Goal: Task Accomplishment & Management: Use online tool/utility

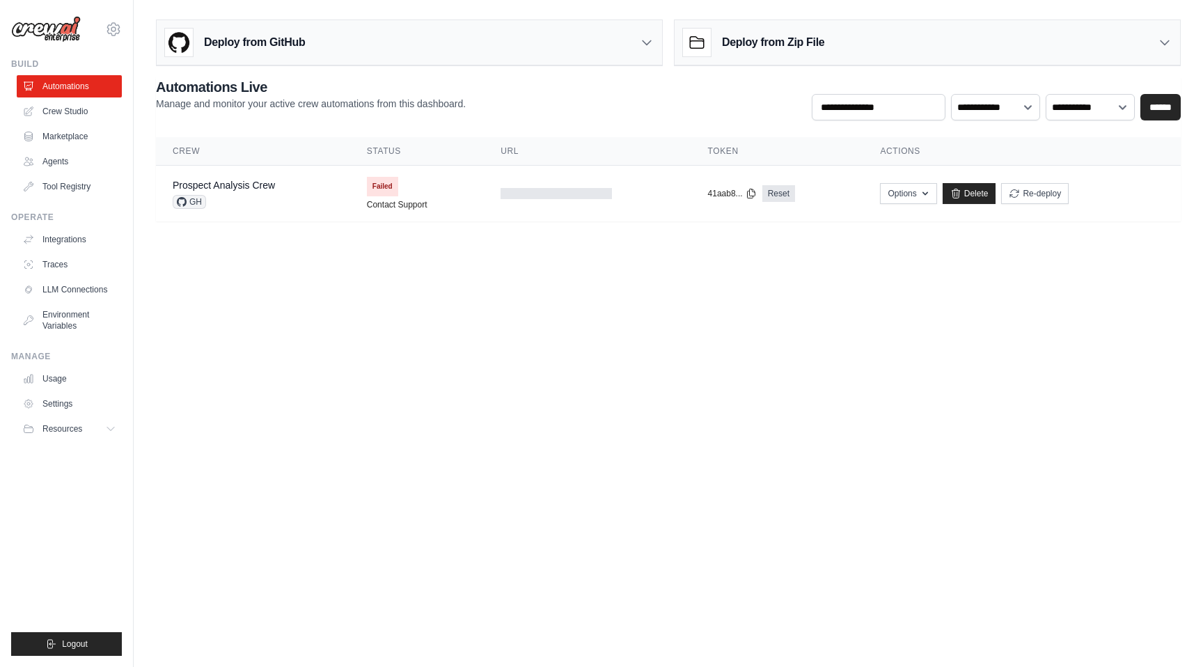
click at [788, 35] on h3 "Deploy from Zip File" at bounding box center [773, 42] width 102 height 17
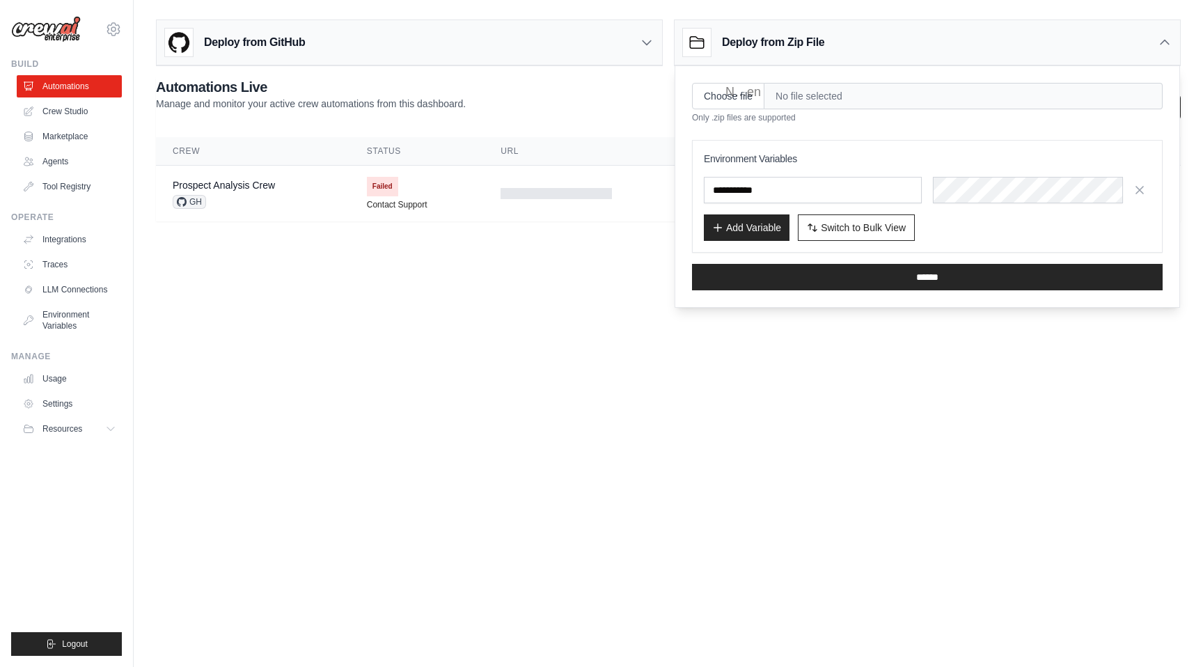
click at [514, 44] on div "Deploy from GitHub" at bounding box center [409, 42] width 505 height 45
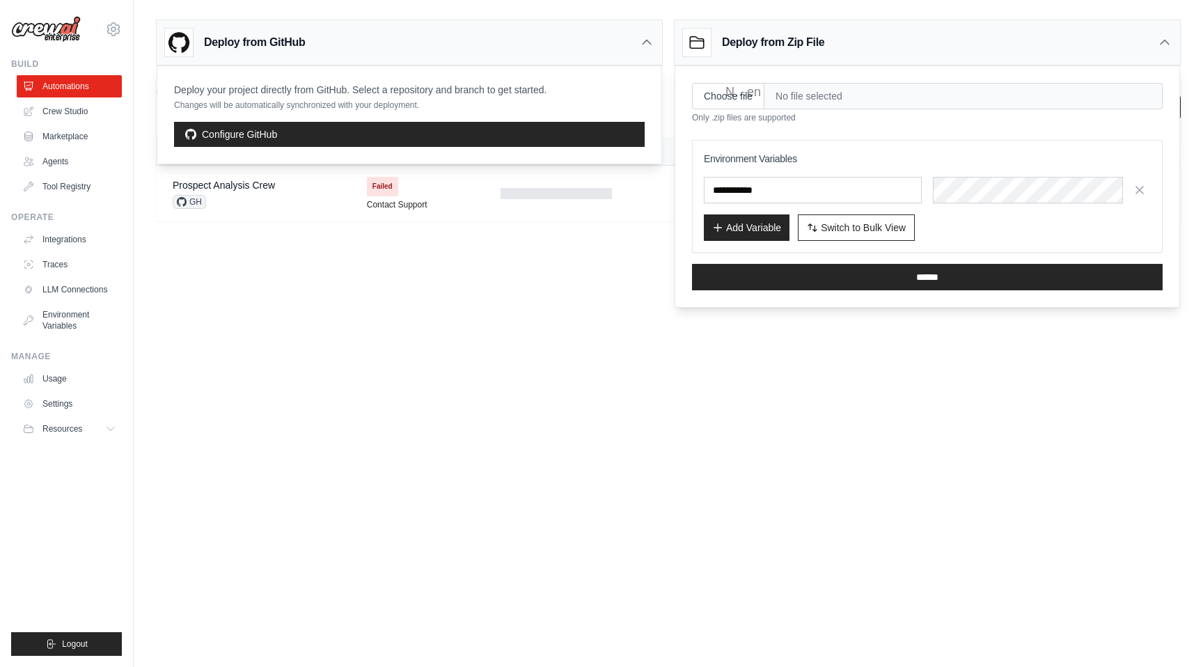
click at [358, 284] on body "hrodney1@umd.edu Settings Build Automations Crew Studio" at bounding box center [601, 333] width 1203 height 667
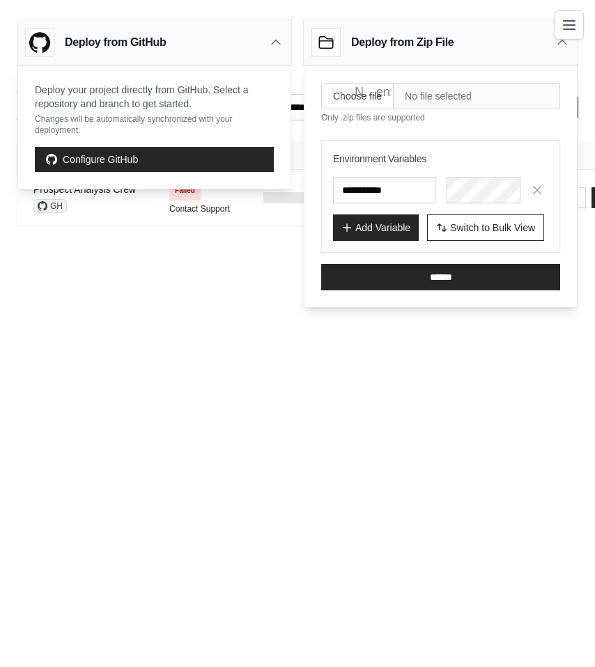
click at [560, 20] on icon "Toggle navigation" at bounding box center [568, 25] width 17 height 17
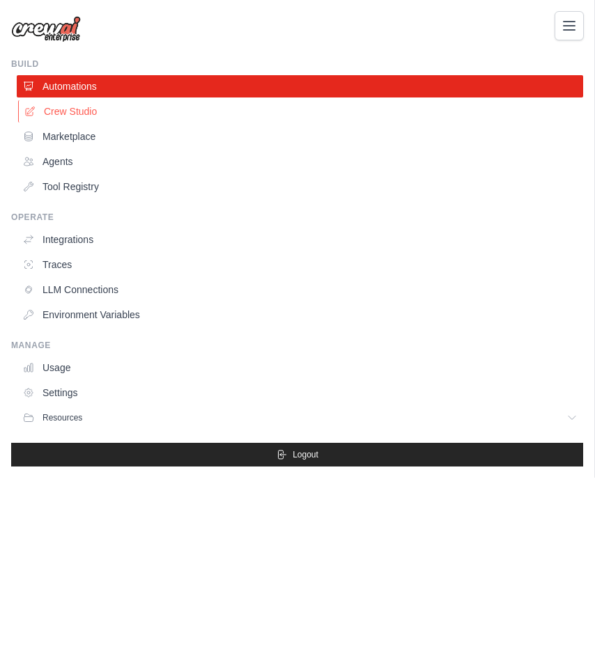
click at [62, 109] on link "Crew Studio" at bounding box center [301, 111] width 566 height 22
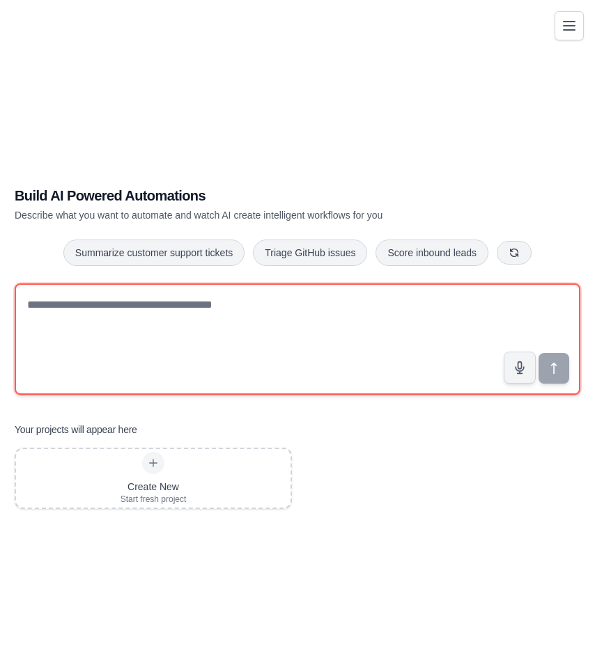
click at [219, 323] on textarea at bounding box center [297, 338] width 565 height 111
paste textarea "**********"
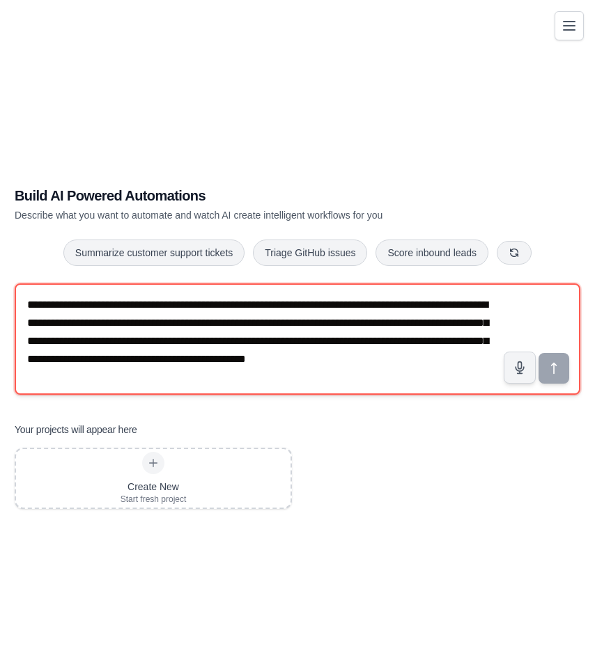
scroll to position [8, 0]
type textarea "**********"
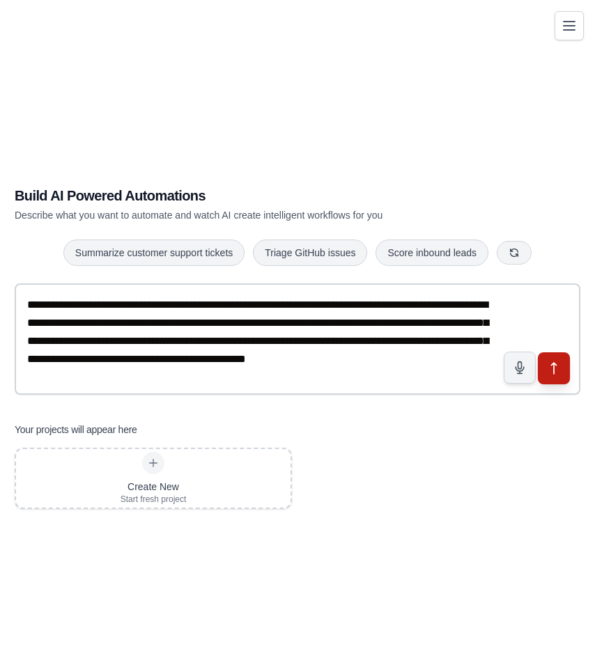
click at [556, 363] on icon "submit" at bounding box center [554, 368] width 15 height 15
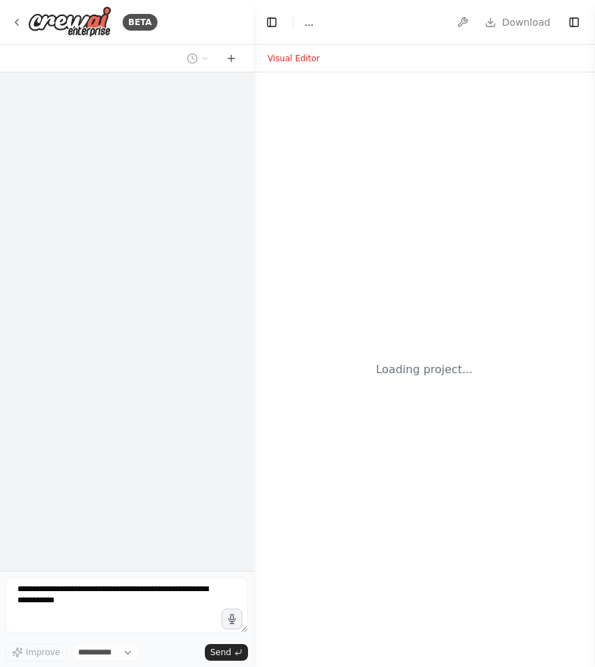
select select "****"
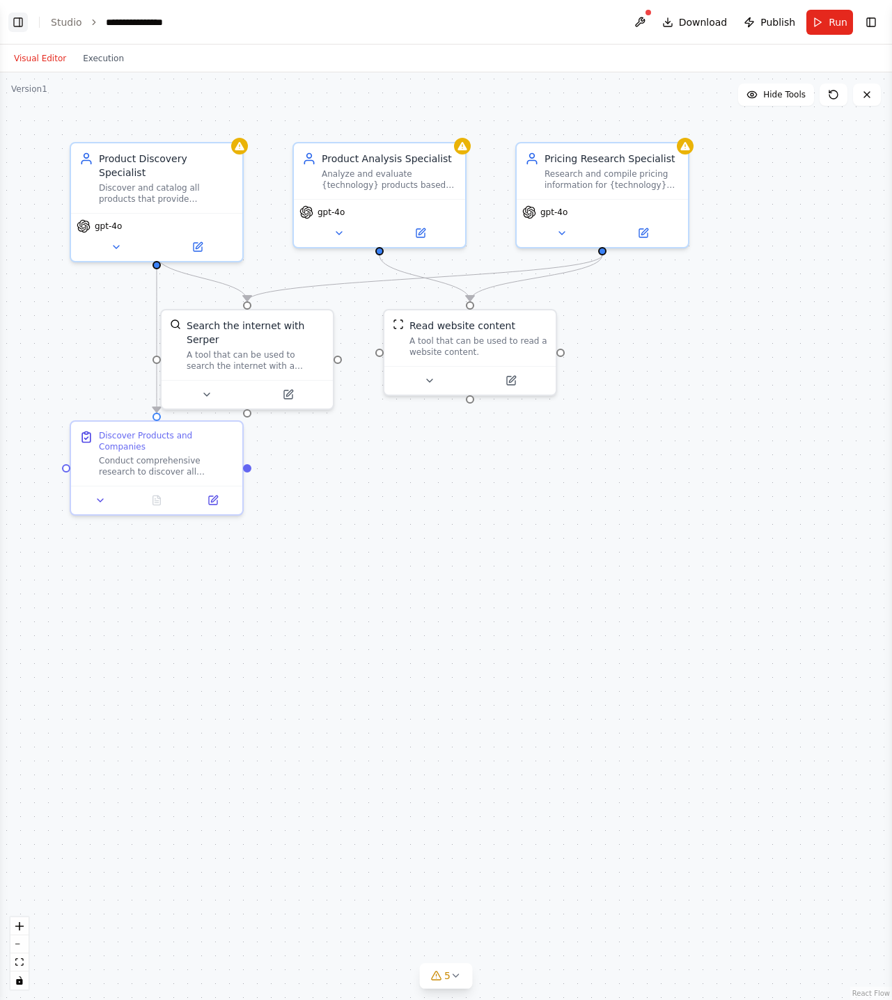
click at [26, 26] on button "Toggle Left Sidebar" at bounding box center [17, 22] width 19 height 19
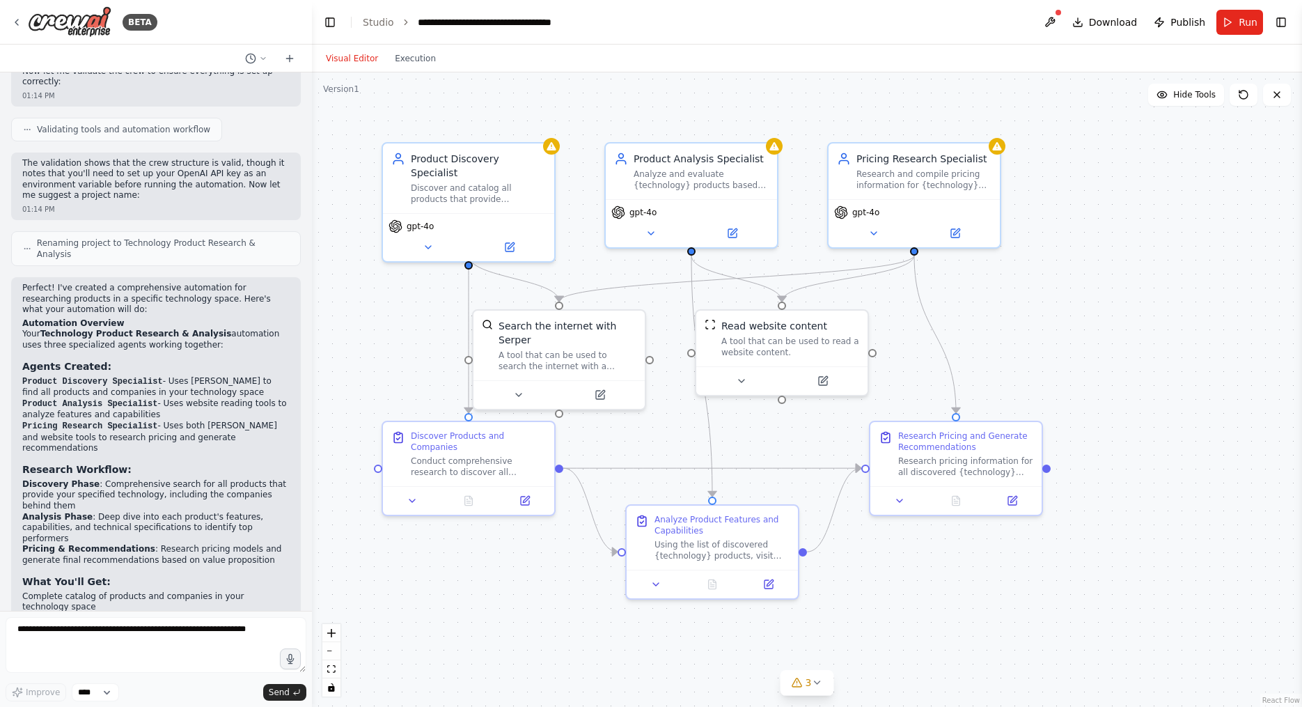
scroll to position [733, 0]
click at [549, 142] on icon at bounding box center [551, 143] width 9 height 8
click at [594, 22] on button "Toggle Right Sidebar" at bounding box center [1280, 22] width 19 height 19
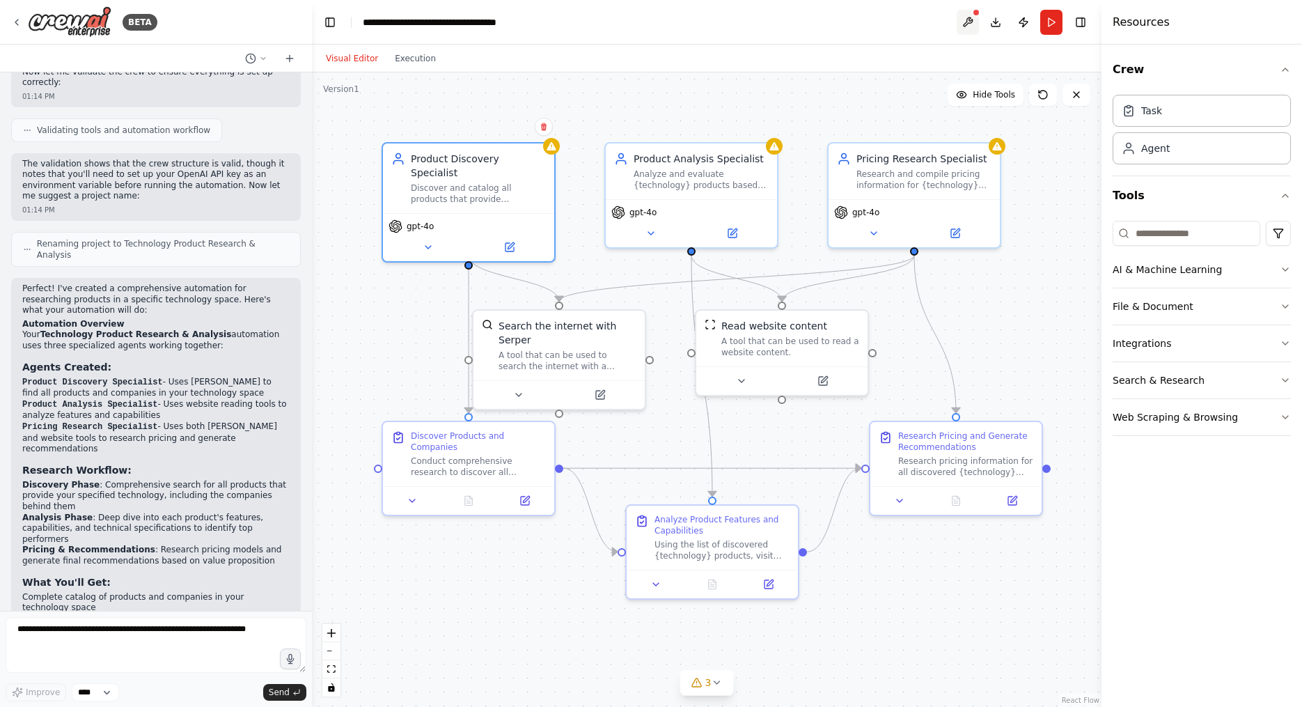
click at [594, 26] on button at bounding box center [968, 22] width 22 height 25
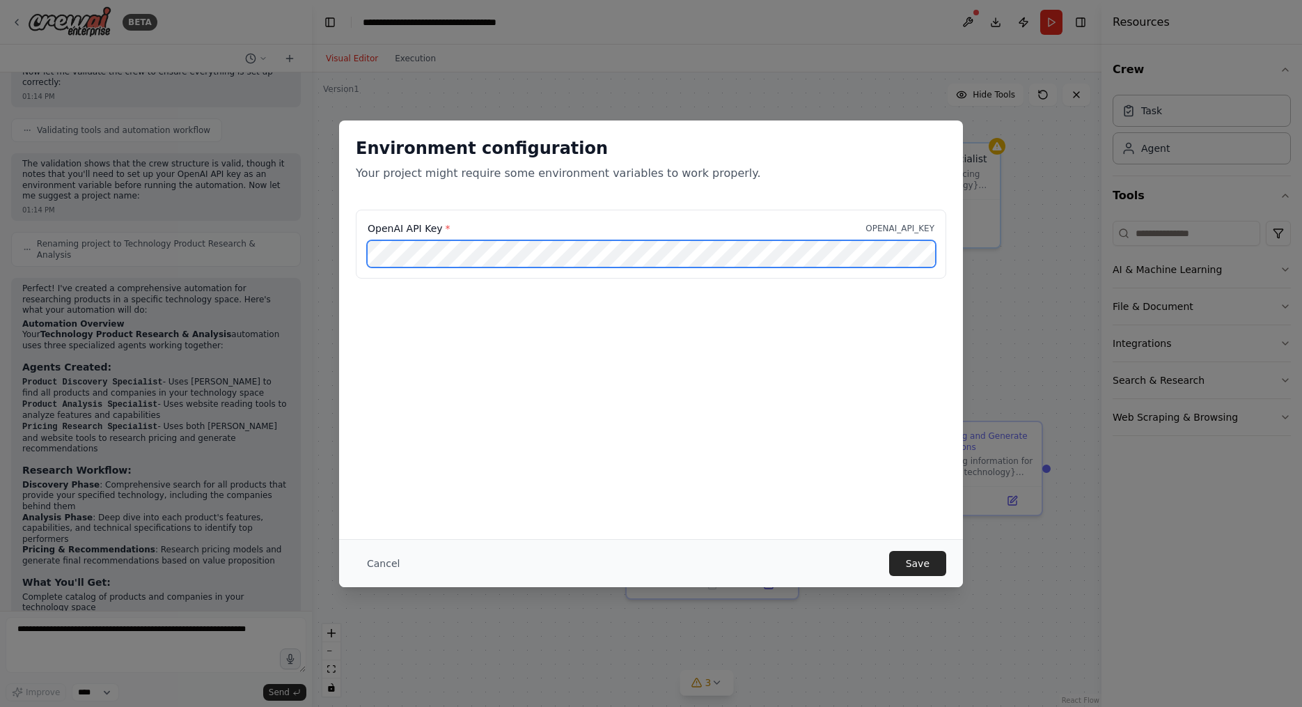
scroll to position [0, 164]
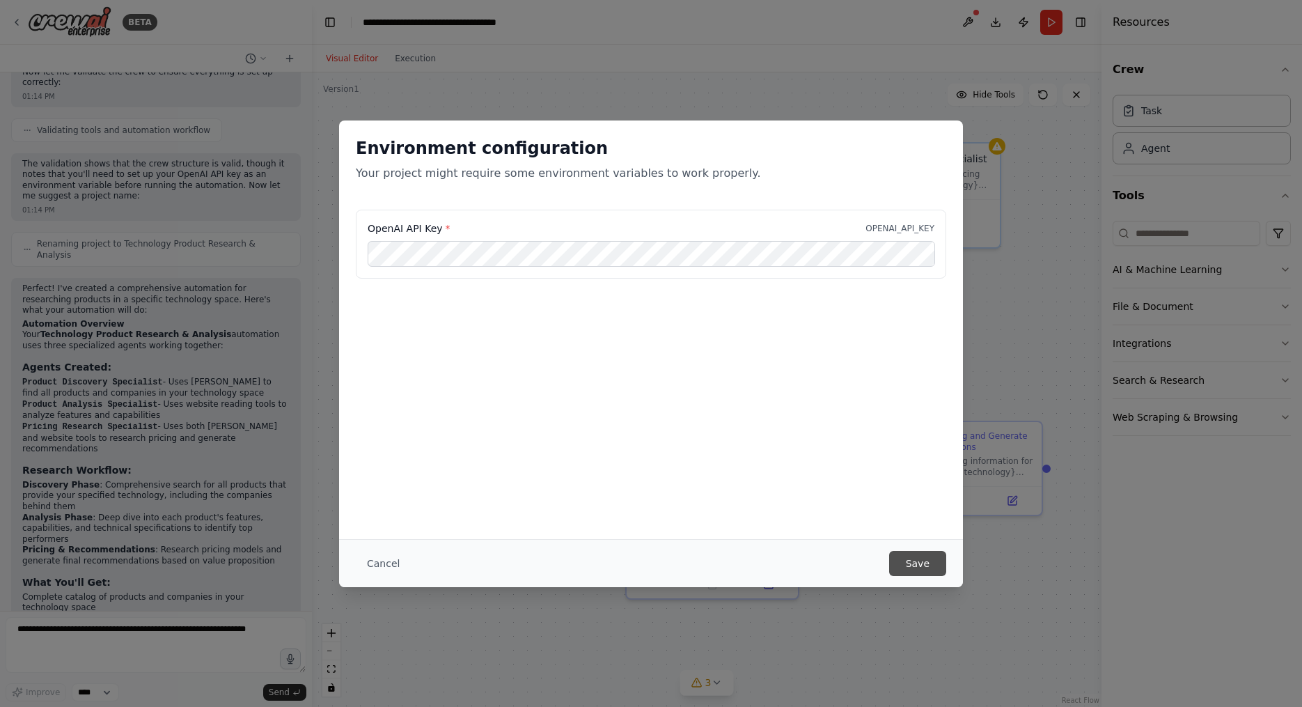
click at [594, 563] on button "Save" at bounding box center [917, 563] width 57 height 25
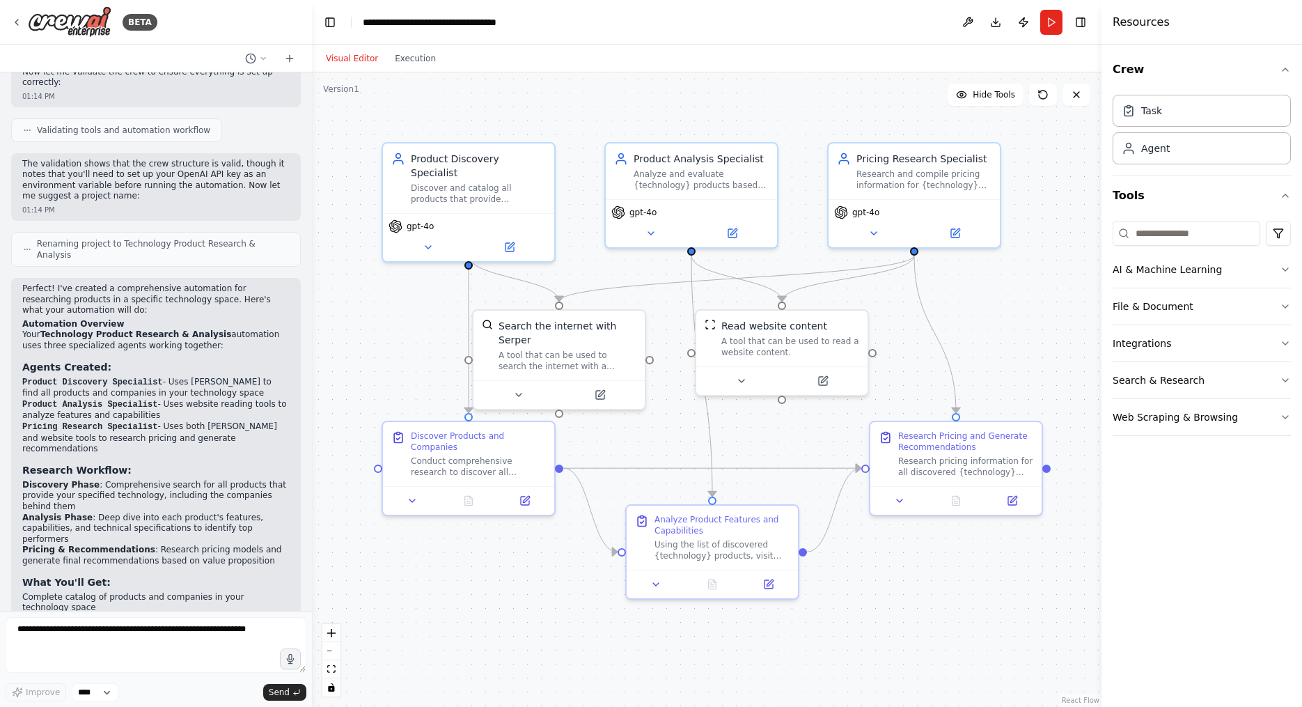
scroll to position [747, 0]
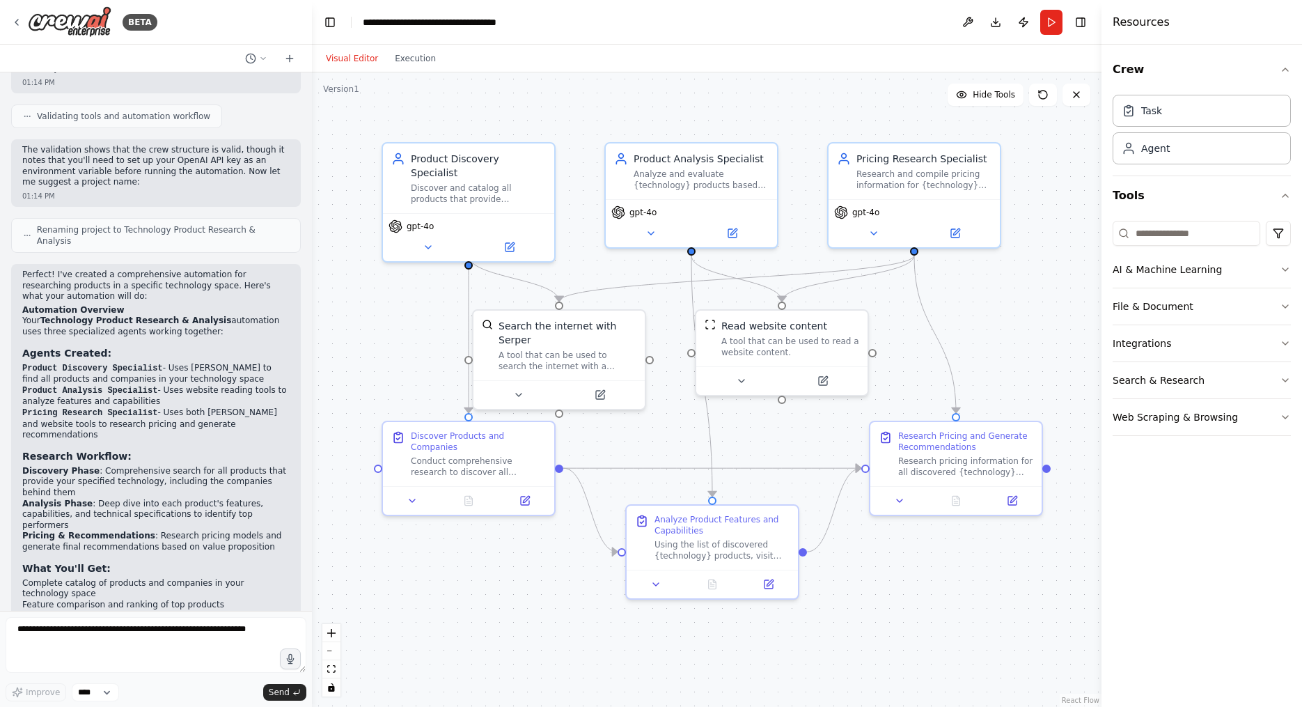
click at [353, 61] on button "Visual Editor" at bounding box center [351, 58] width 69 height 17
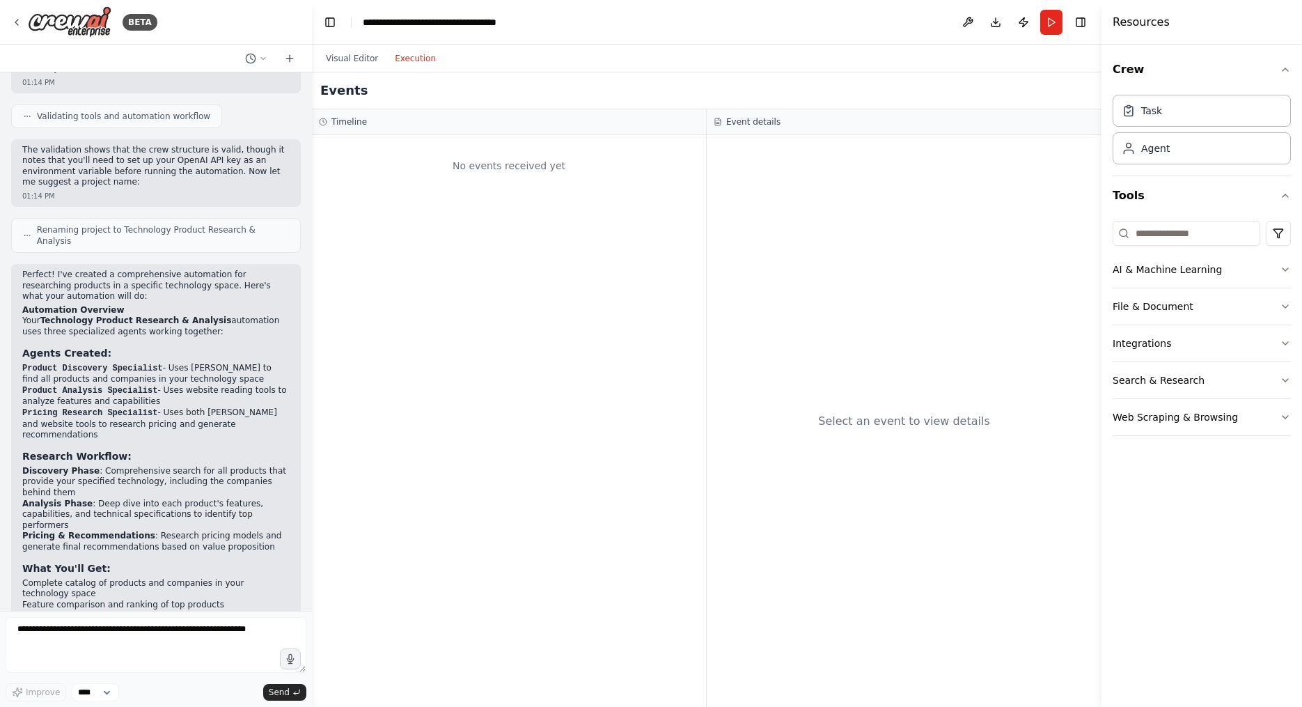
click at [427, 57] on button "Execution" at bounding box center [415, 58] width 58 height 17
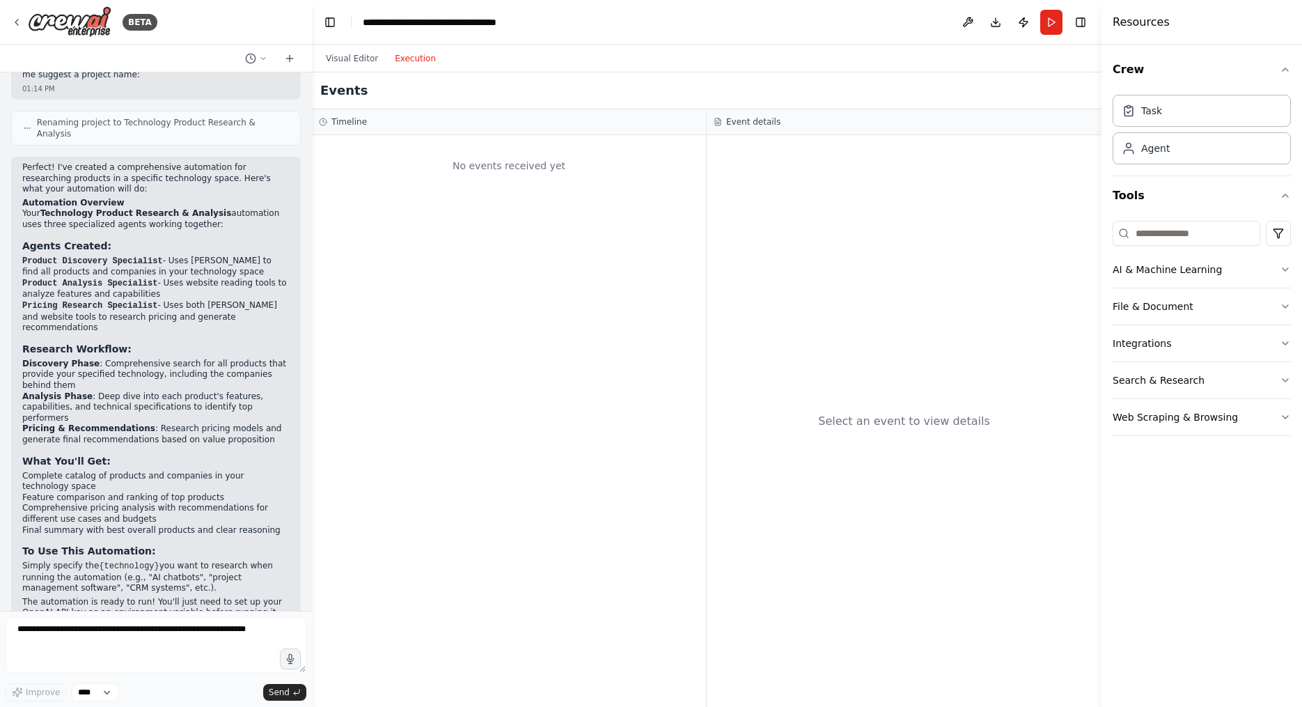
scroll to position [872, 0]
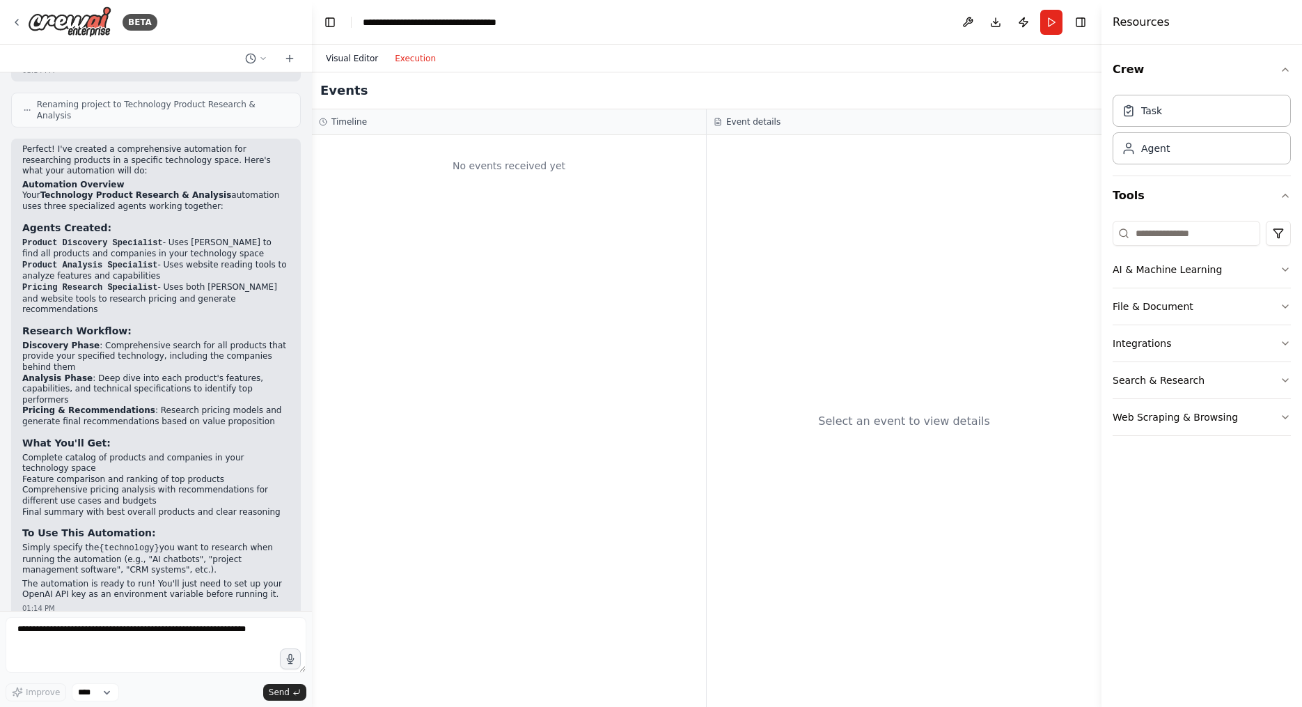
click at [352, 56] on button "Visual Editor" at bounding box center [351, 58] width 69 height 17
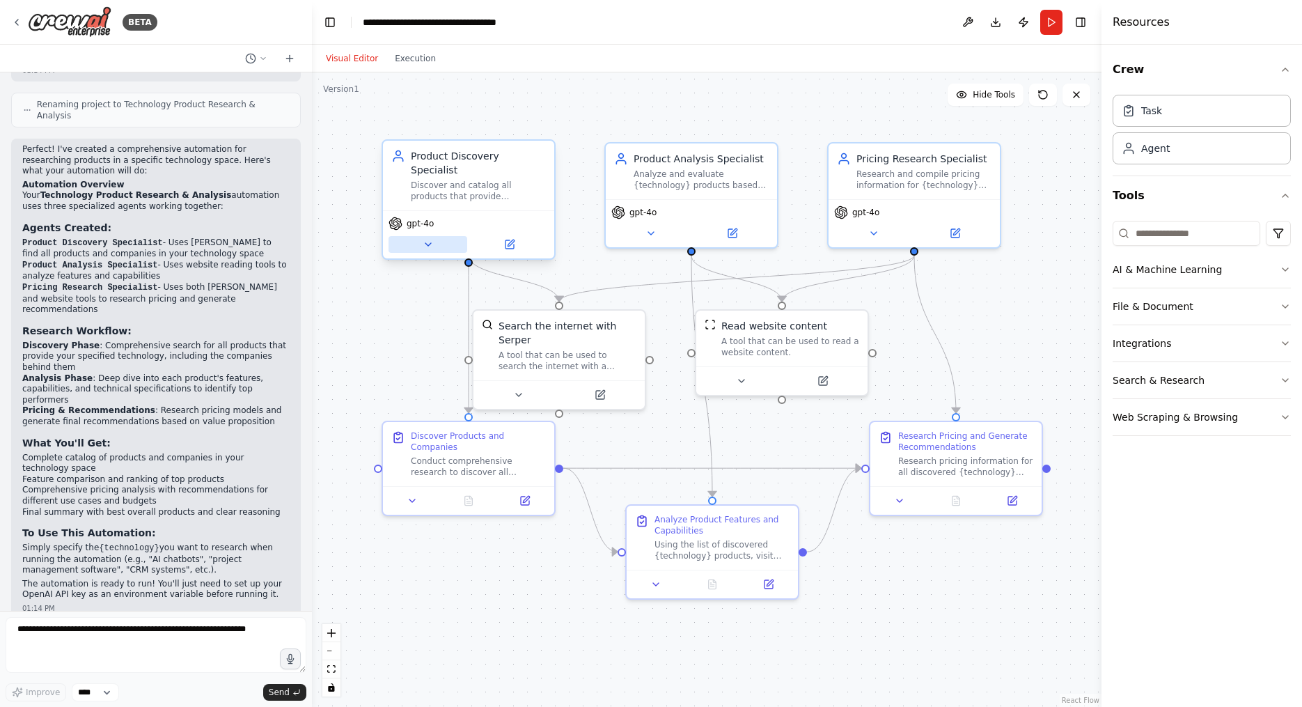
click at [434, 236] on button at bounding box center [427, 244] width 79 height 17
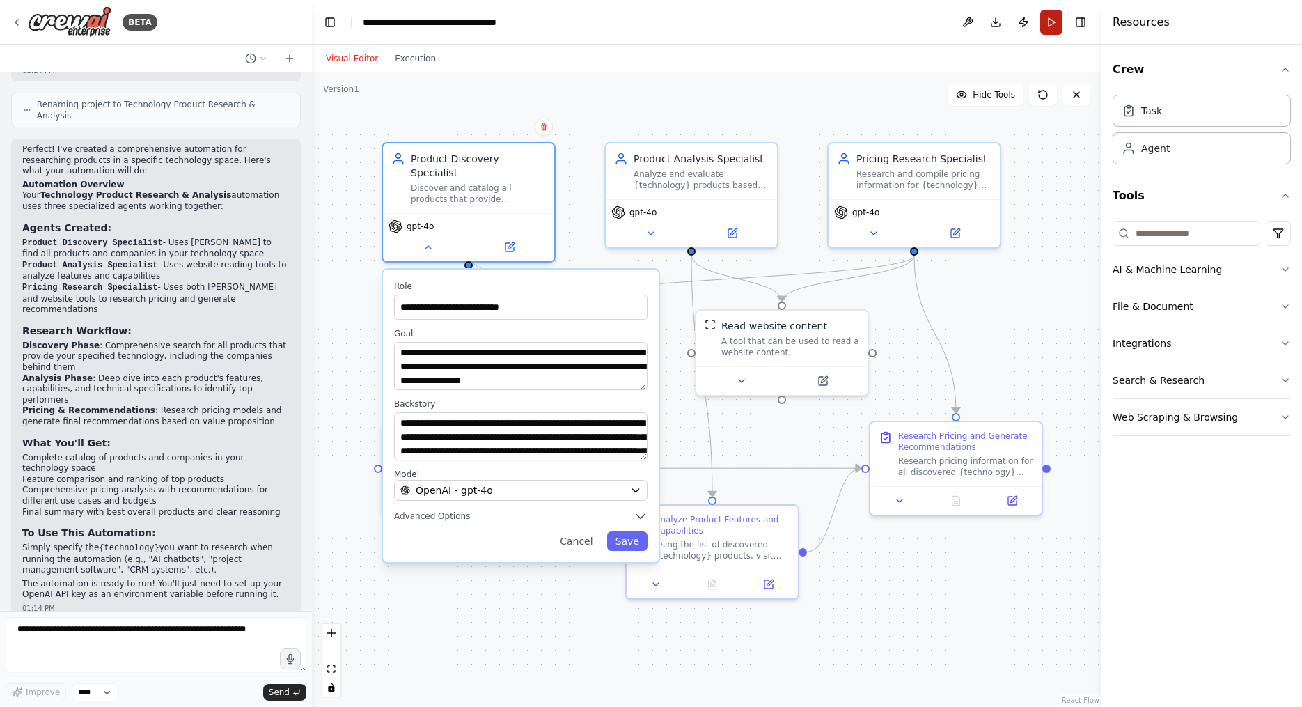
click at [594, 24] on button "Run" at bounding box center [1051, 22] width 22 height 25
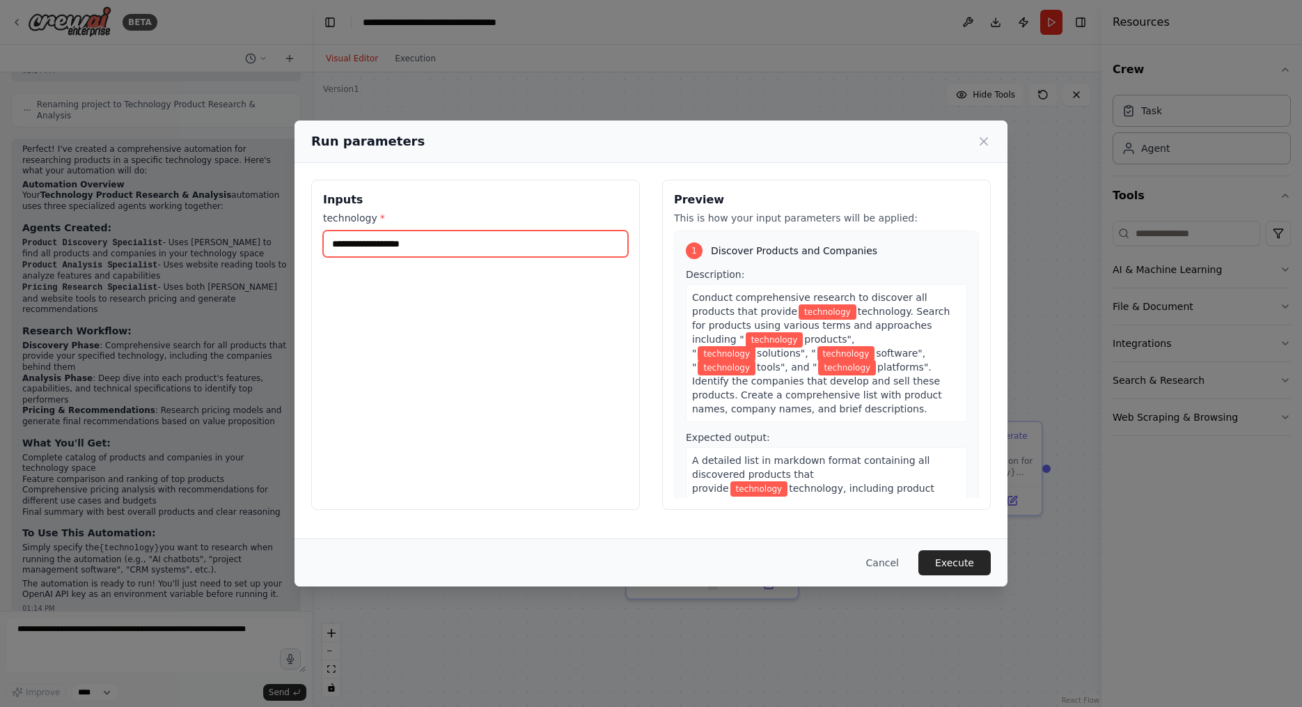
click at [526, 251] on input "technology *" at bounding box center [475, 243] width 305 height 26
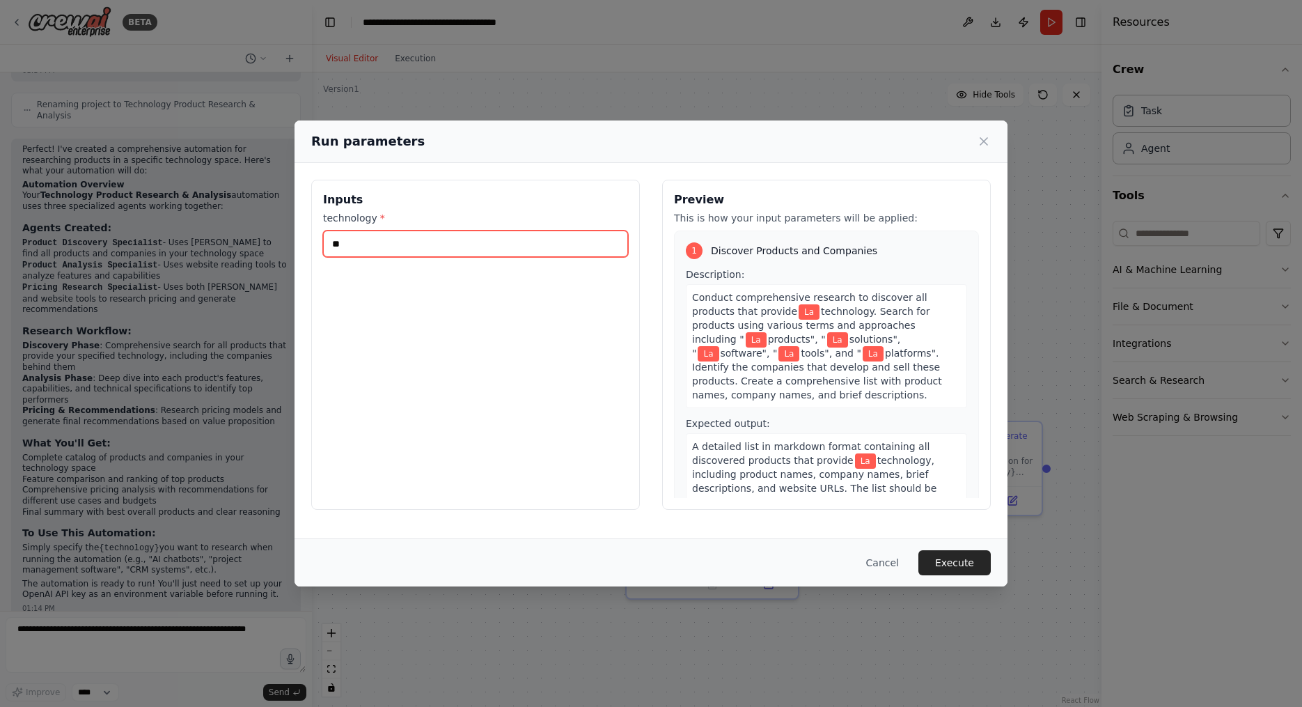
type input "*"
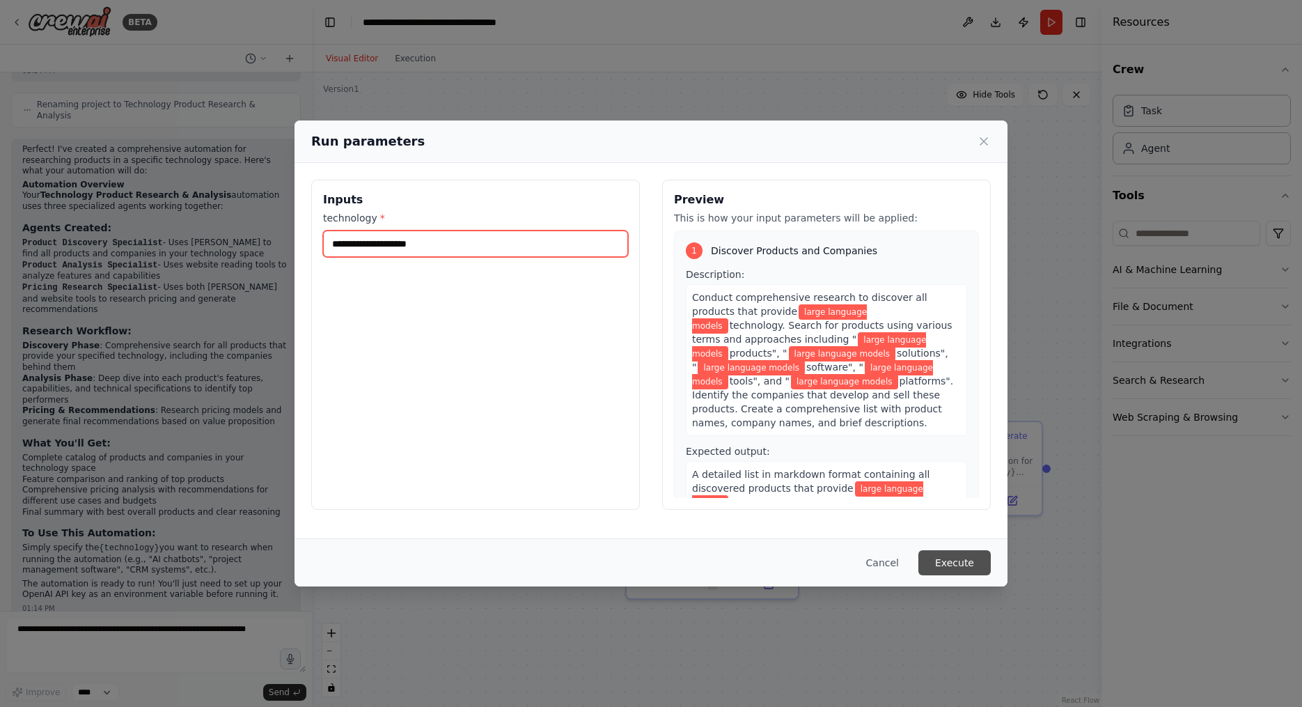
type input "**********"
click at [594, 566] on button "Execute" at bounding box center [954, 562] width 72 height 25
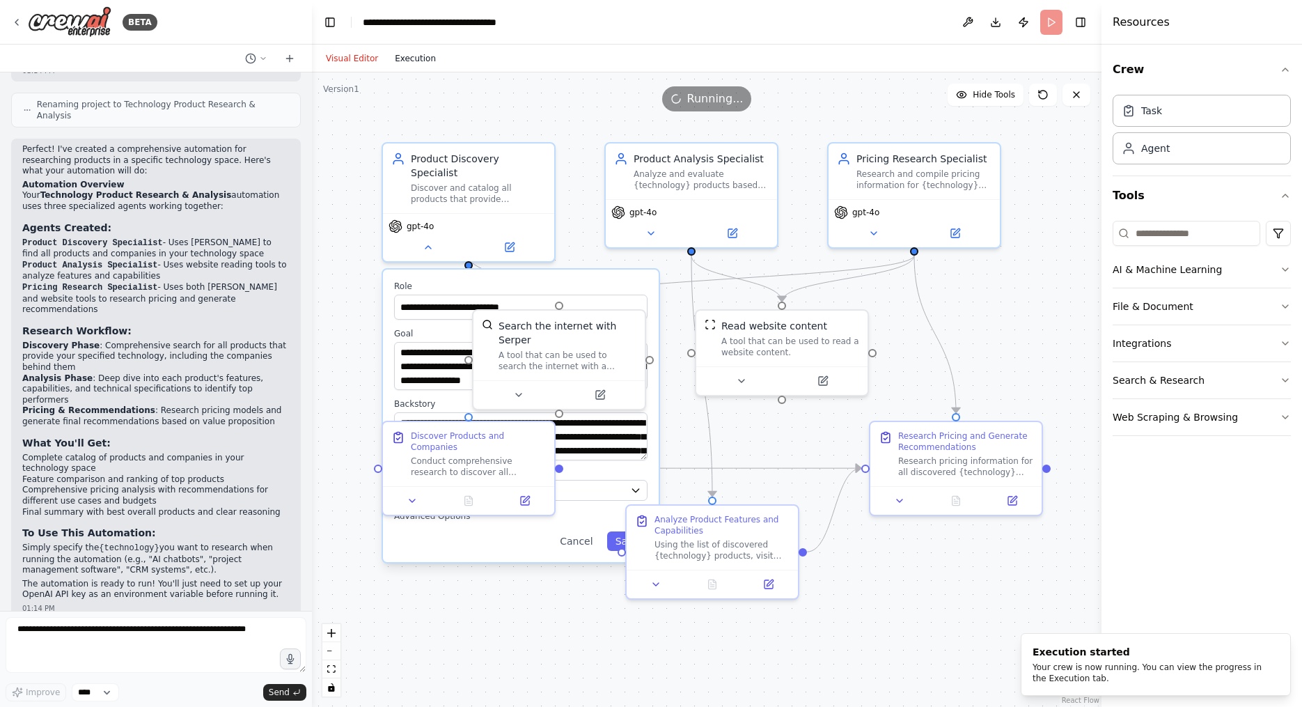
click at [421, 52] on button "Execution" at bounding box center [415, 58] width 58 height 17
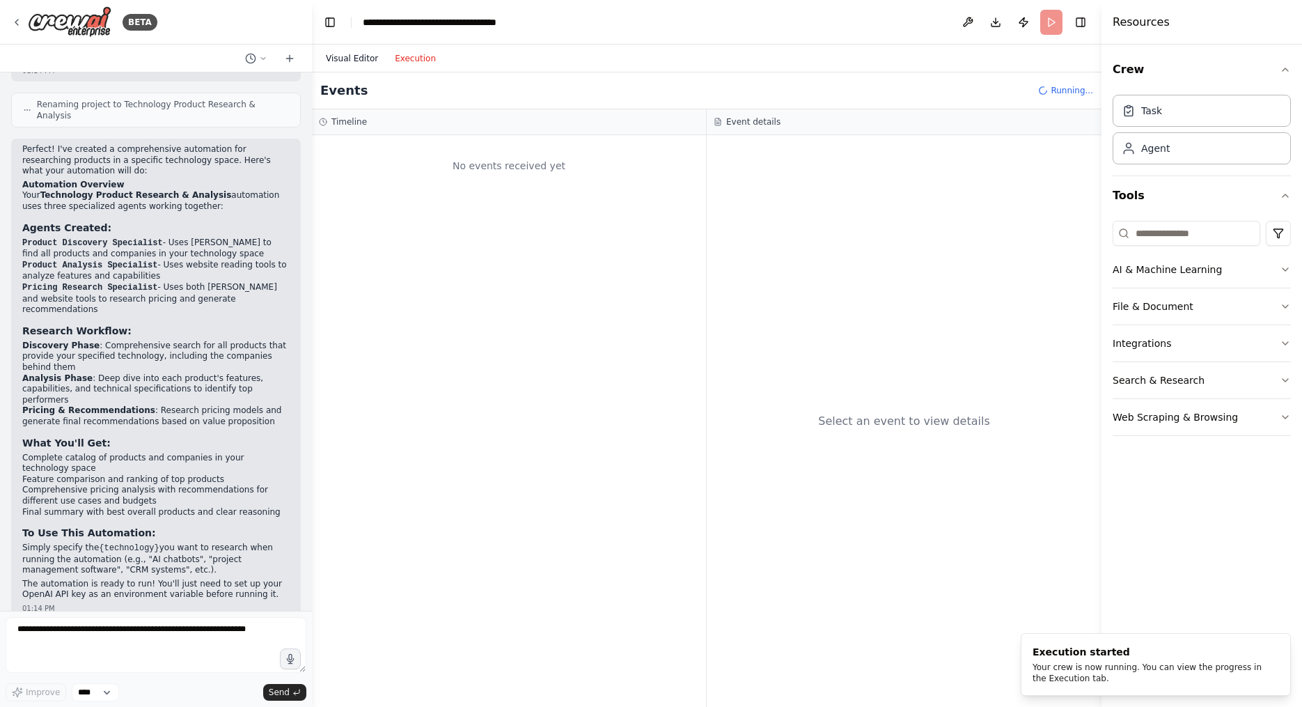
click at [336, 52] on button "Visual Editor" at bounding box center [351, 58] width 69 height 17
click at [410, 61] on button "Execution" at bounding box center [415, 58] width 58 height 17
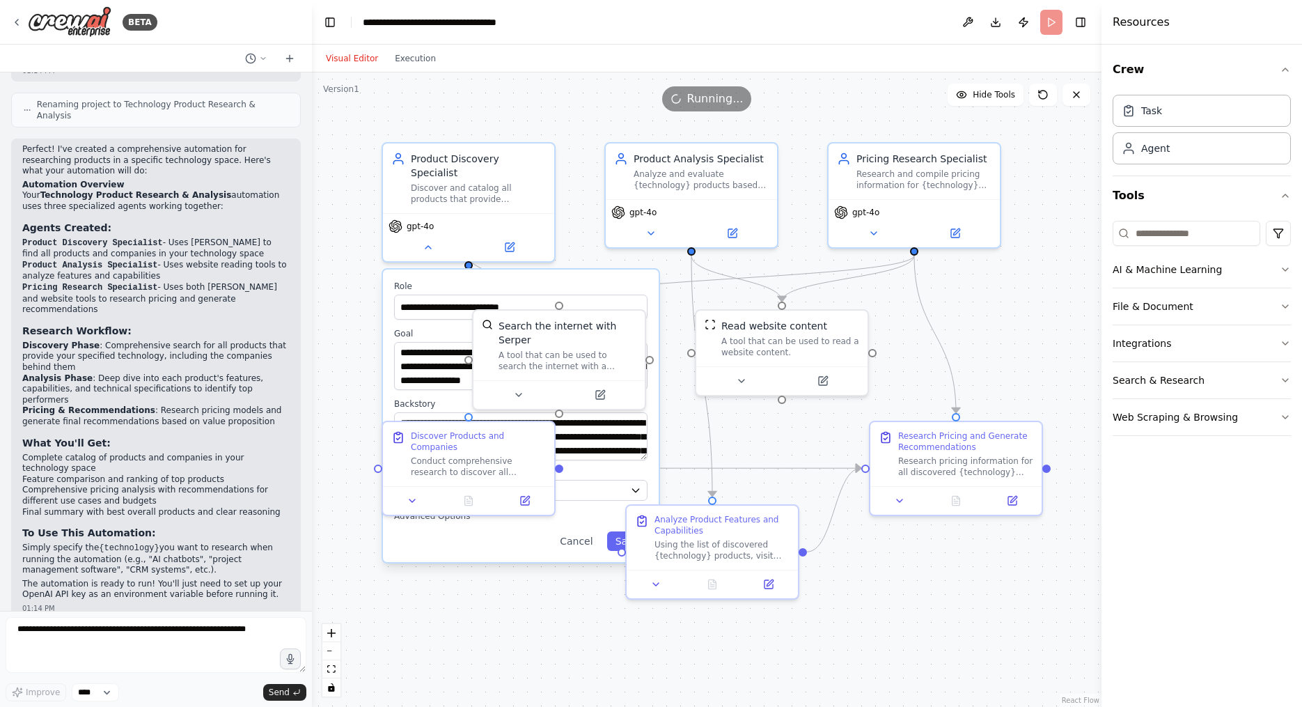
click at [350, 56] on button "Visual Editor" at bounding box center [351, 58] width 69 height 17
click at [441, 57] on div "Visual Editor Execution" at bounding box center [707, 59] width 790 height 28
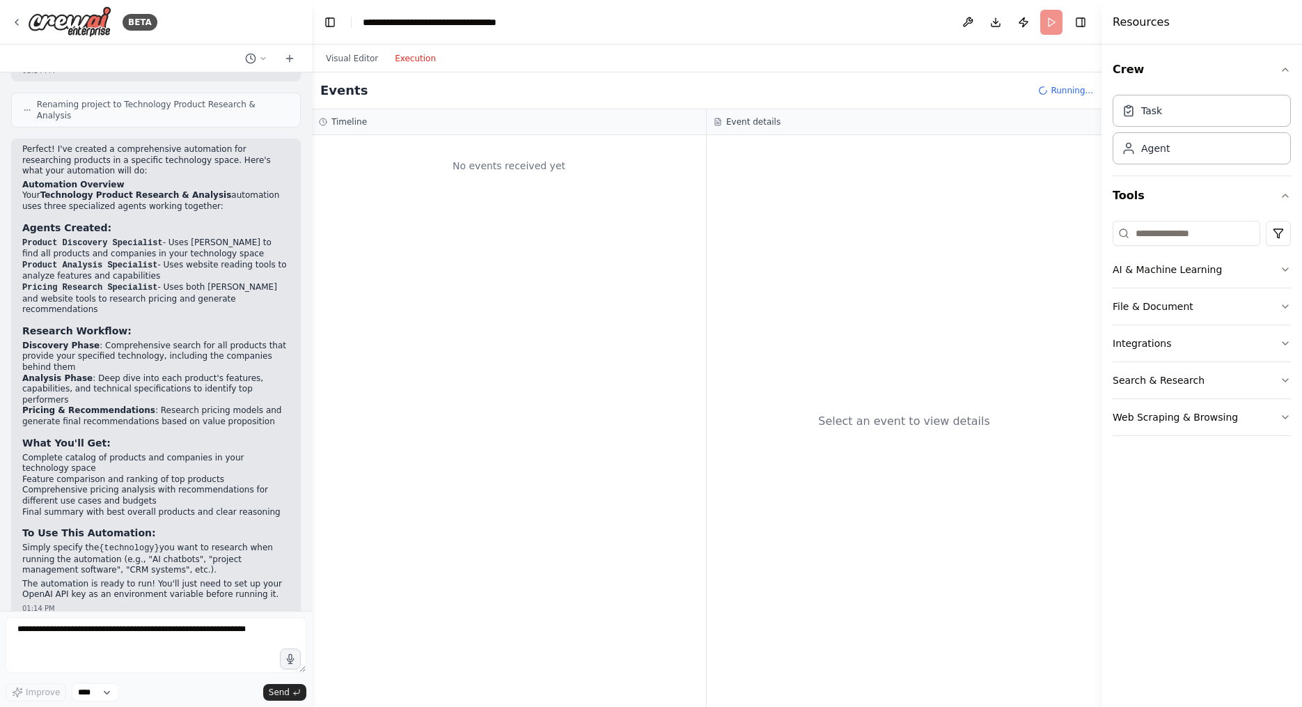
click at [425, 58] on button "Execution" at bounding box center [415, 58] width 58 height 17
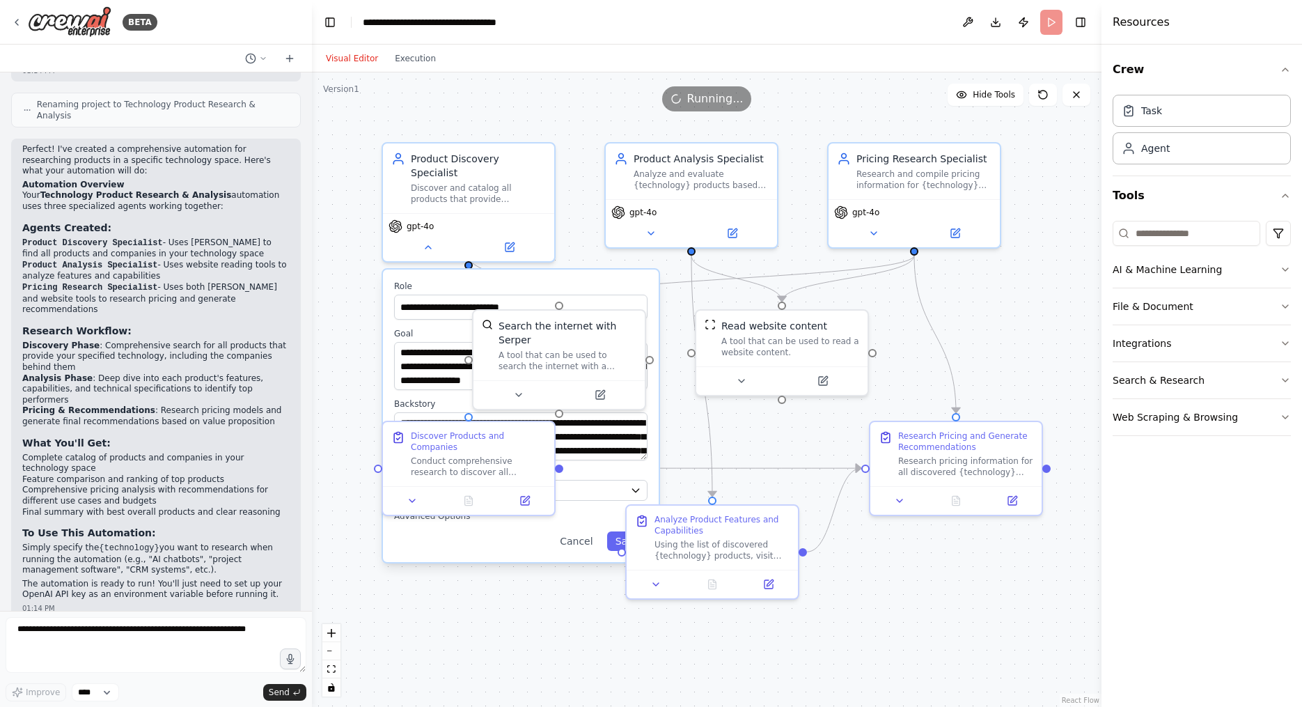
click at [354, 59] on button "Visual Editor" at bounding box center [351, 58] width 69 height 17
click at [464, 190] on div "Product Discovery Specialist Discover and catalog all products that provide {te…" at bounding box center [468, 176] width 171 height 70
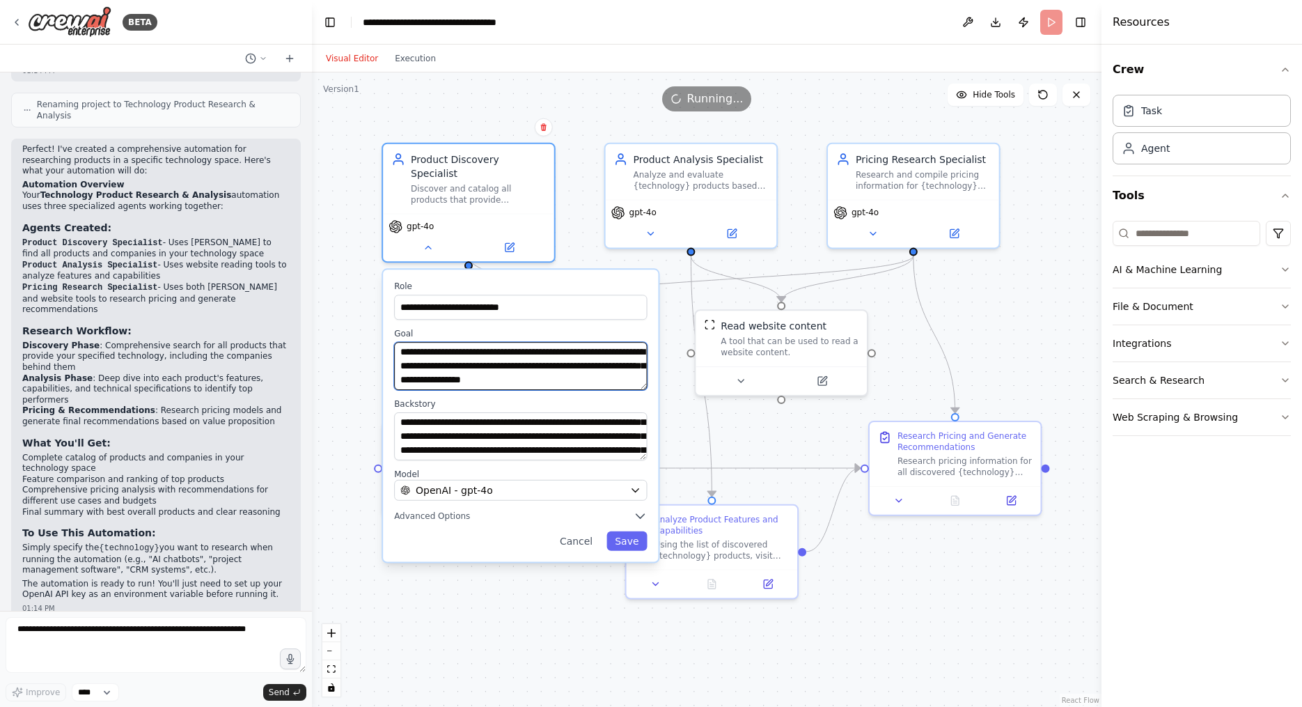
scroll to position [0, 0]
click at [499, 180] on div "Discover and catalog all products that provide {technology} technology, identif…" at bounding box center [478, 191] width 135 height 22
click at [501, 180] on div "Discover and catalog all products that provide {technology} technology, identif…" at bounding box center [478, 191] width 135 height 22
click at [577, 531] on button "Cancel" at bounding box center [575, 540] width 49 height 19
click at [594, 180] on div "Analyze and evaluate {technology} products based on their capabilities, feature…" at bounding box center [701, 177] width 135 height 22
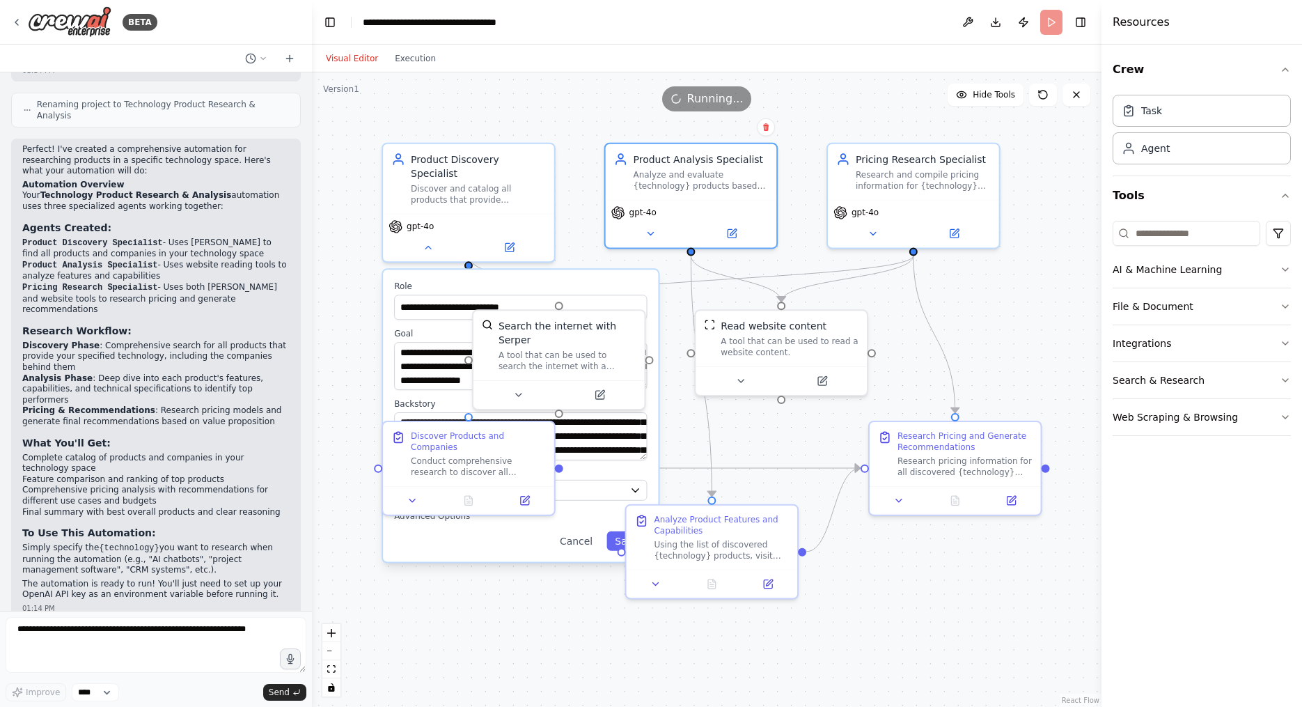
click at [493, 625] on div "**********" at bounding box center [707, 389] width 790 height 634
click at [426, 53] on button "Execution" at bounding box center [415, 58] width 58 height 17
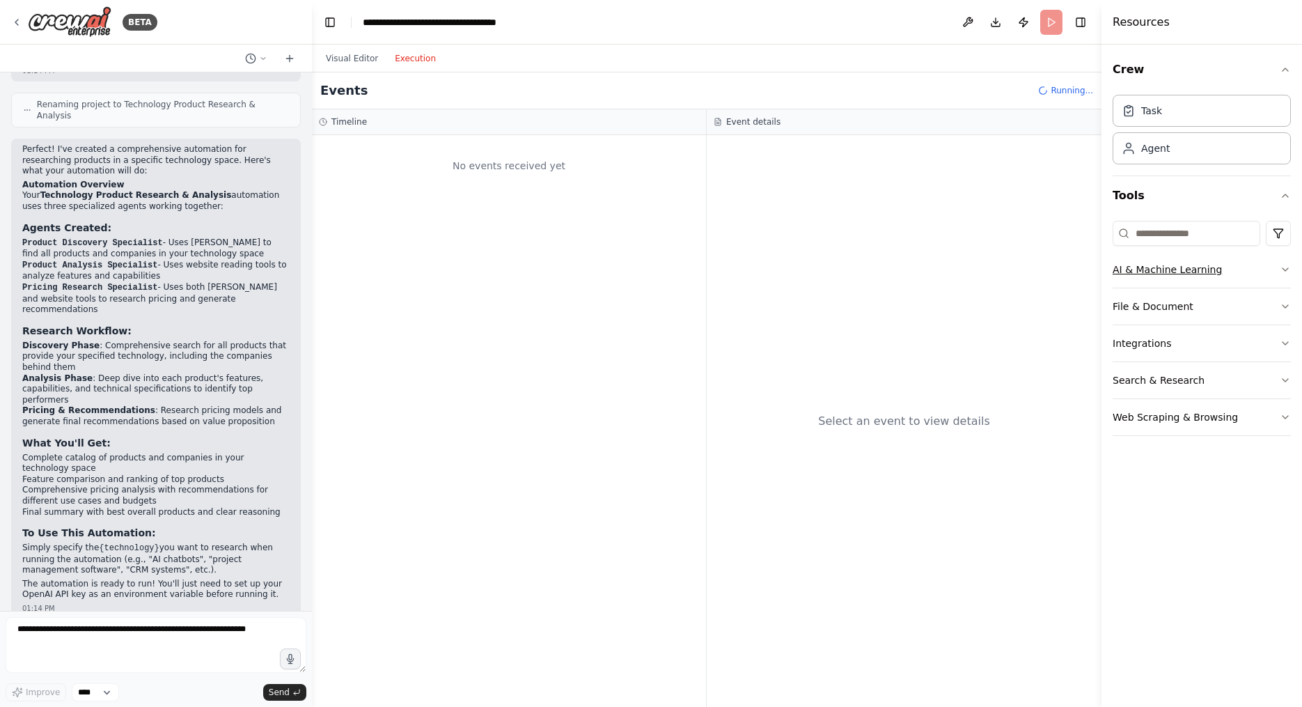
click at [594, 270] on icon "button" at bounding box center [1285, 269] width 11 height 11
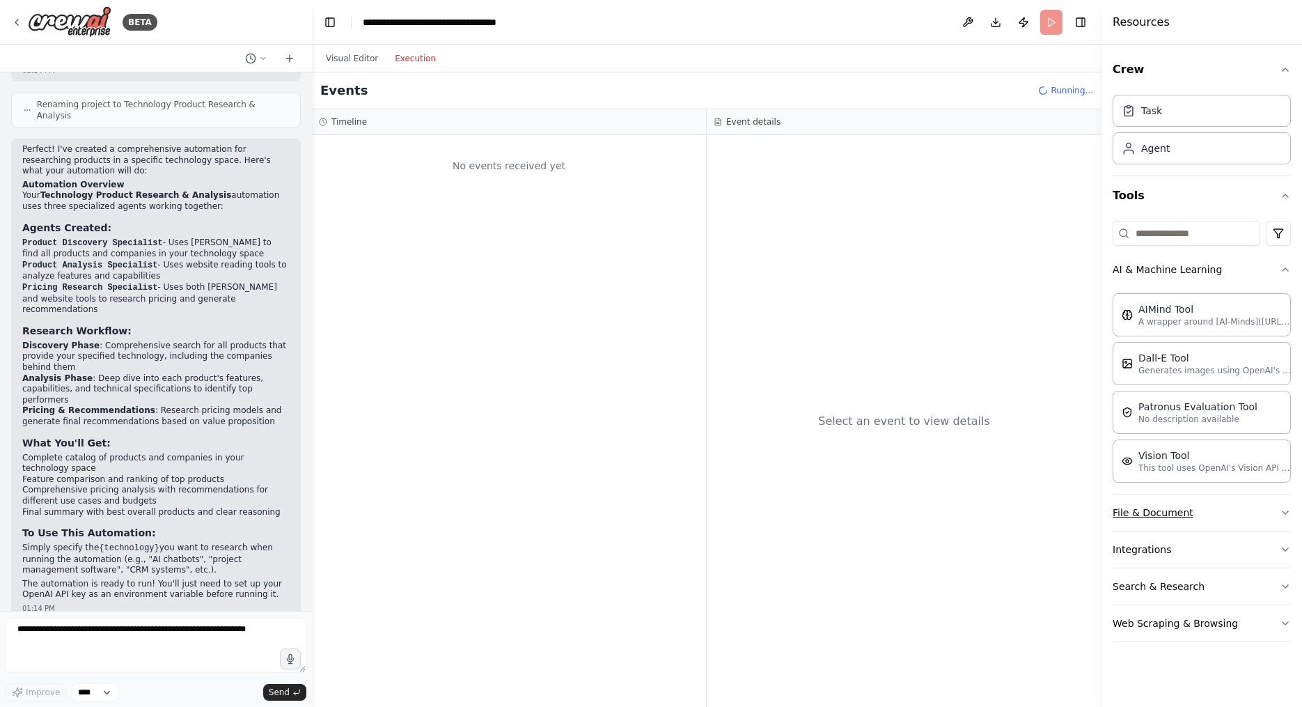
click at [594, 516] on button "File & Document" at bounding box center [1202, 512] width 178 height 36
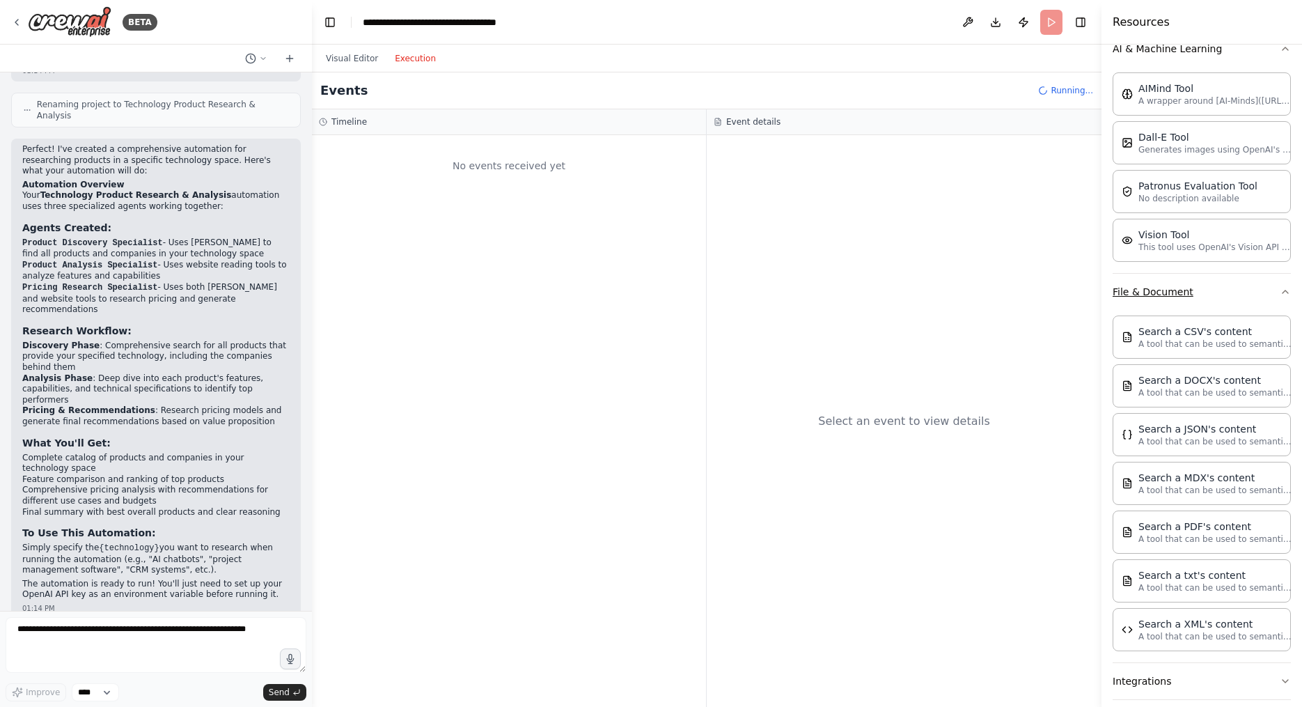
scroll to position [301, 0]
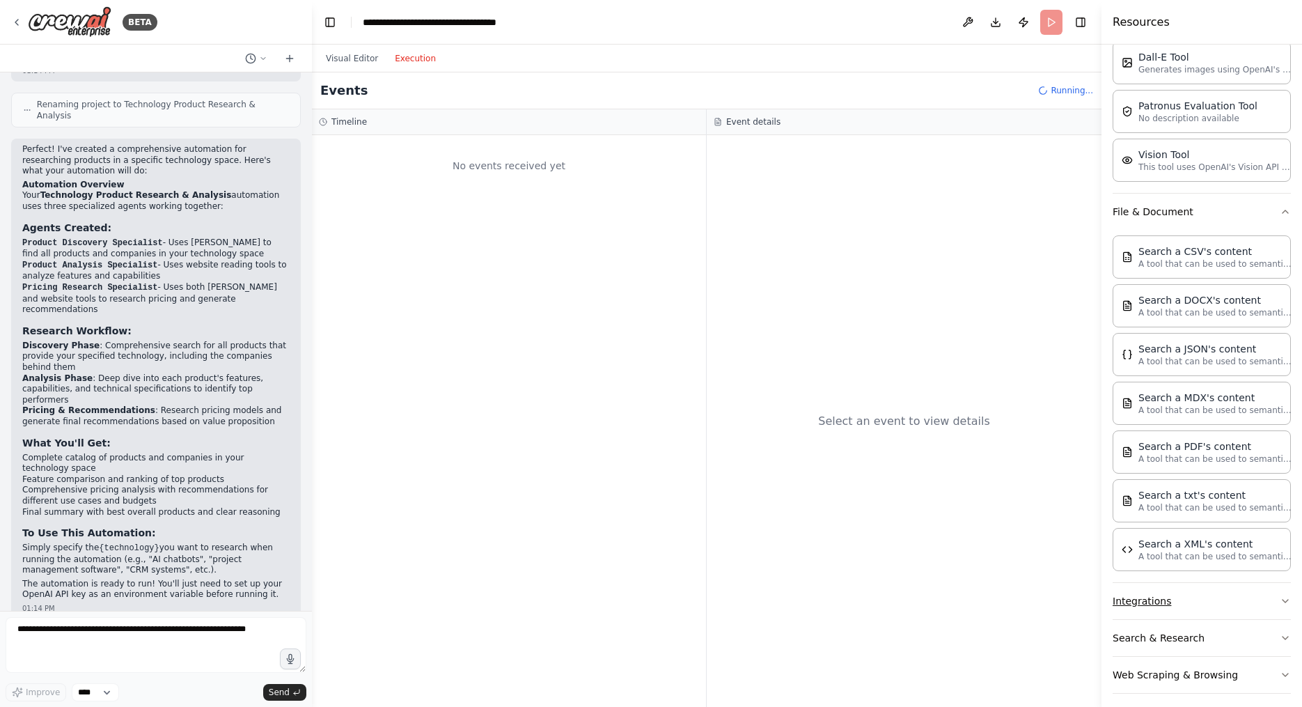
click at [594, 597] on button "Integrations" at bounding box center [1202, 601] width 178 height 36
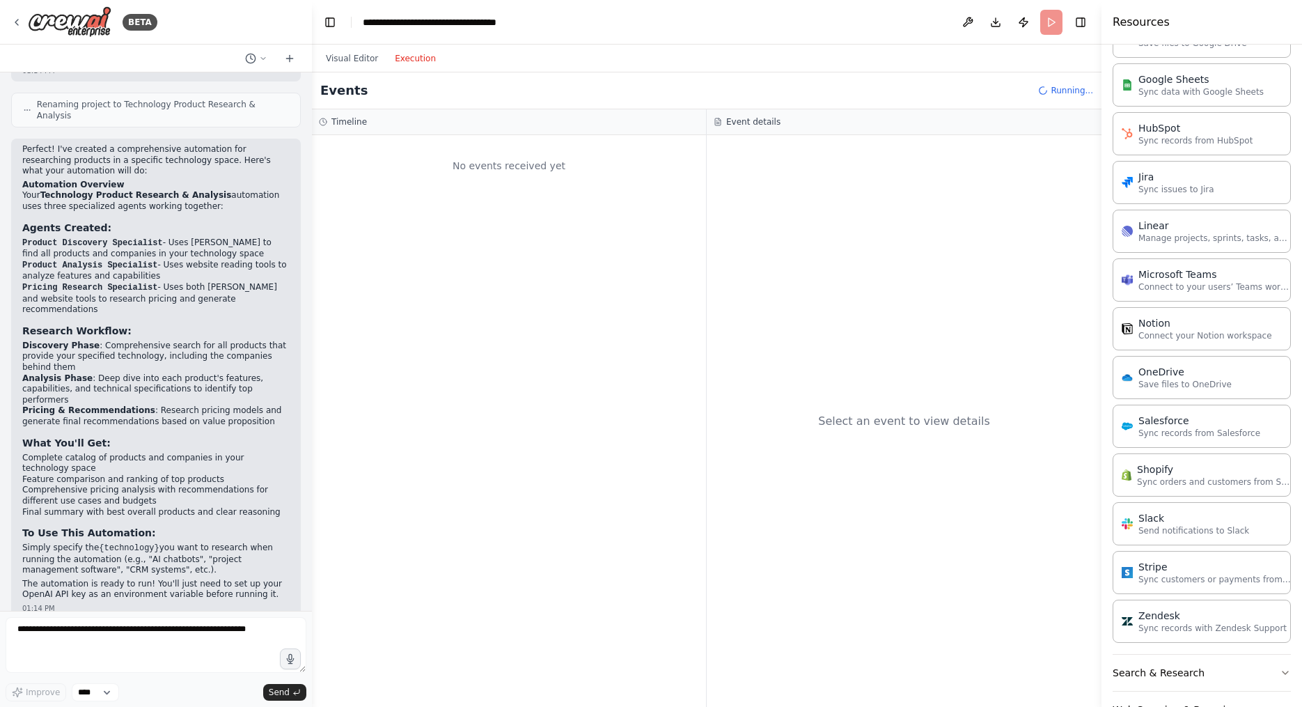
scroll to position [1276, 0]
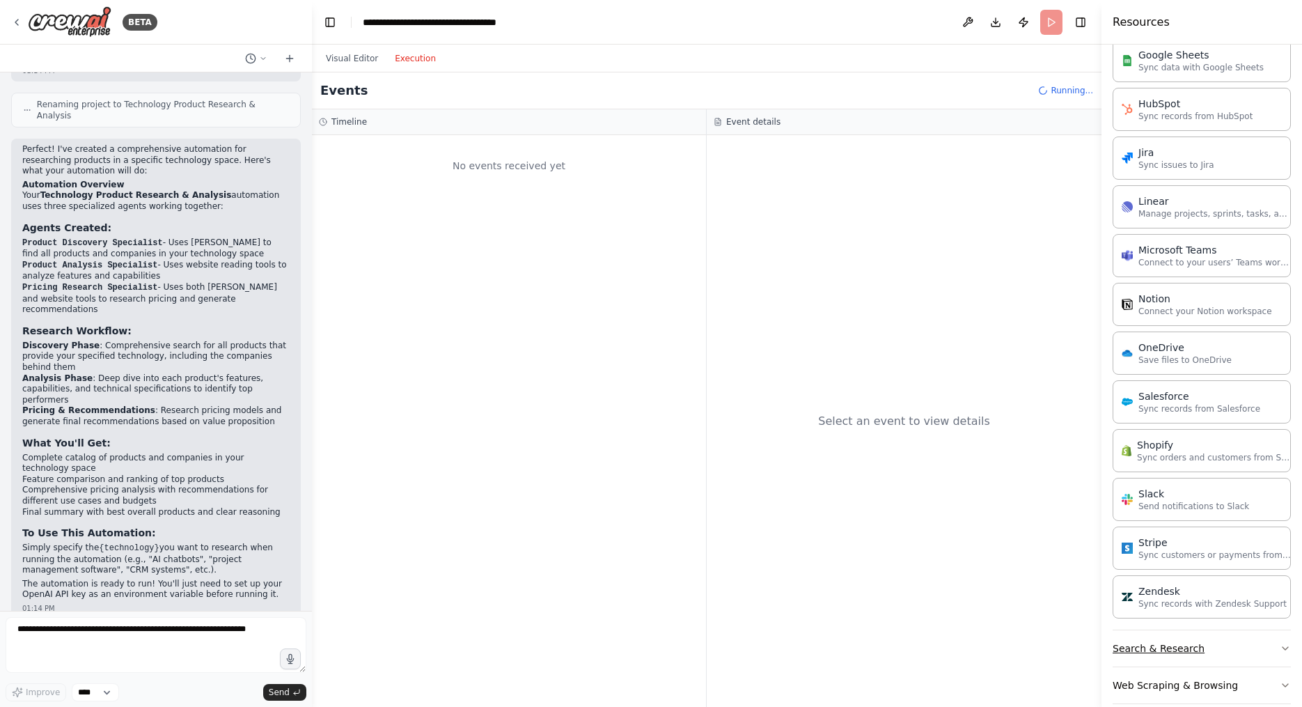
click at [594, 630] on button "Search & Research" at bounding box center [1202, 648] width 178 height 36
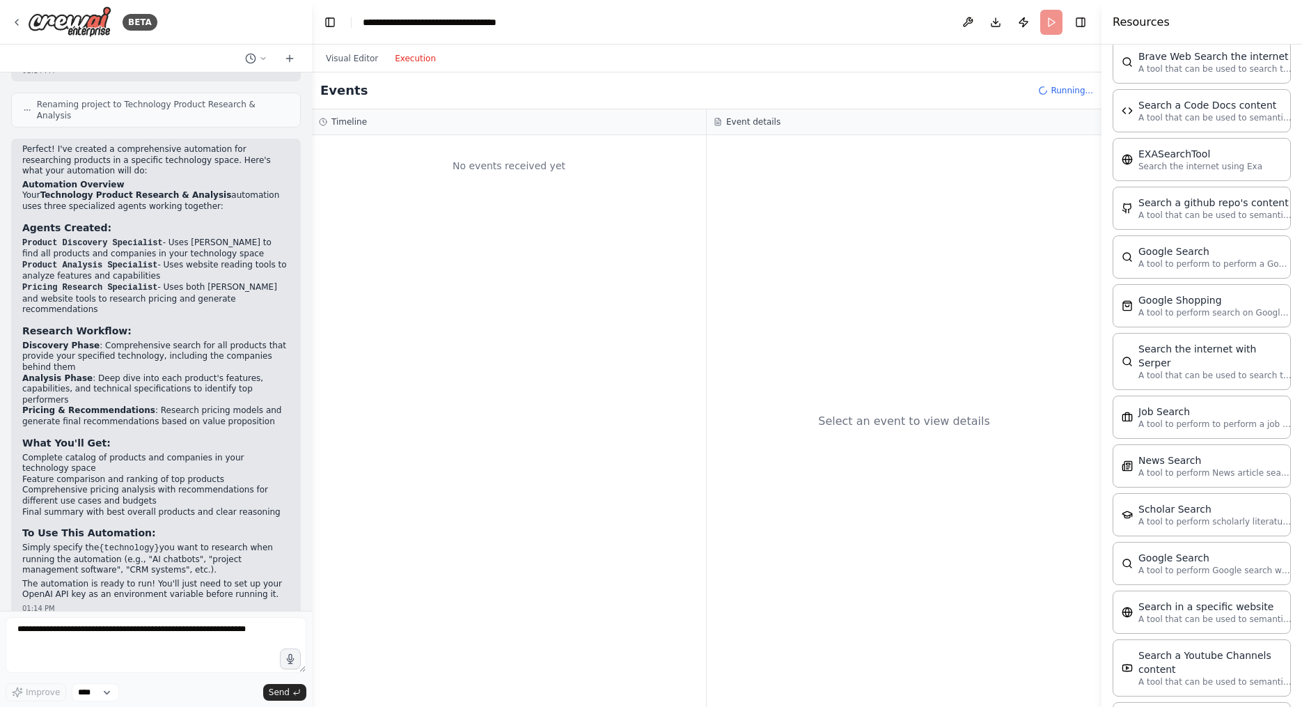
scroll to position [1976, 0]
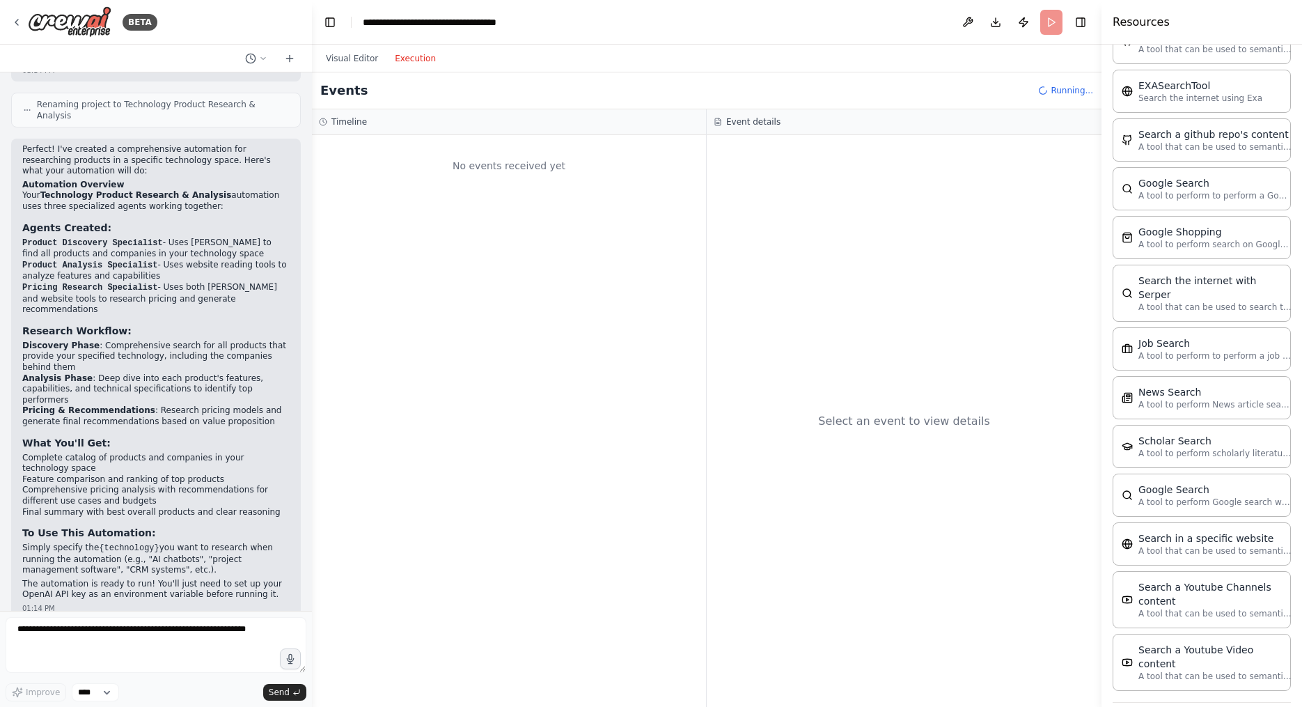
click at [594, 666] on icon "button" at bounding box center [1285, 720] width 11 height 11
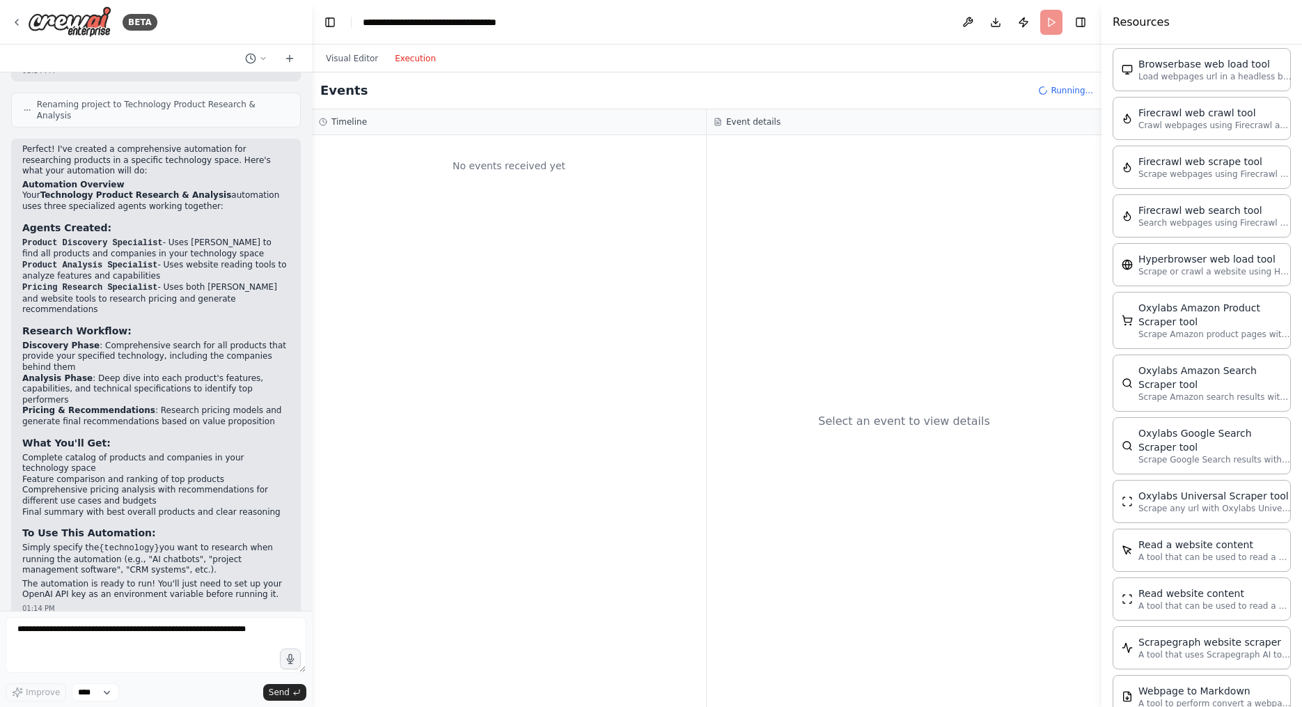
scroll to position [2703, 0]
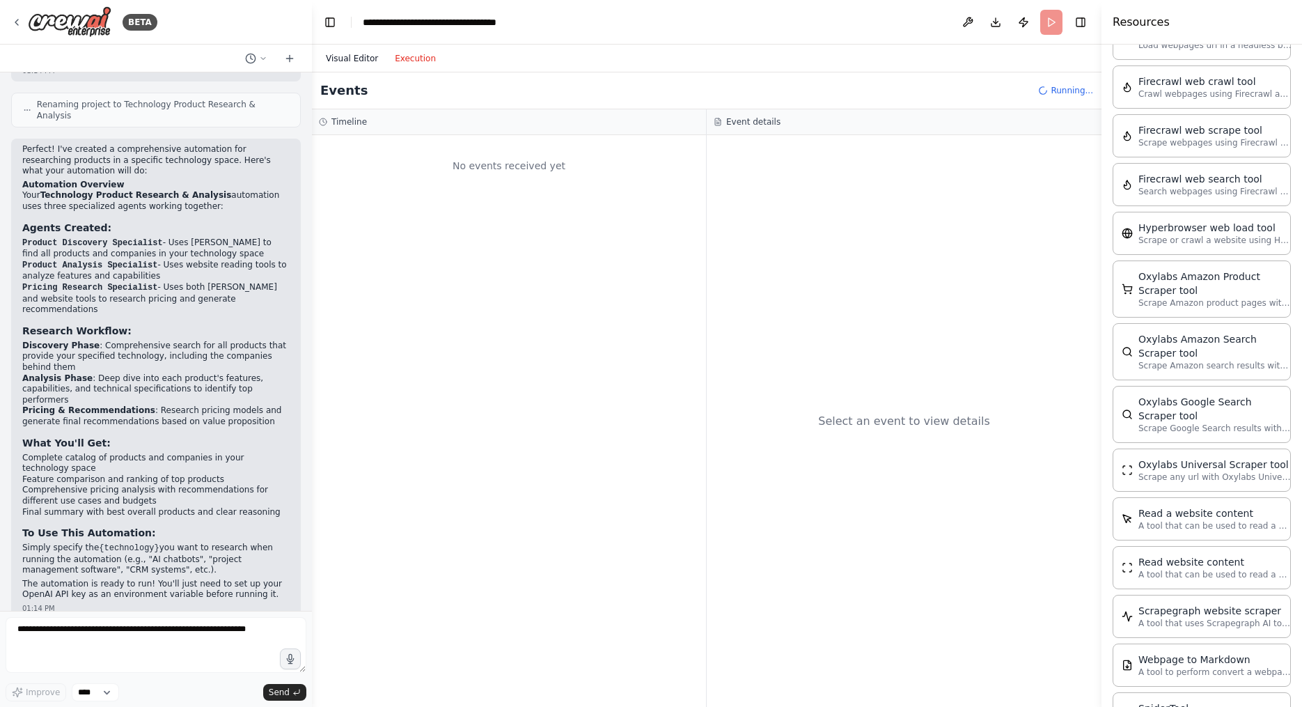
click at [361, 58] on button "Visual Editor" at bounding box center [351, 58] width 69 height 17
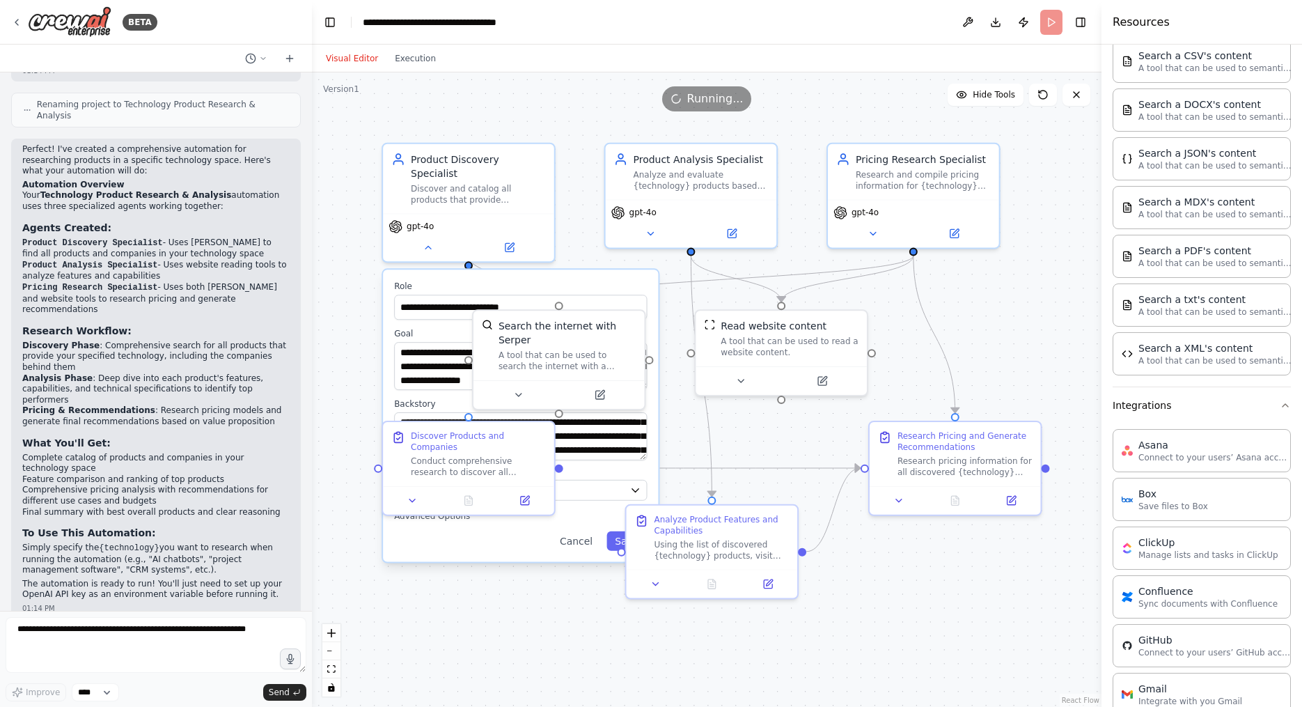
scroll to position [0, 0]
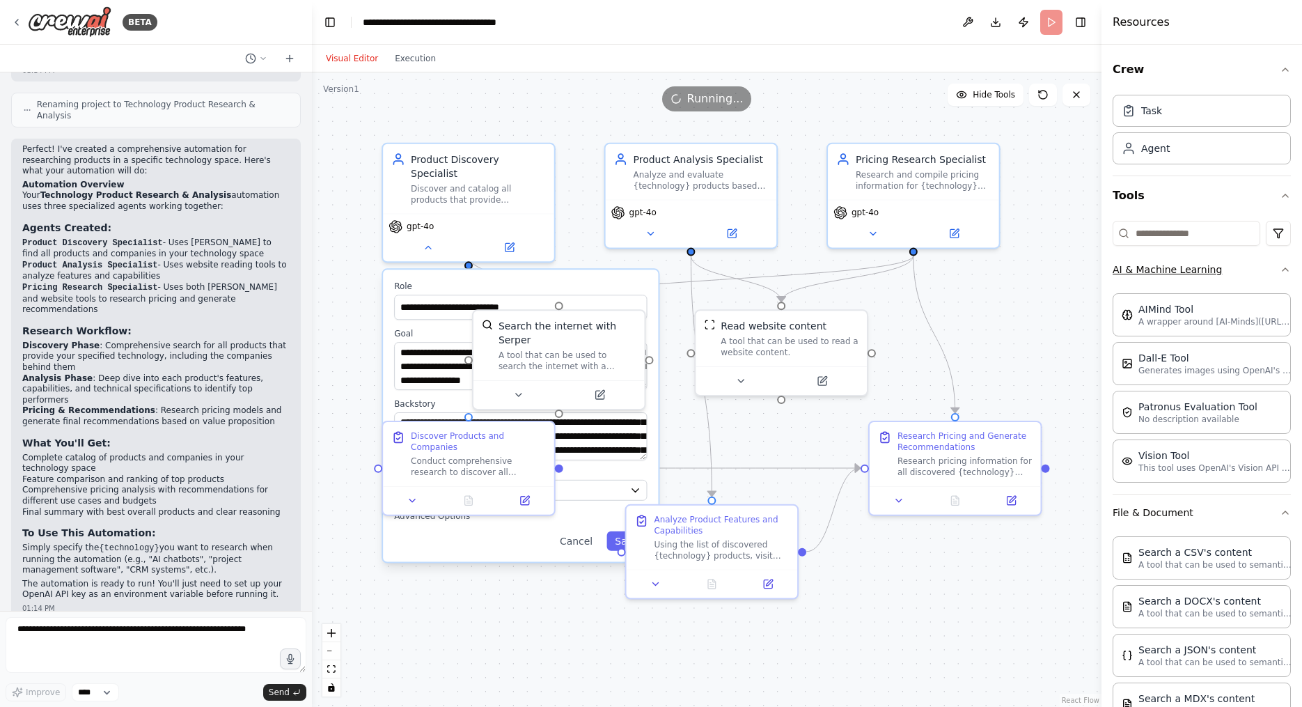
click at [594, 267] on icon "button" at bounding box center [1285, 269] width 11 height 11
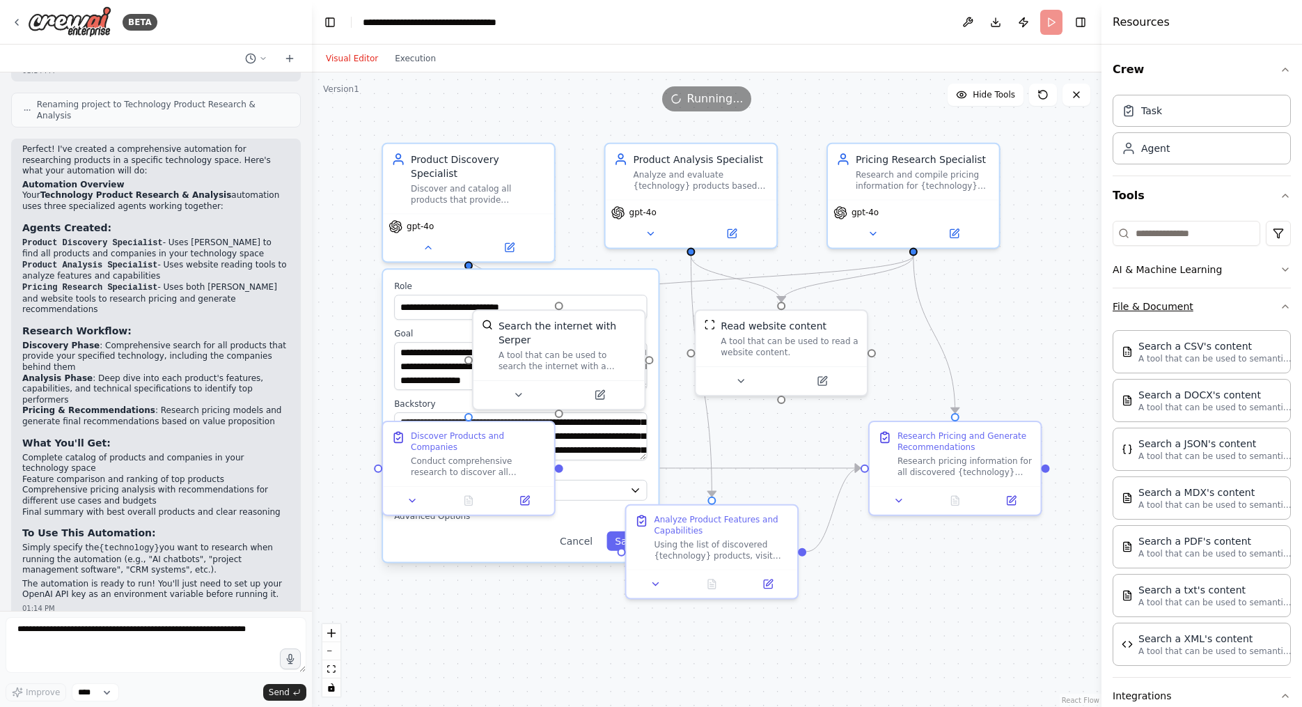
click at [594, 301] on icon "button" at bounding box center [1285, 306] width 11 height 11
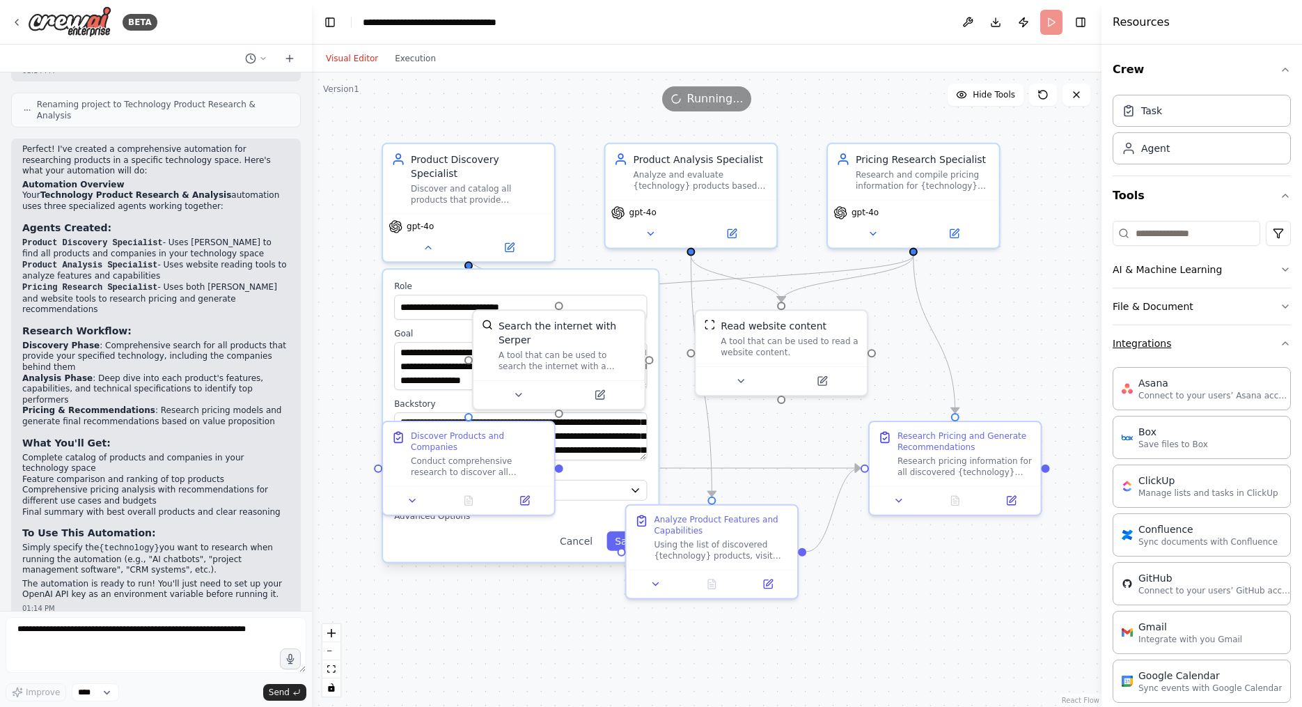
click at [594, 335] on button "Integrations" at bounding box center [1202, 343] width 178 height 36
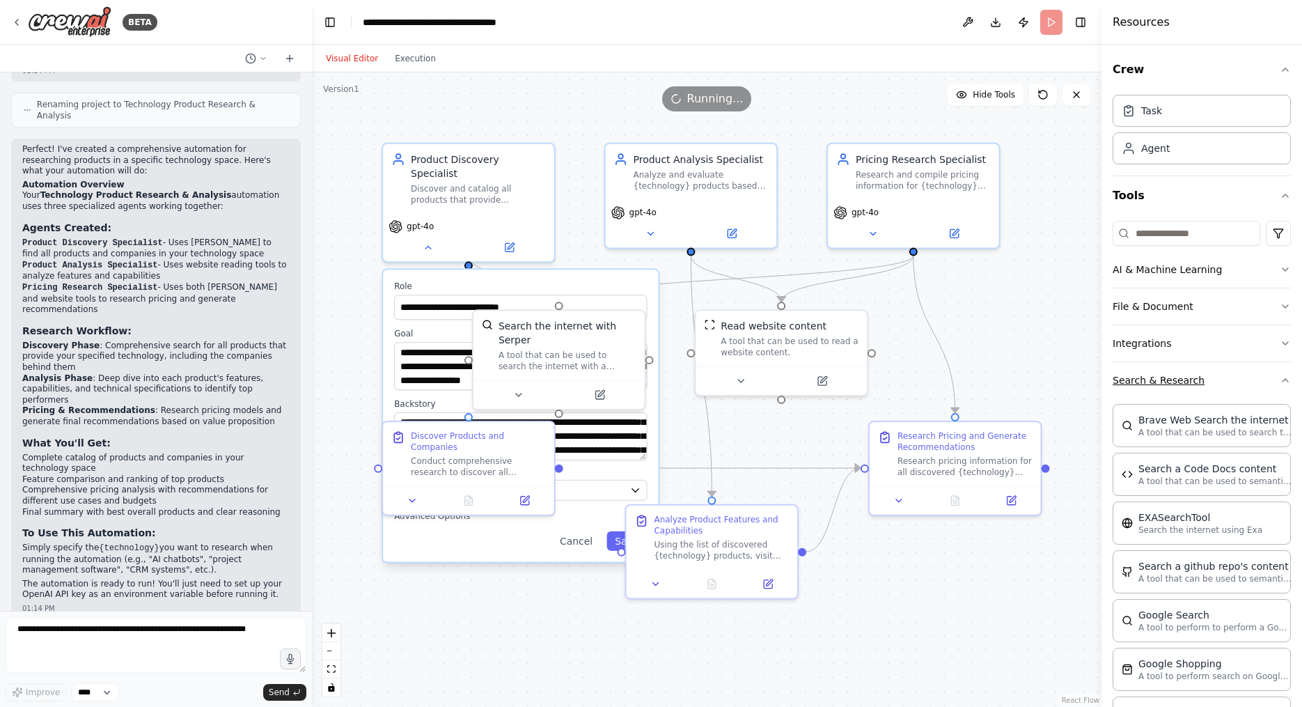
click at [594, 379] on icon "button" at bounding box center [1285, 380] width 6 height 3
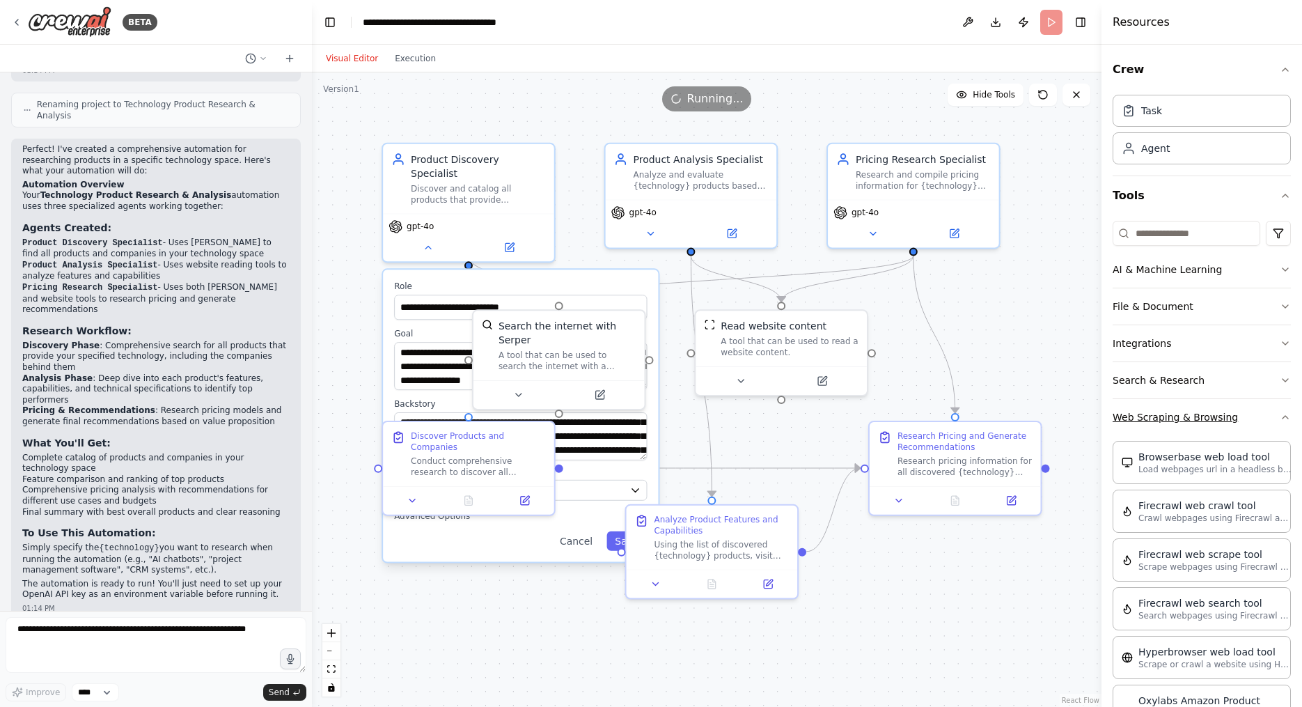
click at [594, 414] on icon "button" at bounding box center [1285, 416] width 11 height 11
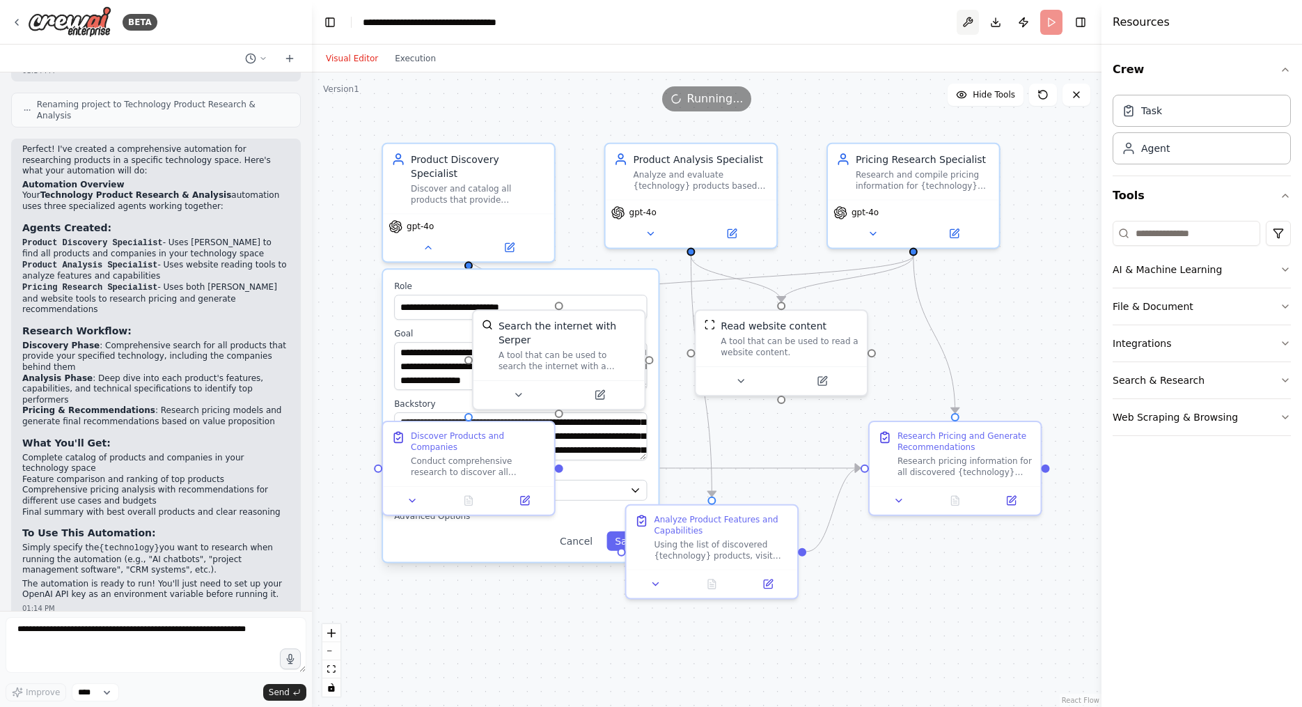
click at [594, 23] on button at bounding box center [968, 22] width 22 height 25
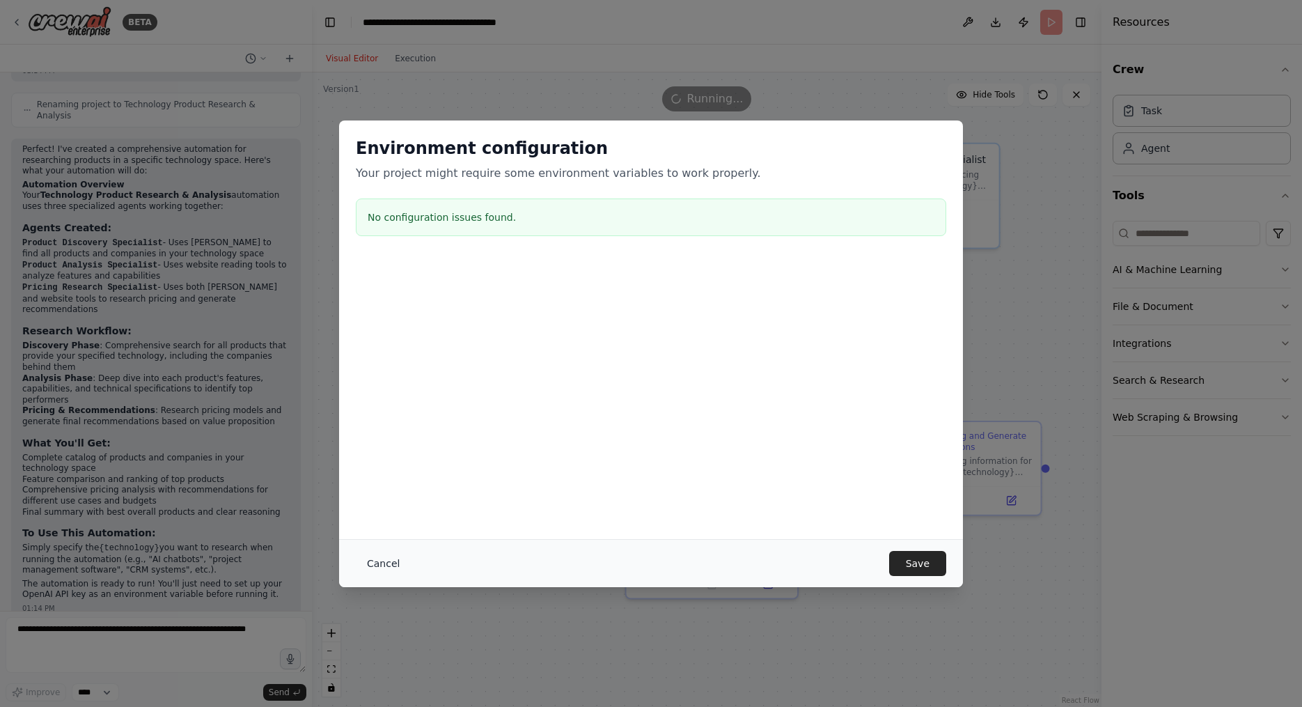
click at [379, 556] on button "Cancel" at bounding box center [383, 563] width 55 height 25
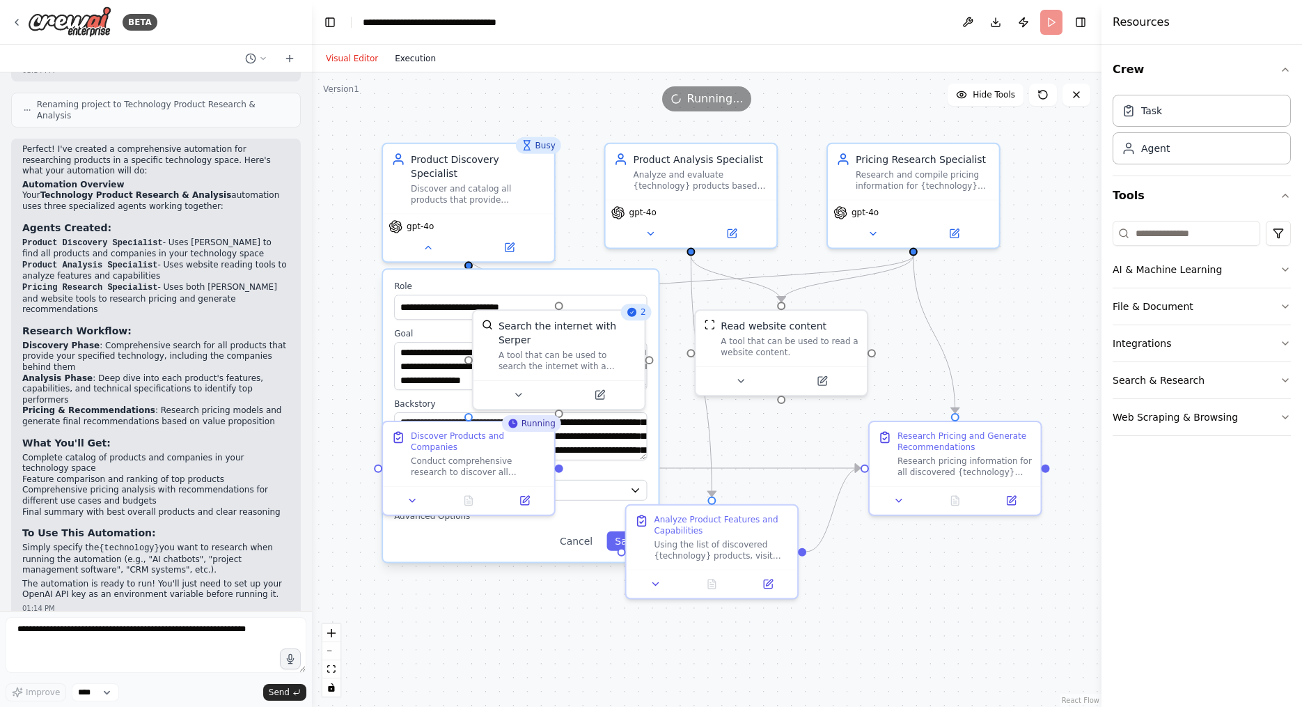
click at [411, 61] on button "Execution" at bounding box center [415, 58] width 58 height 17
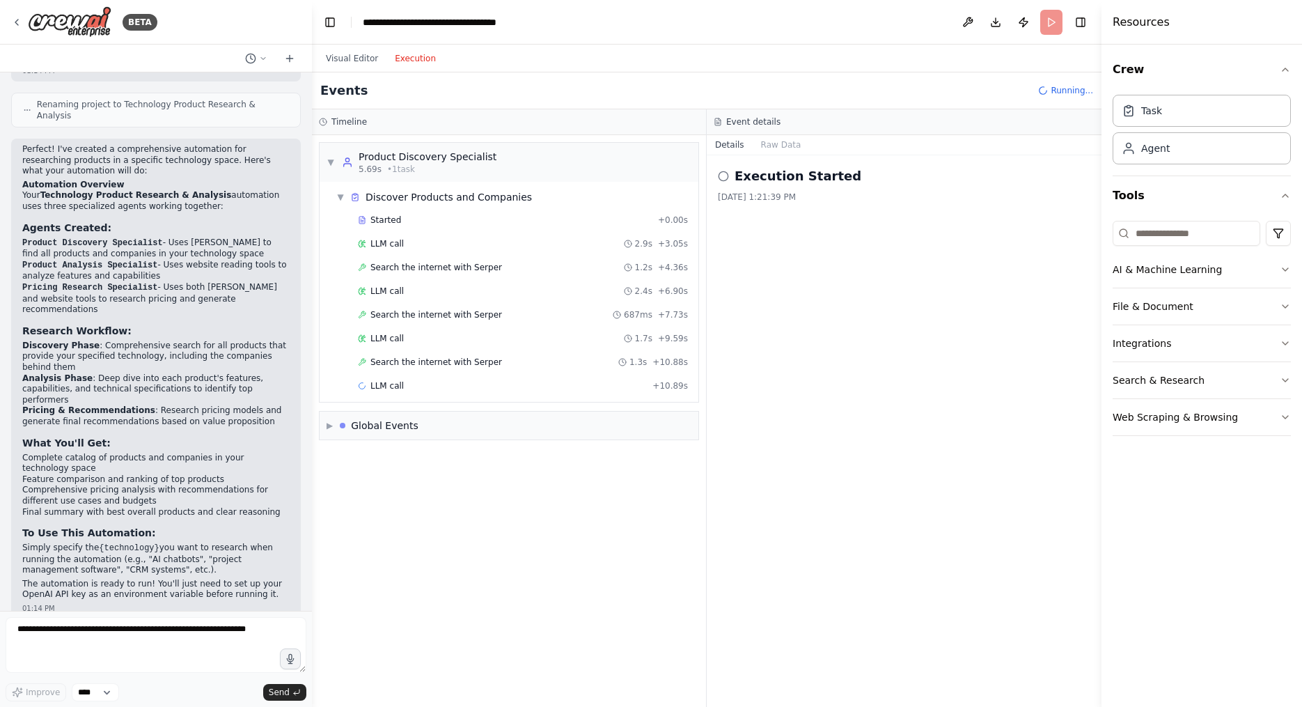
click at [594, 179] on h2 "Execution Started" at bounding box center [798, 175] width 127 height 19
click at [594, 175] on icon at bounding box center [723, 176] width 11 height 11
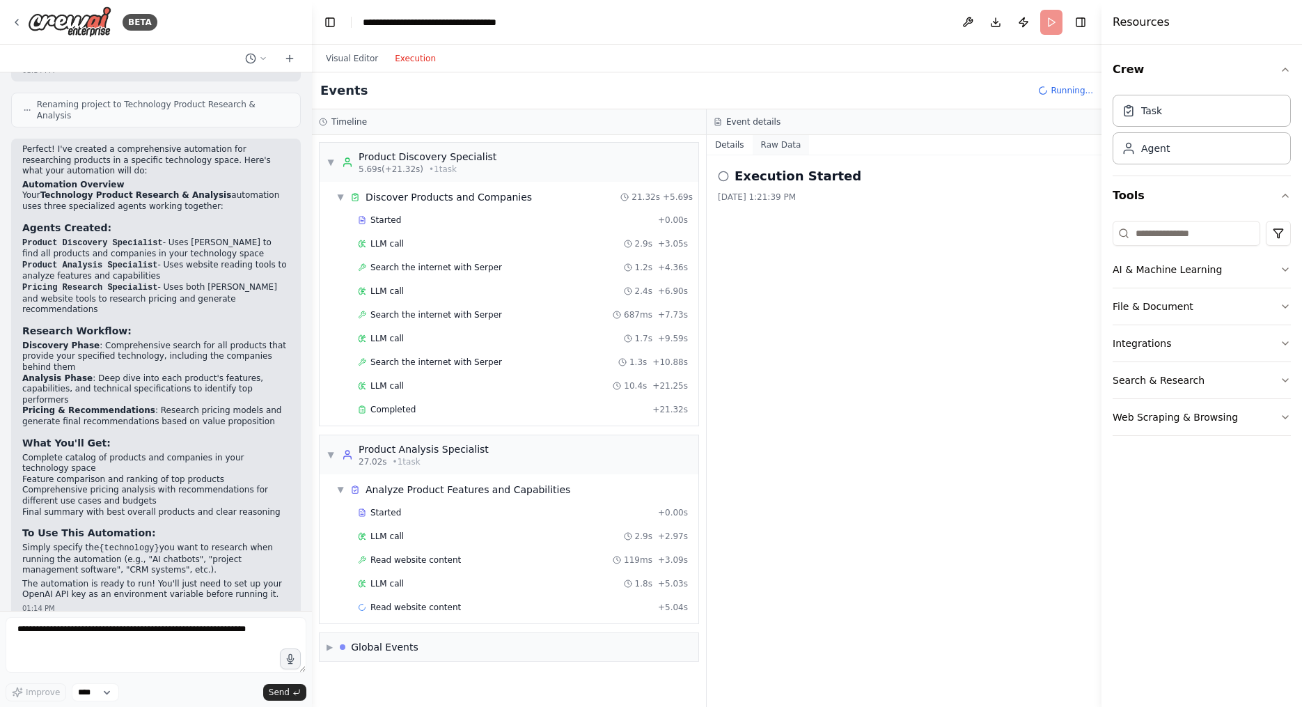
click at [594, 150] on button "Raw Data" at bounding box center [781, 144] width 57 height 19
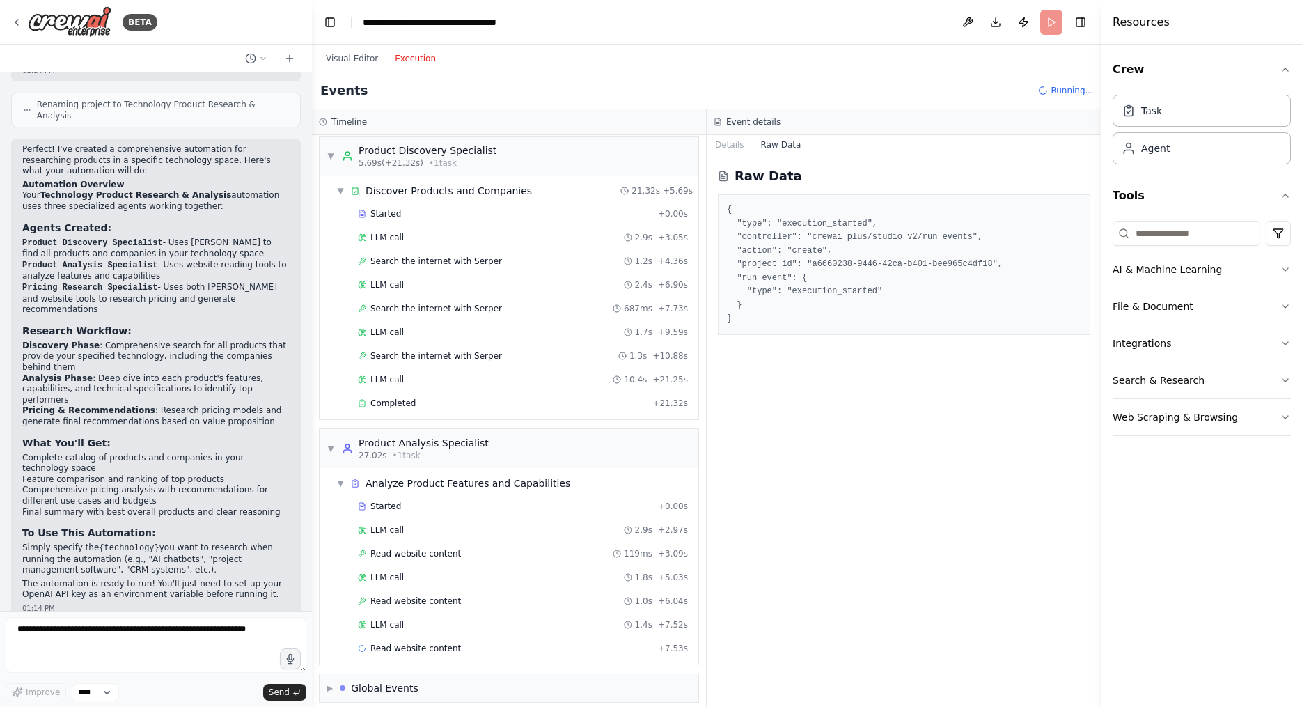
scroll to position [29, 0]
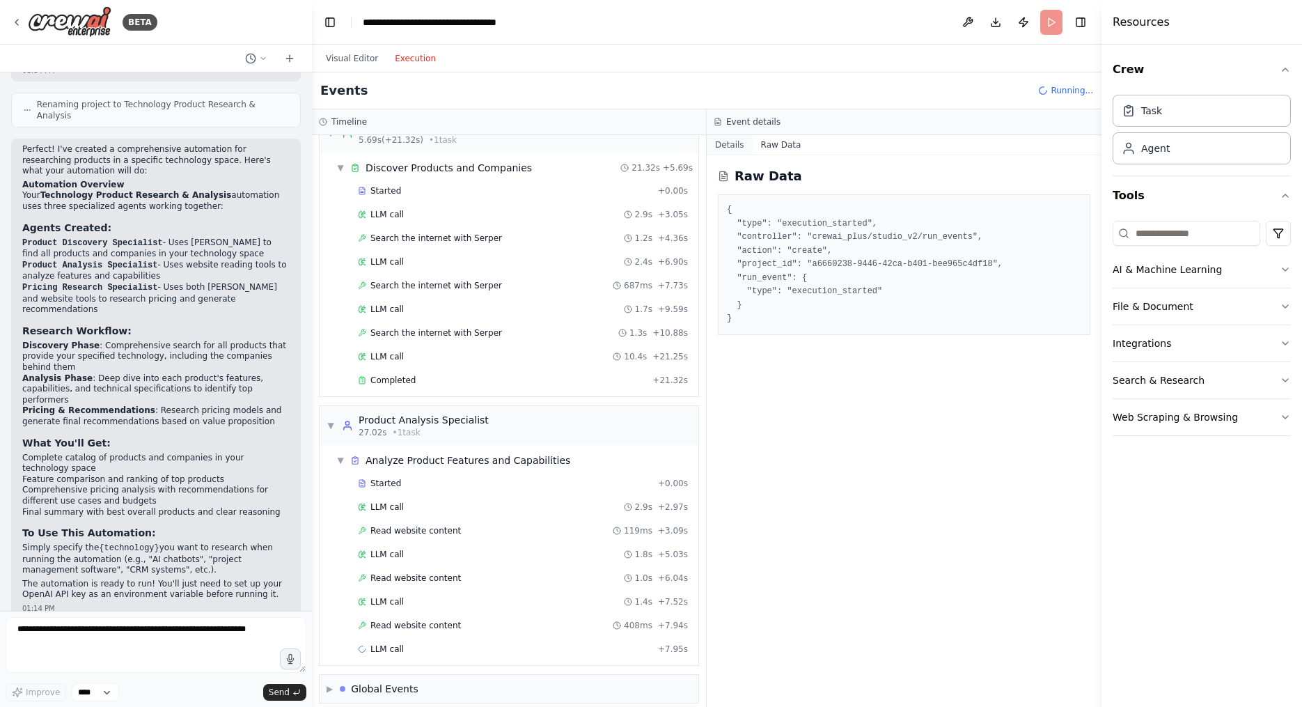
click at [594, 150] on button "Details" at bounding box center [730, 144] width 46 height 19
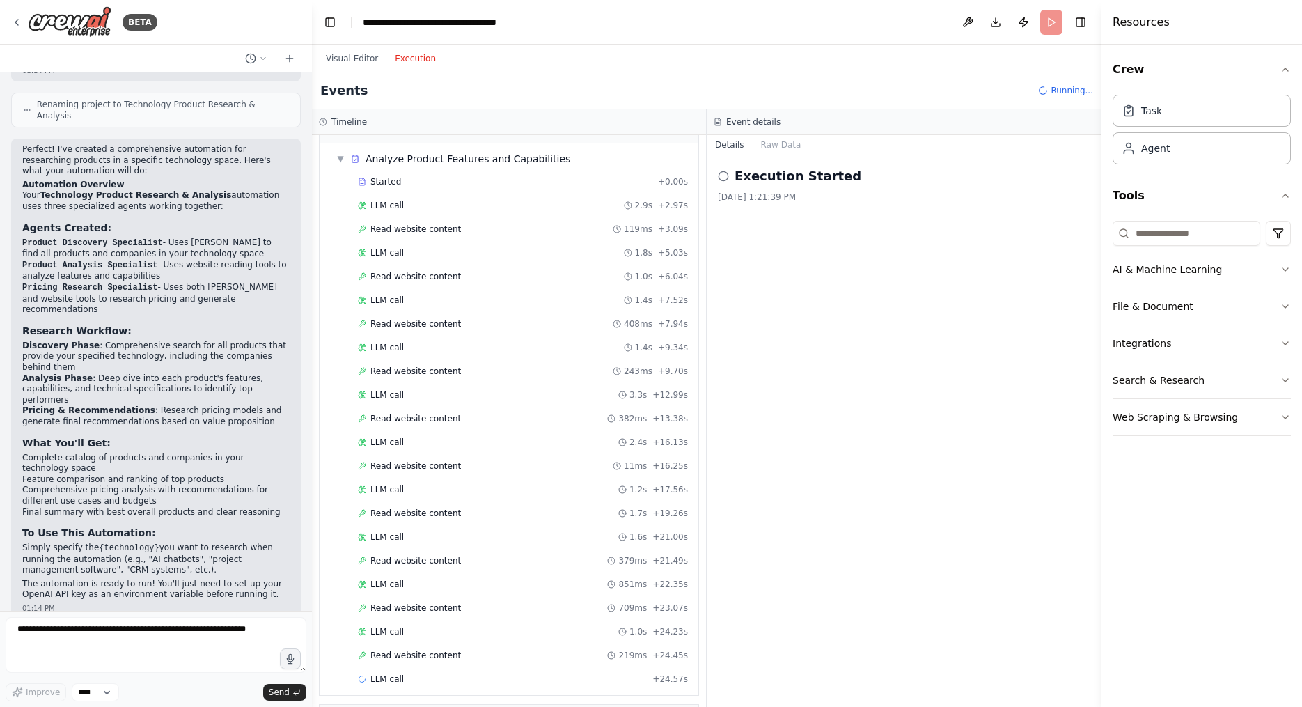
scroll to position [354, 0]
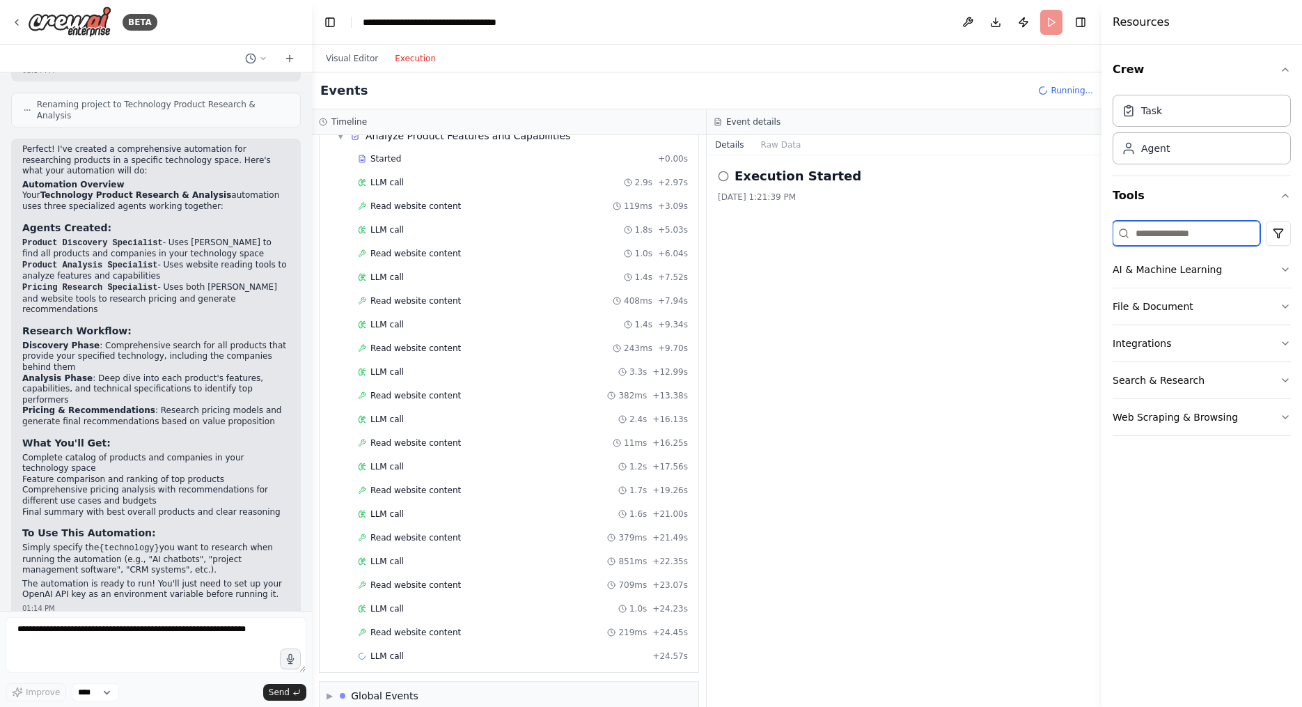
click at [594, 235] on input at bounding box center [1187, 233] width 148 height 25
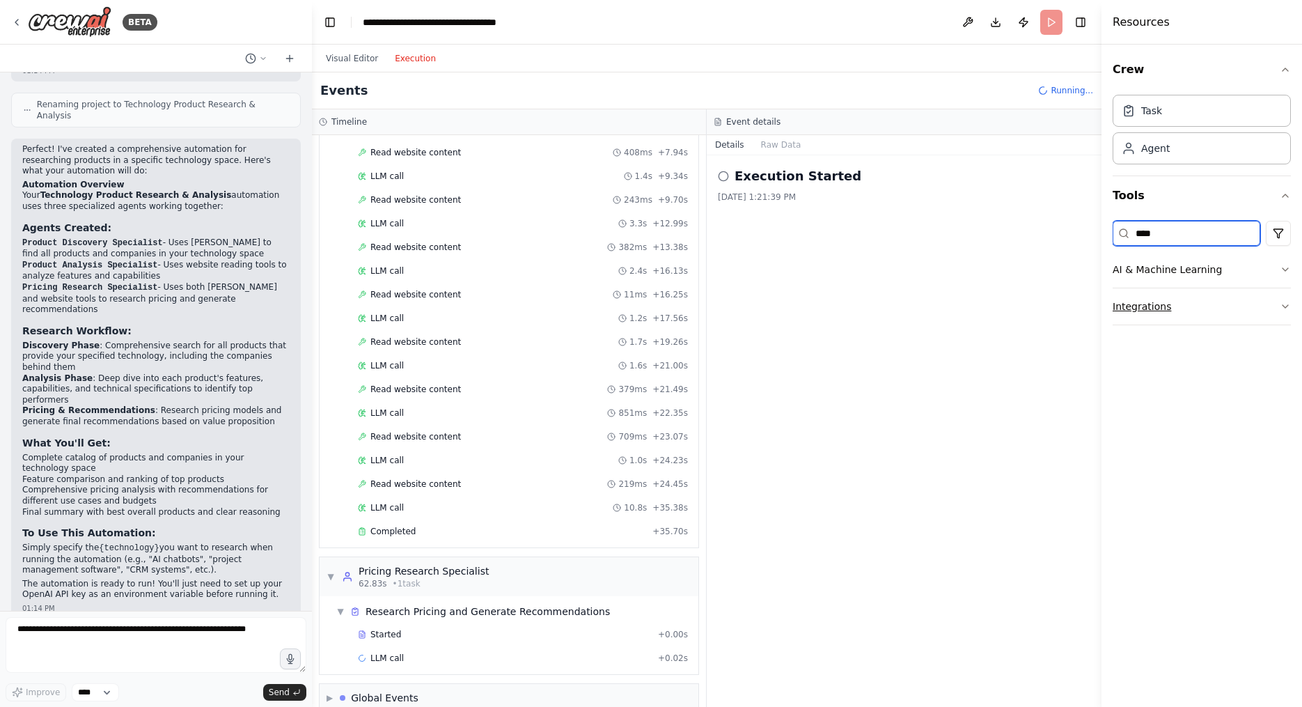
type input "****"
click at [594, 310] on button "Integrations" at bounding box center [1202, 306] width 178 height 36
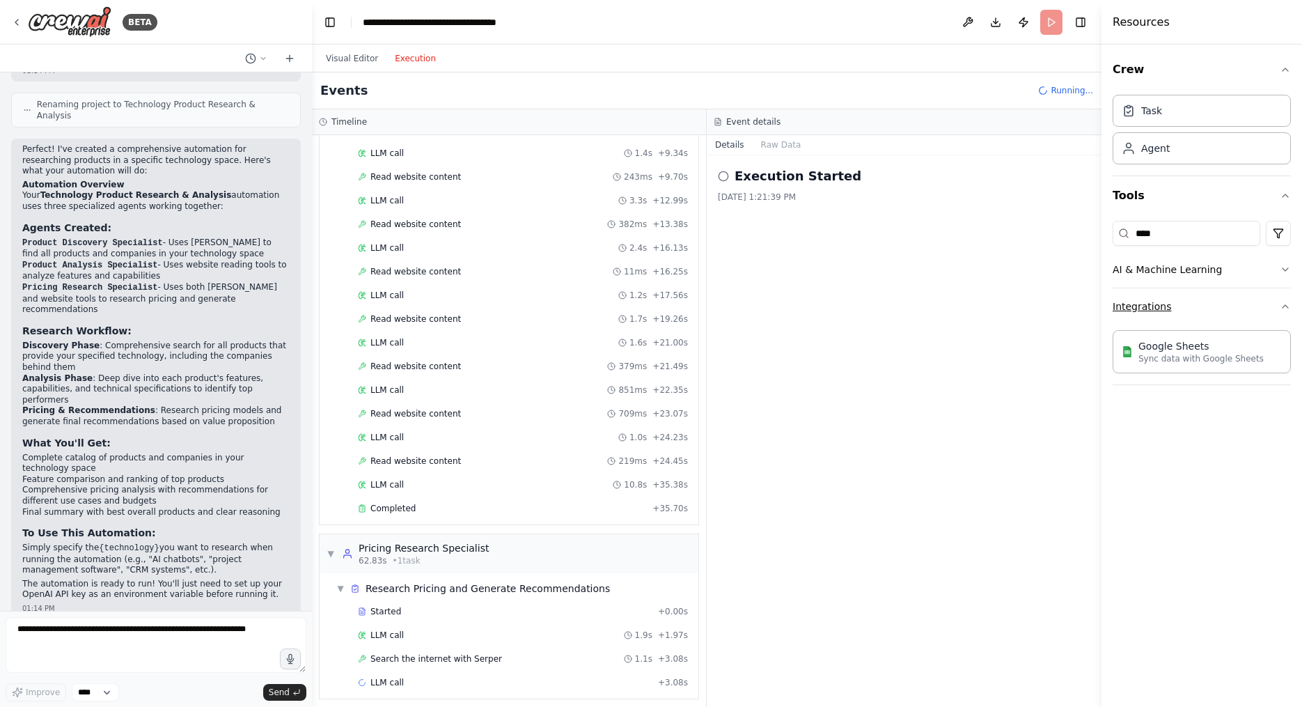
scroll to position [548, 0]
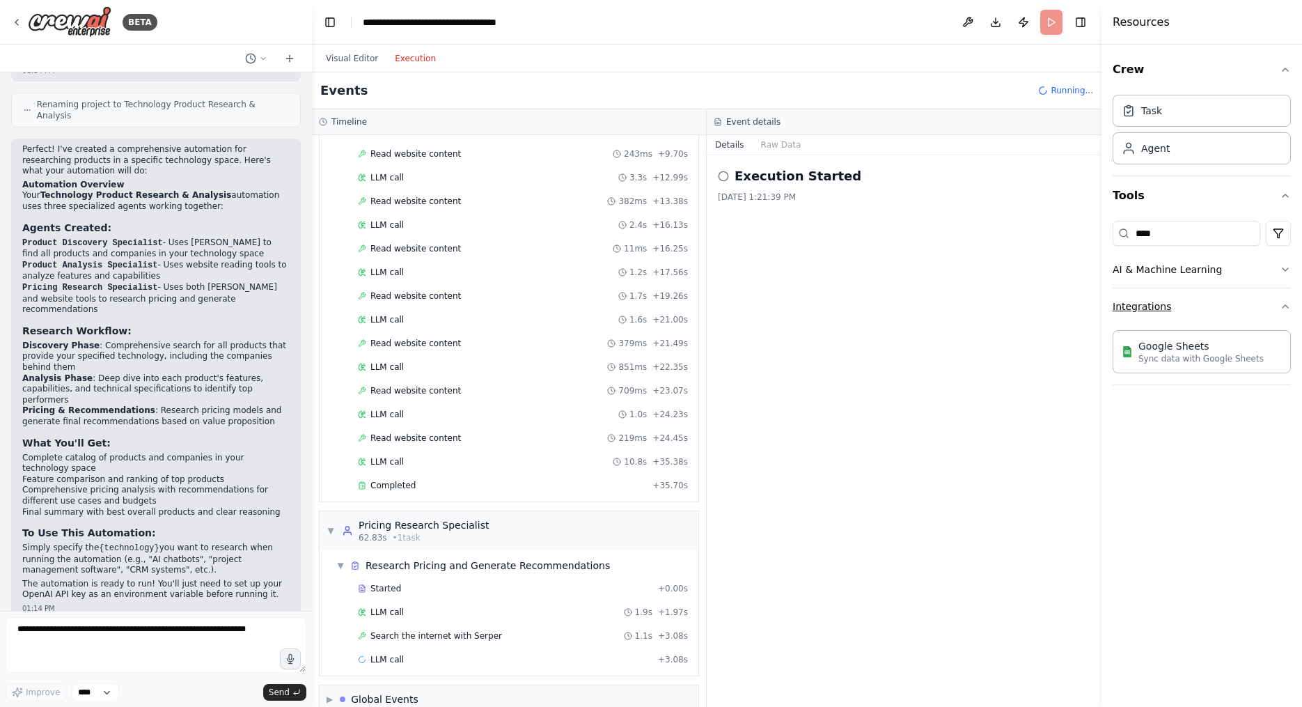
click at [594, 312] on button "Integrations" at bounding box center [1202, 306] width 178 height 36
click at [594, 223] on input "****" at bounding box center [1187, 233] width 148 height 25
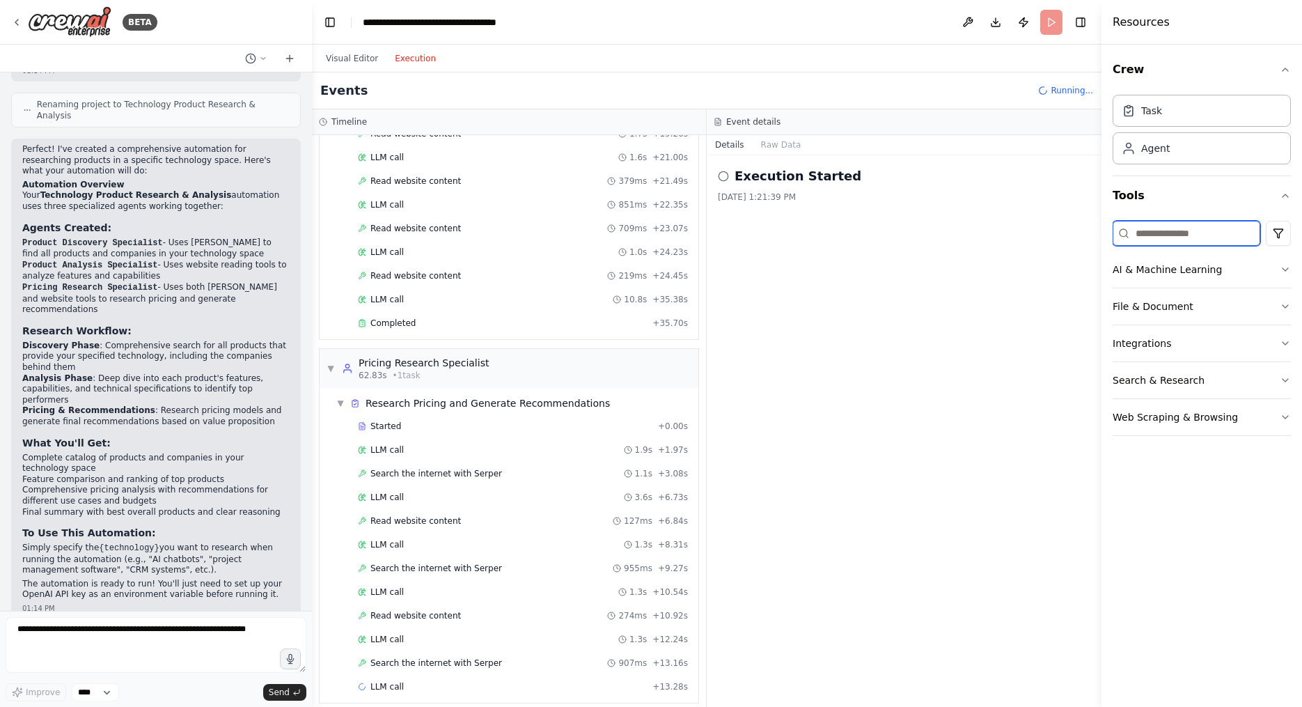
scroll to position [733, 0]
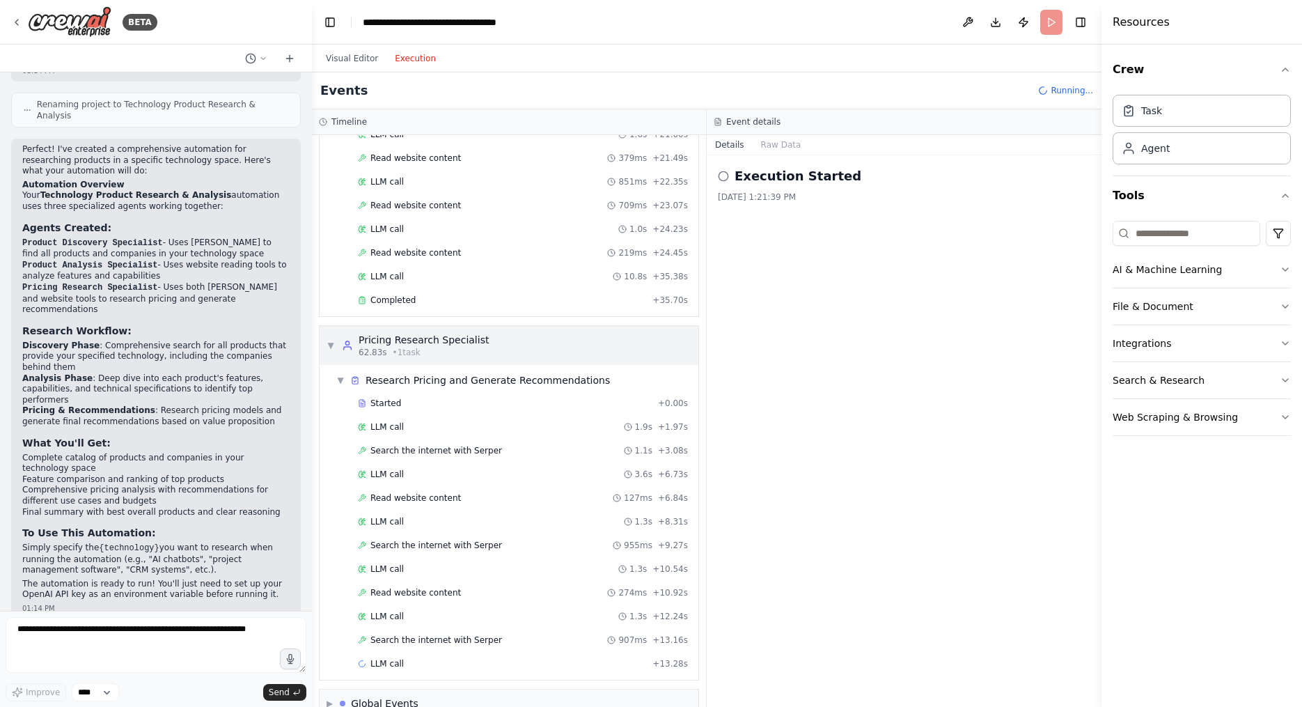
click at [553, 326] on div "▼ Pricing Research Specialist 62.83s • 1 task" at bounding box center [509, 345] width 379 height 39
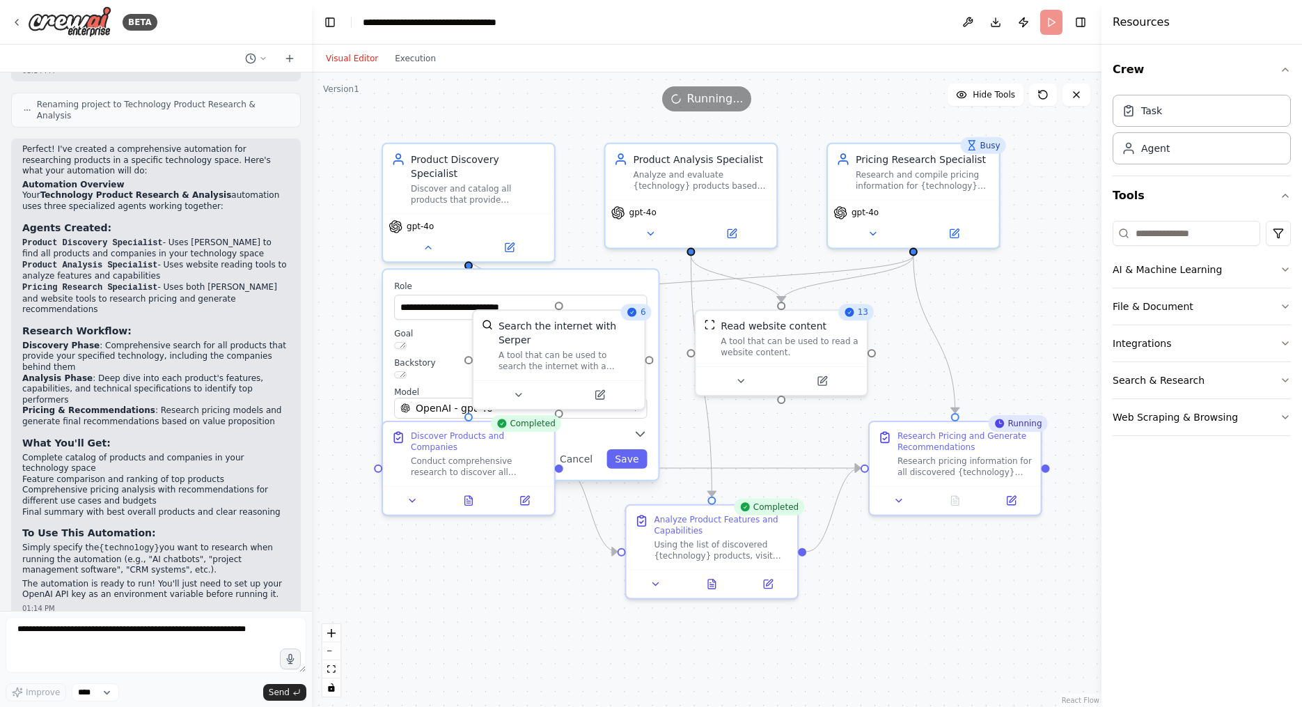
click at [350, 53] on button "Visual Editor" at bounding box center [351, 58] width 69 height 17
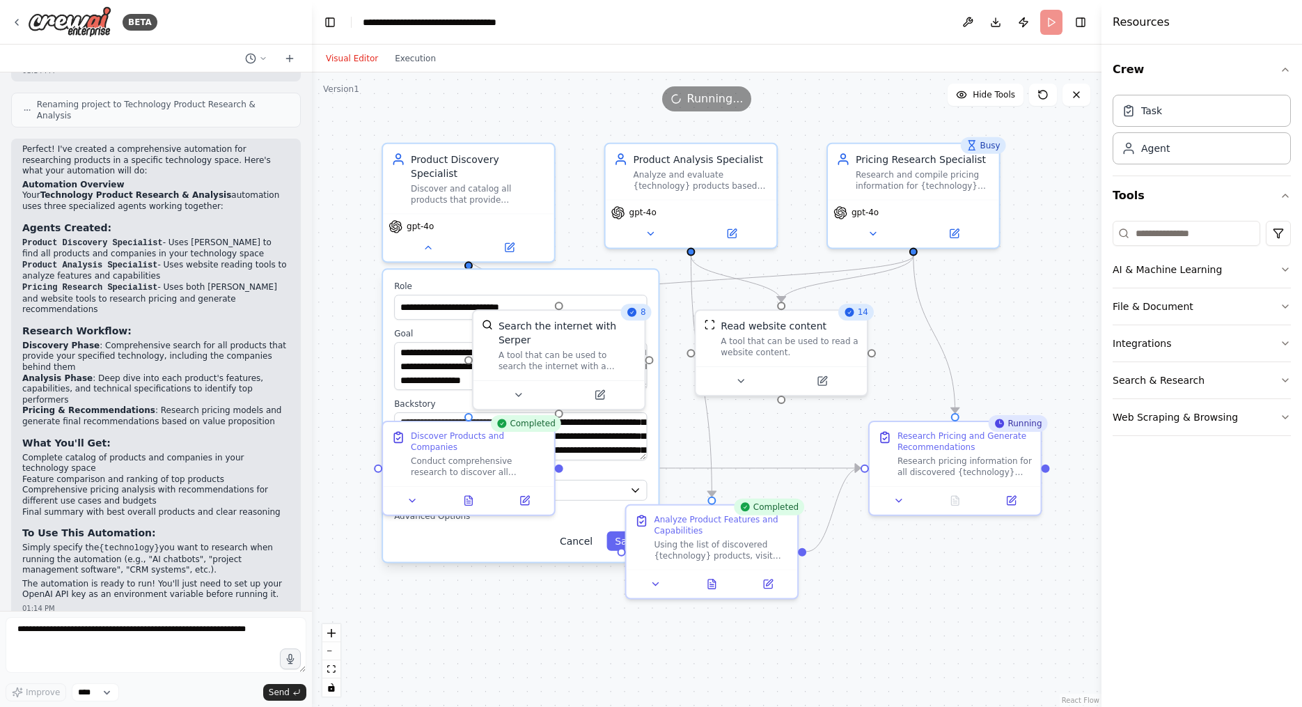
click at [568, 535] on button "Cancel" at bounding box center [575, 540] width 49 height 19
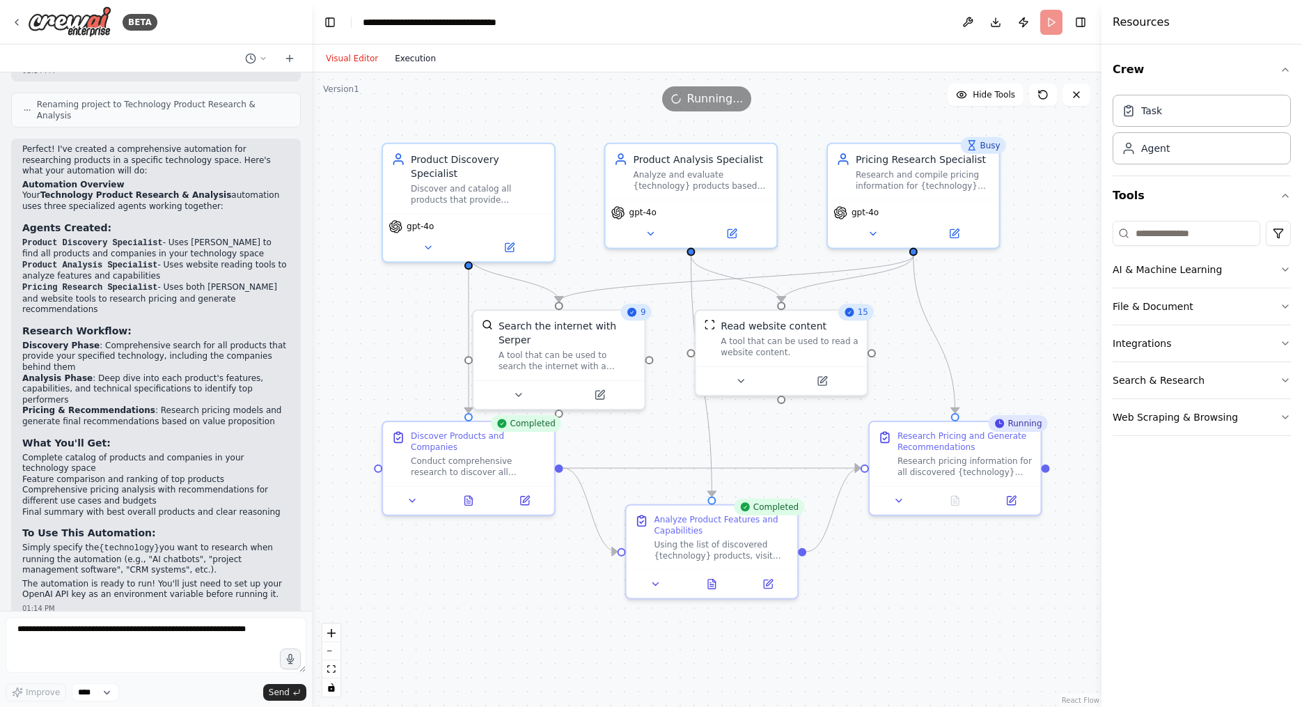
click at [407, 57] on button "Execution" at bounding box center [415, 58] width 58 height 17
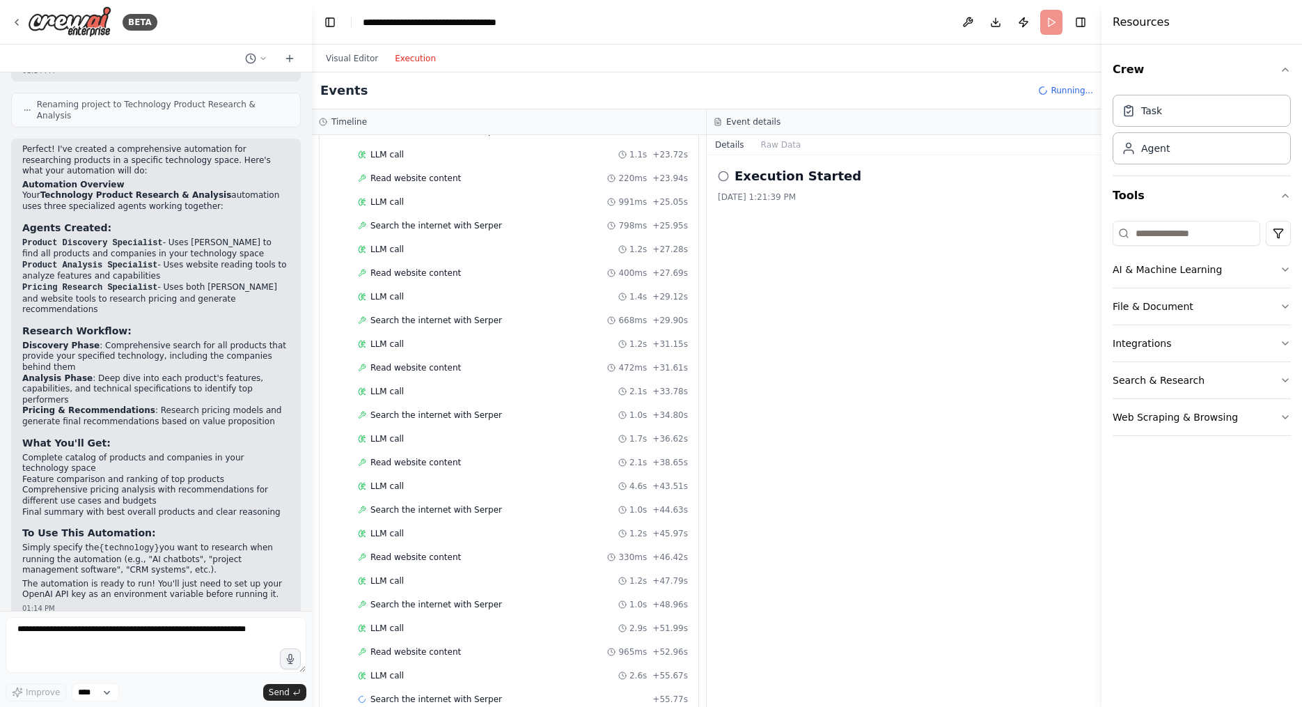
scroll to position [1432, 0]
click at [594, 120] on h3 "Event details" at bounding box center [753, 121] width 54 height 11
click at [594, 145] on button "Raw Data" at bounding box center [781, 144] width 57 height 19
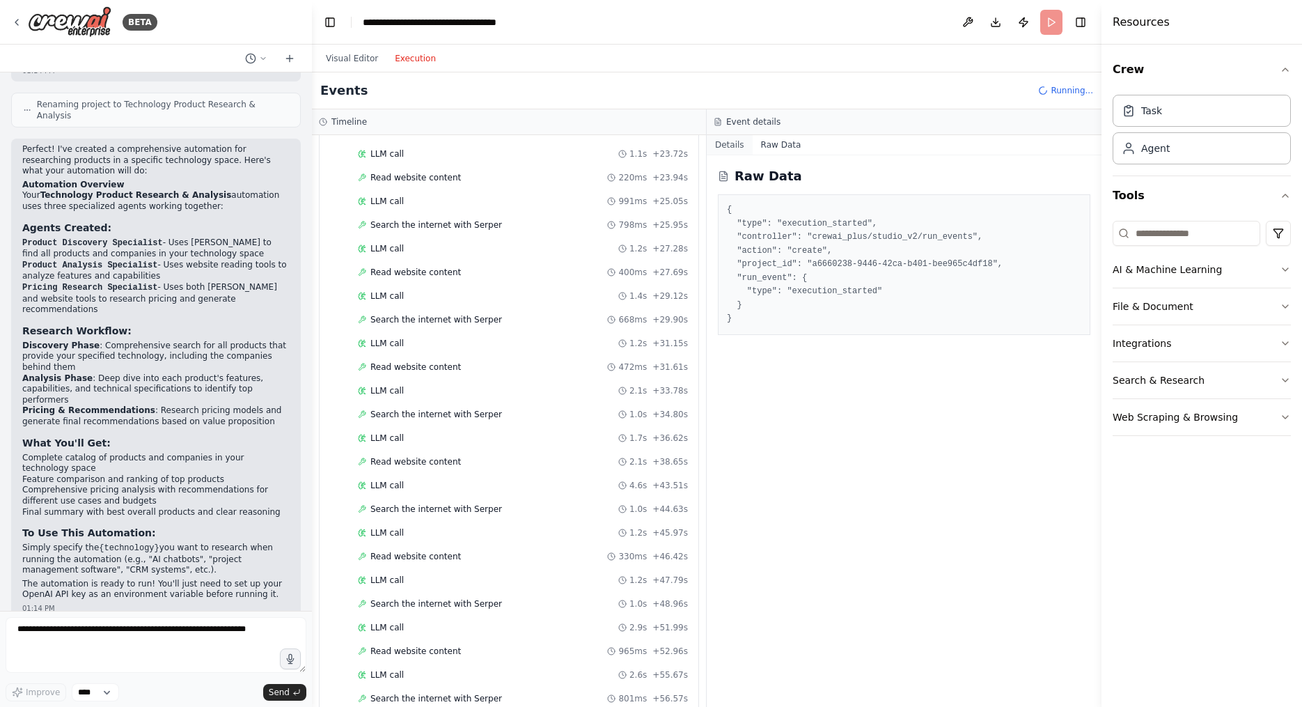
click at [594, 152] on button "Details" at bounding box center [730, 144] width 46 height 19
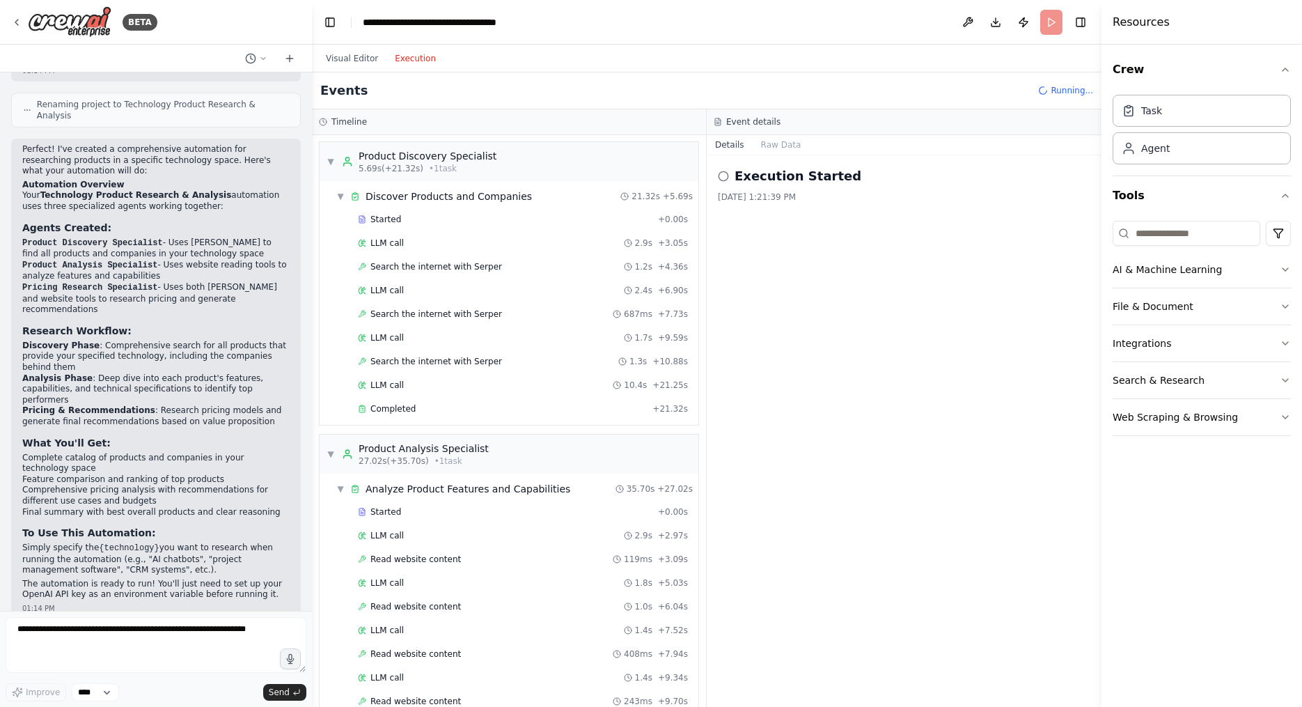
scroll to position [0, 0]
click at [499, 244] on div "LLM call 2.9s + 3.05s" at bounding box center [523, 243] width 330 height 11
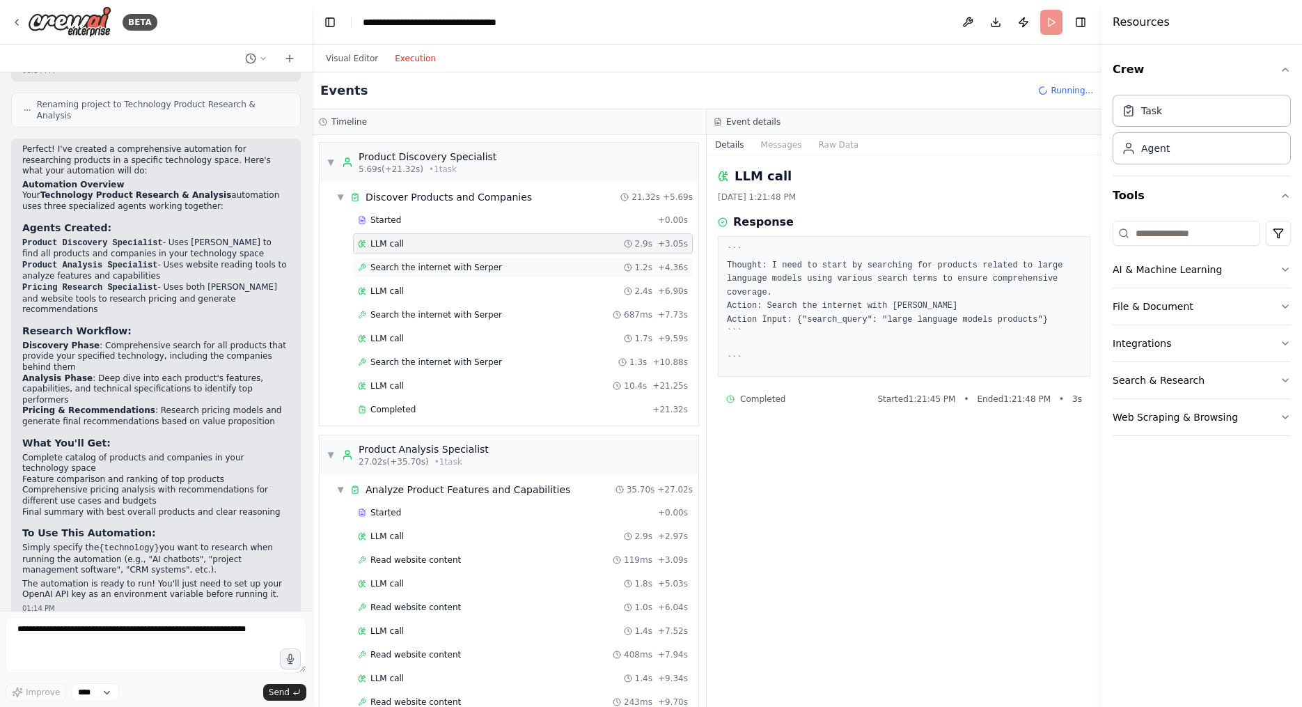
click at [492, 267] on span "Search the internet with Serper" at bounding box center [436, 267] width 132 height 11
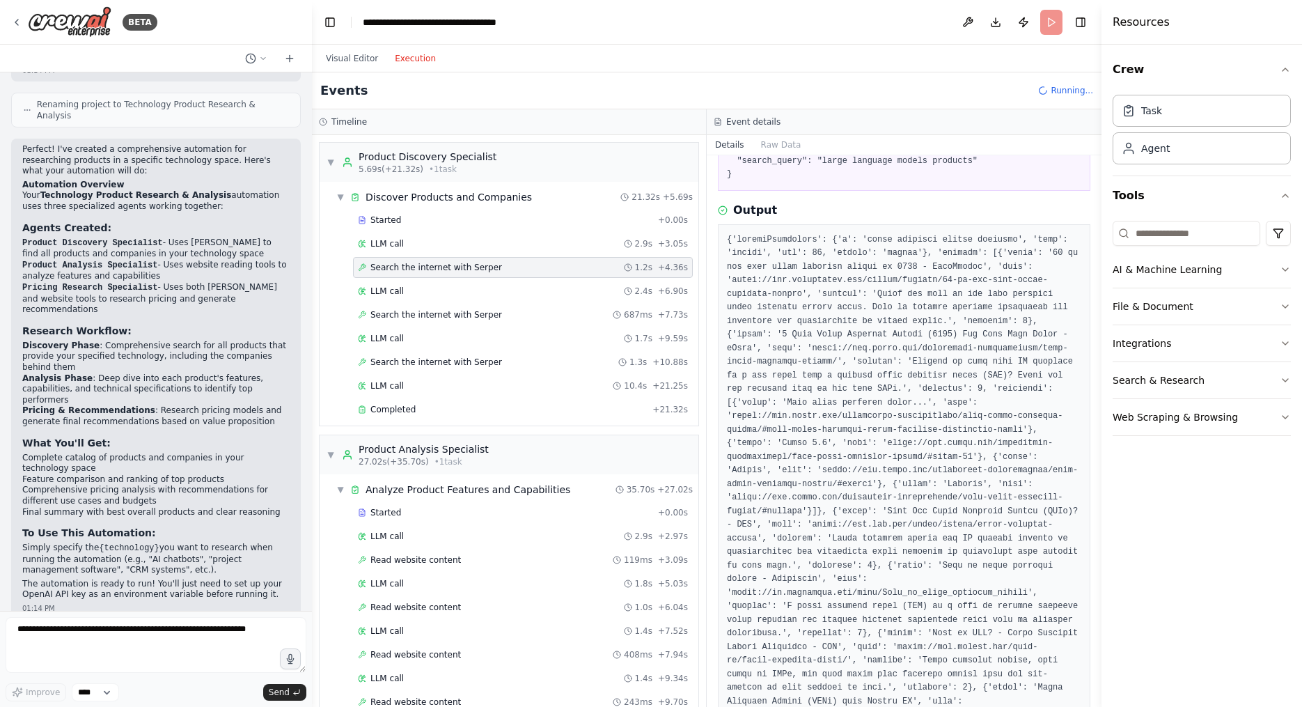
scroll to position [109, 0]
click at [544, 361] on div "Search the internet with Serper 1.3s + 10.88s" at bounding box center [523, 361] width 330 height 11
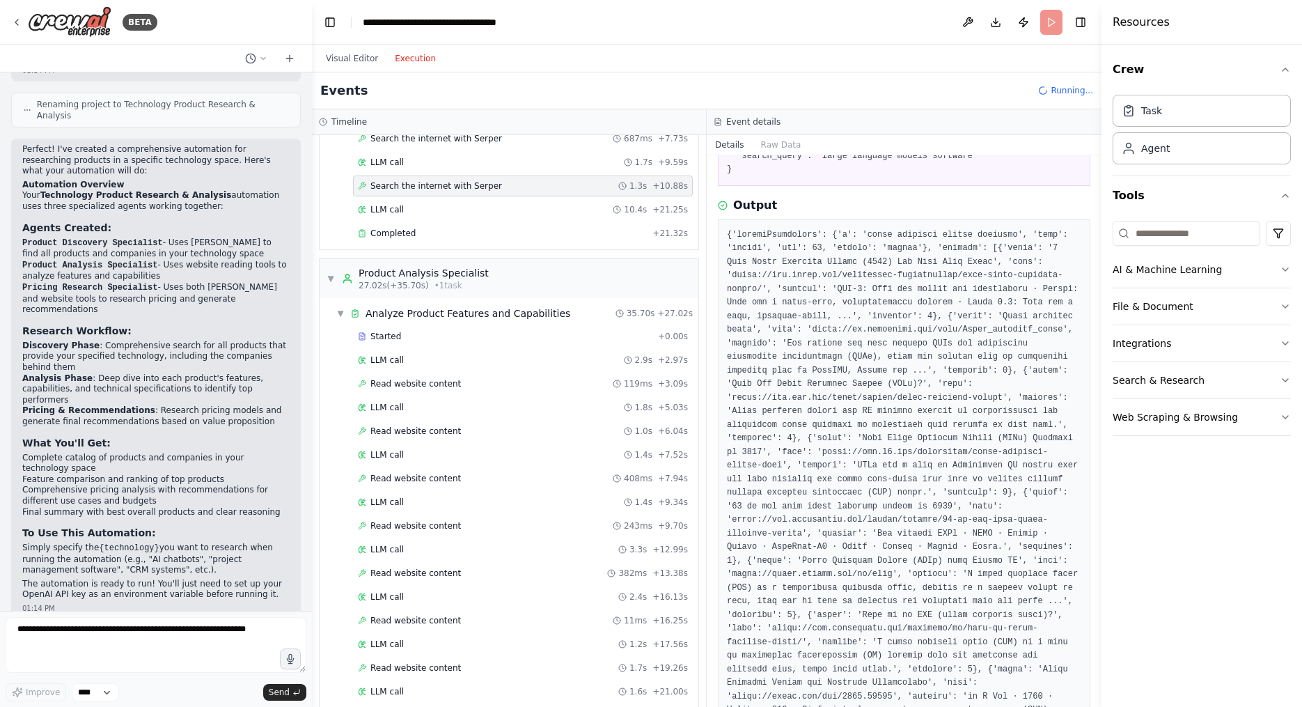
scroll to position [178, 0]
click at [545, 354] on div "LLM call 2.9s + 2.97s" at bounding box center [523, 358] width 330 height 11
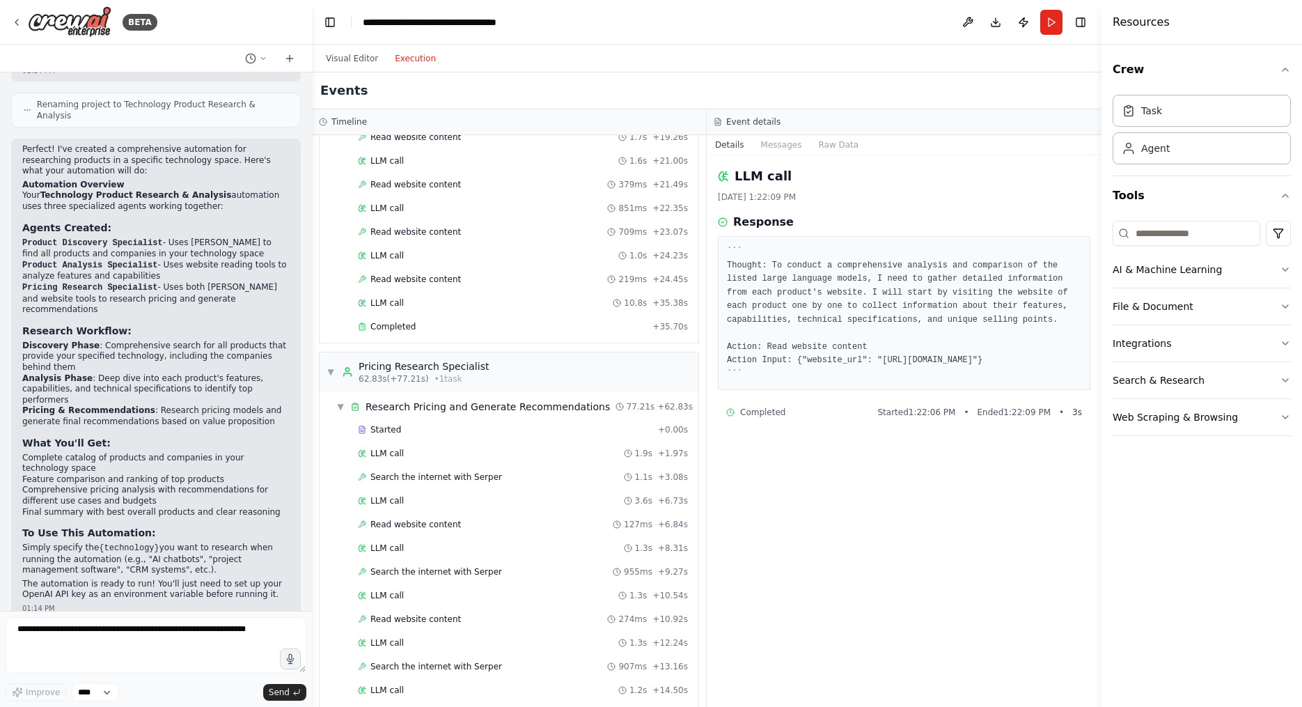
scroll to position [711, 0]
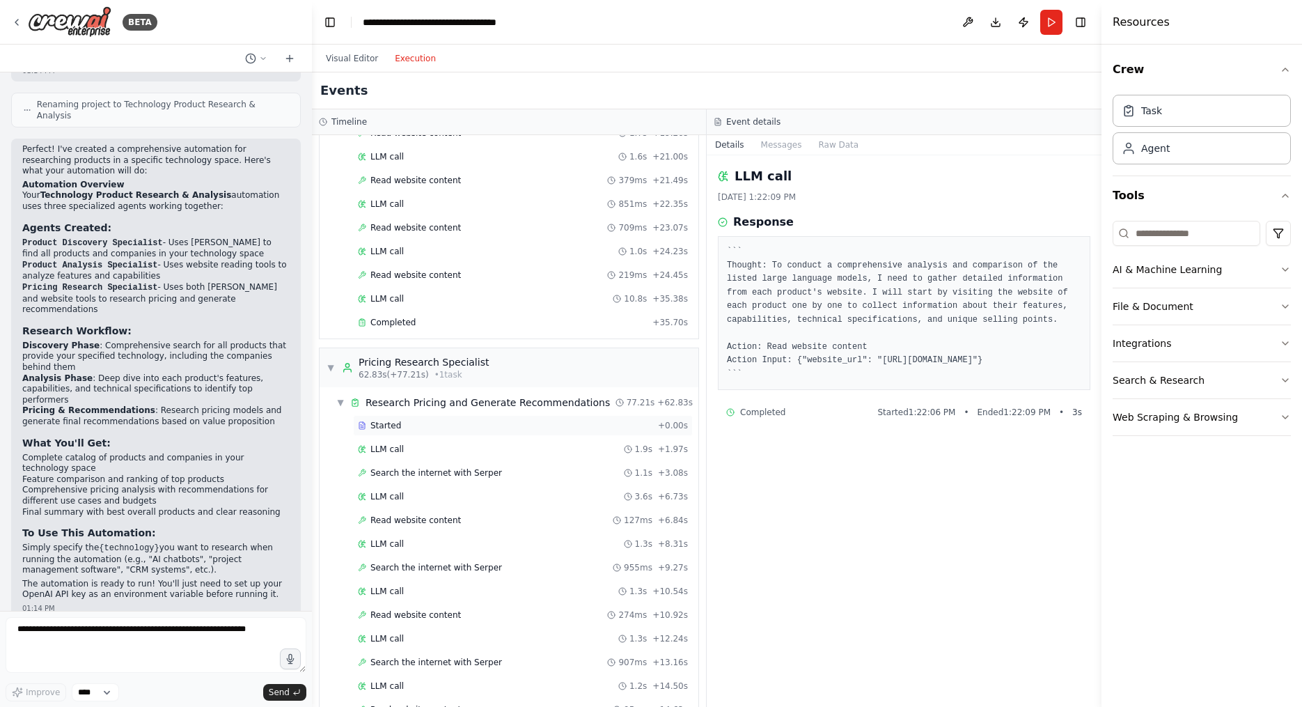
click at [528, 415] on div "Started + 0.00s" at bounding box center [523, 425] width 340 height 21
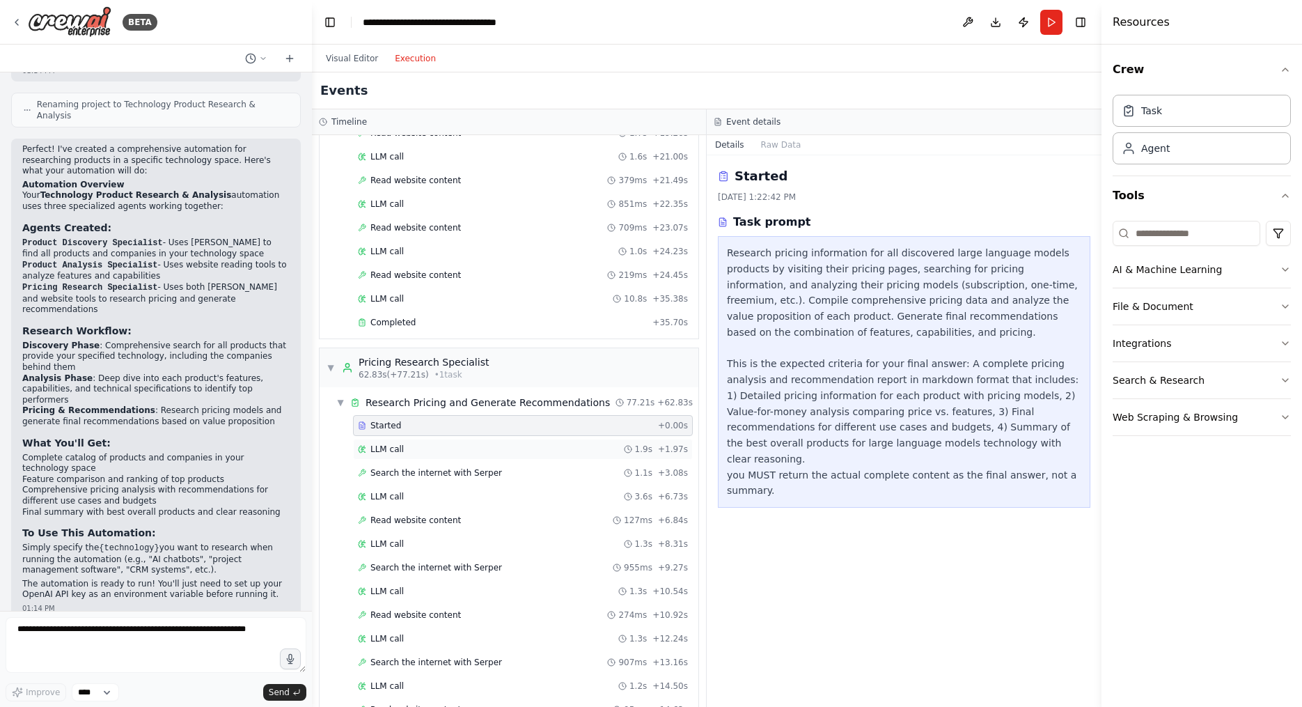
click at [526, 443] on div "LLM call 1.9s + 1.97s" at bounding box center [523, 448] width 330 height 11
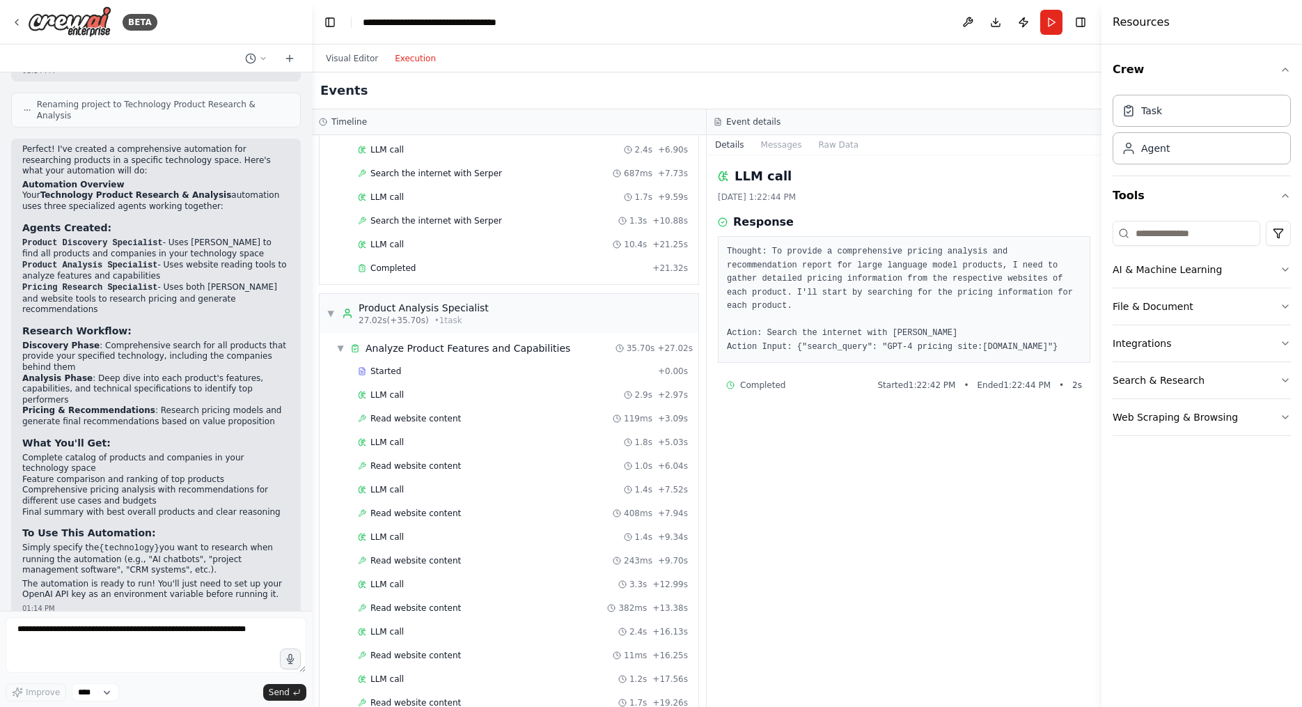
scroll to position [0, 0]
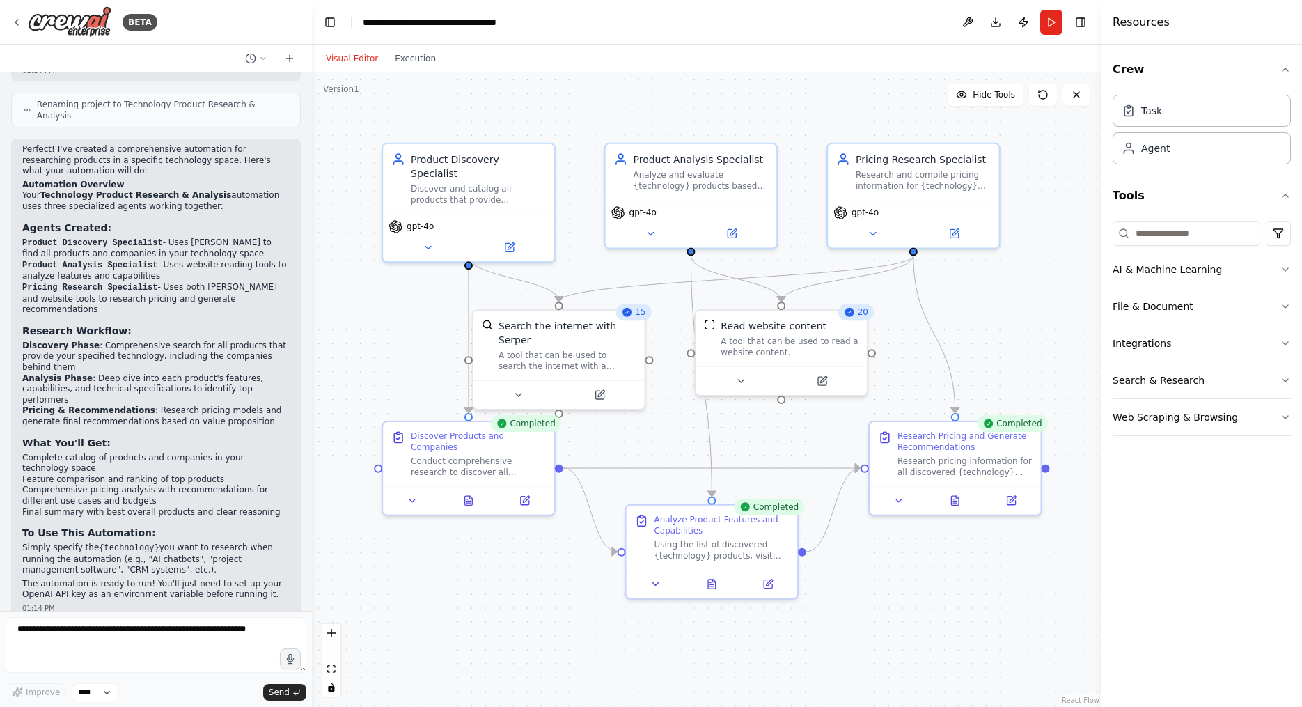
click at [349, 60] on button "Visual Editor" at bounding box center [351, 58] width 69 height 17
click at [411, 67] on div "Visual Editor Execution" at bounding box center [380, 59] width 127 height 28
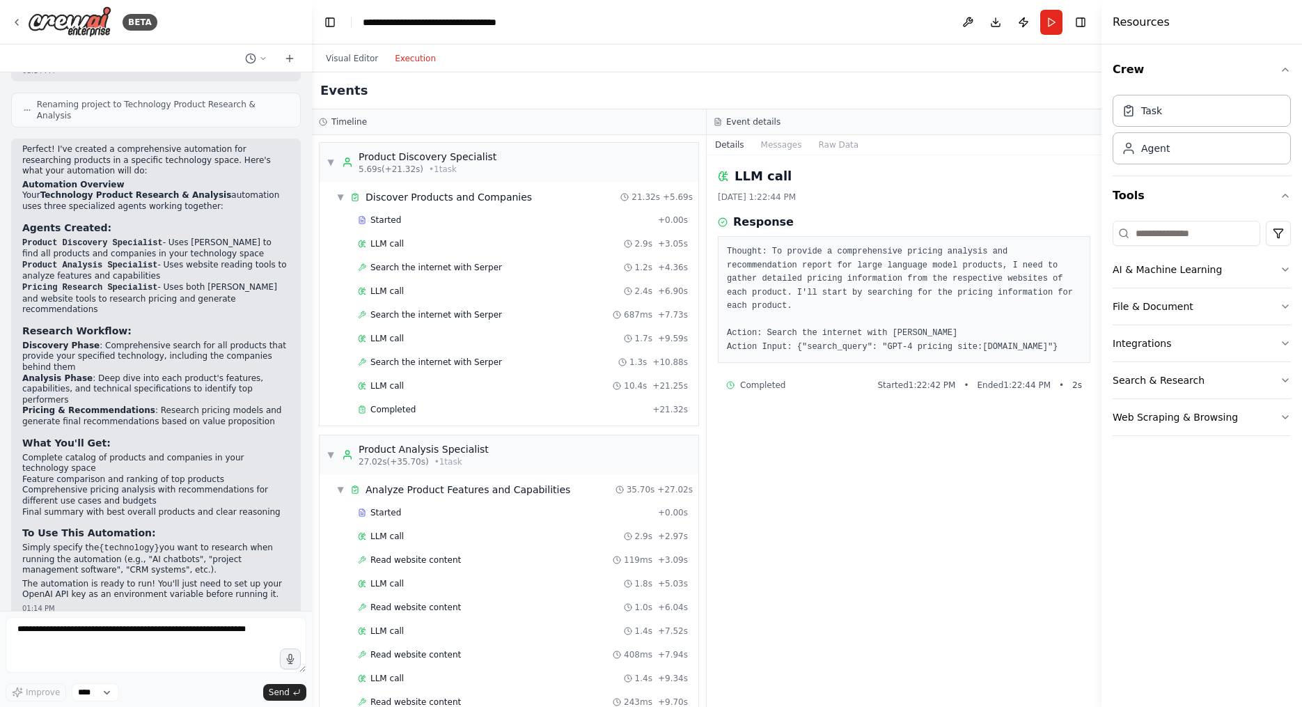
click at [409, 59] on button "Execution" at bounding box center [415, 58] width 58 height 17
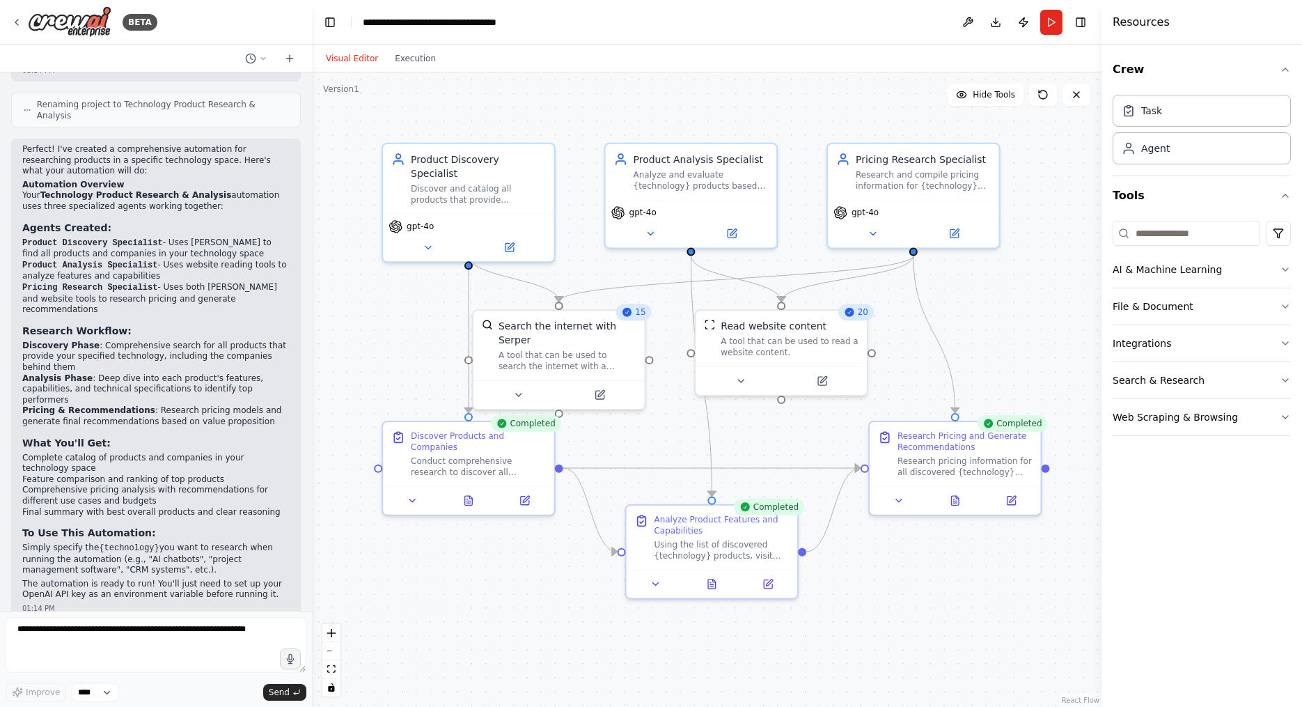
click at [341, 54] on button "Visual Editor" at bounding box center [351, 58] width 69 height 17
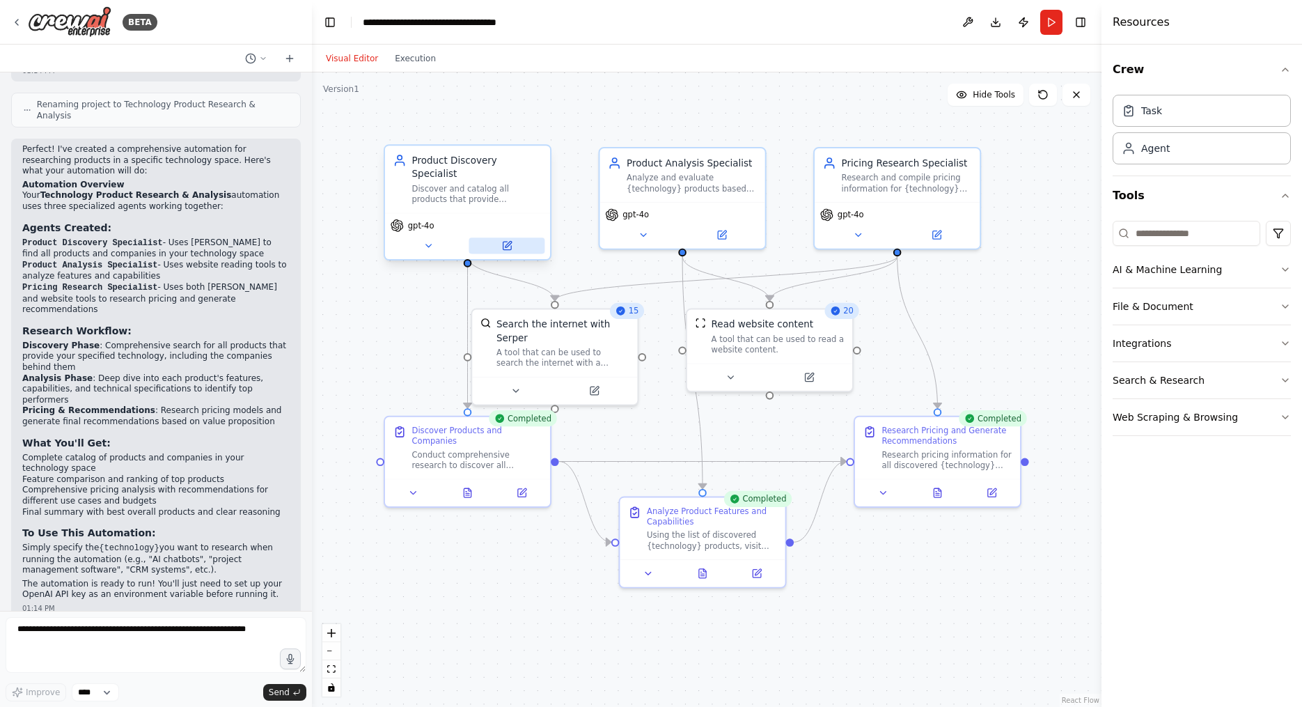
click at [517, 237] on button at bounding box center [507, 245] width 76 height 16
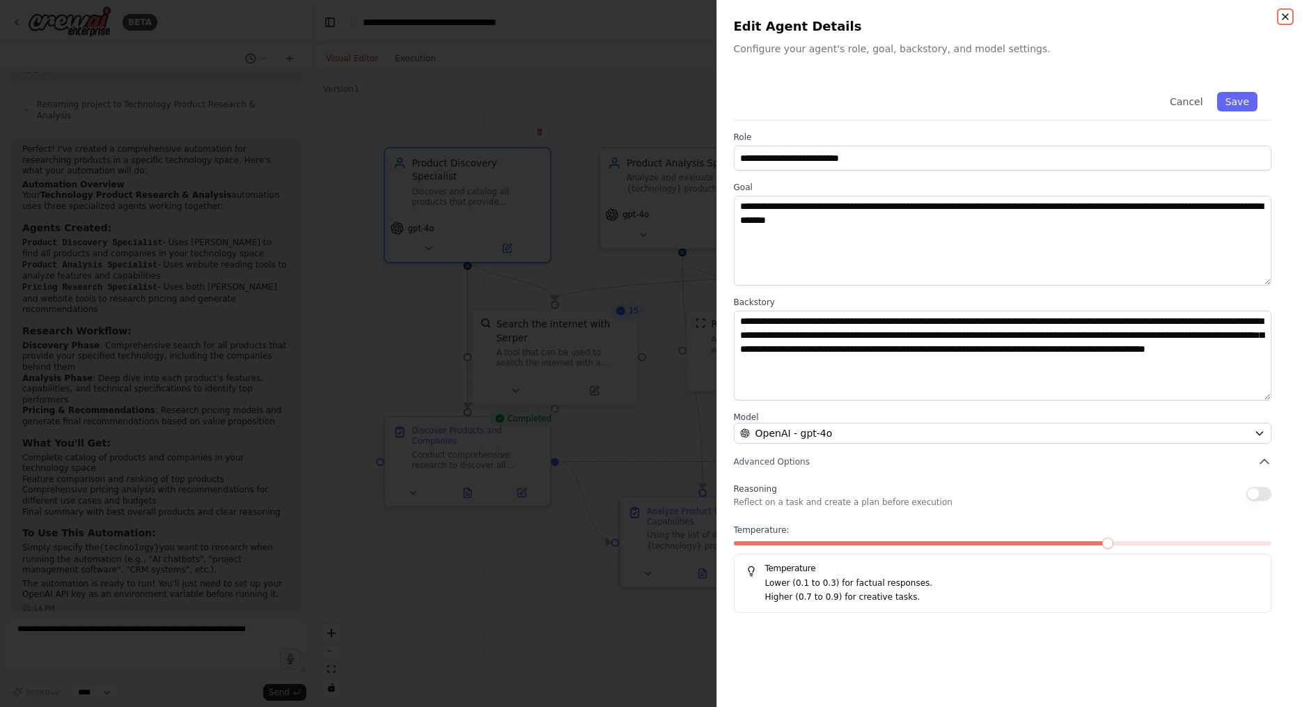
click at [594, 19] on icon "button" at bounding box center [1285, 16] width 11 height 11
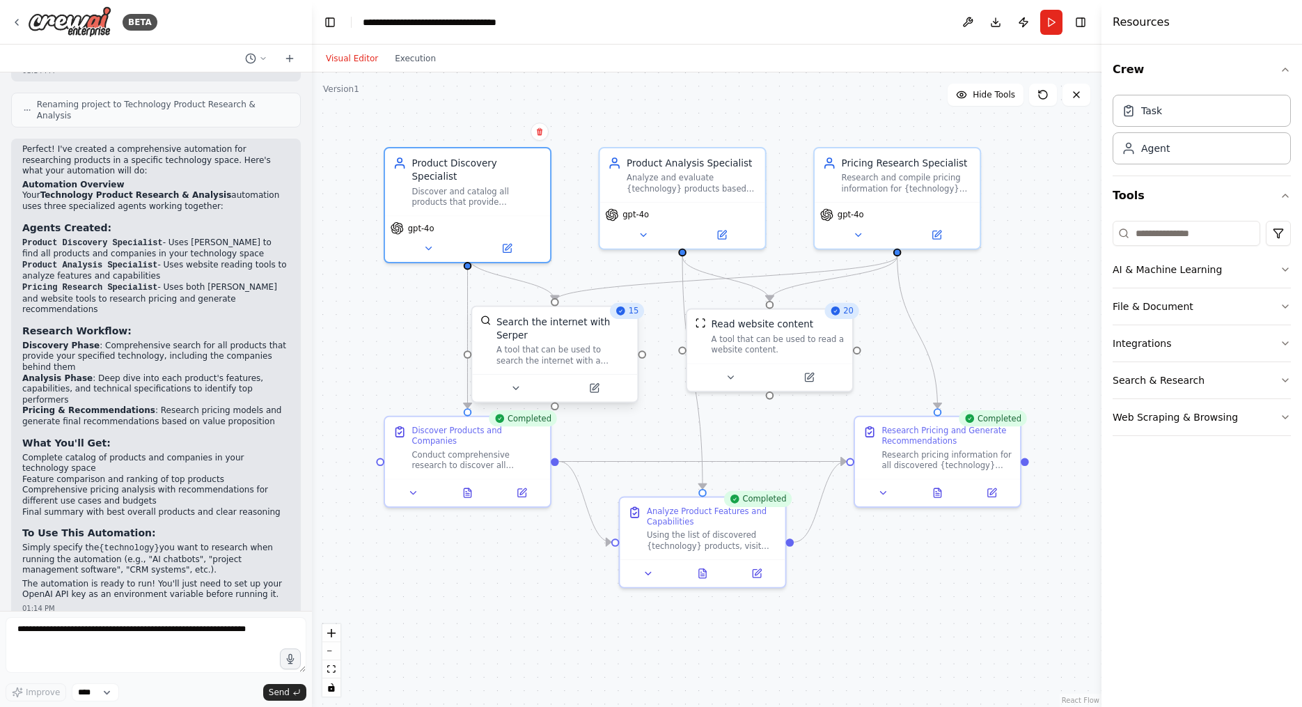
click at [594, 401] on div "Search the internet with Serper A tool that can be used to search the internet …" at bounding box center [555, 354] width 168 height 97
click at [592, 391] on icon at bounding box center [594, 388] width 8 height 8
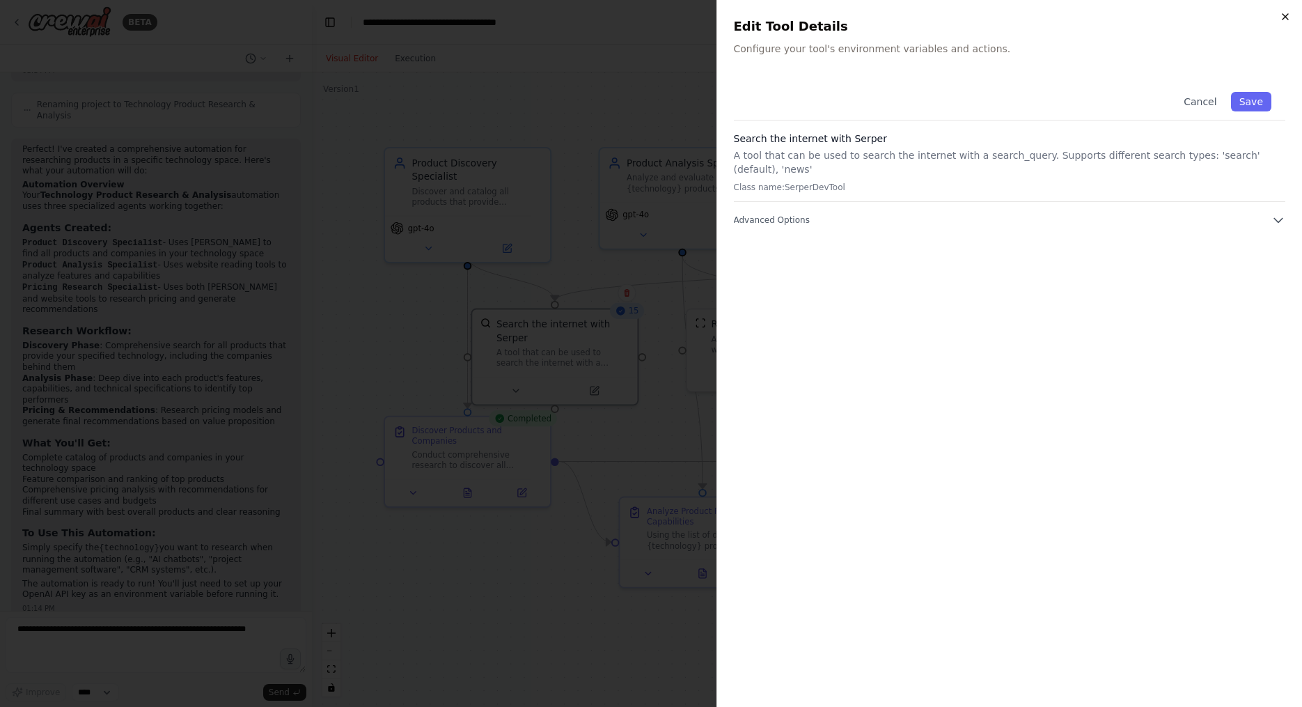
click at [594, 14] on icon "button" at bounding box center [1285, 16] width 11 height 11
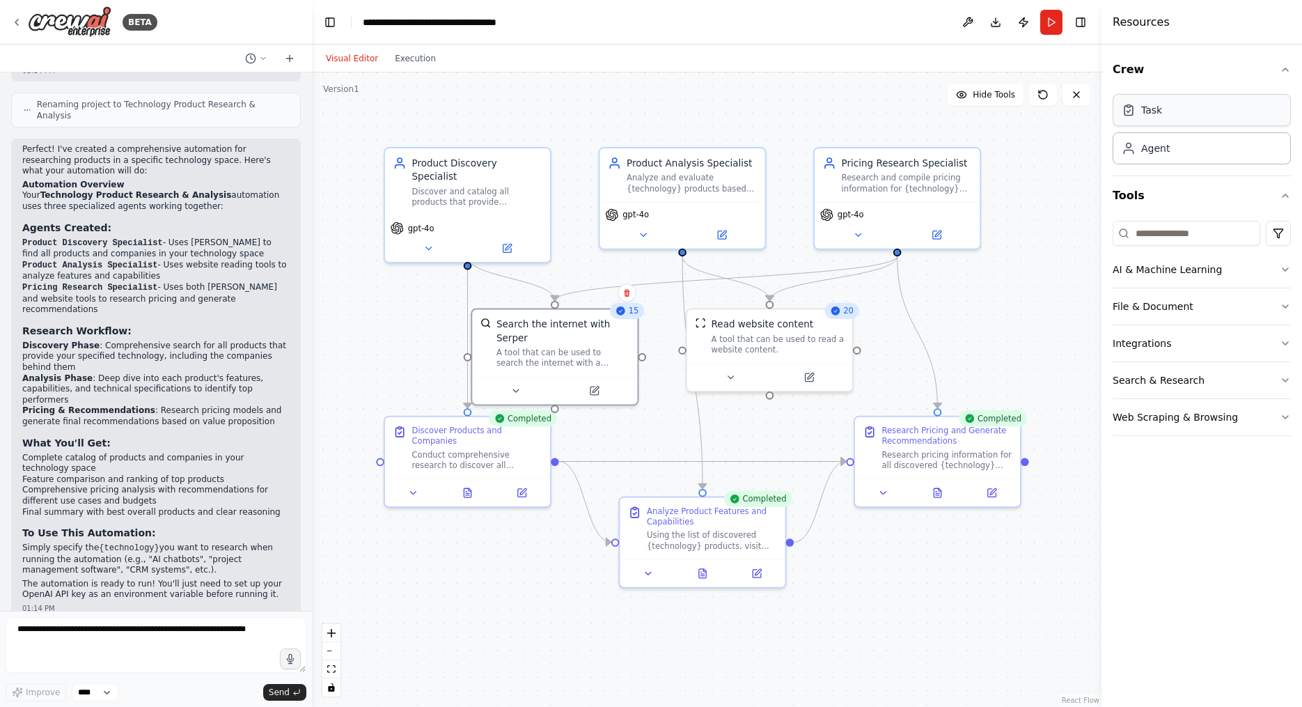
click at [594, 116] on div "Task" at bounding box center [1202, 110] width 178 height 32
click at [594, 104] on div "Task" at bounding box center [1202, 110] width 178 height 32
click at [472, 183] on div "Discover and catalog all products that provide {technology} technology, identif…" at bounding box center [476, 194] width 130 height 22
click at [506, 241] on icon at bounding box center [508, 244] width 6 height 6
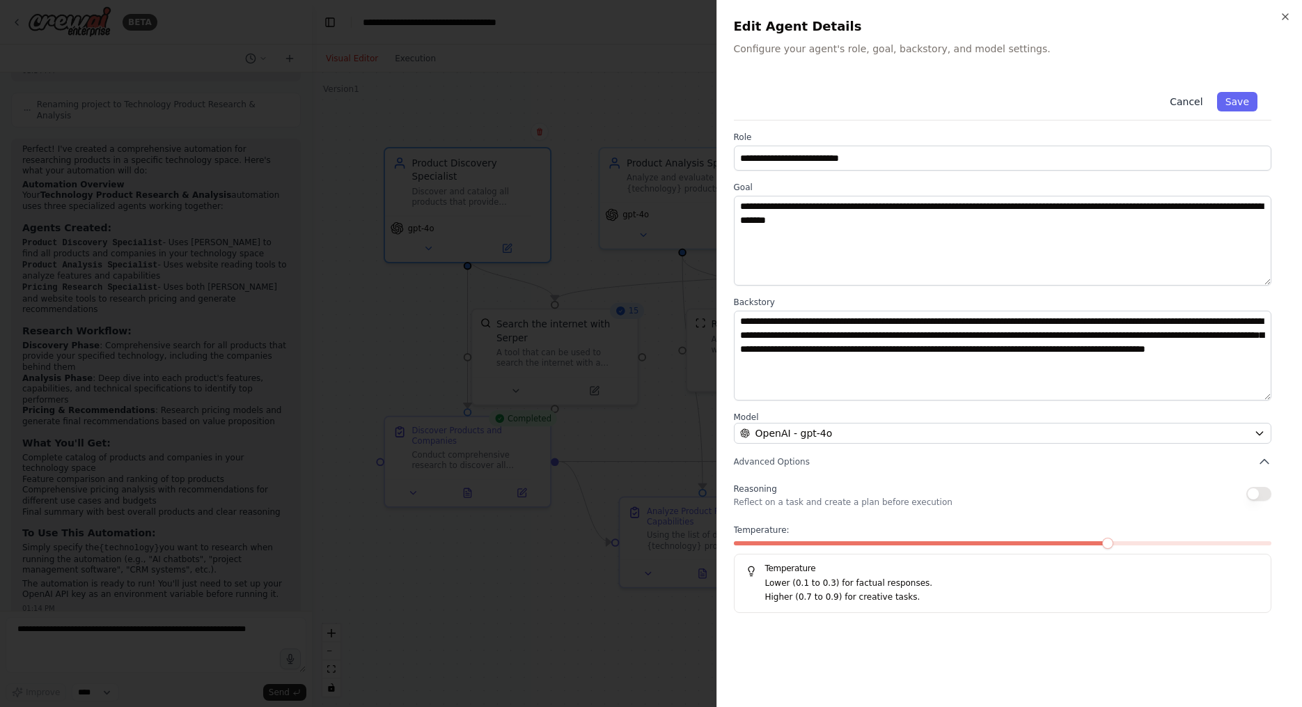
click at [594, 104] on button "Cancel" at bounding box center [1185, 101] width 49 height 19
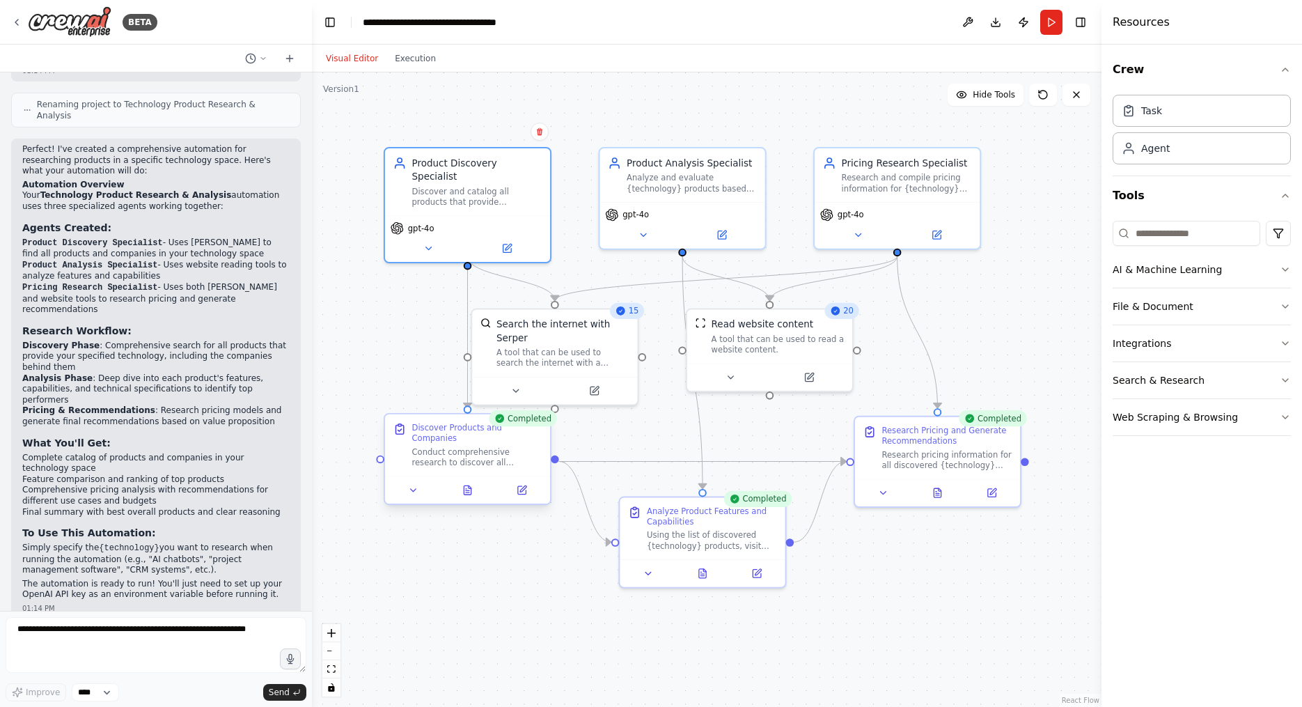
click at [521, 462] on div "Conduct comprehensive research to discover all products that provide {technolog…" at bounding box center [476, 457] width 130 height 22
click at [523, 487] on icon at bounding box center [523, 488] width 6 height 6
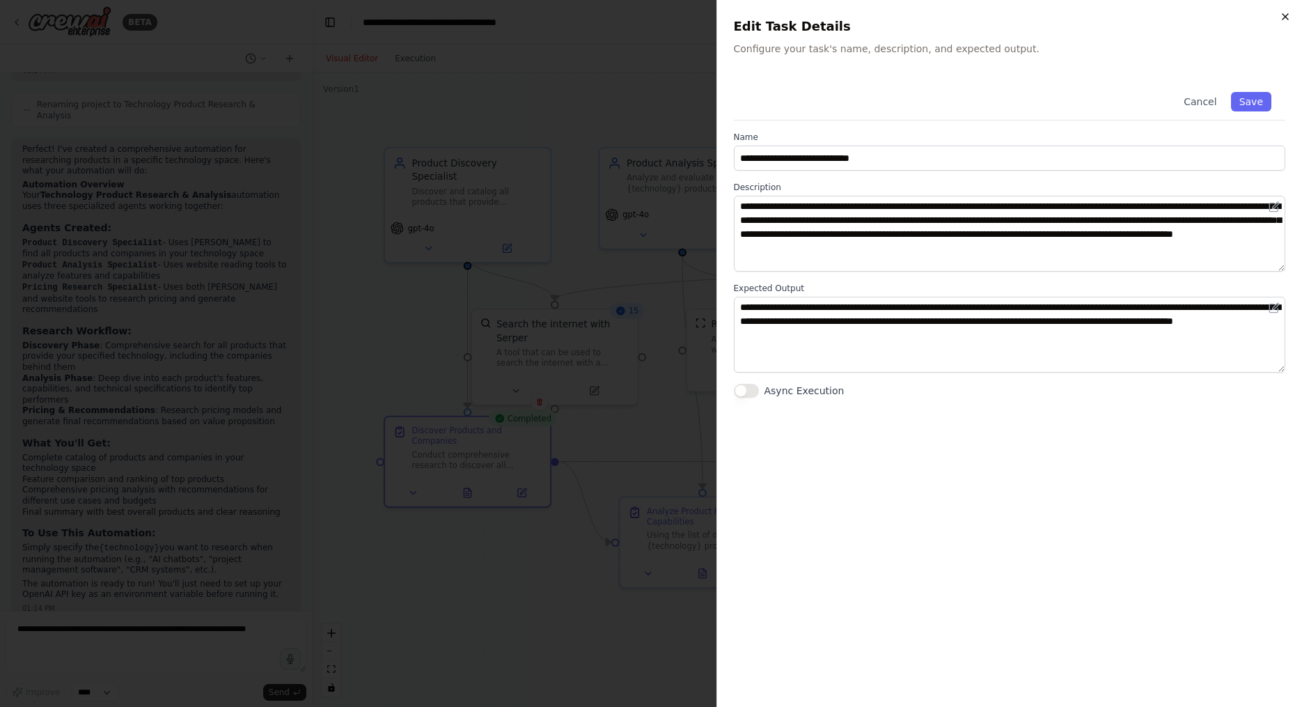
click at [594, 22] on icon "button" at bounding box center [1285, 16] width 11 height 11
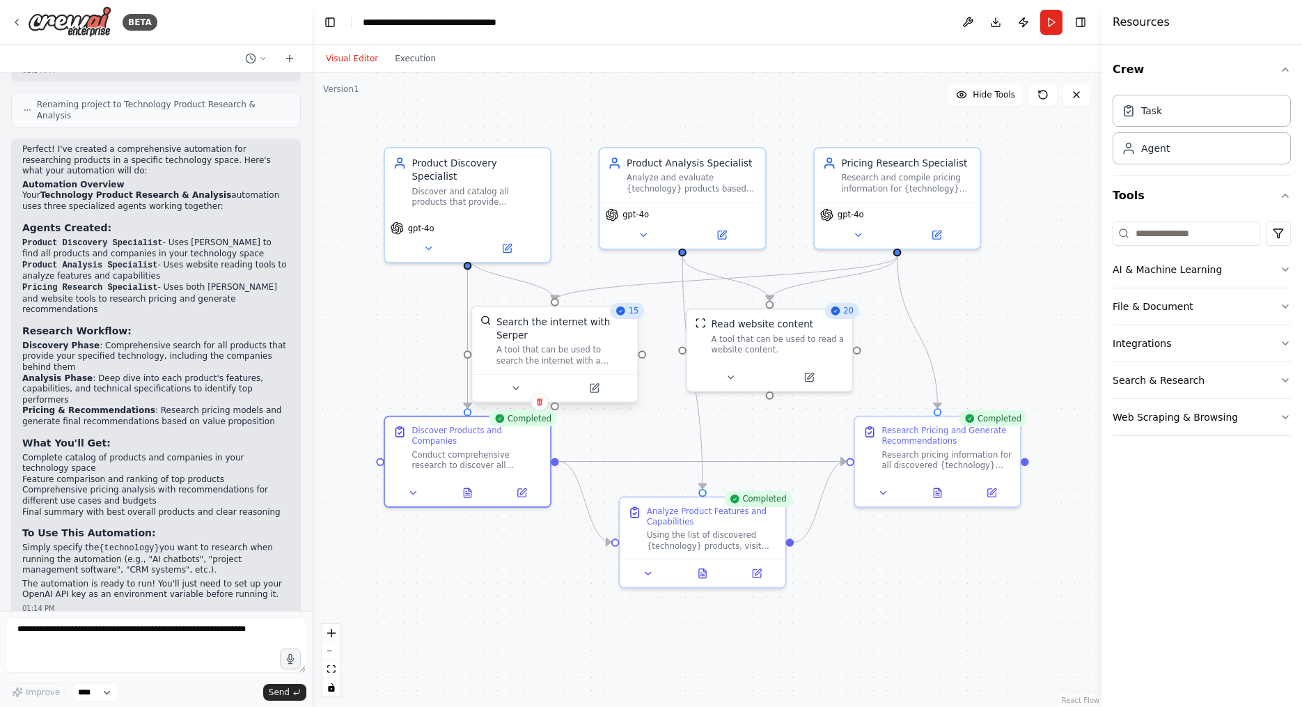
click at [582, 397] on div at bounding box center [554, 388] width 165 height 28
click at [591, 395] on div at bounding box center [554, 388] width 165 height 28
click at [594, 390] on icon at bounding box center [594, 388] width 8 height 8
click at [594, 387] on icon at bounding box center [601, 388] width 8 height 8
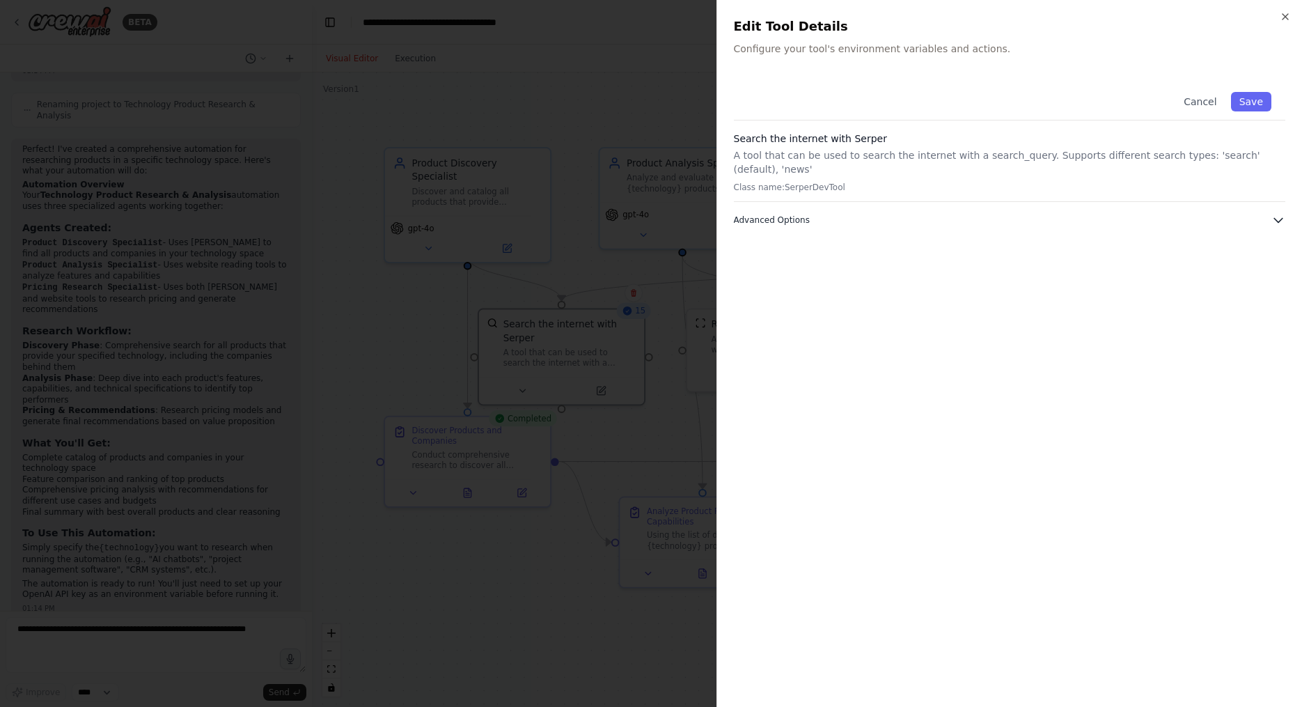
click at [594, 219] on button "Advanced Options" at bounding box center [1010, 220] width 552 height 14
click at [594, 17] on icon "button" at bounding box center [1285, 16] width 11 height 11
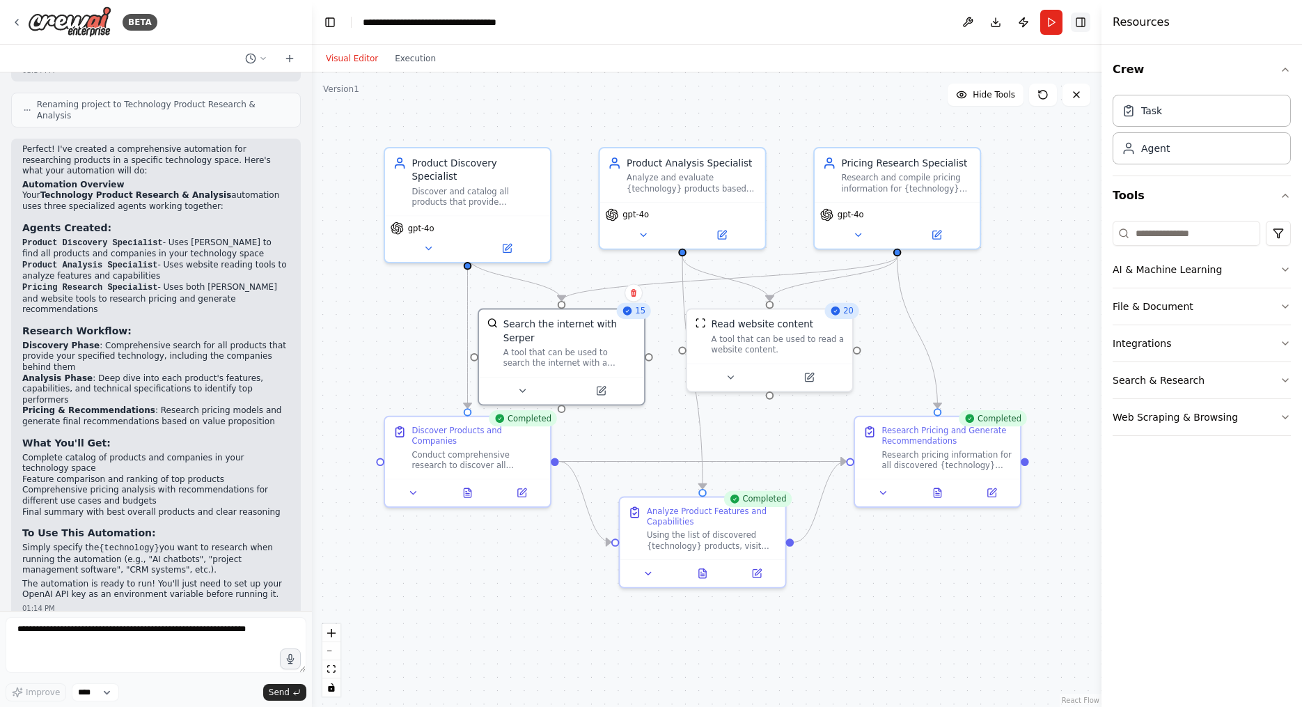
click at [594, 29] on button "Toggle Right Sidebar" at bounding box center [1080, 22] width 19 height 19
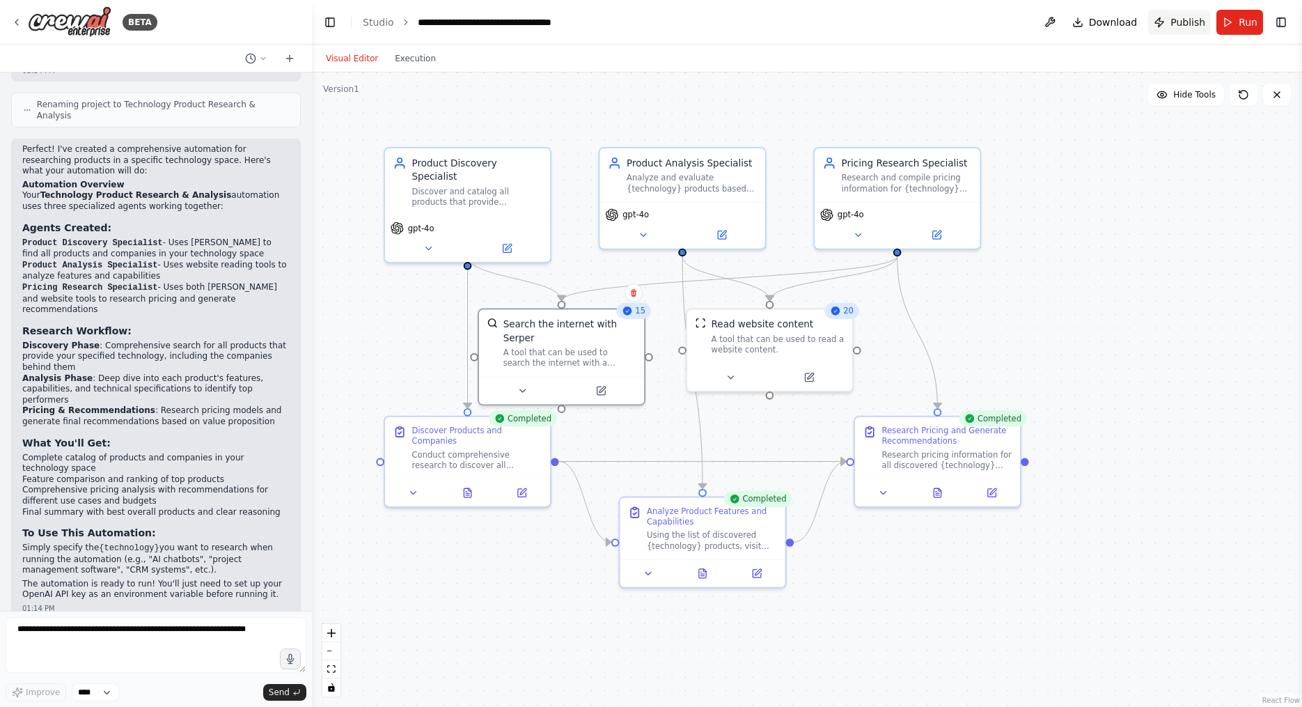
click at [594, 20] on span "Publish" at bounding box center [1187, 22] width 35 height 14
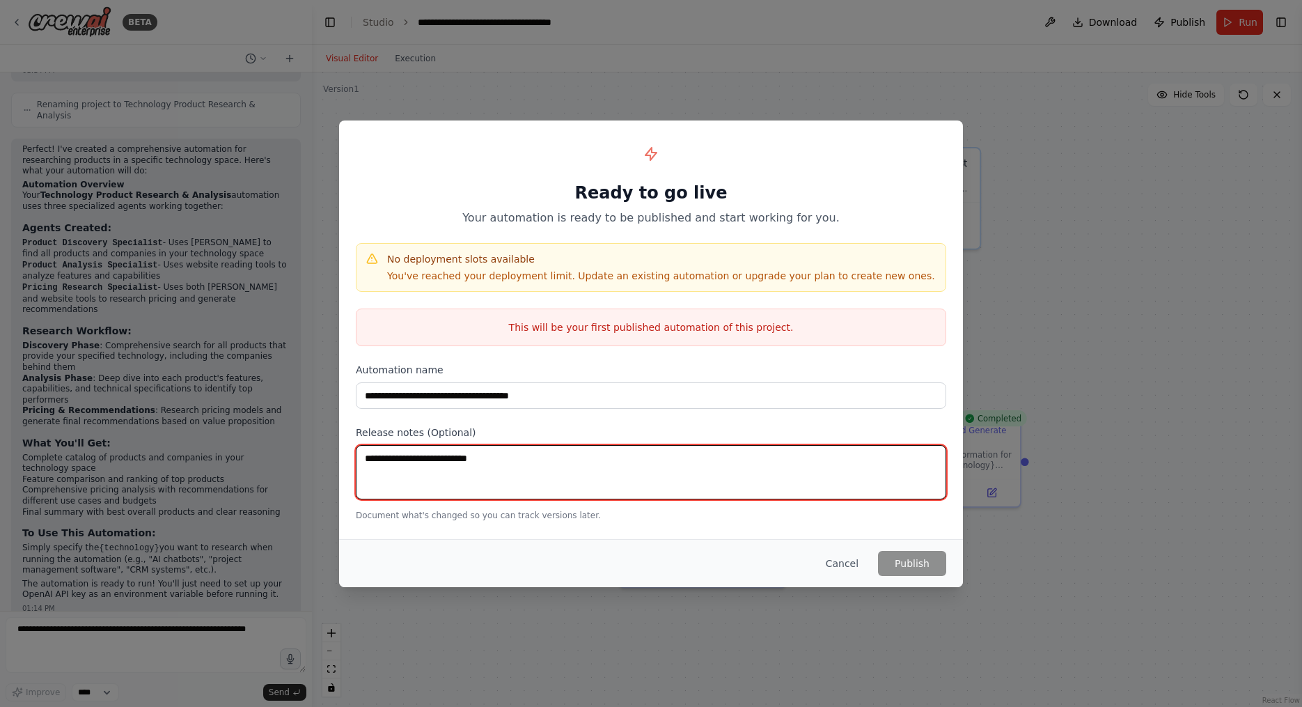
click at [594, 468] on textarea at bounding box center [651, 472] width 590 height 54
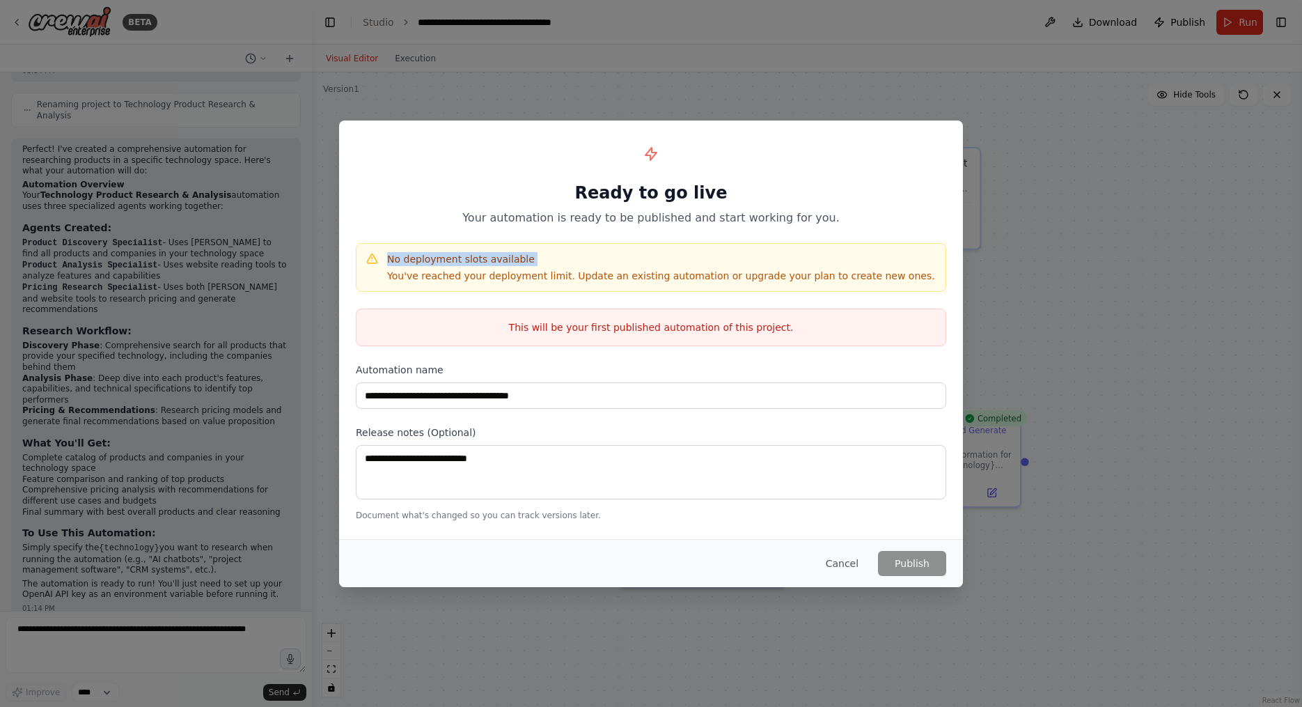
drag, startPoint x: 388, startPoint y: 258, endPoint x: 581, endPoint y: 261, distance: 192.9
click at [581, 262] on h4 "No deployment slots available" at bounding box center [661, 259] width 548 height 14
copy h4 "No deployment slots available"
click at [594, 562] on button "Cancel" at bounding box center [842, 563] width 55 height 25
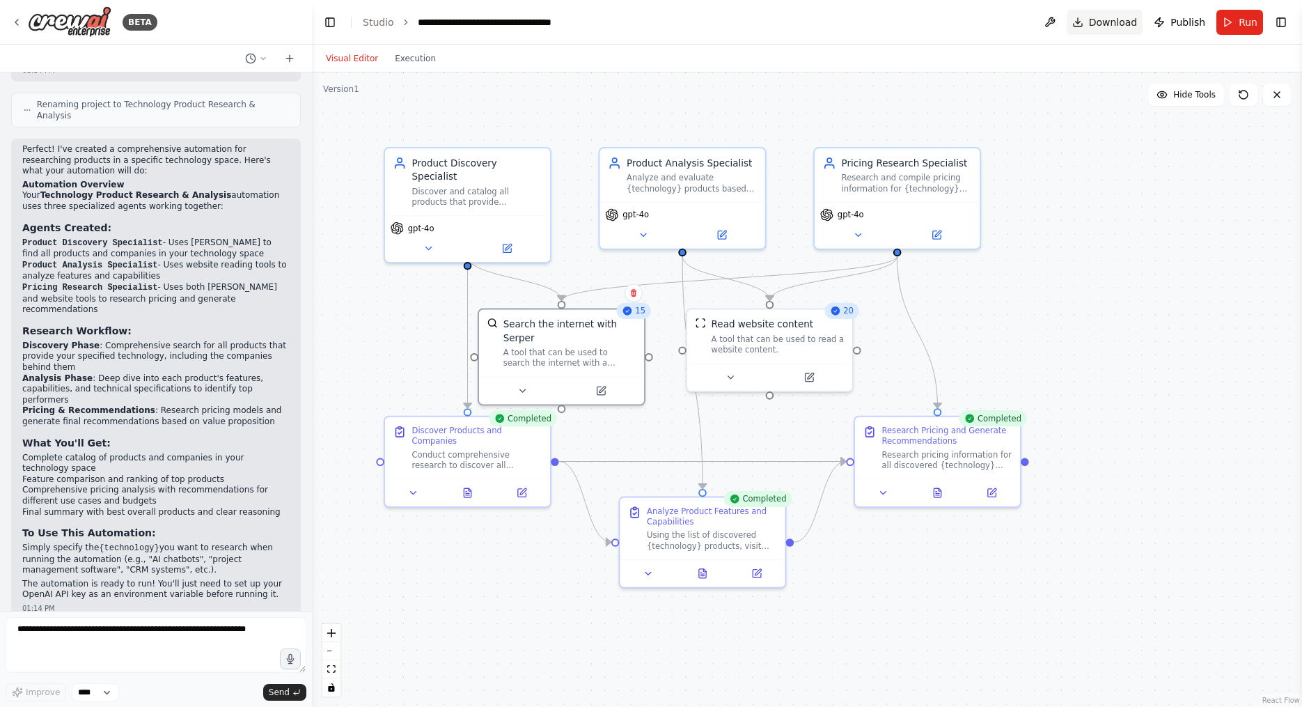
click at [594, 22] on span "Download" at bounding box center [1113, 22] width 49 height 14
click at [594, 19] on button "Download" at bounding box center [1105, 22] width 77 height 25
click at [594, 22] on button at bounding box center [1050, 22] width 22 height 25
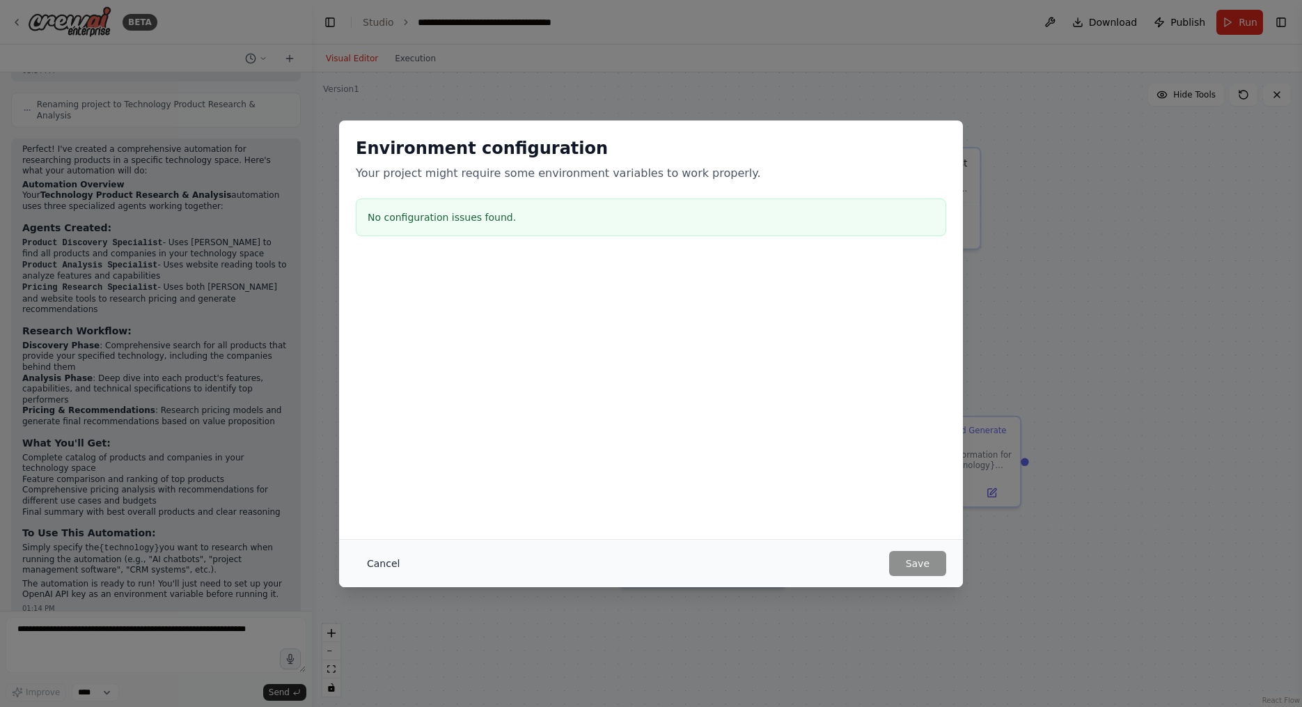
click at [379, 561] on button "Cancel" at bounding box center [383, 563] width 55 height 25
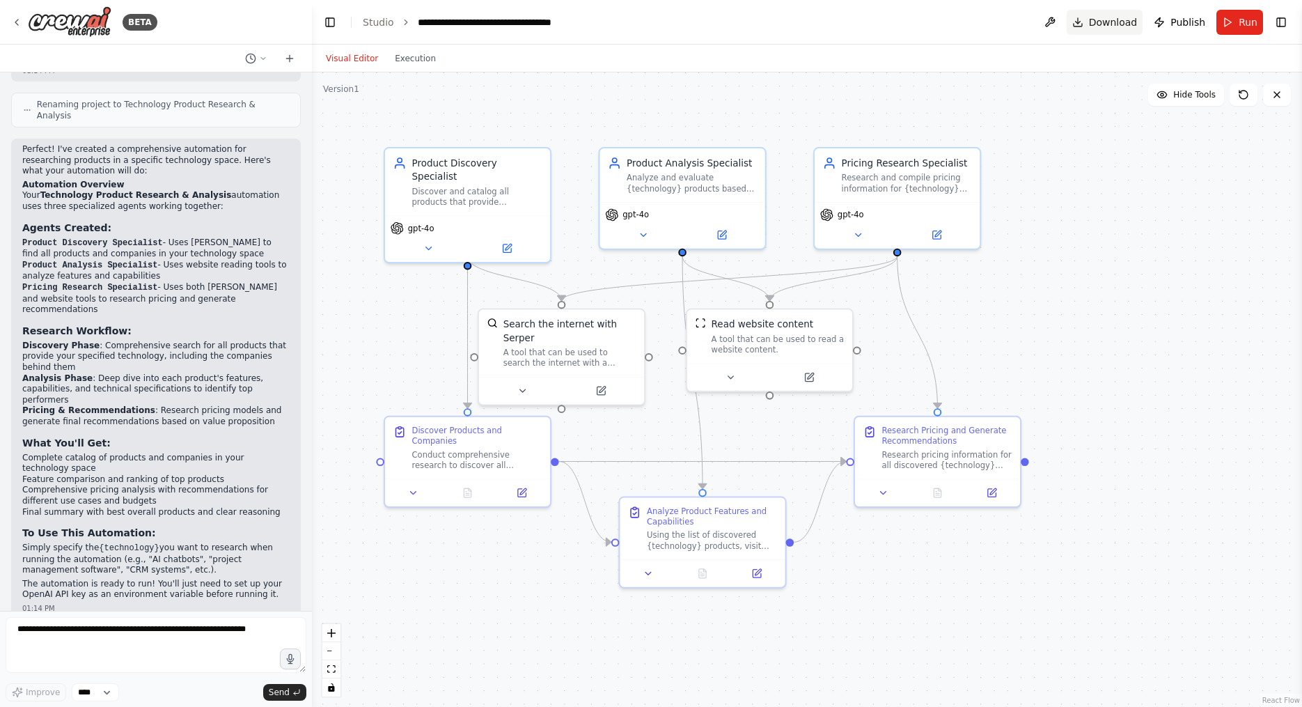
click at [594, 22] on button "Download" at bounding box center [1105, 22] width 77 height 25
click at [594, 144] on div ".deletable-edge-delete-btn { width: 20px; height: 20px; border: 0px solid #ffff…" at bounding box center [807, 389] width 990 height 634
click at [594, 19] on button "Toggle Right Sidebar" at bounding box center [1280, 22] width 19 height 19
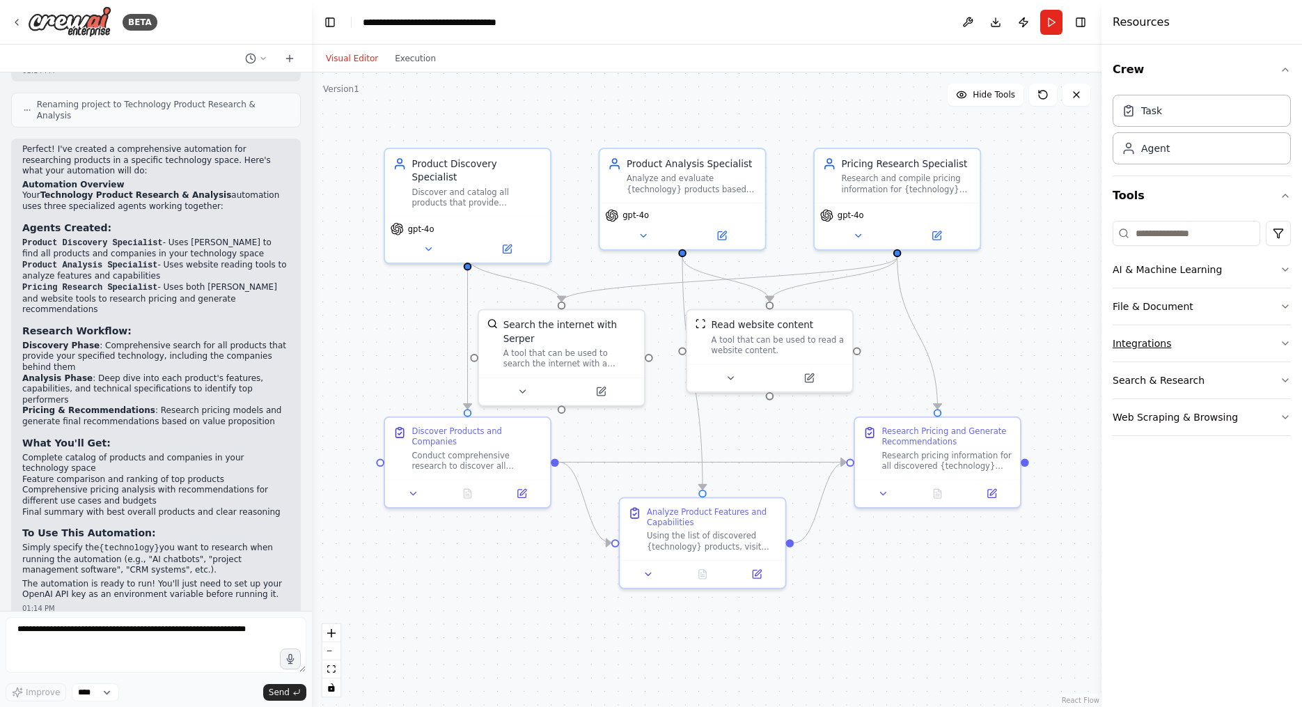
click at [594, 343] on button "Integrations" at bounding box center [1202, 343] width 178 height 36
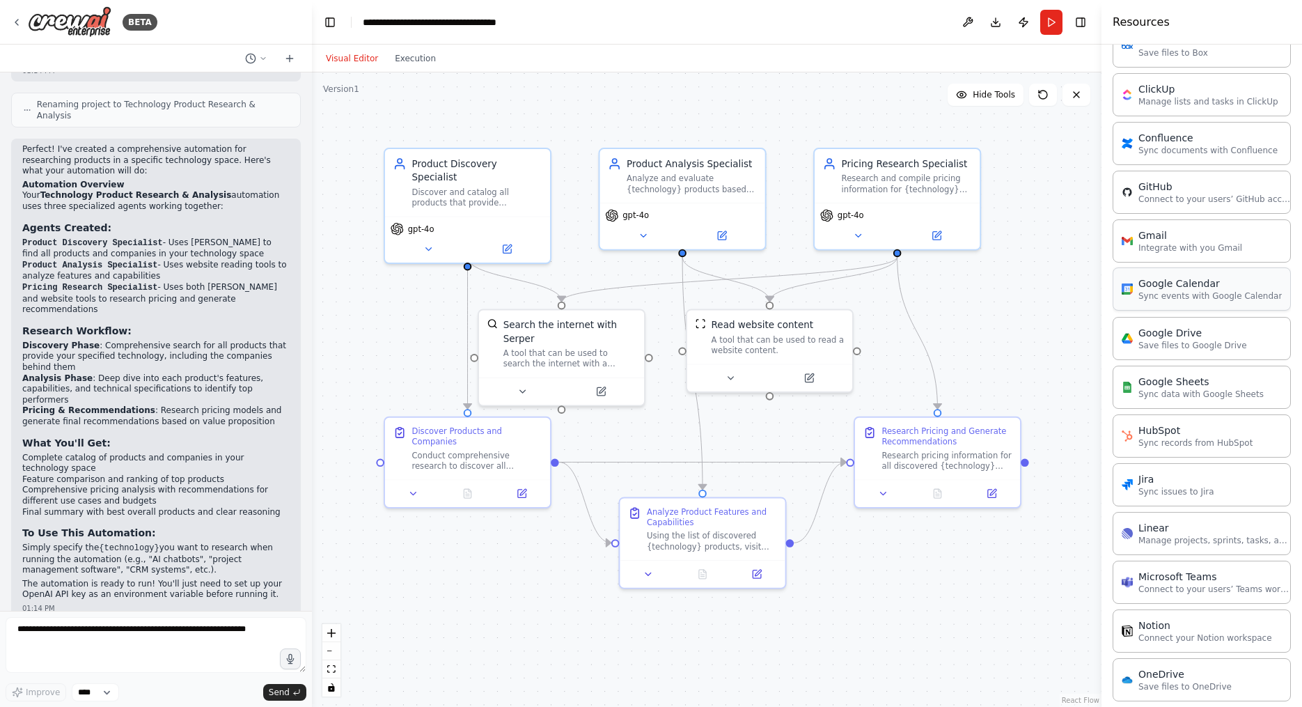
scroll to position [395, 0]
click at [594, 447] on div "Research pricing information for all discovered {technology} products by visiti…" at bounding box center [946, 458] width 130 height 22
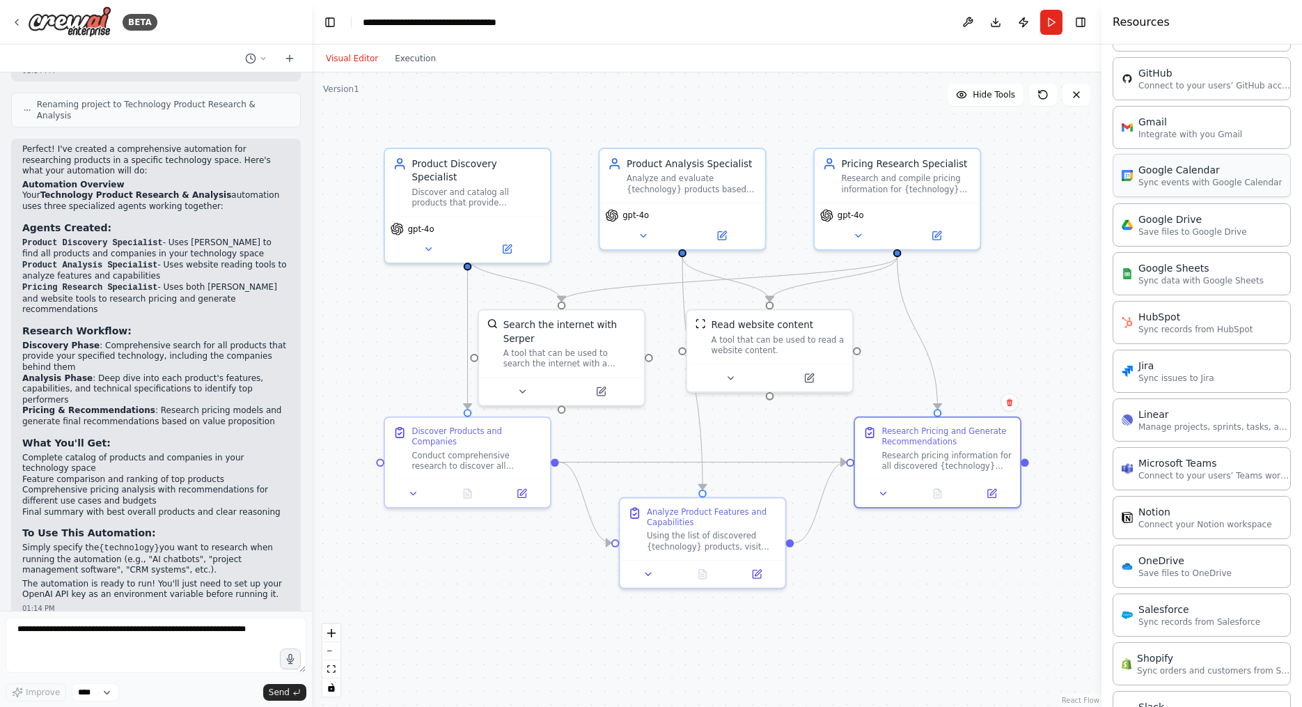
scroll to position [460, 0]
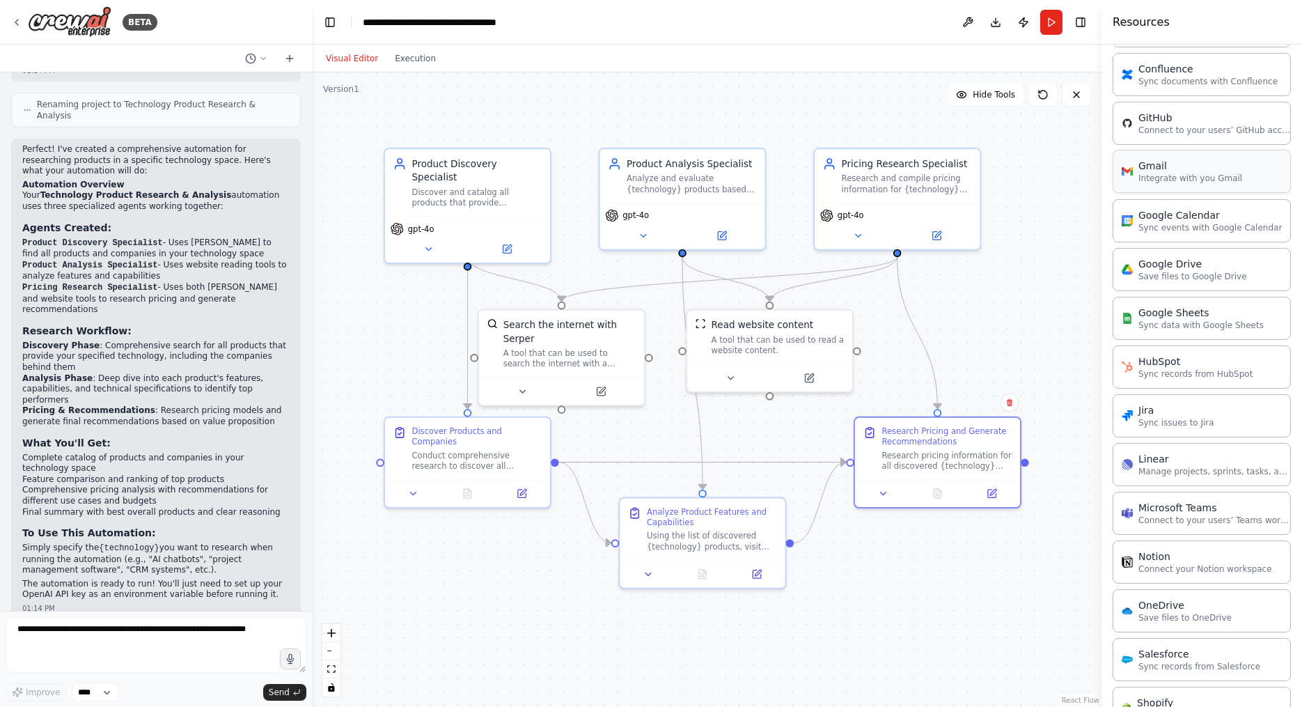
click at [594, 160] on div "Gmail" at bounding box center [1190, 166] width 104 height 14
click at [594, 180] on div "Gmail Integrate with you Gmail" at bounding box center [1202, 171] width 178 height 43
click at [594, 179] on div "Gmail Integrate with you Gmail" at bounding box center [1202, 171] width 178 height 43
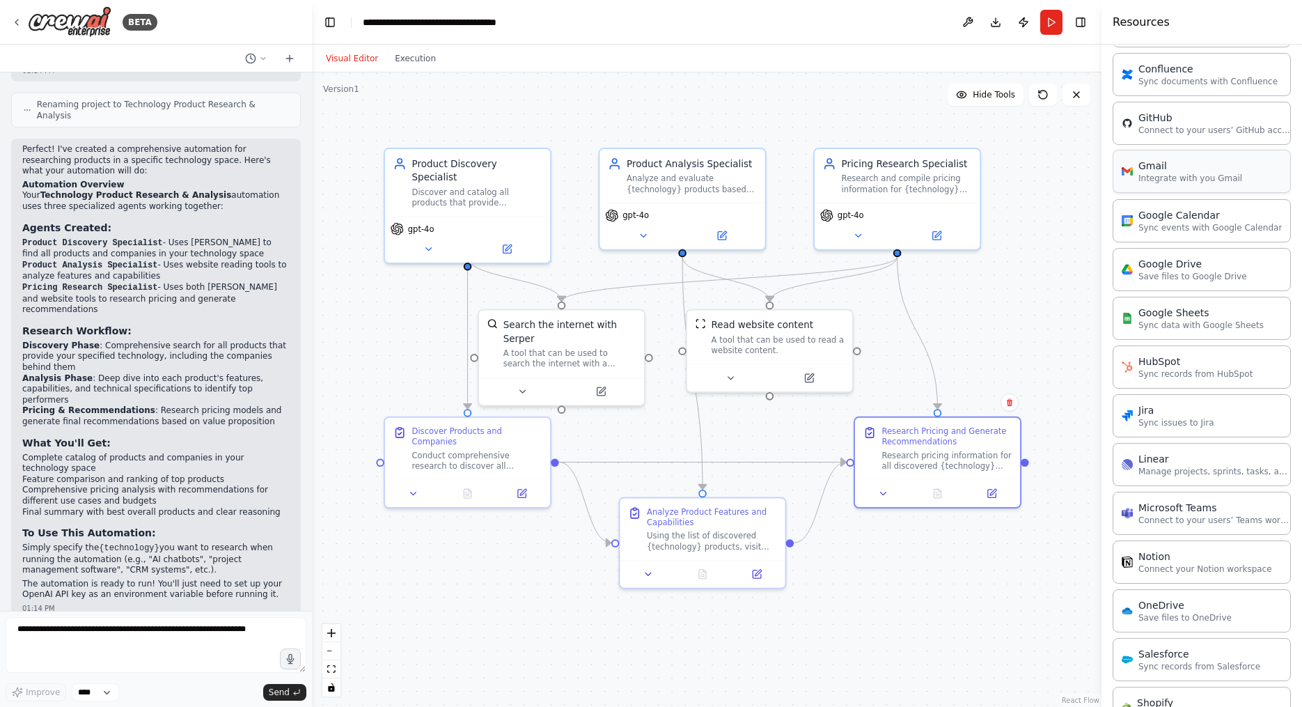
click at [594, 179] on div "Gmail Integrate with you Gmail" at bounding box center [1202, 171] width 178 height 43
click at [594, 175] on p "Integrate with you Gmail" at bounding box center [1190, 178] width 104 height 11
click at [594, 130] on div "GitHub Connect to your users’ GitHub accounts" at bounding box center [1202, 122] width 178 height 43
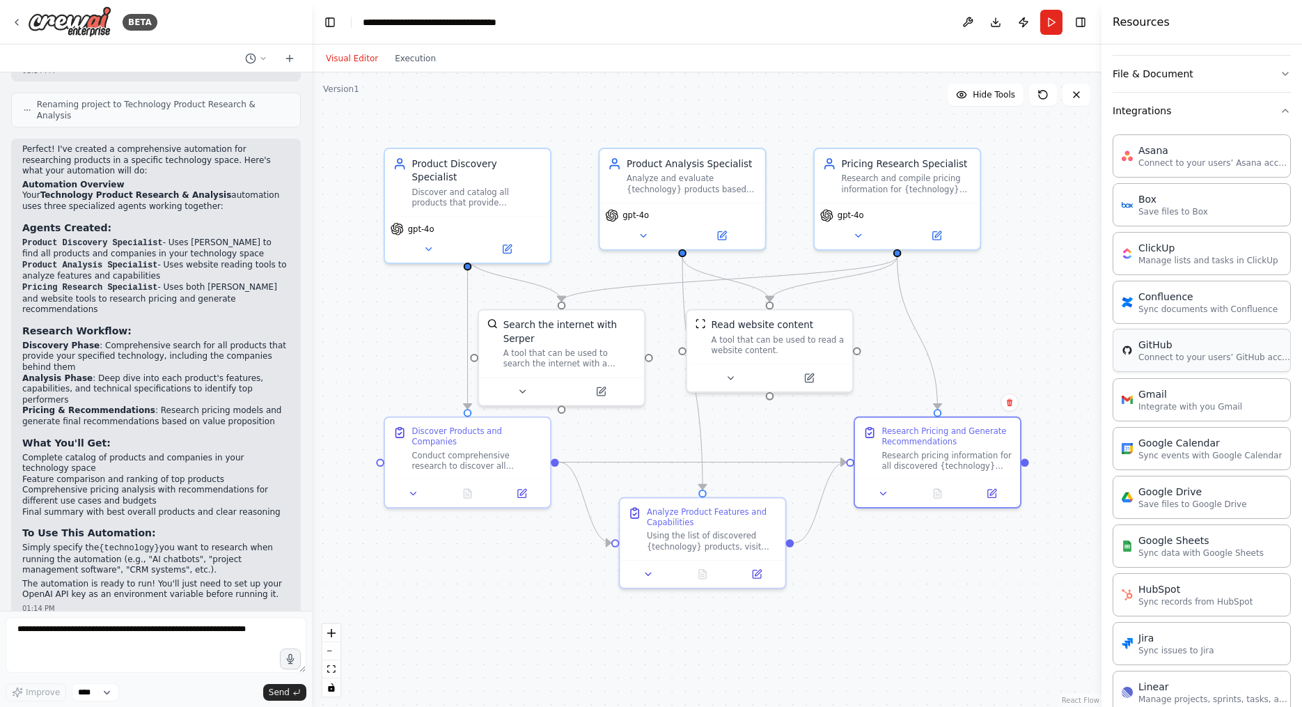
scroll to position [0, 0]
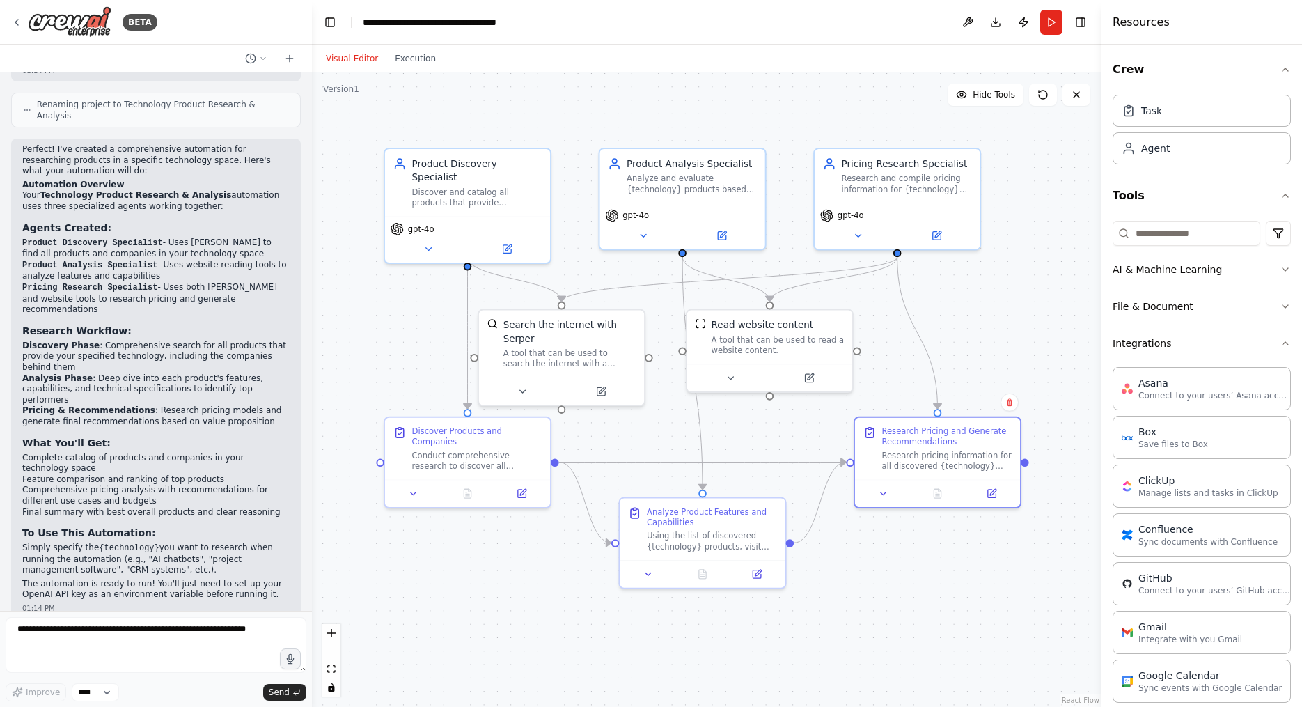
click at [594, 343] on icon "button" at bounding box center [1285, 343] width 11 height 11
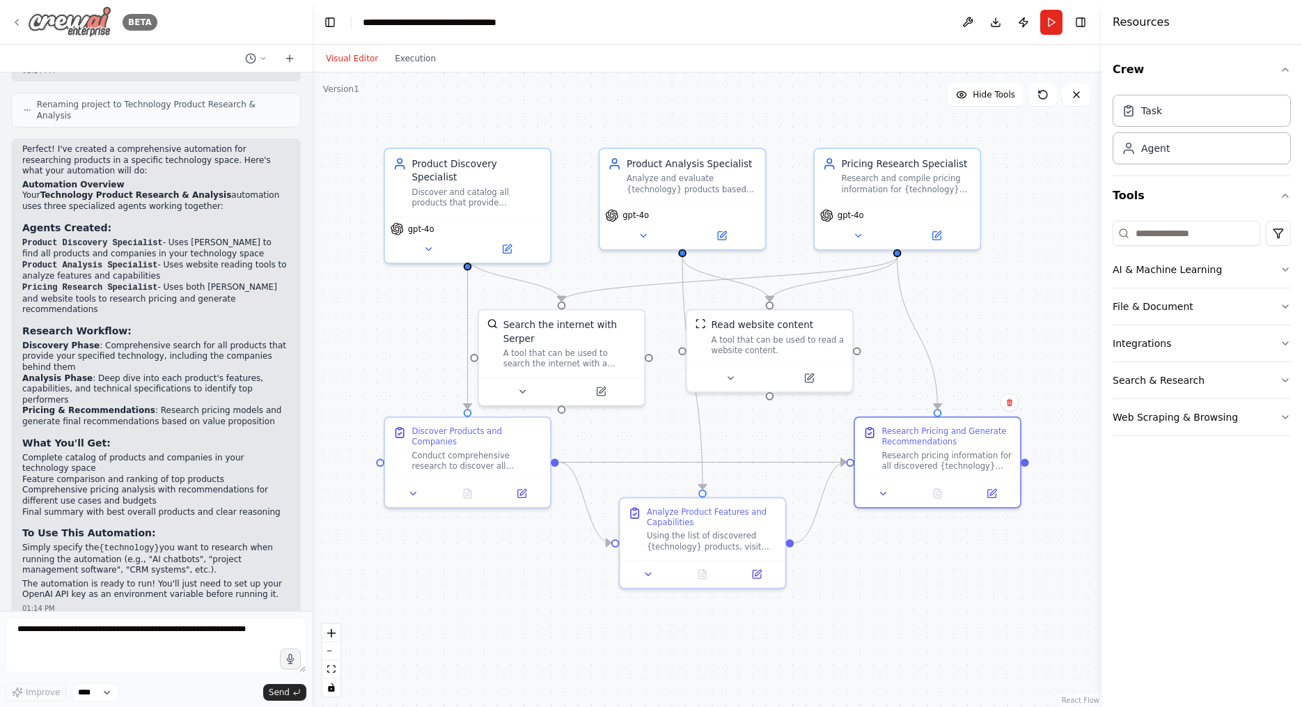
click at [18, 22] on icon at bounding box center [16, 22] width 11 height 11
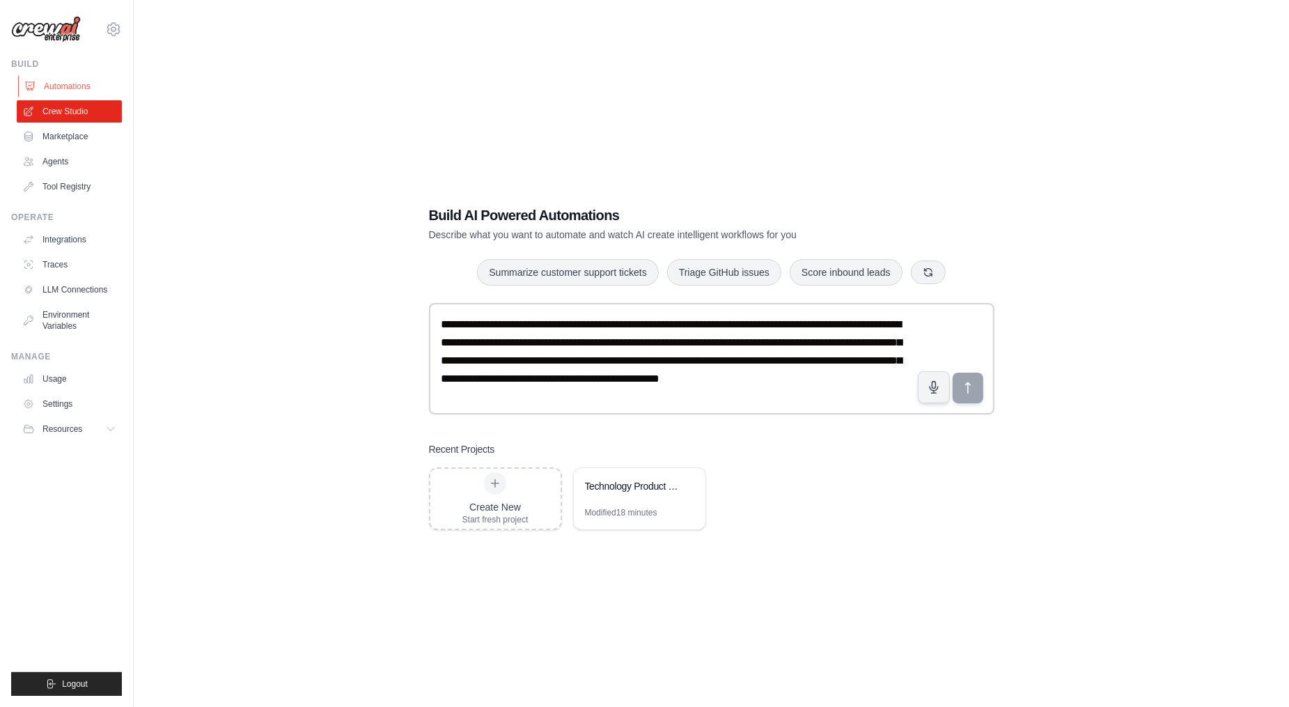
click at [63, 81] on link "Automations" at bounding box center [70, 86] width 105 height 22
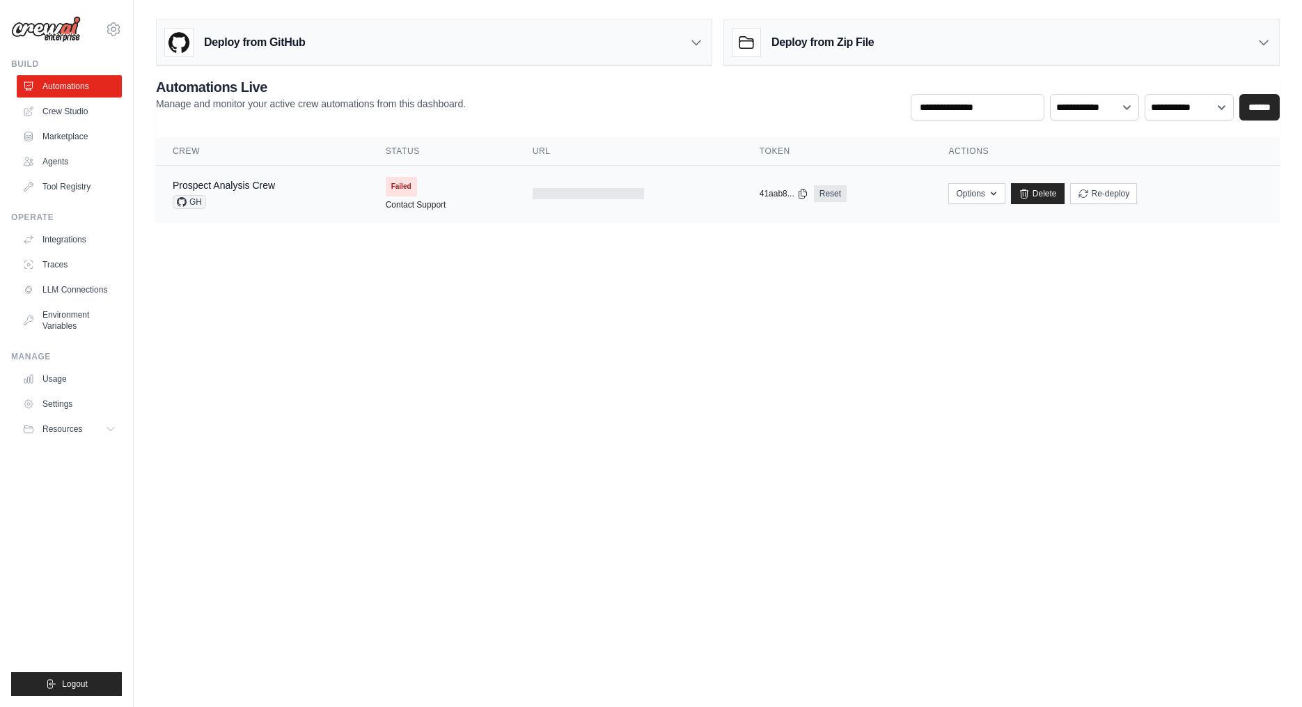
click at [284, 207] on div "Prospect Analysis Crew GH" at bounding box center [263, 193] width 180 height 31
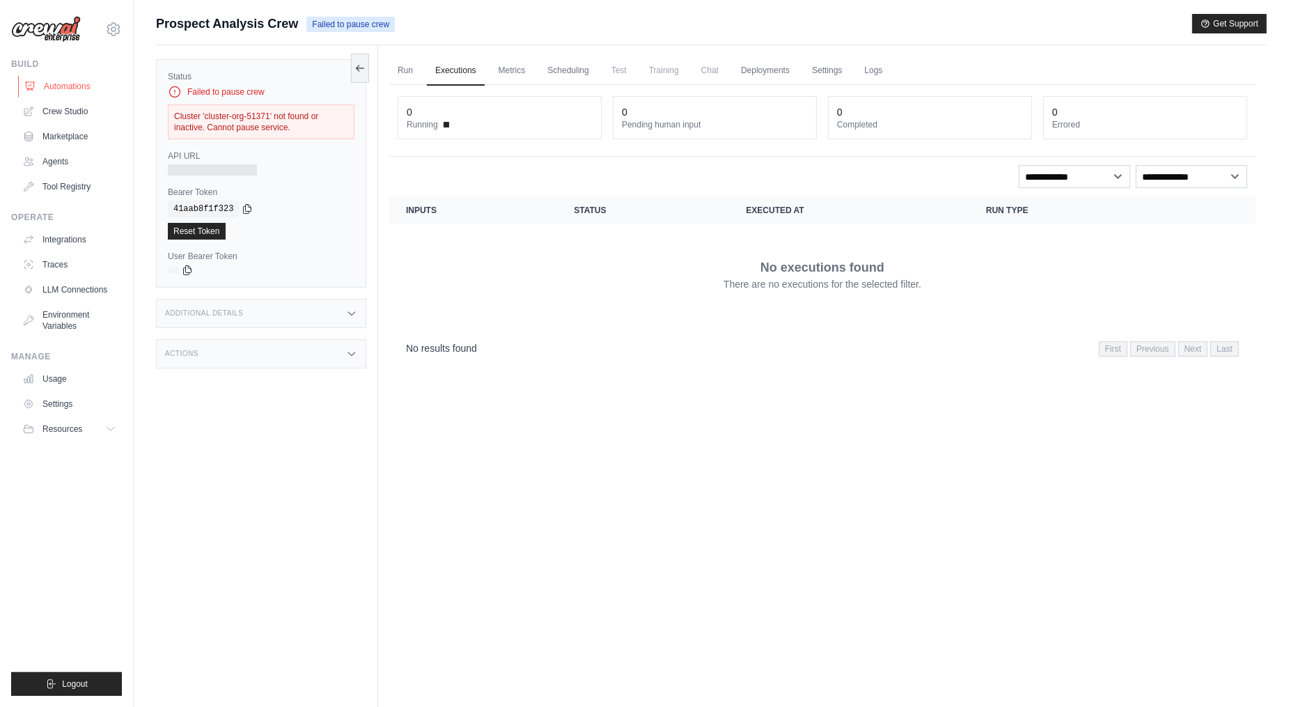
click at [86, 86] on link "Automations" at bounding box center [70, 86] width 105 height 22
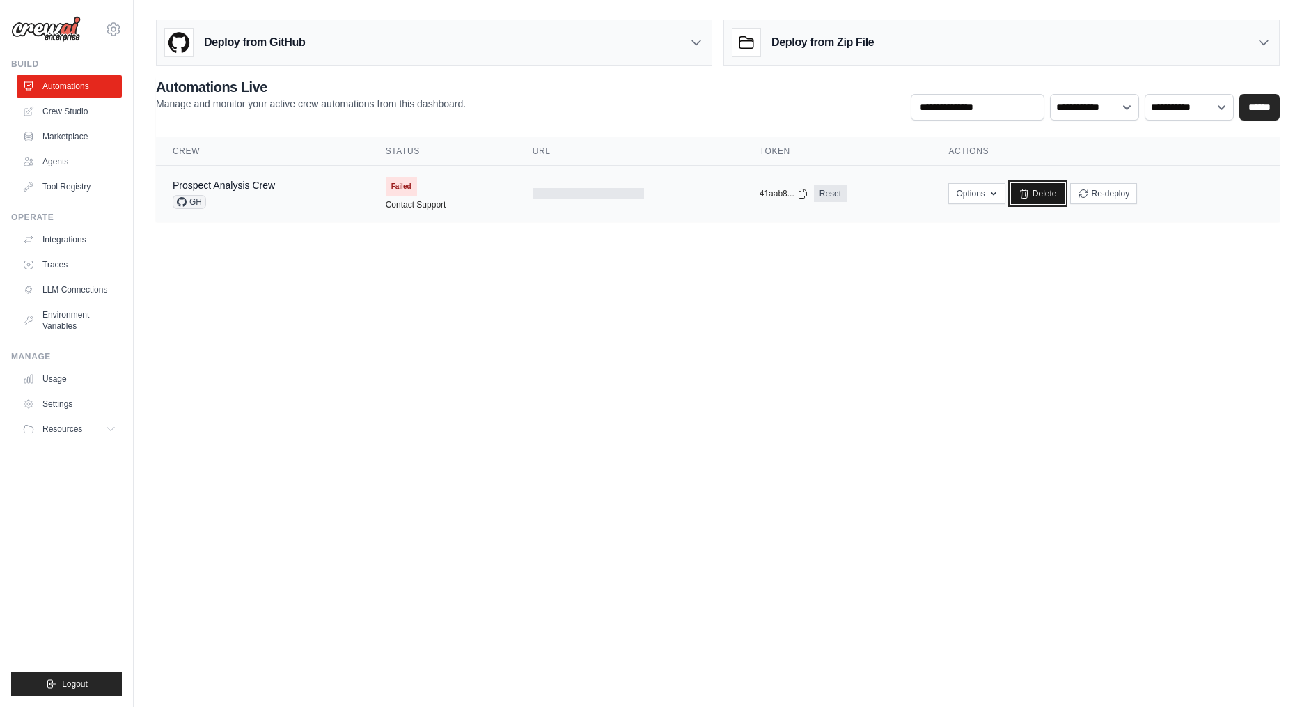
click at [1038, 196] on link "Delete" at bounding box center [1038, 193] width 54 height 21
click at [268, 190] on div "Prospect Analysis Crew" at bounding box center [224, 185] width 102 height 14
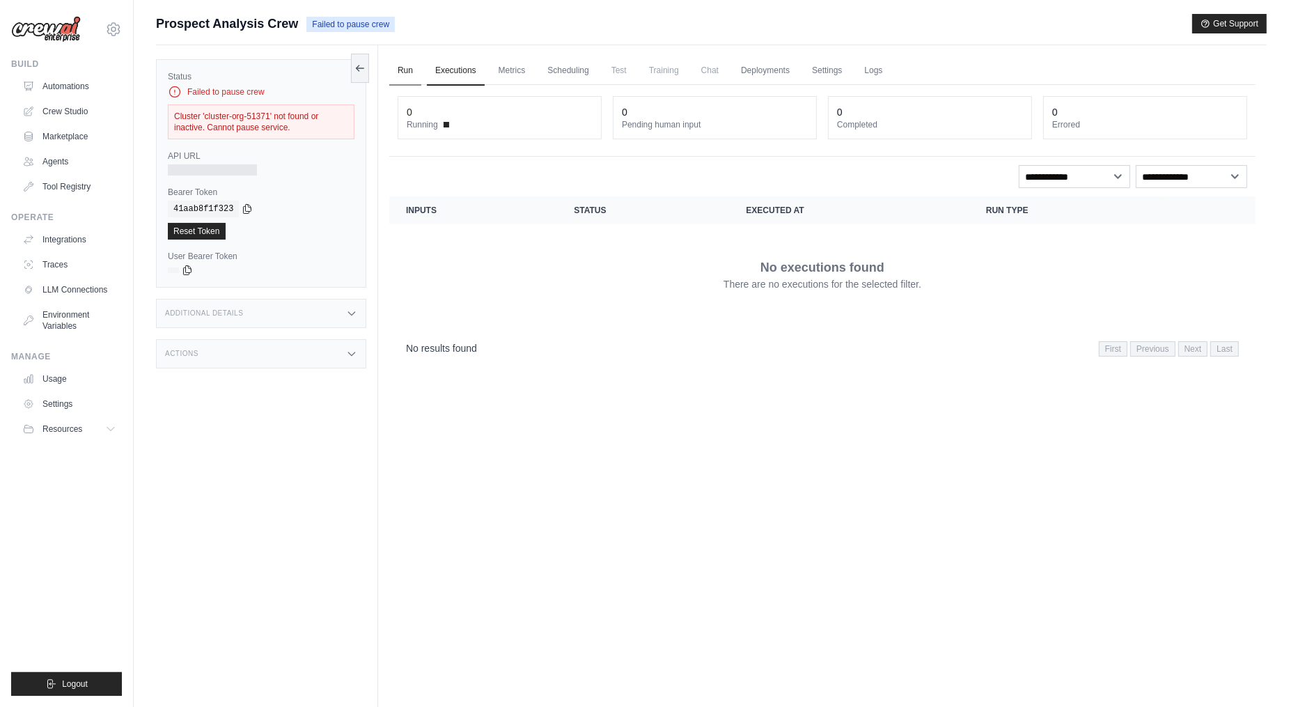
click at [411, 73] on link "Run" at bounding box center [405, 70] width 32 height 29
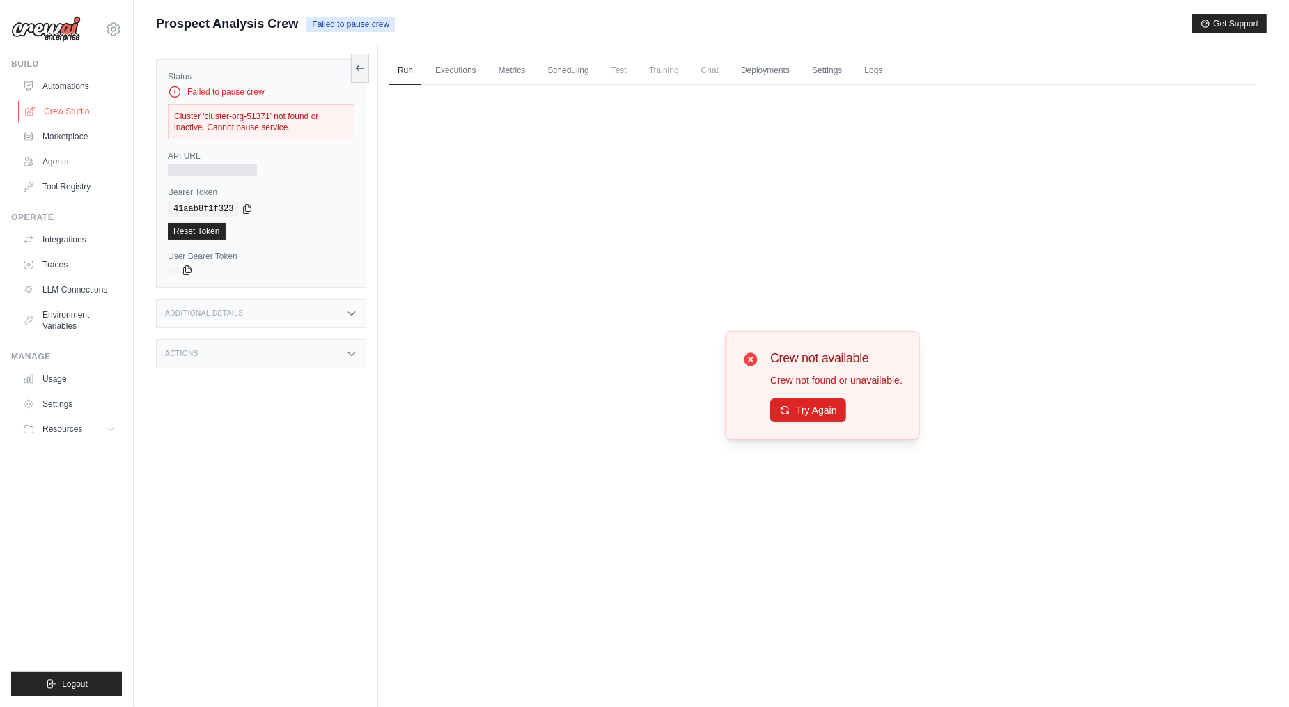
click at [96, 109] on link "Crew Studio" at bounding box center [70, 111] width 105 height 22
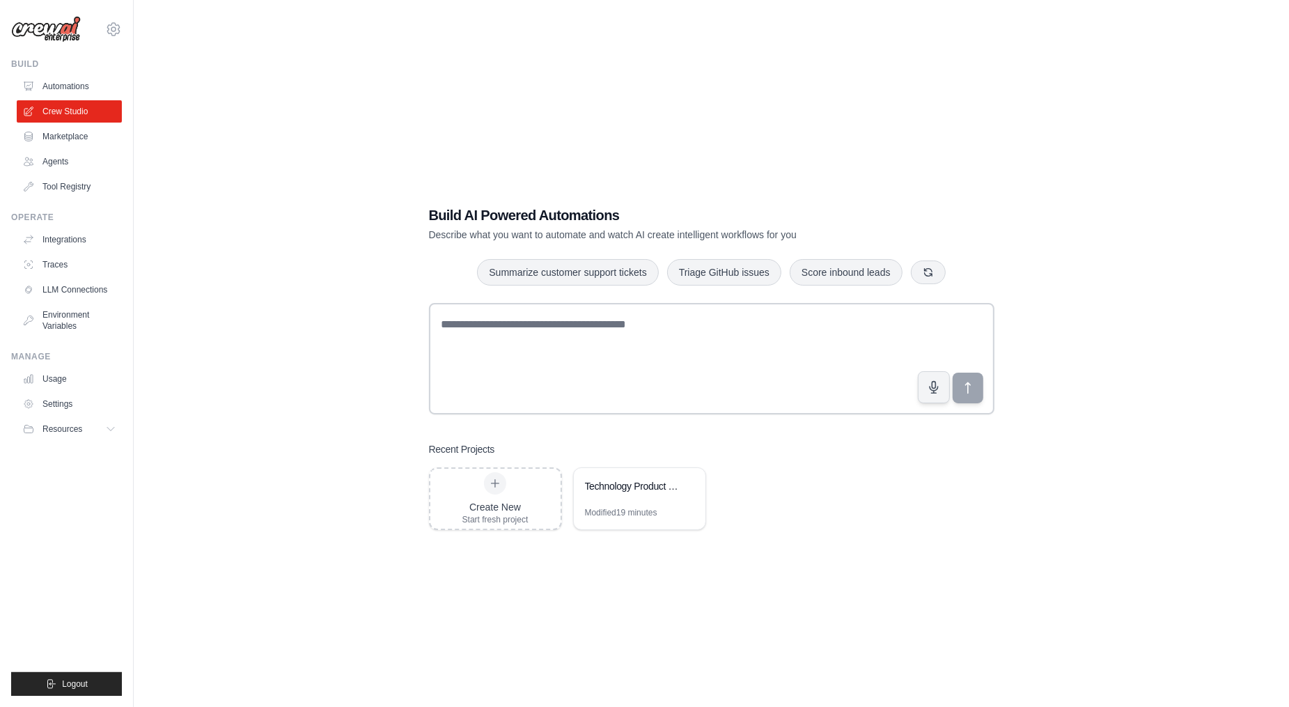
scroll to position [28, 0]
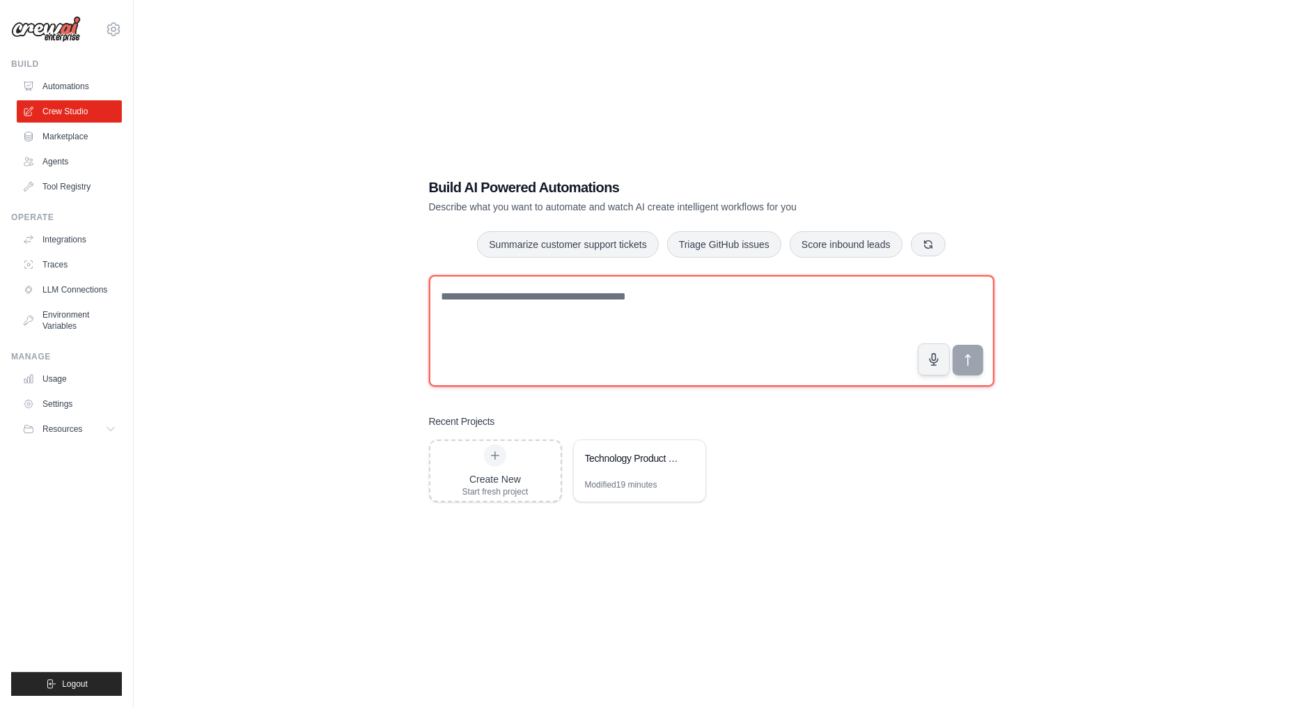
click at [523, 340] on textarea at bounding box center [711, 330] width 565 height 111
paste textarea "**********"
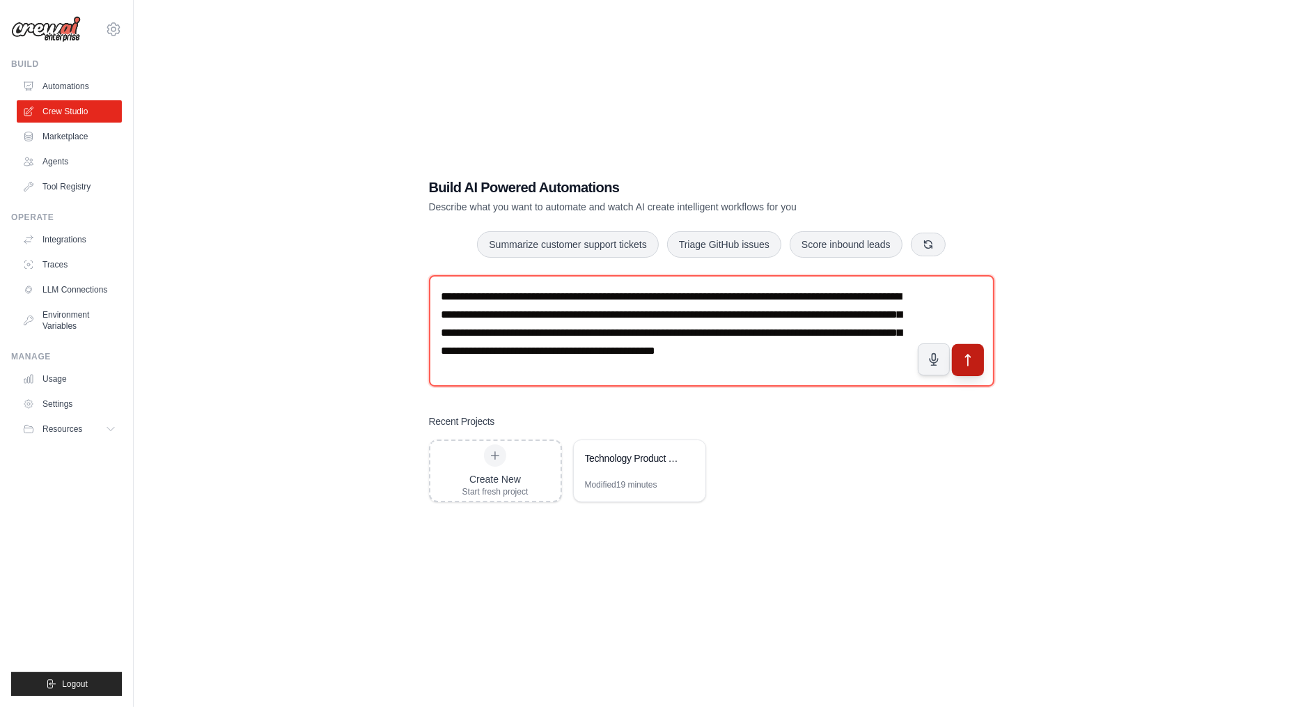
type textarea "**********"
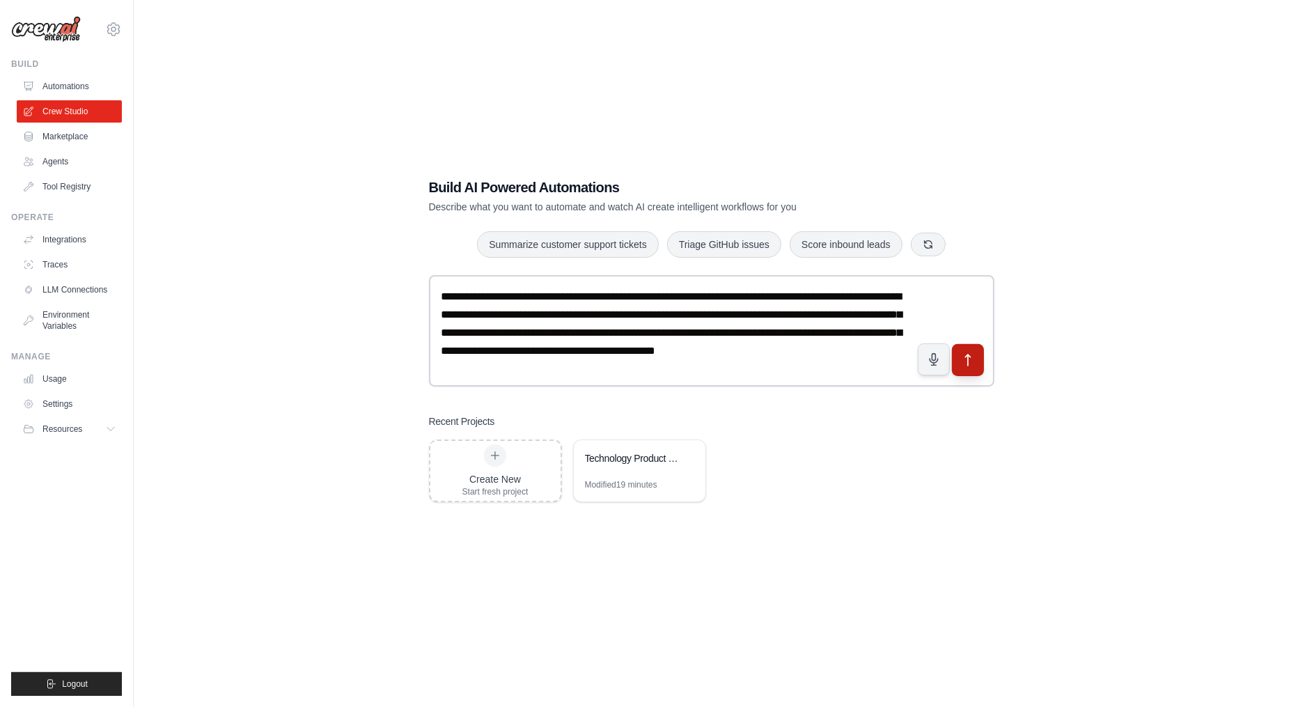
click at [971, 364] on icon "submit" at bounding box center [967, 359] width 15 height 15
click at [77, 89] on link "Automations" at bounding box center [70, 86] width 105 height 22
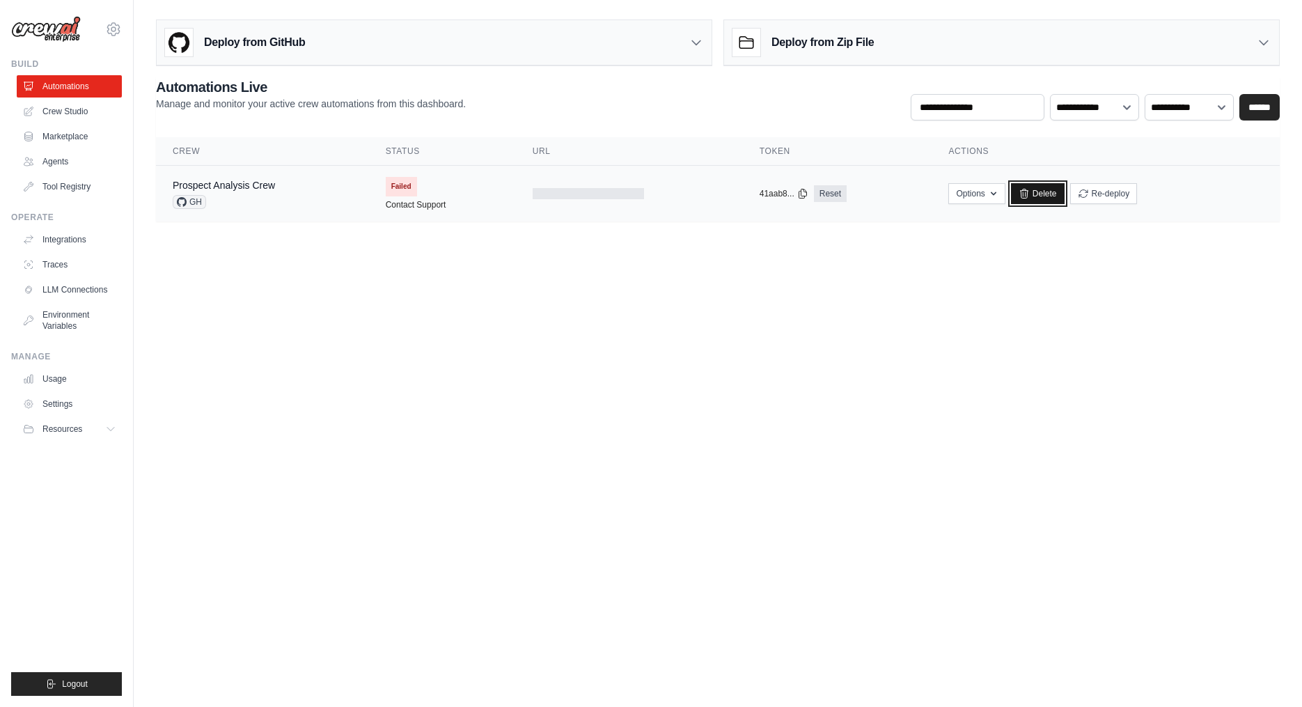
click at [1037, 195] on link "Delete" at bounding box center [1038, 193] width 54 height 21
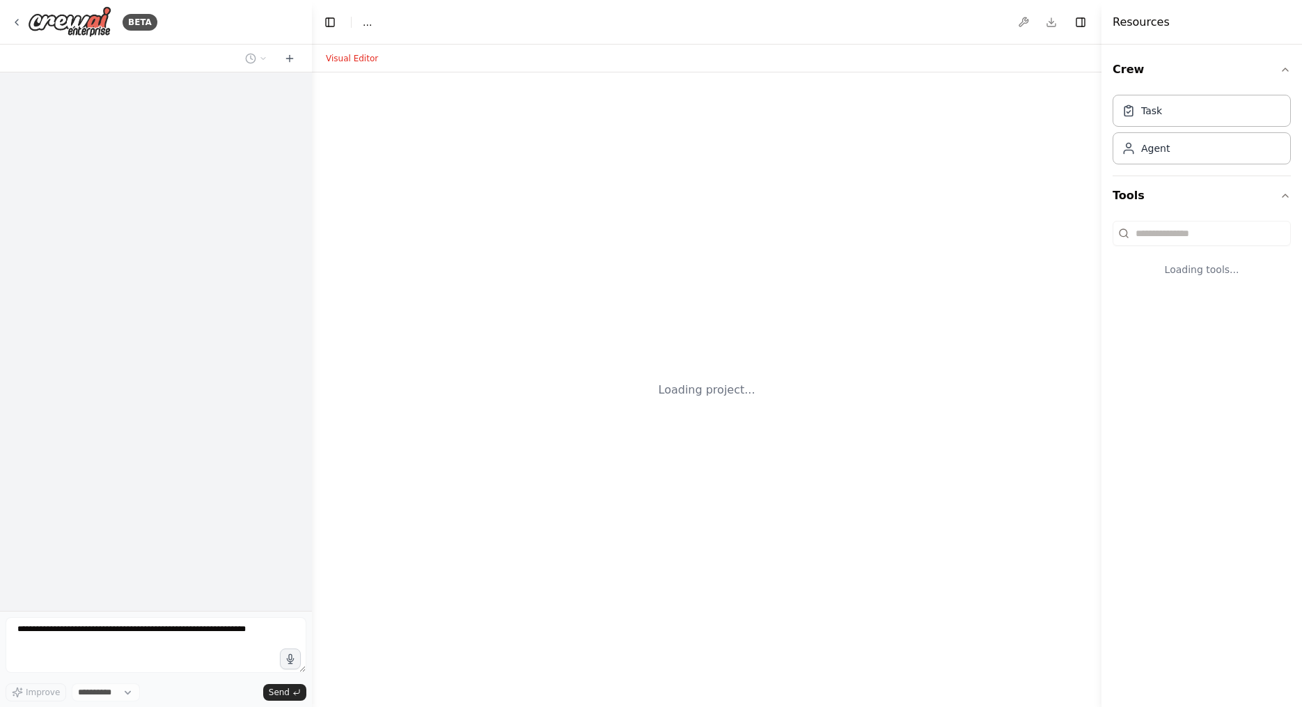
select select "****"
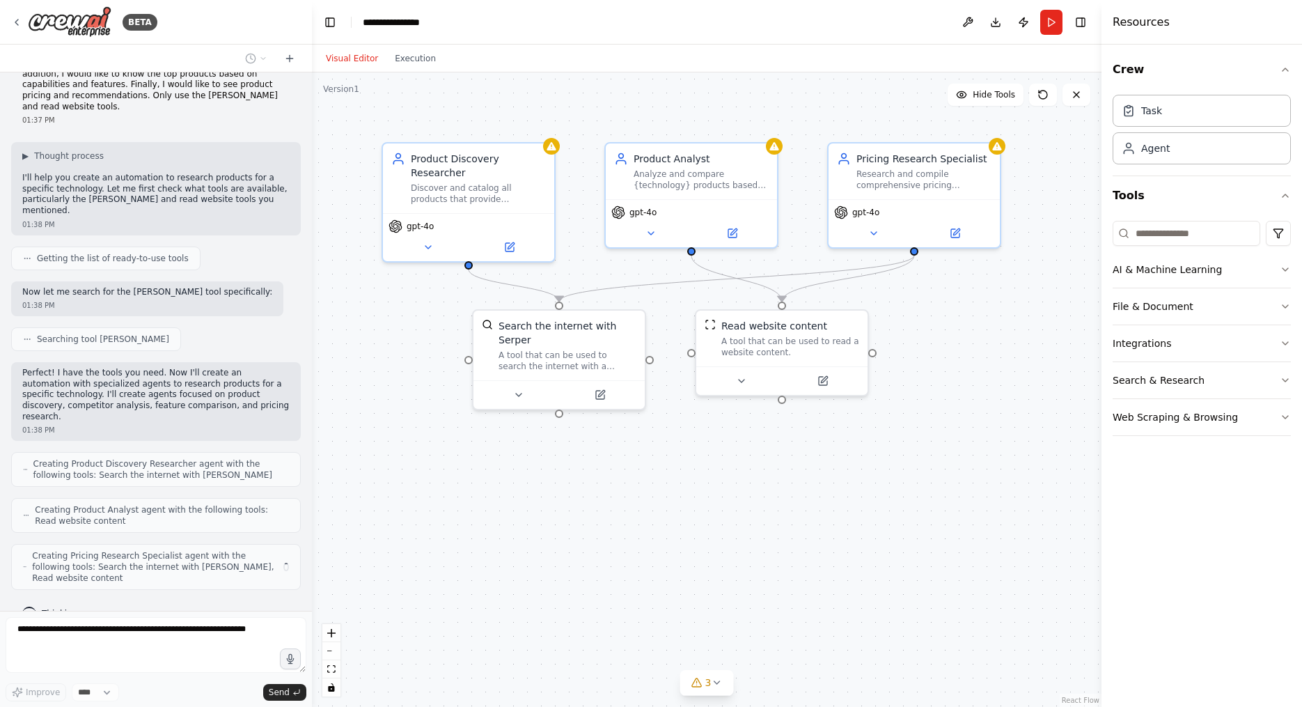
scroll to position [42, 0]
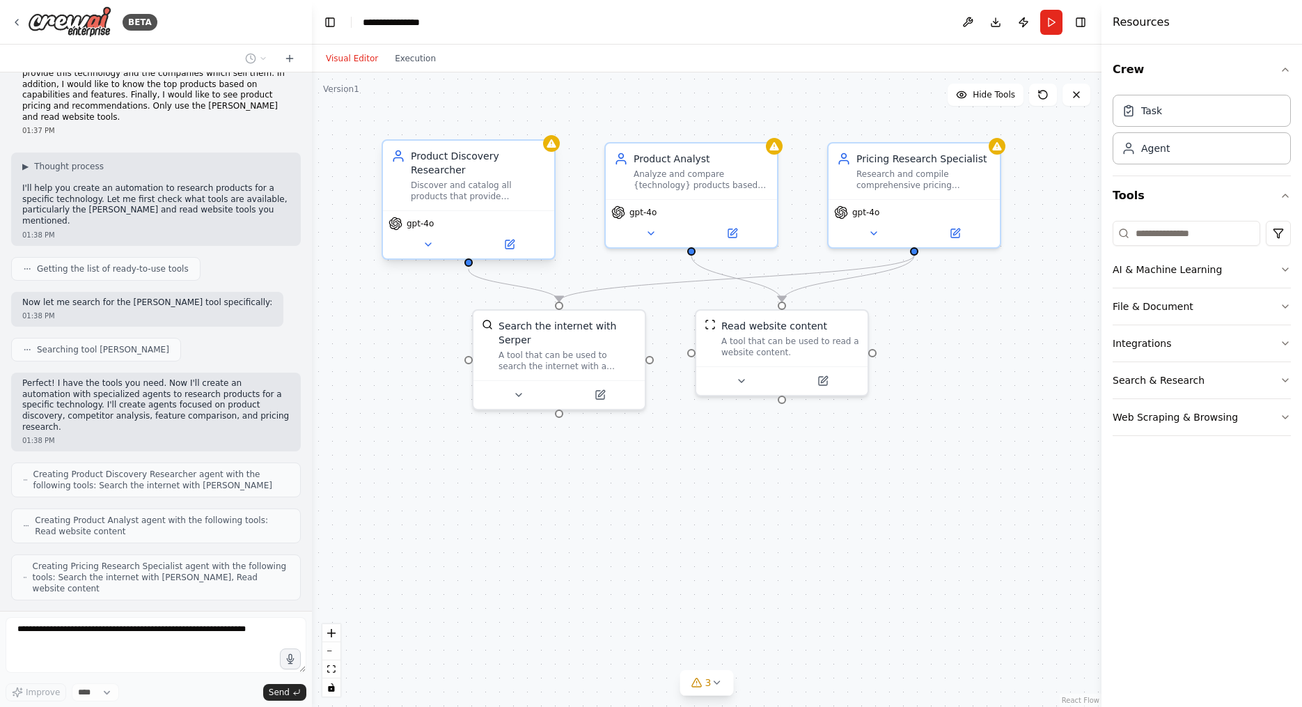
click at [553, 153] on div "Product Discovery Researcher Discover and catalog all products that provide {te…" at bounding box center [468, 176] width 171 height 70
click at [523, 161] on div "Product Discovery Researcher" at bounding box center [478, 163] width 135 height 28
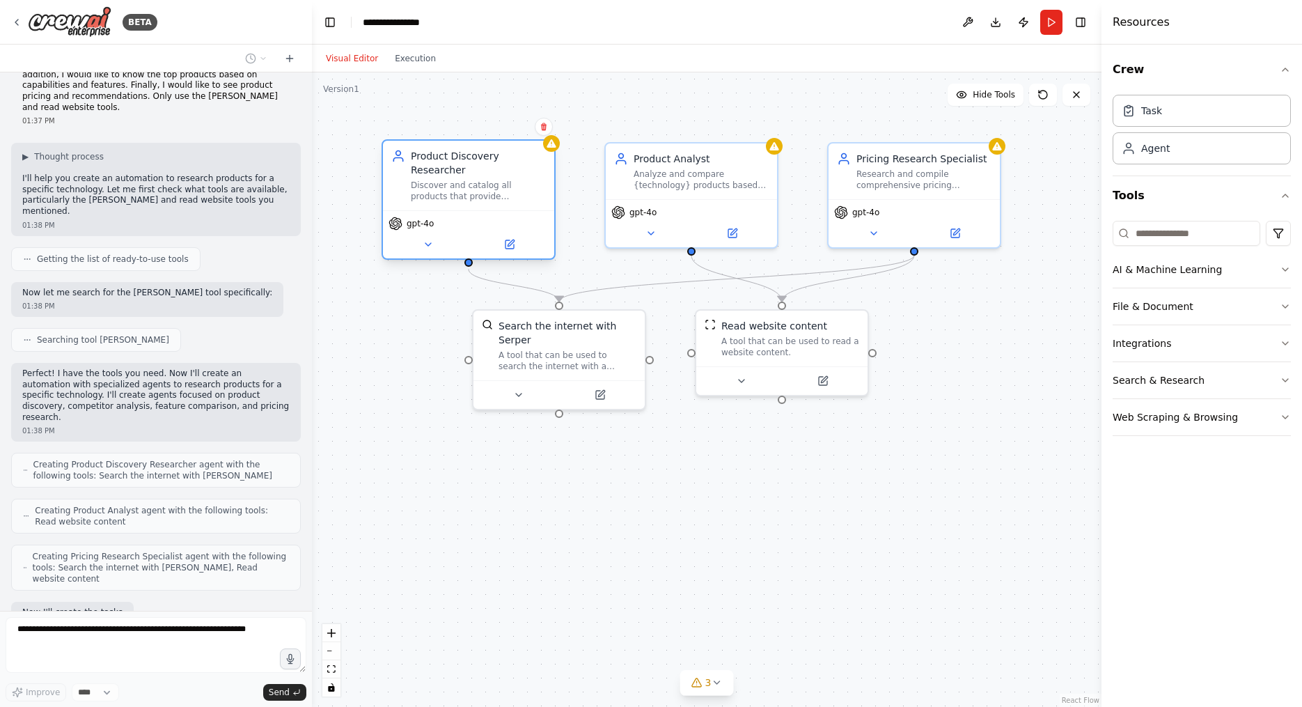
scroll to position [123, 0]
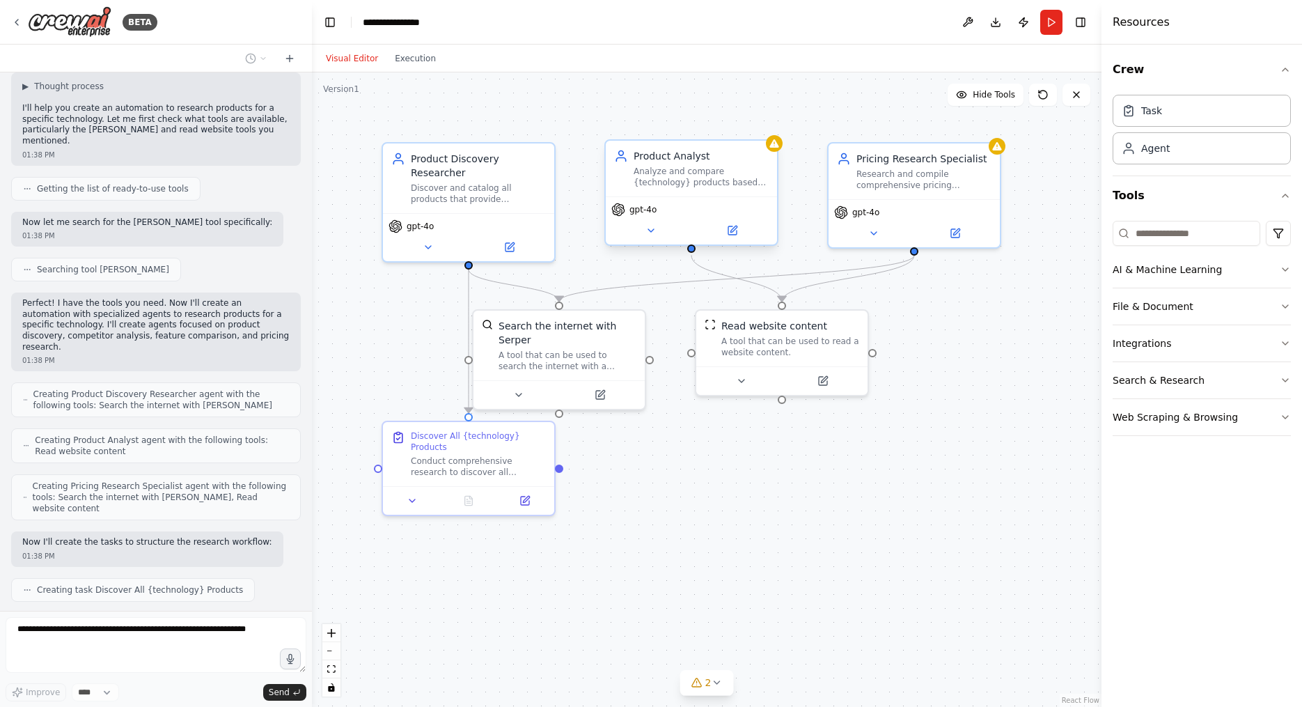
click at [776, 155] on div "Product Analyst Analyze and compare {technology} products based on their capabi…" at bounding box center [691, 169] width 171 height 56
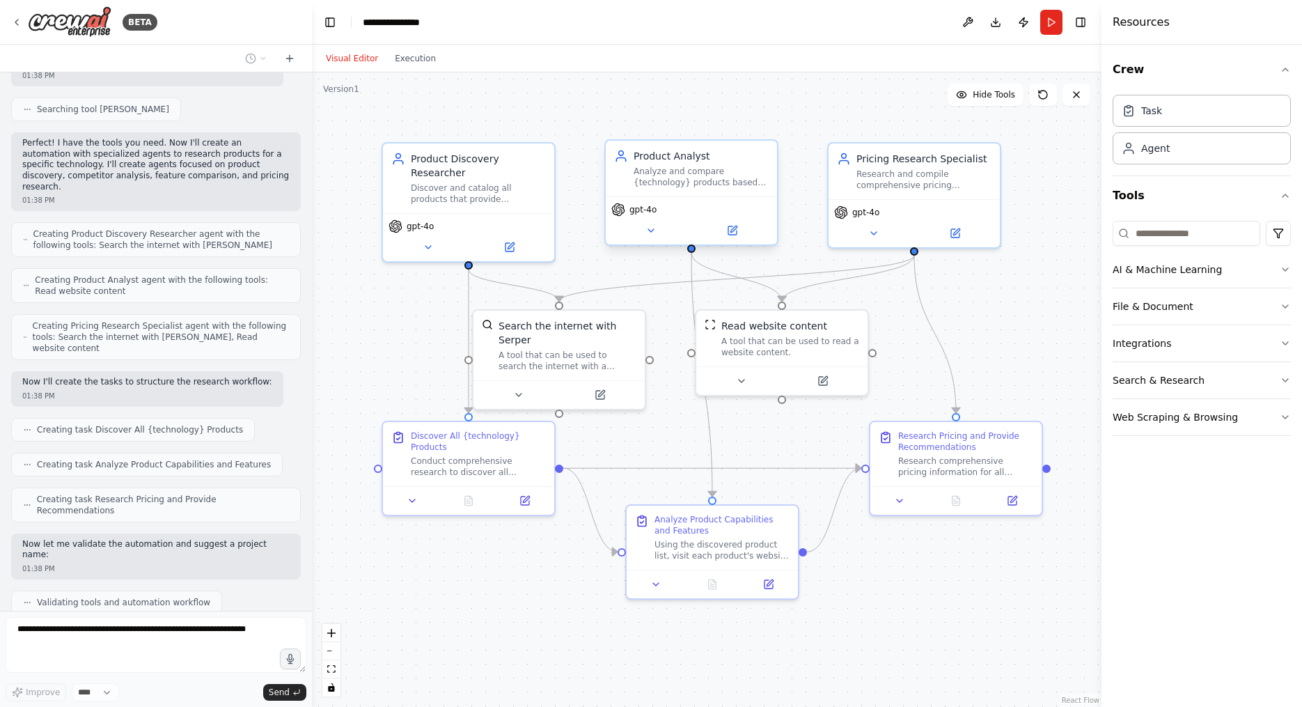
scroll to position [329, 0]
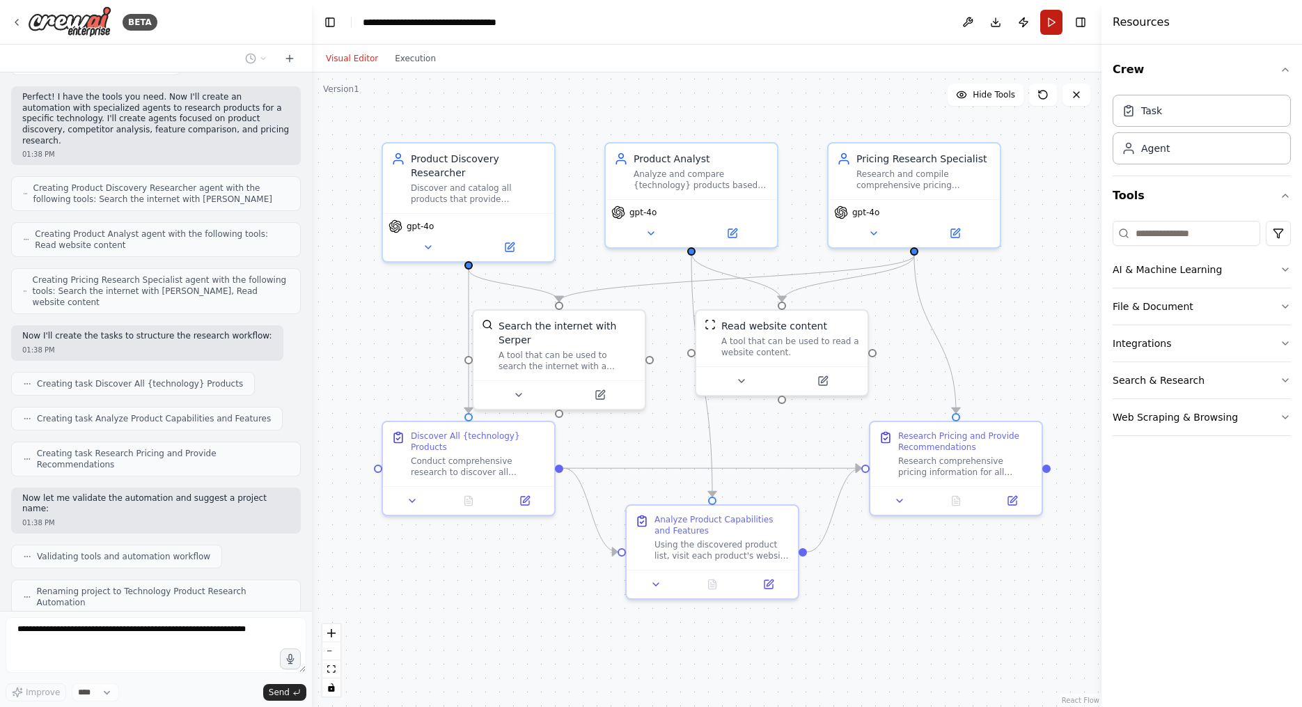
click at [1055, 20] on button "Run" at bounding box center [1051, 22] width 22 height 25
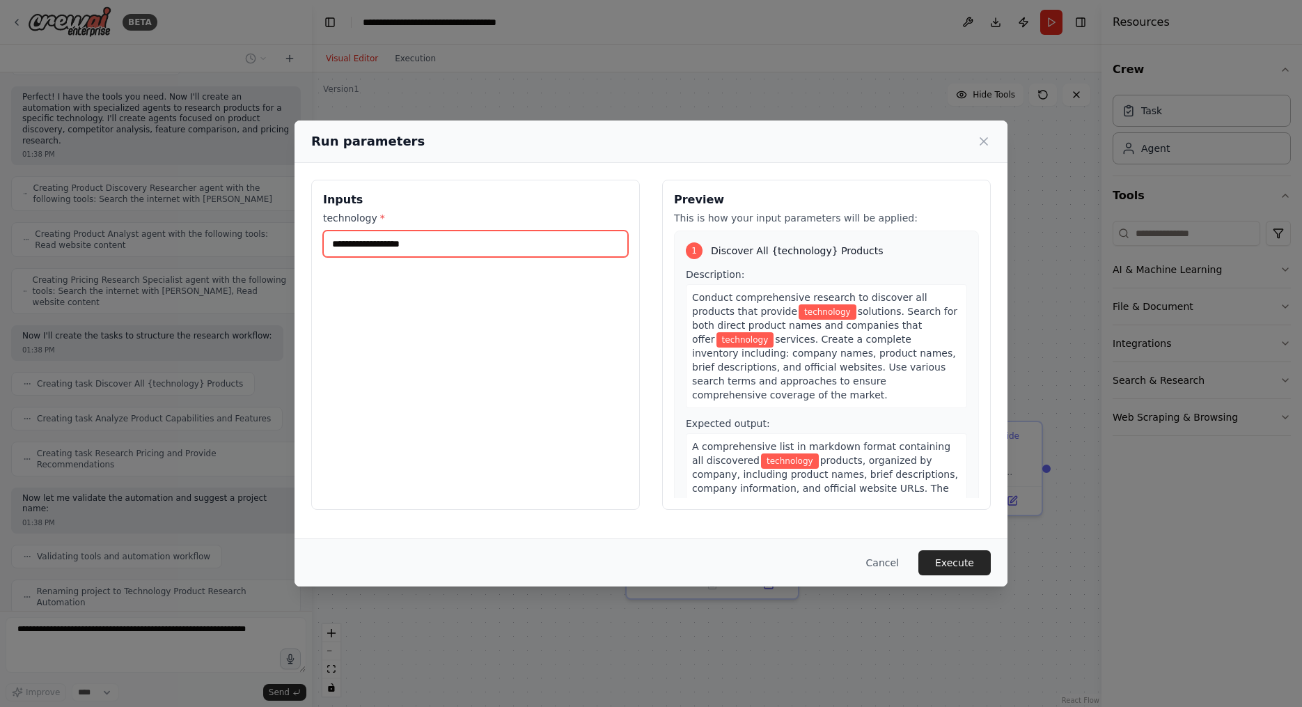
click at [557, 245] on input "technology *" at bounding box center [475, 243] width 305 height 26
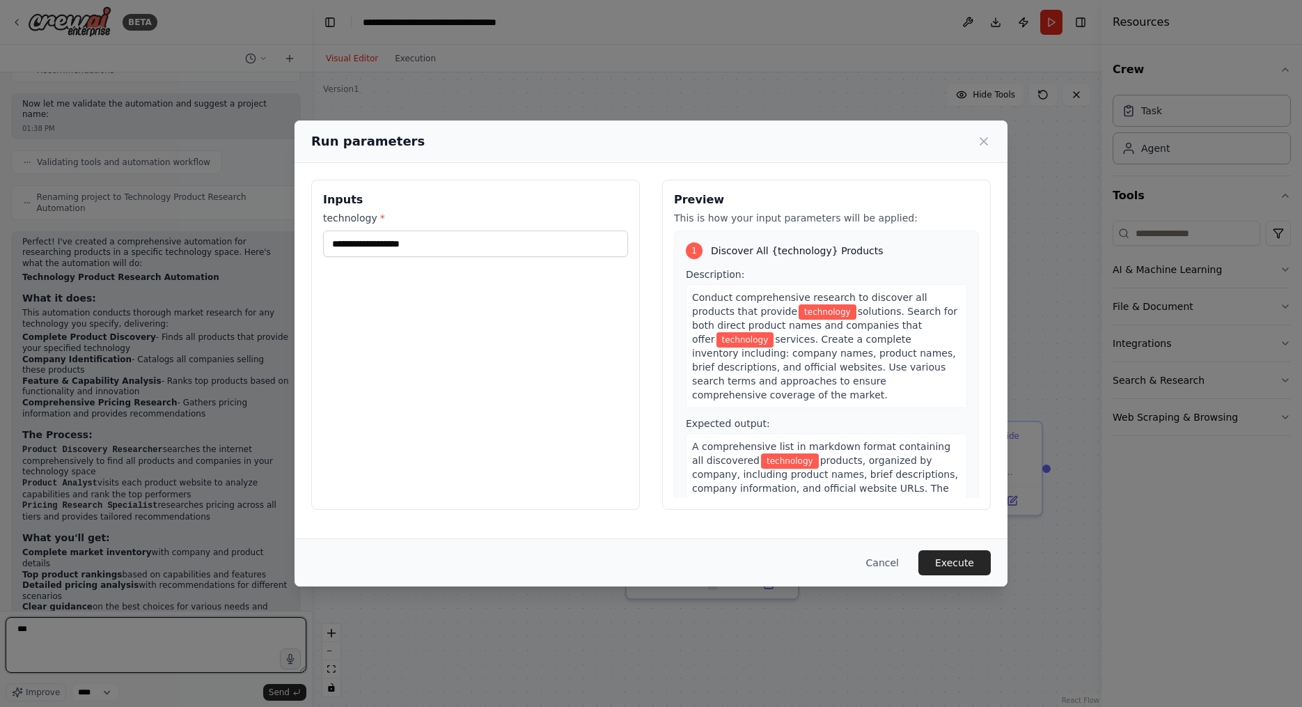
type textarea "***"
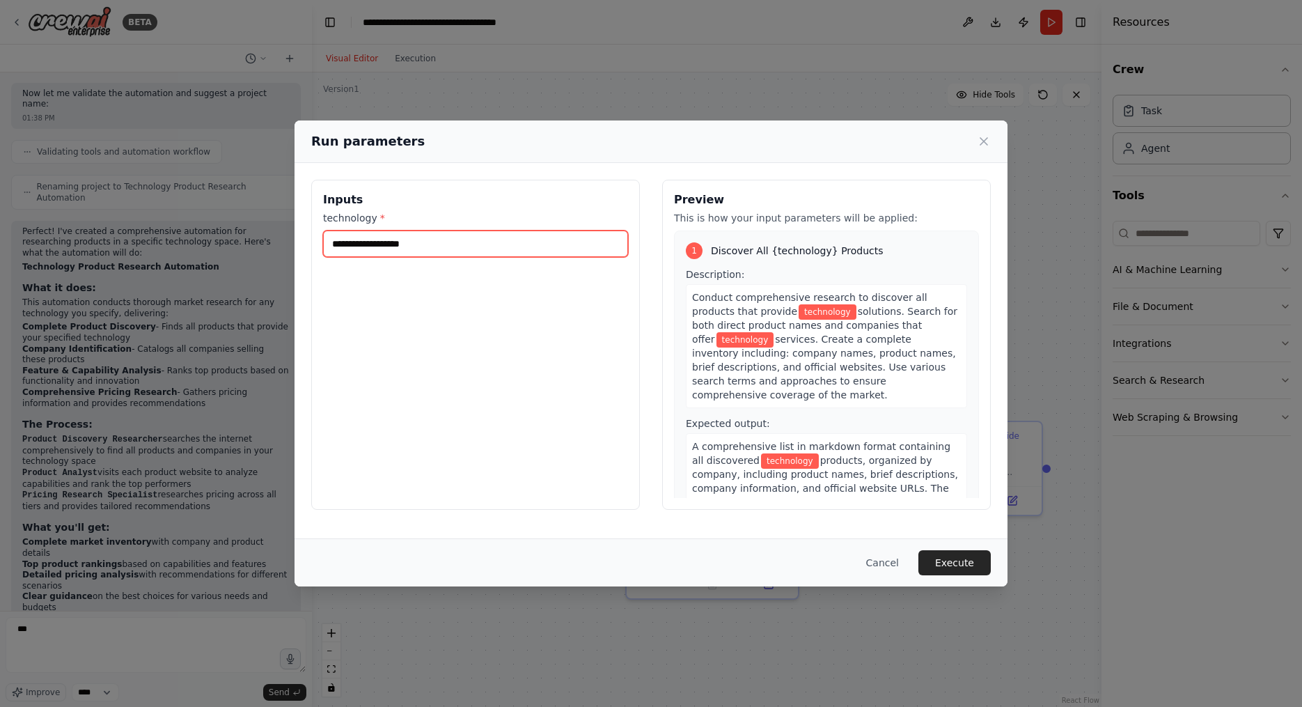
click at [432, 235] on input "technology *" at bounding box center [475, 243] width 305 height 26
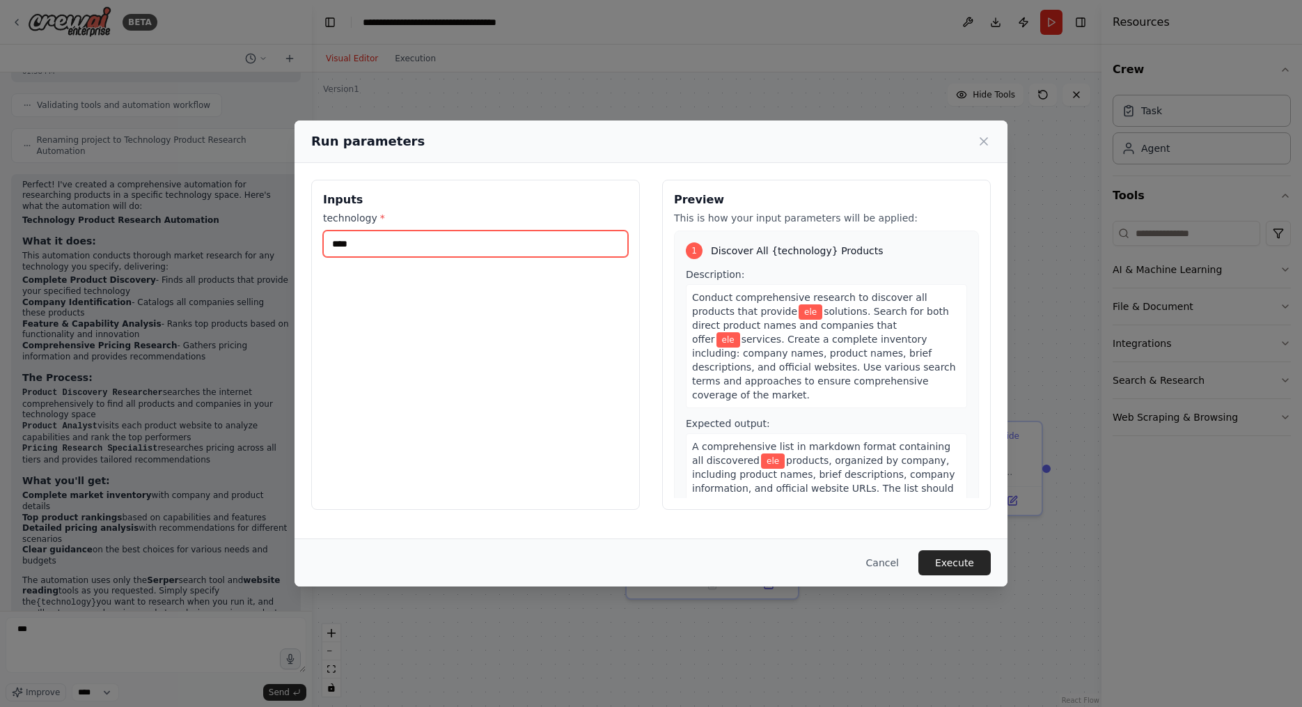
scroll to position [791, 0]
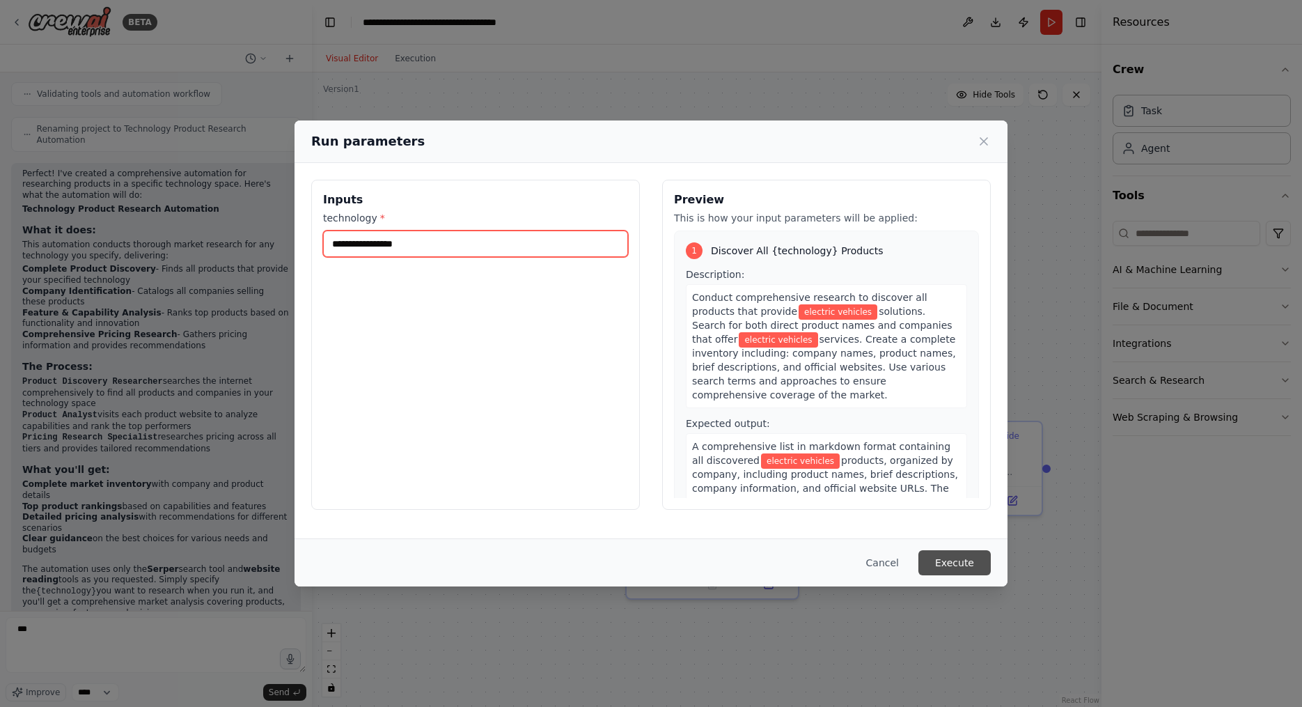
type input "**********"
click at [967, 560] on button "Execute" at bounding box center [954, 562] width 72 height 25
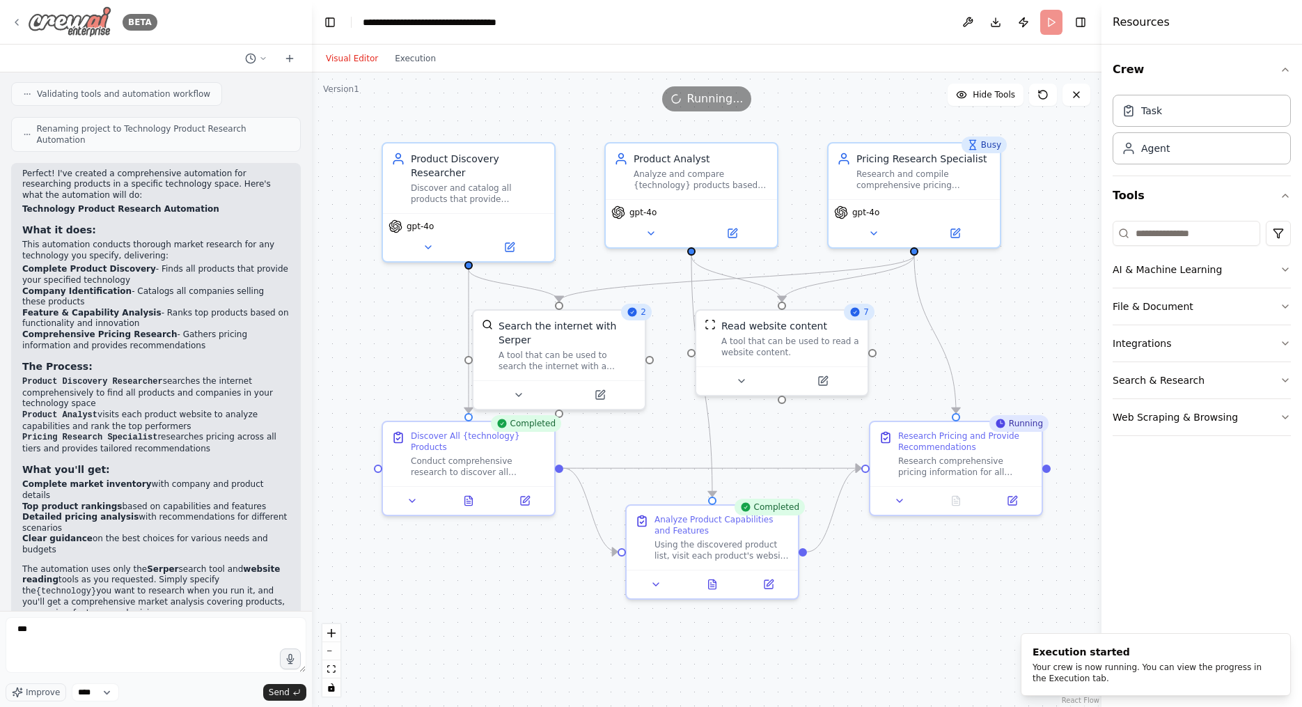
click at [18, 22] on icon at bounding box center [16, 22] width 11 height 11
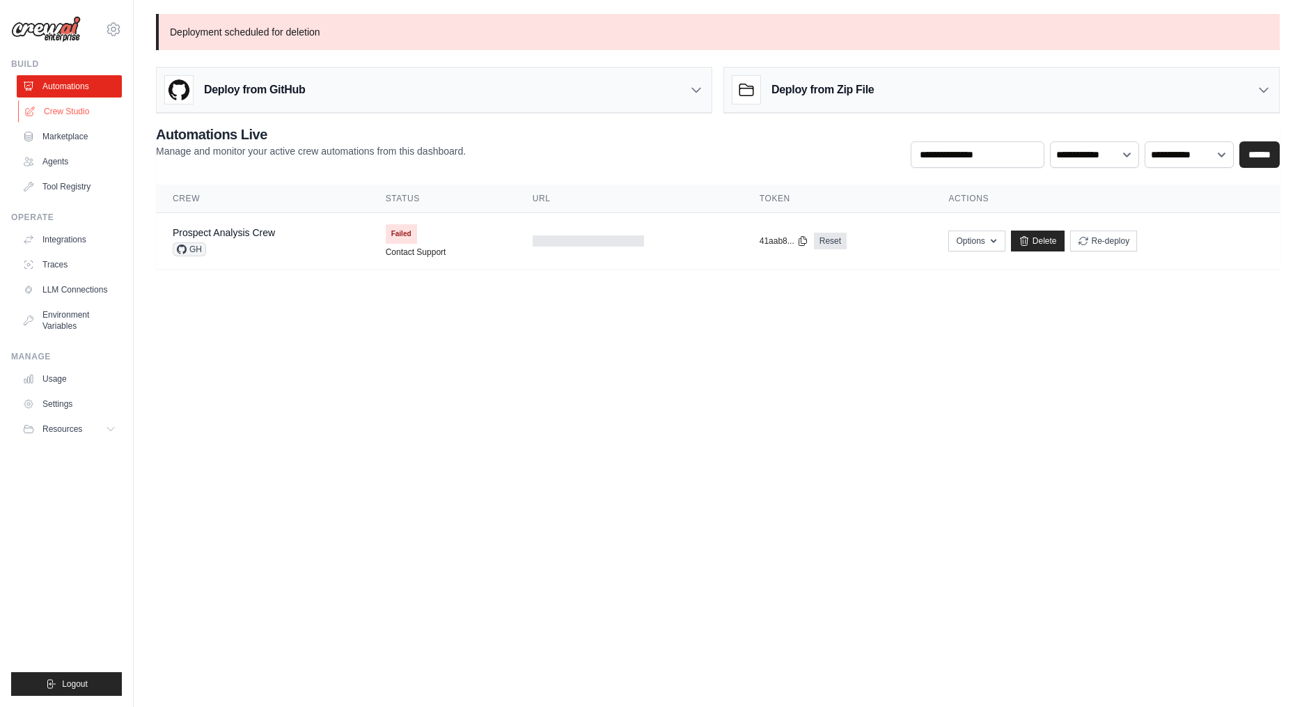
click at [55, 110] on link "Crew Studio" at bounding box center [70, 111] width 105 height 22
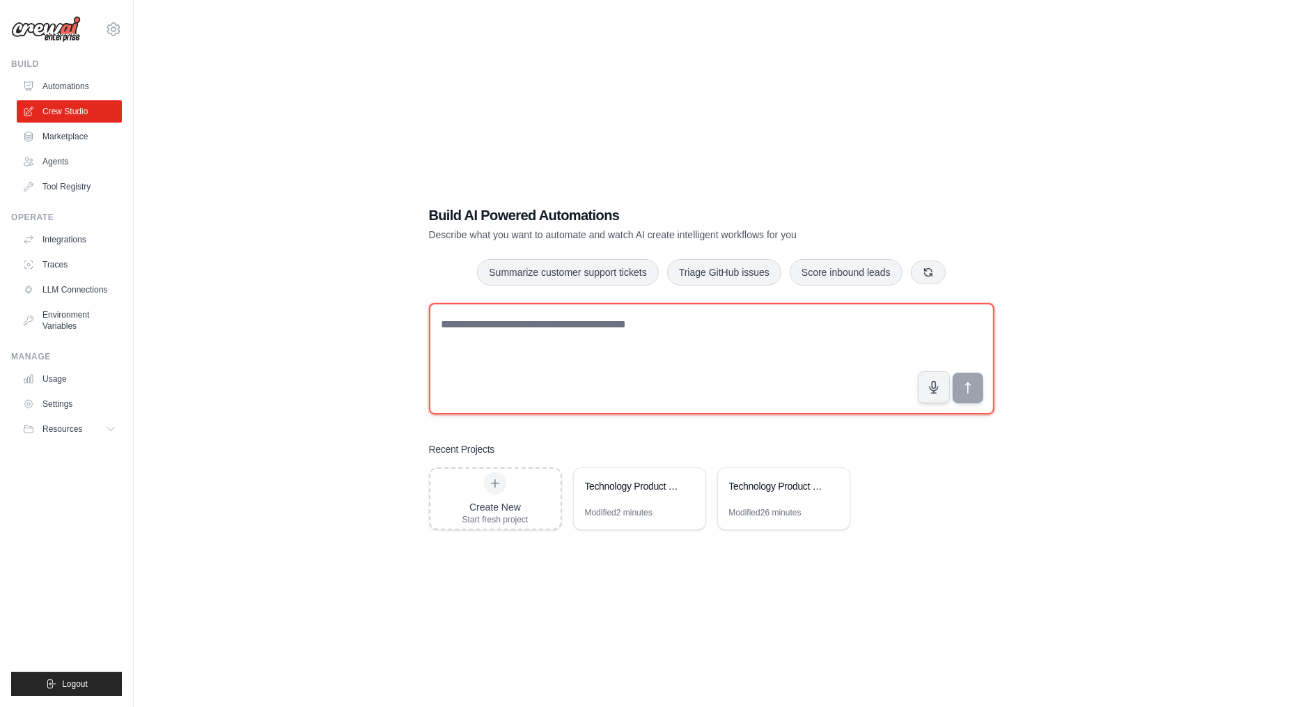
click at [525, 346] on textarea at bounding box center [711, 358] width 565 height 111
paste textarea "**********"
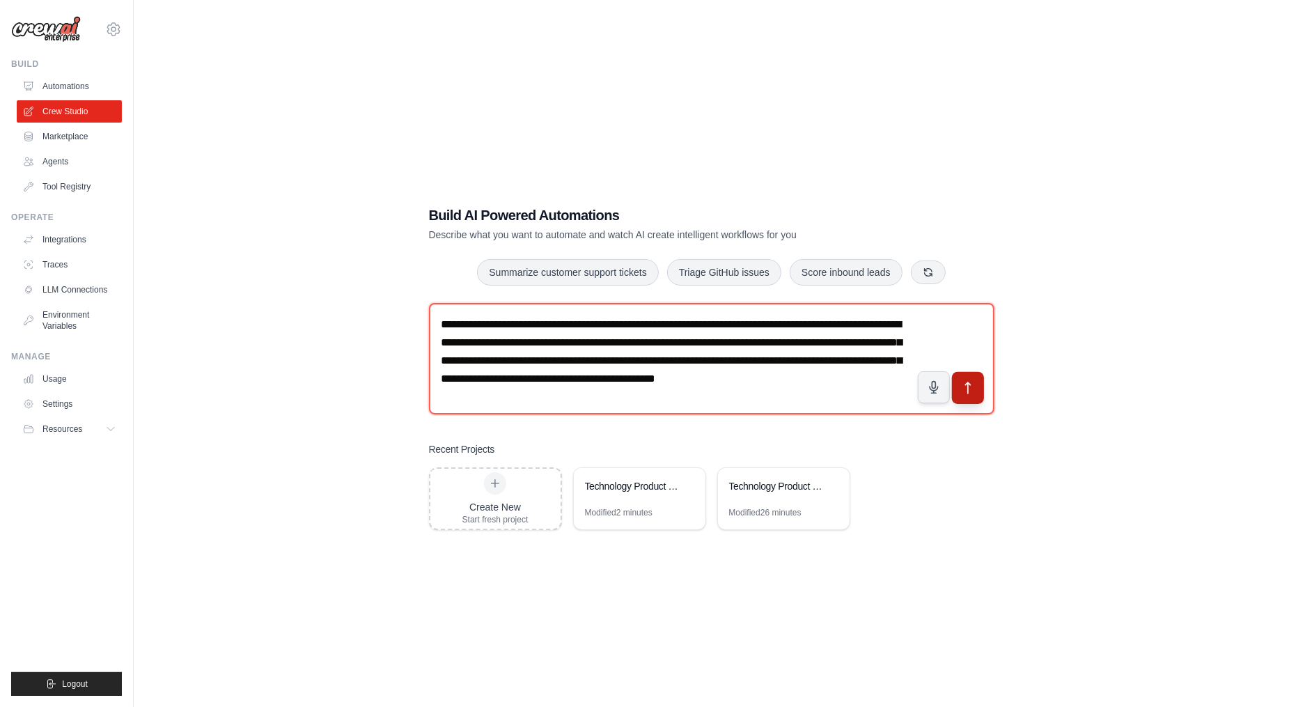
type textarea "**********"
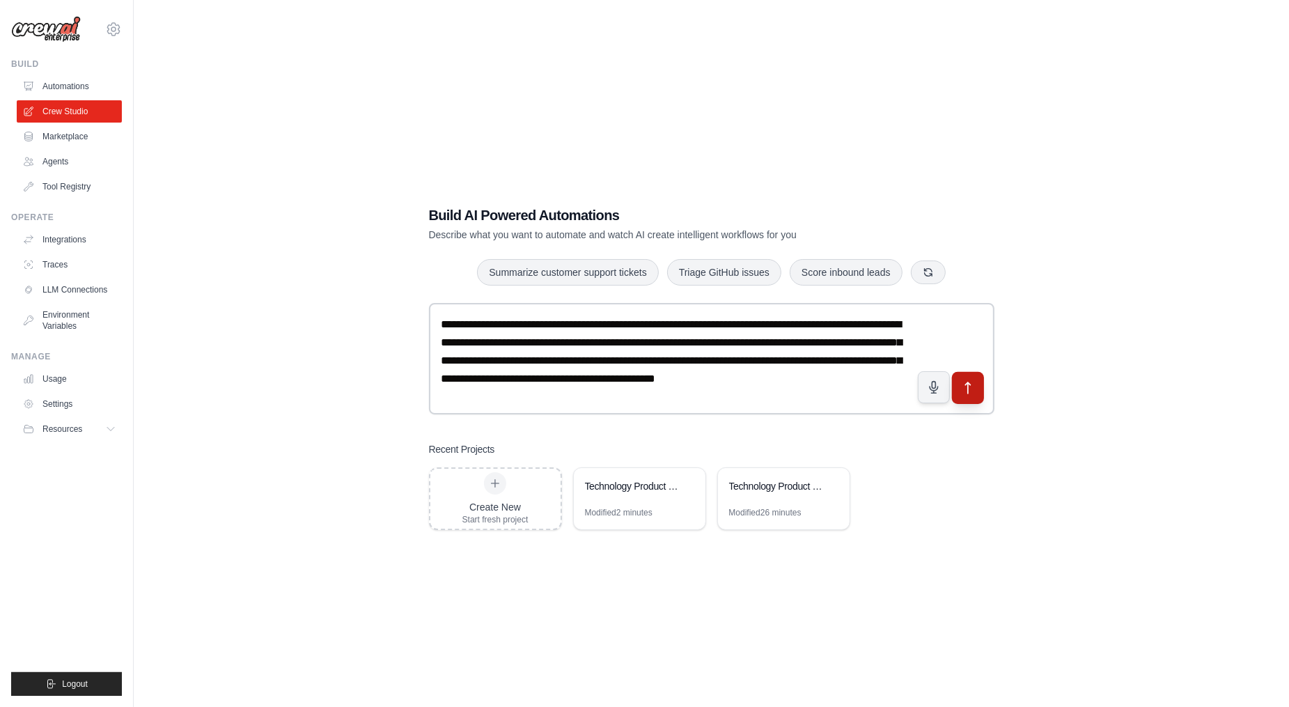
click at [955, 393] on button "submit" at bounding box center [967, 387] width 32 height 32
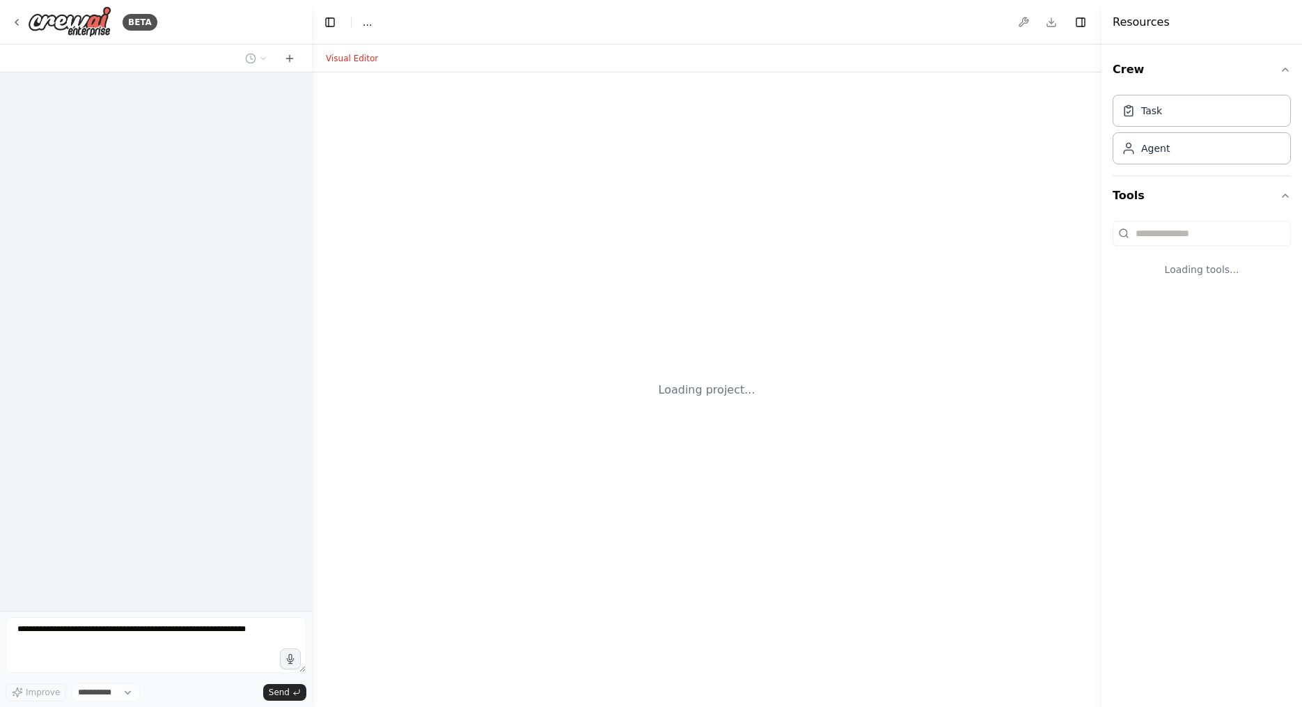
select select "****"
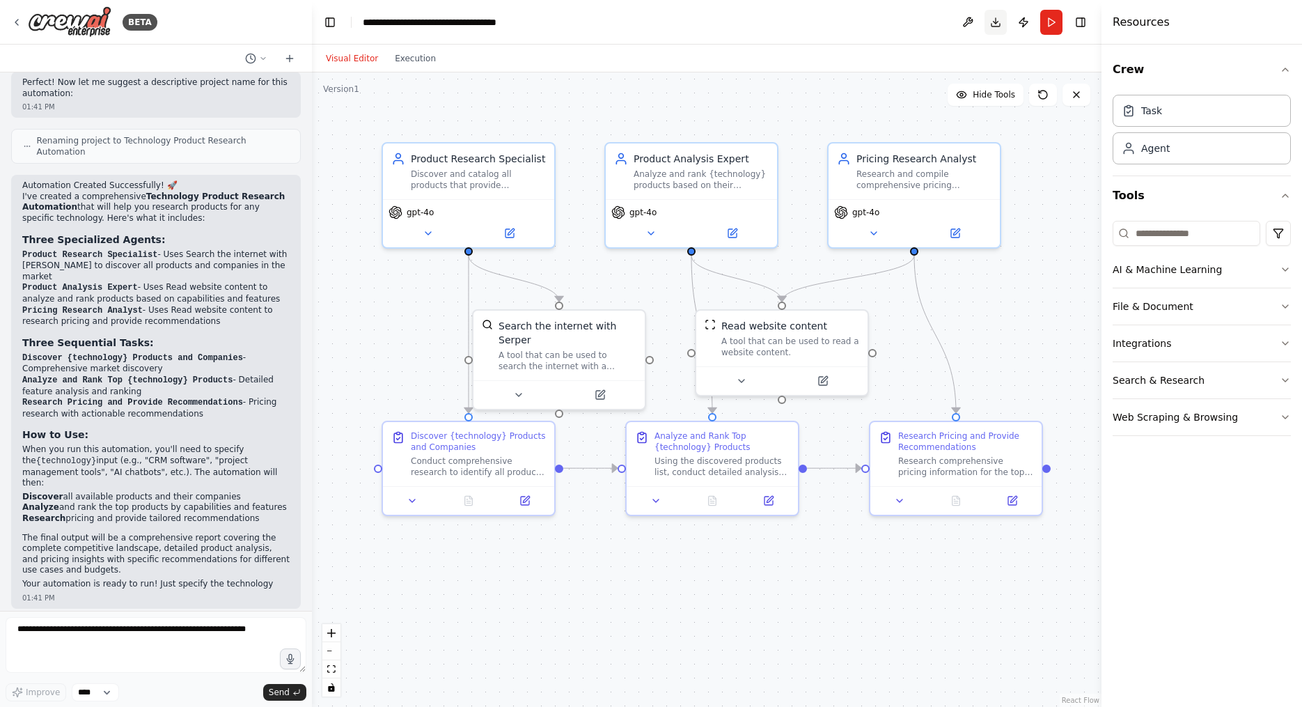
scroll to position [778, 0]
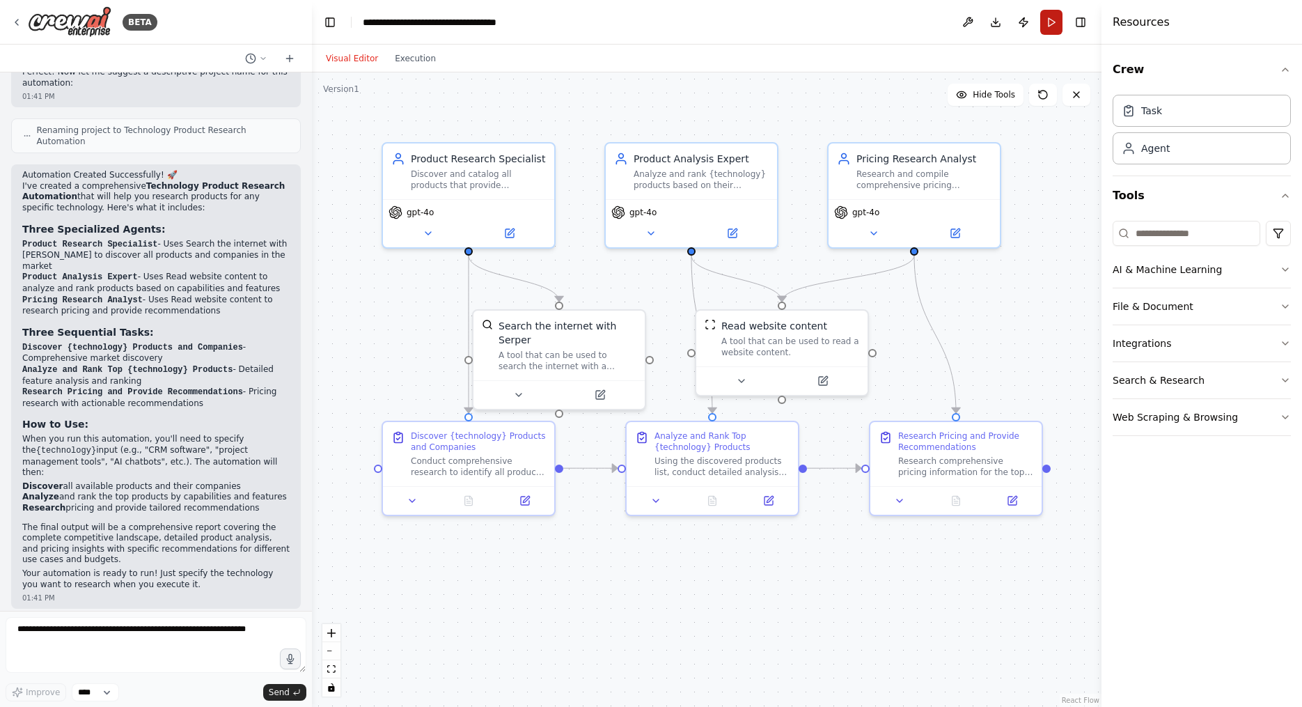
click at [1051, 23] on button "Run" at bounding box center [1051, 22] width 22 height 25
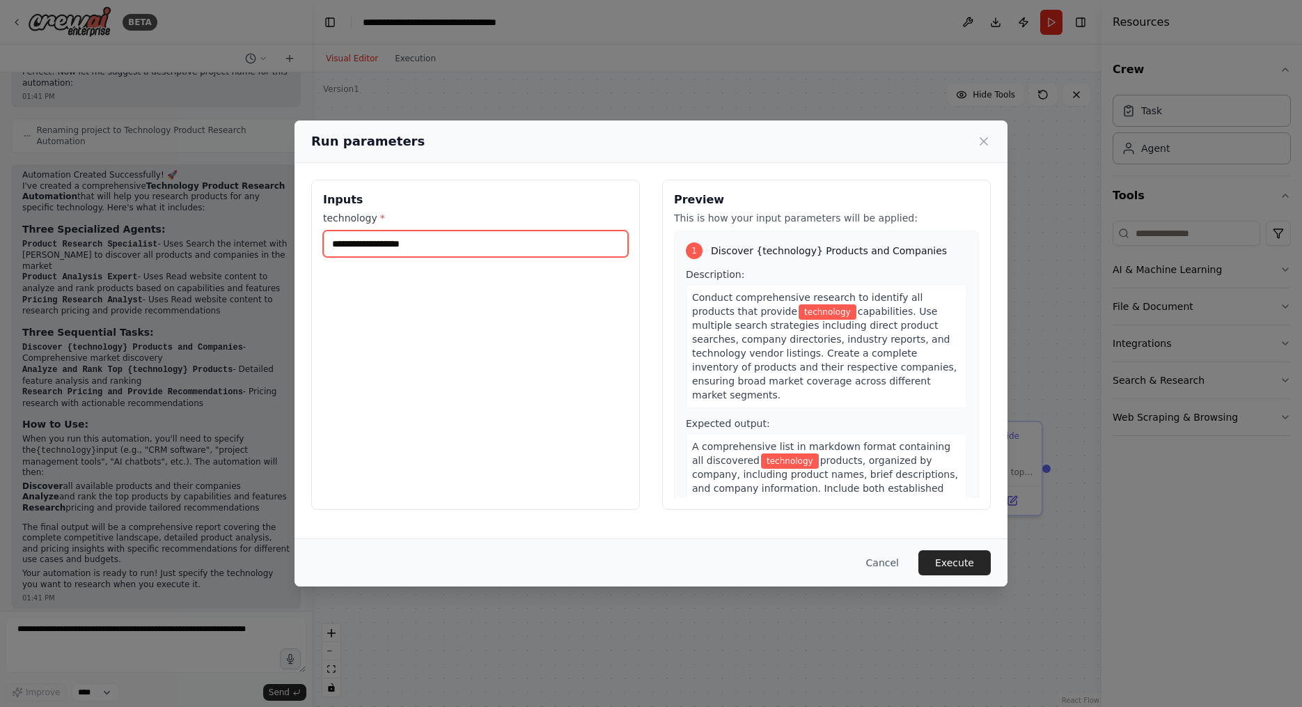
click at [509, 248] on input "technology *" at bounding box center [475, 243] width 305 height 26
type input "**********"
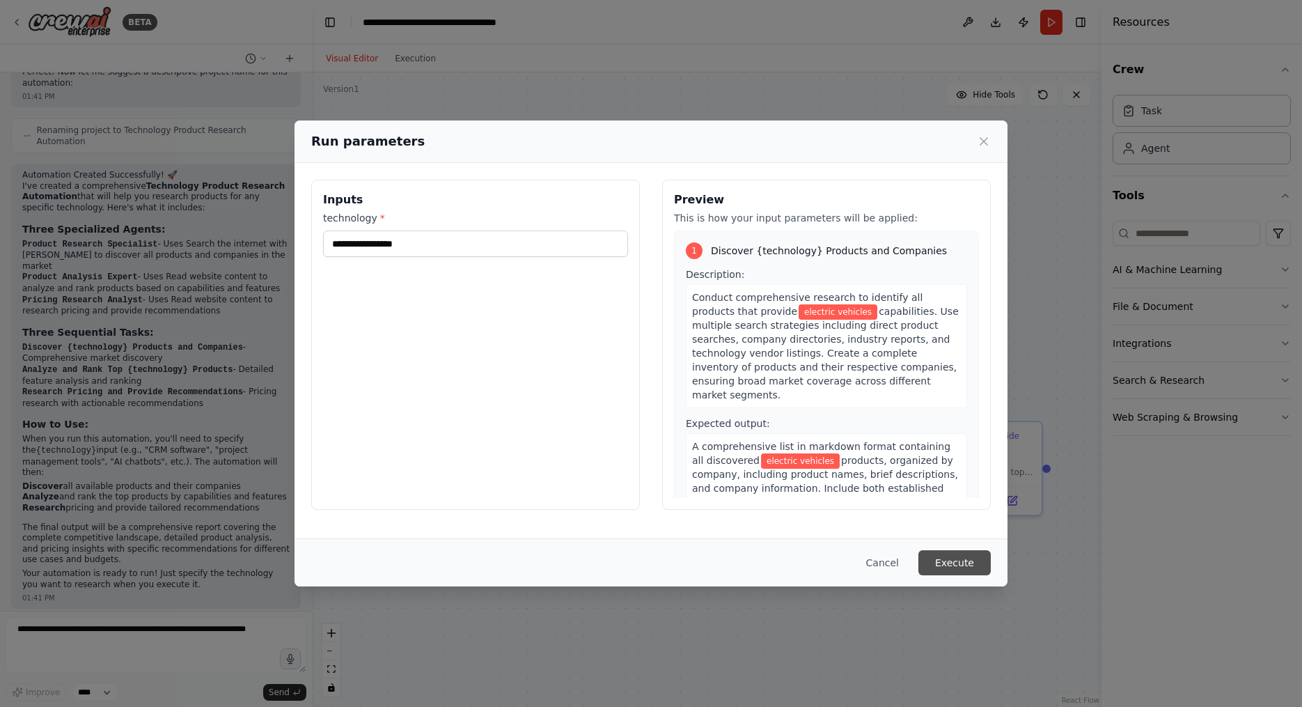
click at [934, 564] on button "Execute" at bounding box center [954, 562] width 72 height 25
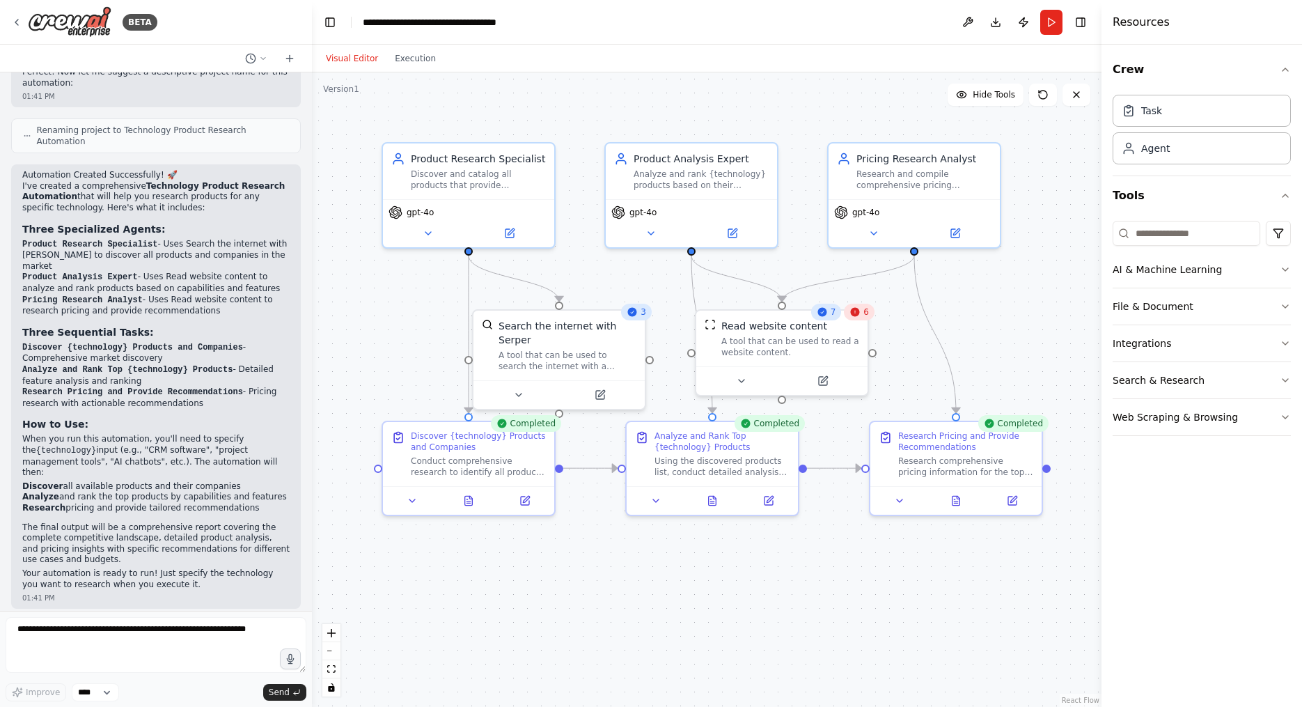
click at [855, 320] on div "7 6" at bounding box center [842, 312] width 63 height 17
click at [860, 319] on div "6" at bounding box center [866, 312] width 31 height 17
click at [427, 61] on button "Execution" at bounding box center [415, 58] width 58 height 17
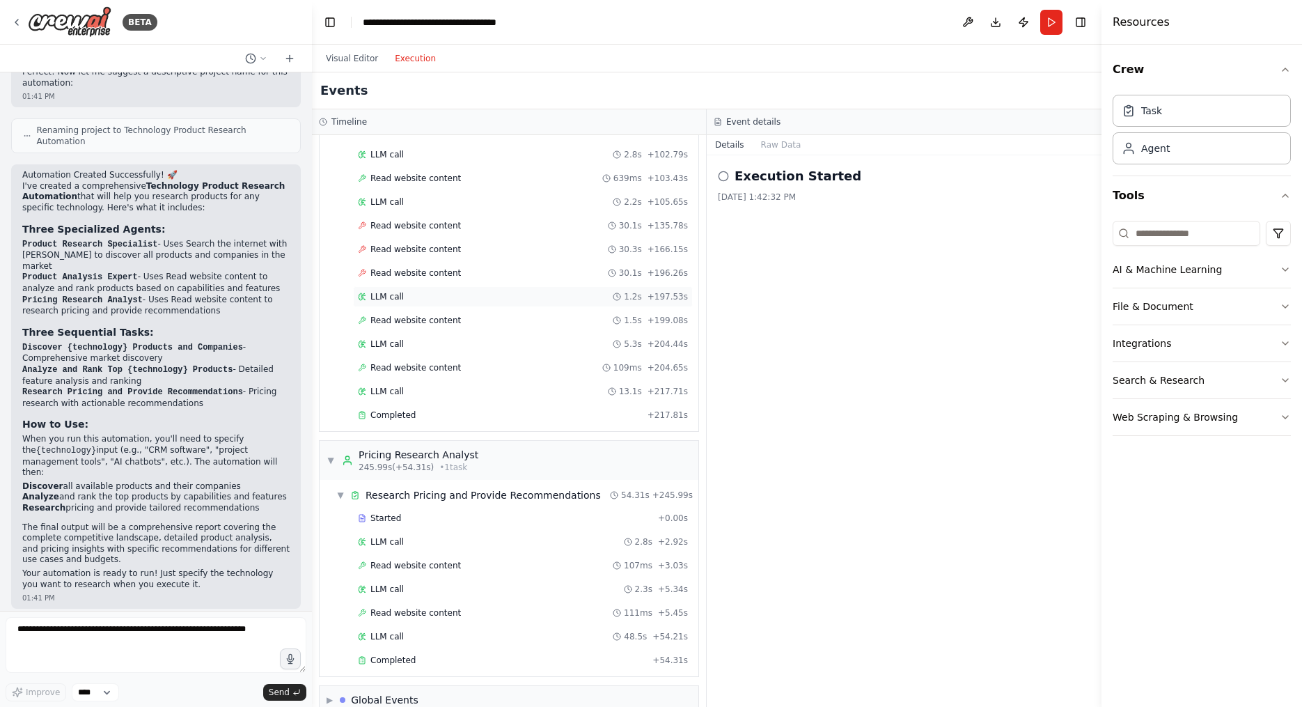
scroll to position [539, 0]
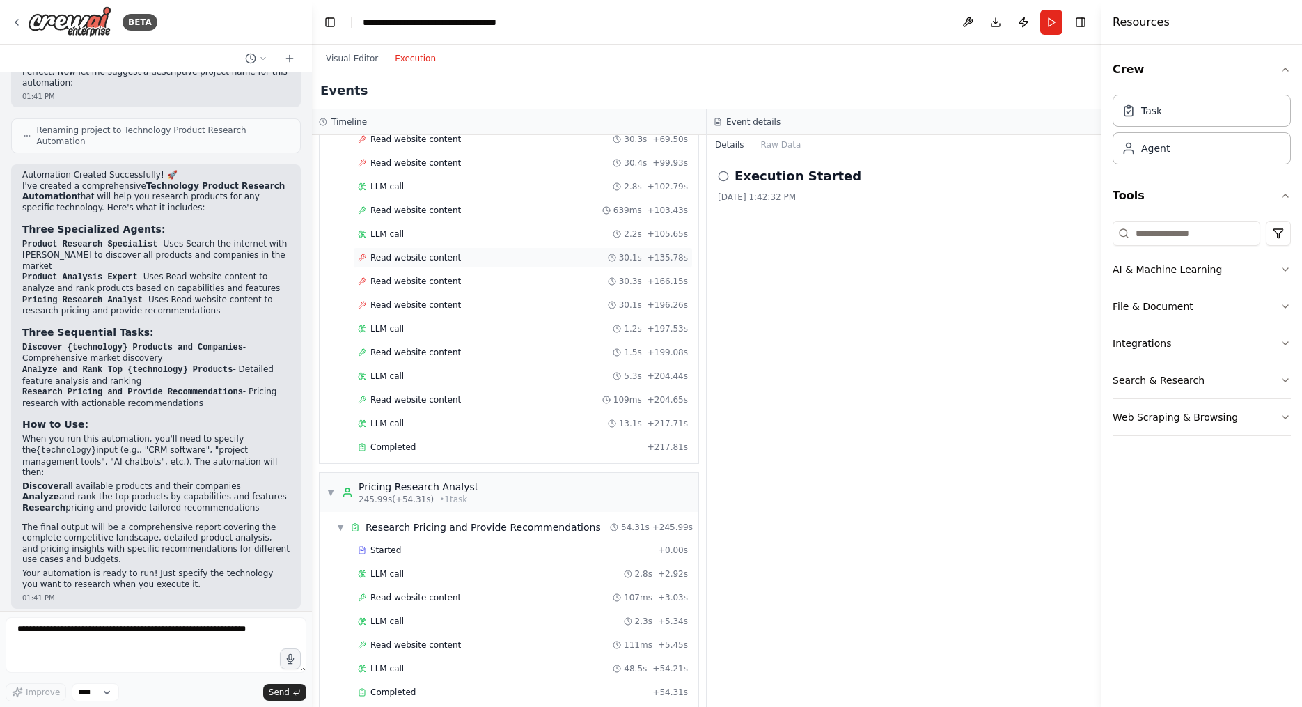
click at [434, 252] on span "Read website content" at bounding box center [415, 257] width 91 height 11
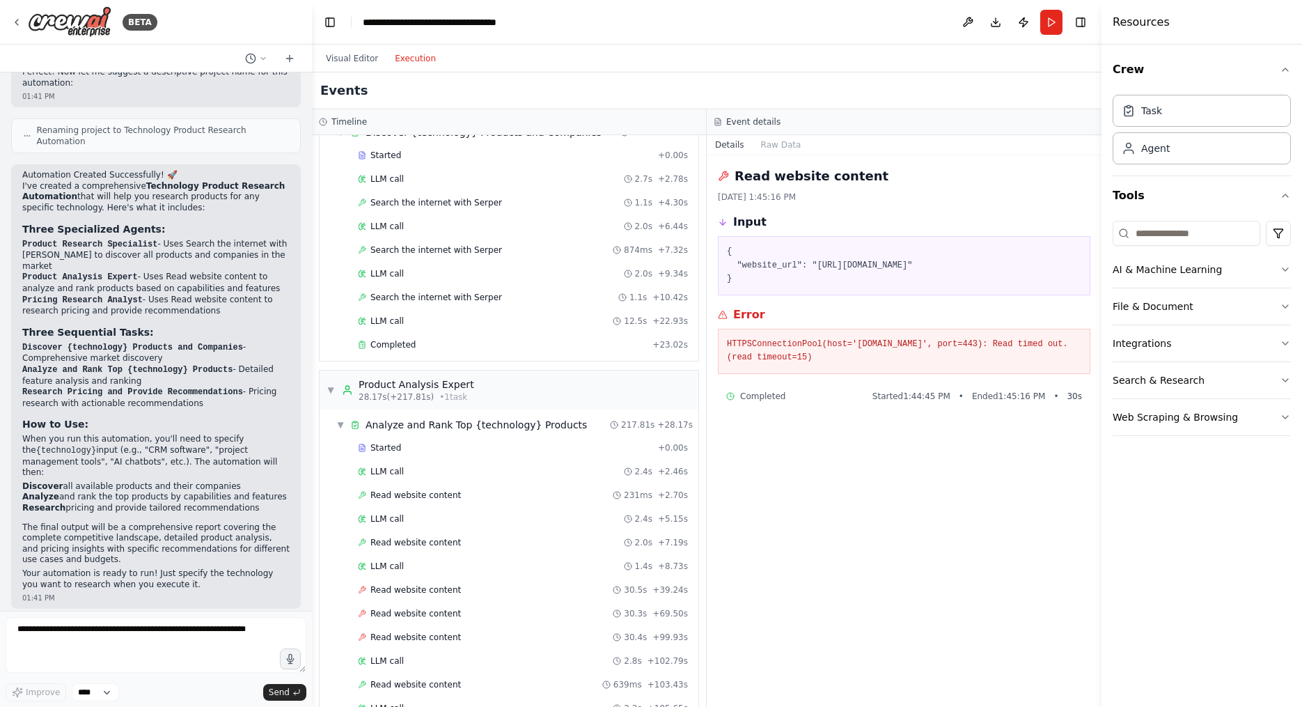
scroll to position [0, 0]
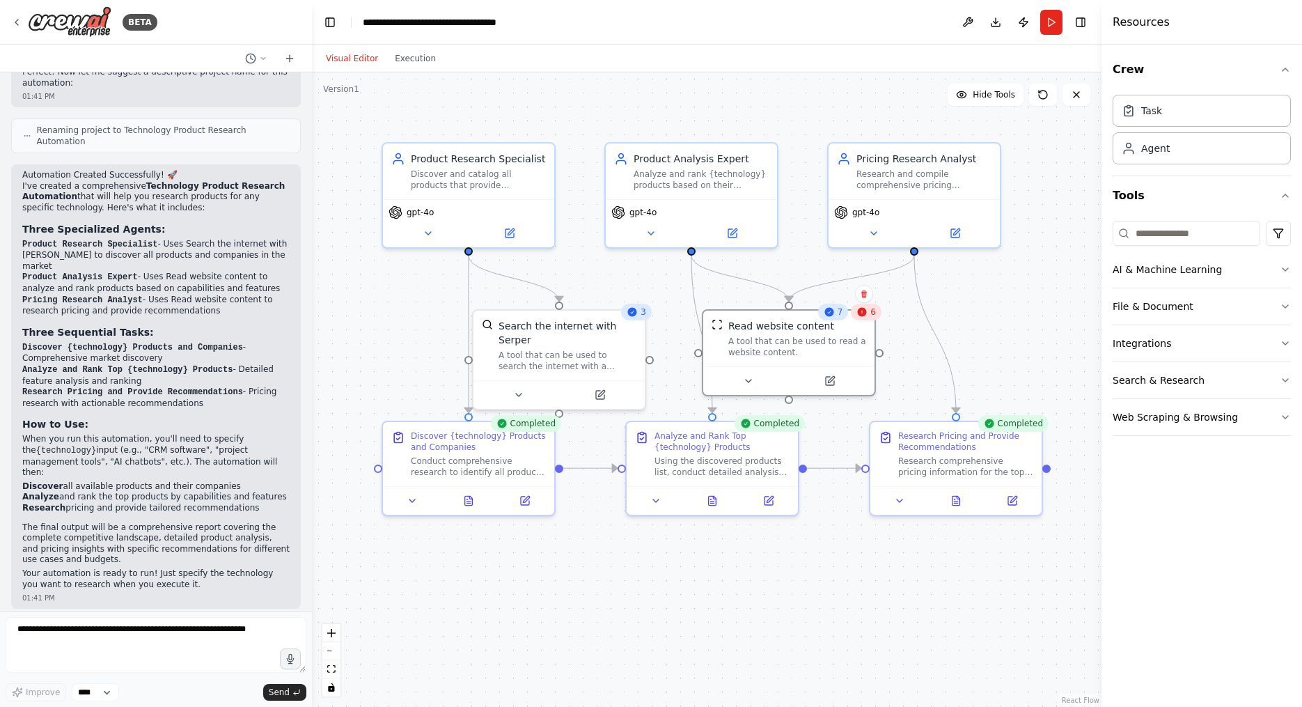
click at [363, 58] on button "Visual Editor" at bounding box center [351, 58] width 69 height 17
click at [1024, 20] on button "Publish" at bounding box center [1023, 22] width 22 height 25
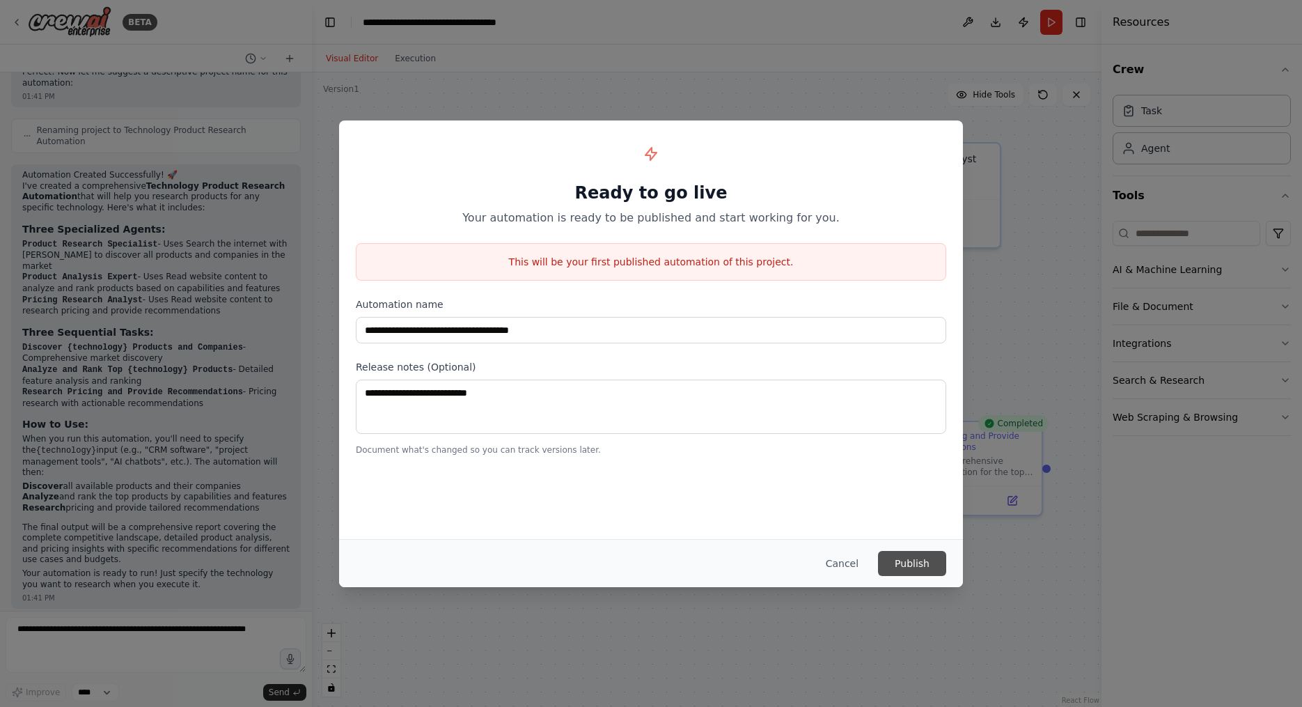
click at [901, 565] on button "Publish" at bounding box center [912, 563] width 68 height 25
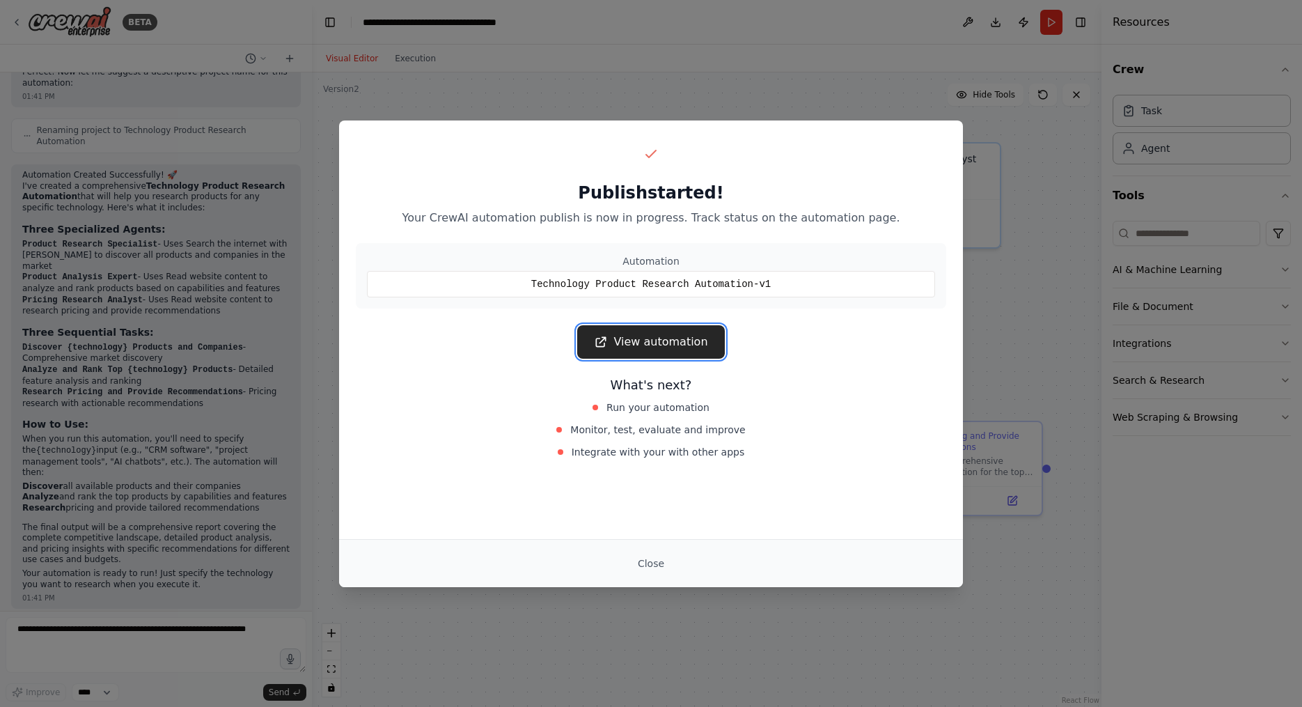
click at [672, 336] on link "View automation" at bounding box center [650, 341] width 147 height 33
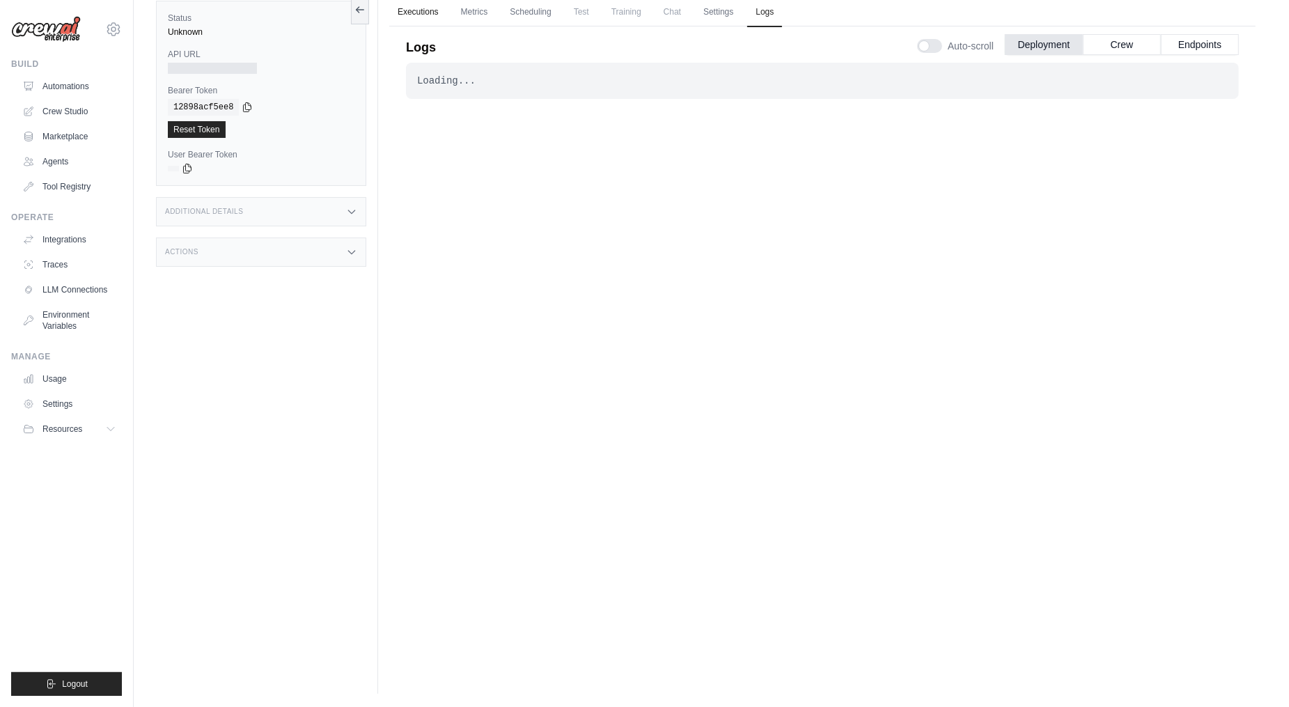
click at [416, 6] on link "Executions" at bounding box center [418, 12] width 58 height 29
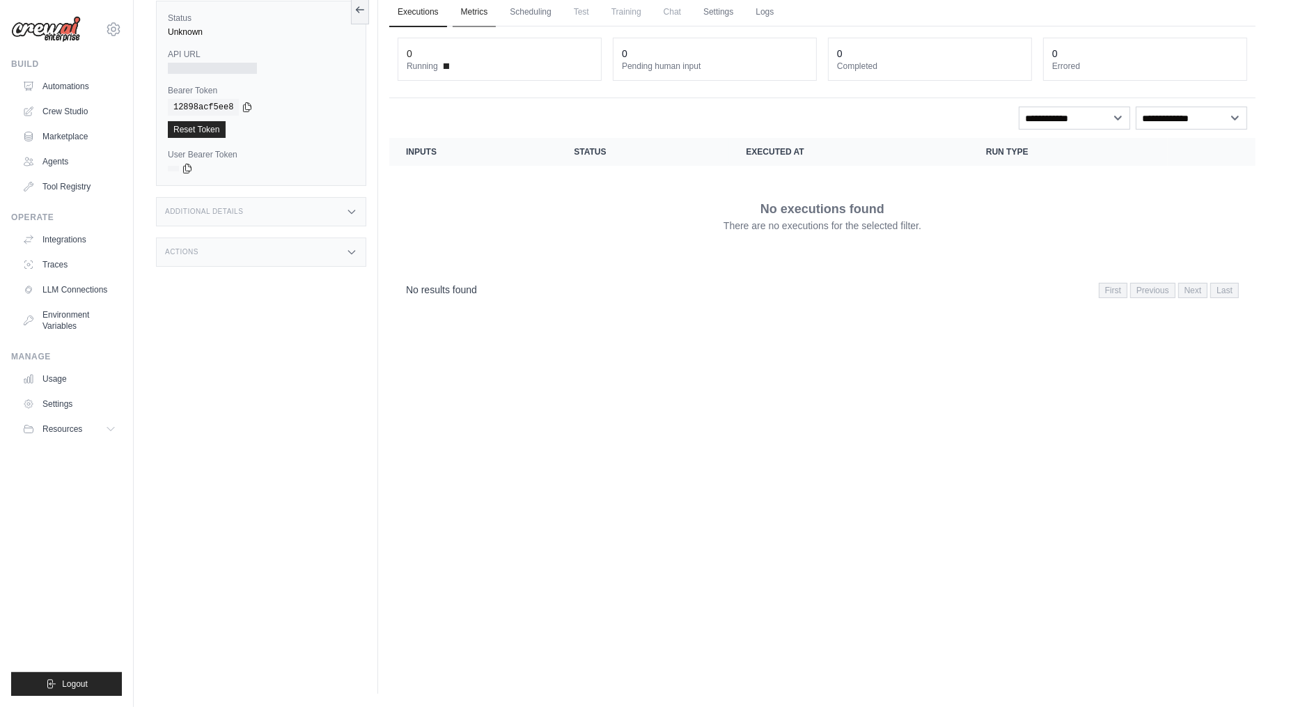
click at [471, 13] on link "Metrics" at bounding box center [475, 12] width 44 height 29
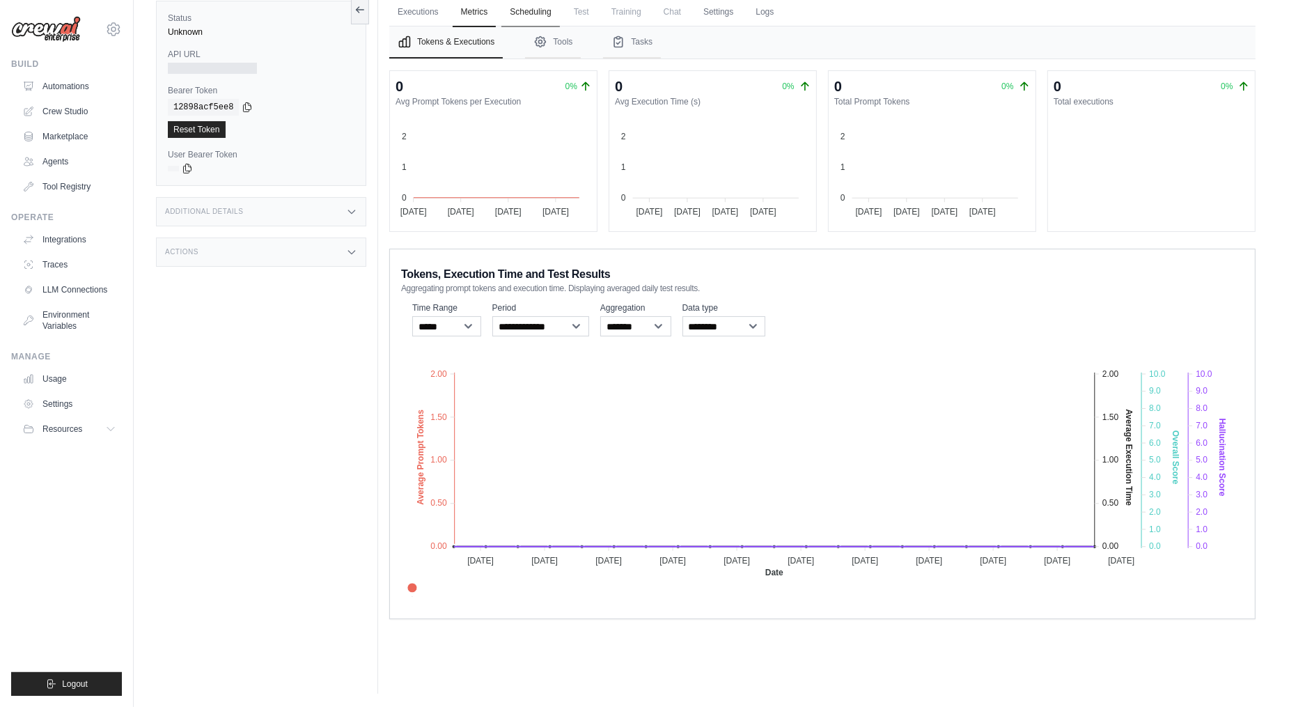
click at [540, 11] on link "Scheduling" at bounding box center [530, 12] width 58 height 29
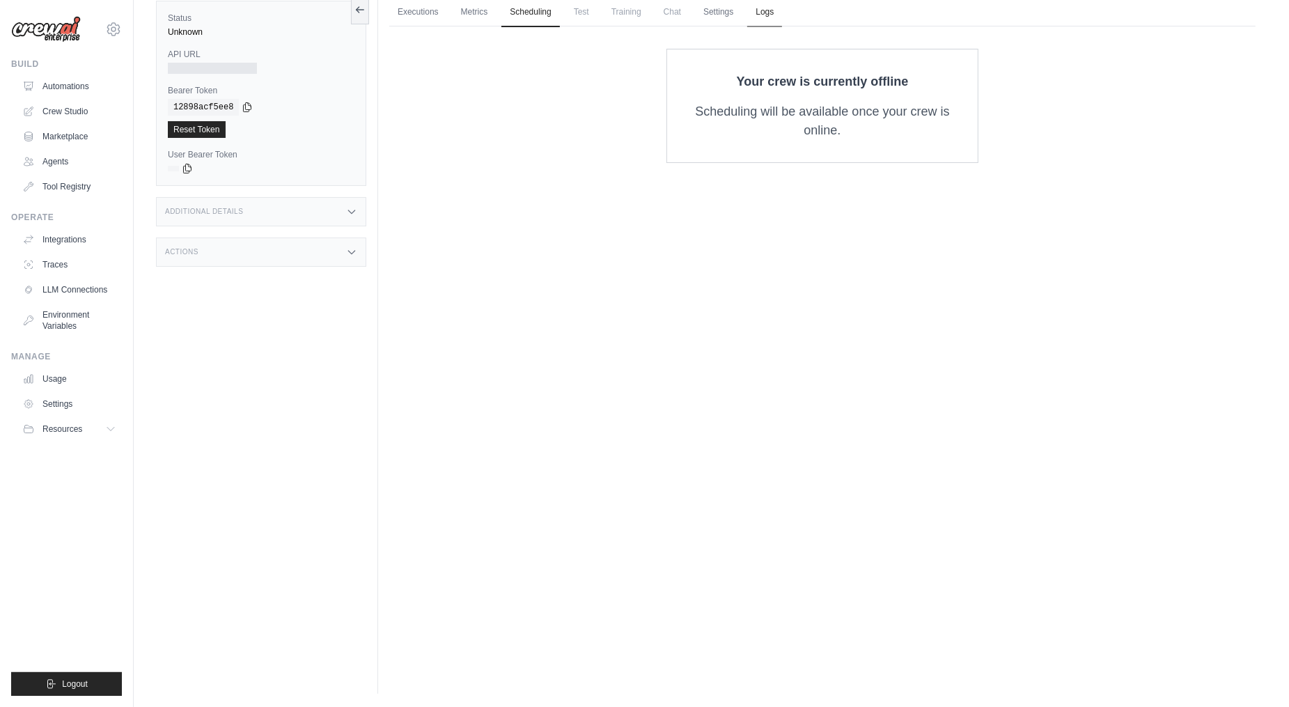
click at [769, 8] on link "Logs" at bounding box center [764, 12] width 35 height 29
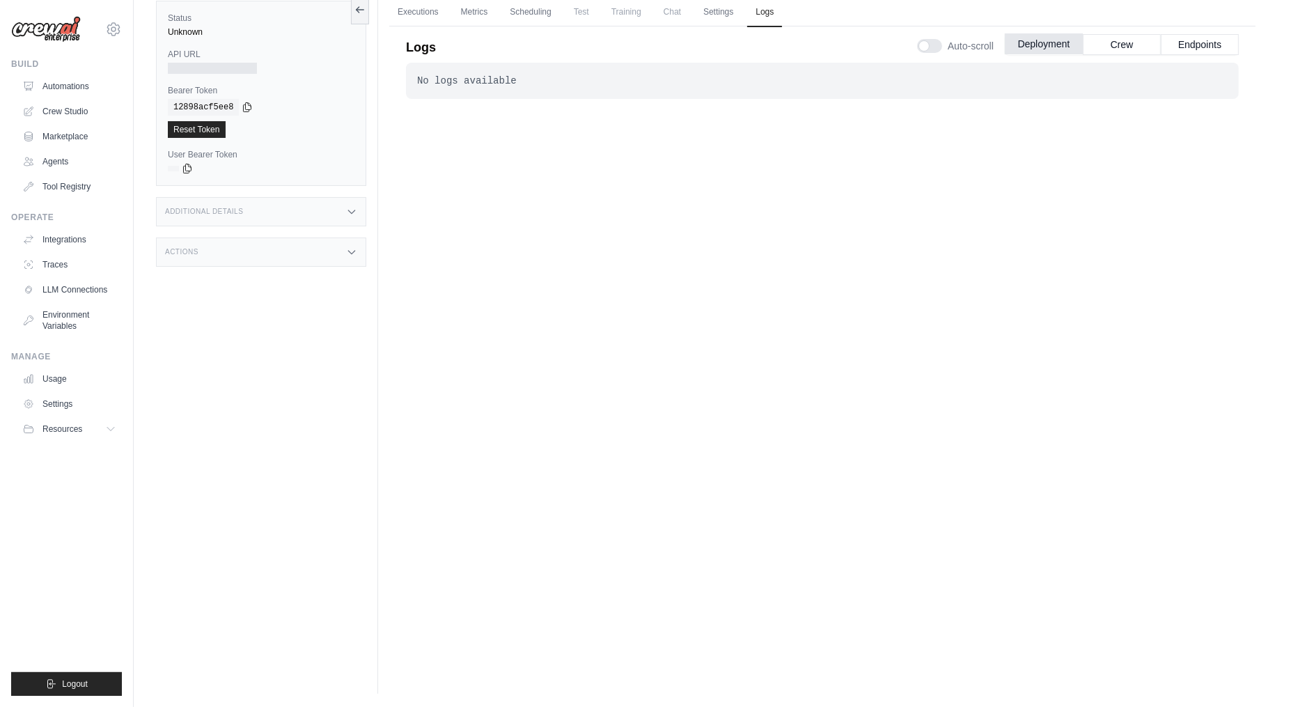
click at [1044, 42] on button "Deployment" at bounding box center [1044, 43] width 78 height 21
click at [201, 68] on div at bounding box center [212, 68] width 89 height 11
click at [216, 63] on div at bounding box center [212, 68] width 89 height 11
click at [274, 219] on div "Additional Details" at bounding box center [261, 211] width 210 height 29
click at [281, 339] on div "Actions" at bounding box center [261, 334] width 210 height 29
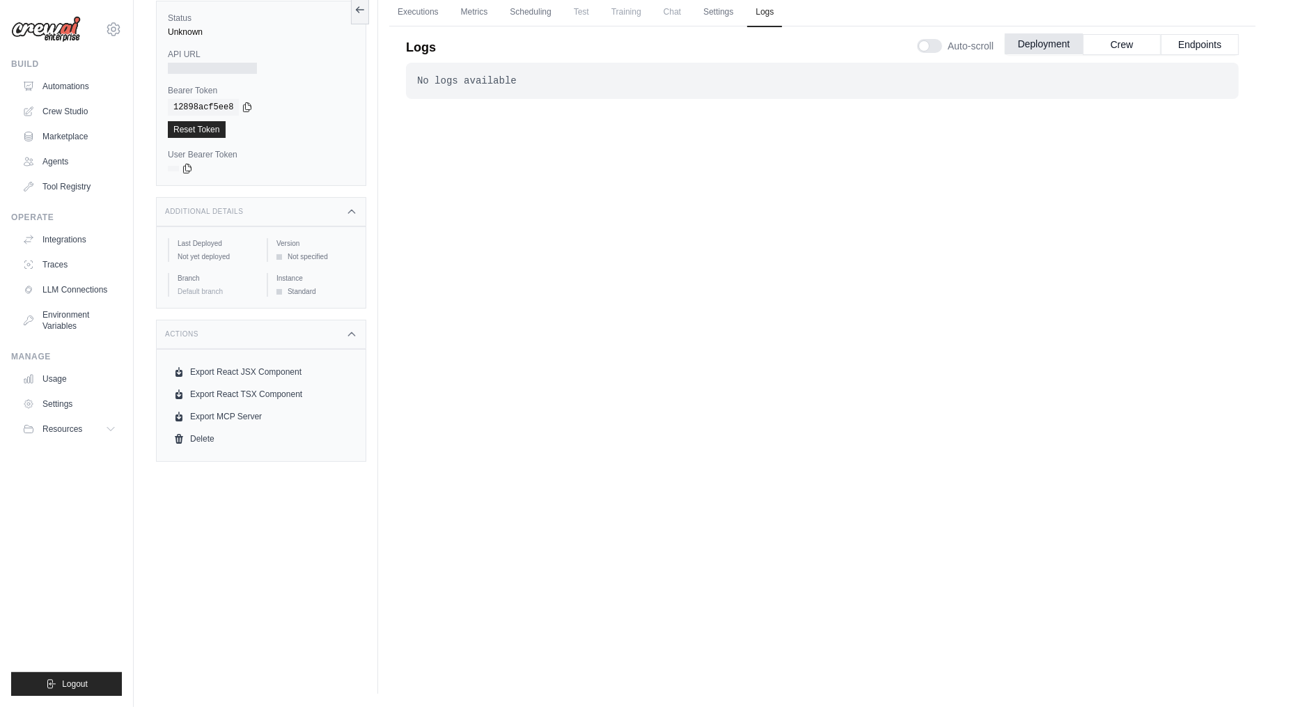
click at [1027, 43] on button "Deployment" at bounding box center [1044, 43] width 78 height 21
click at [74, 79] on link "Automations" at bounding box center [70, 86] width 105 height 22
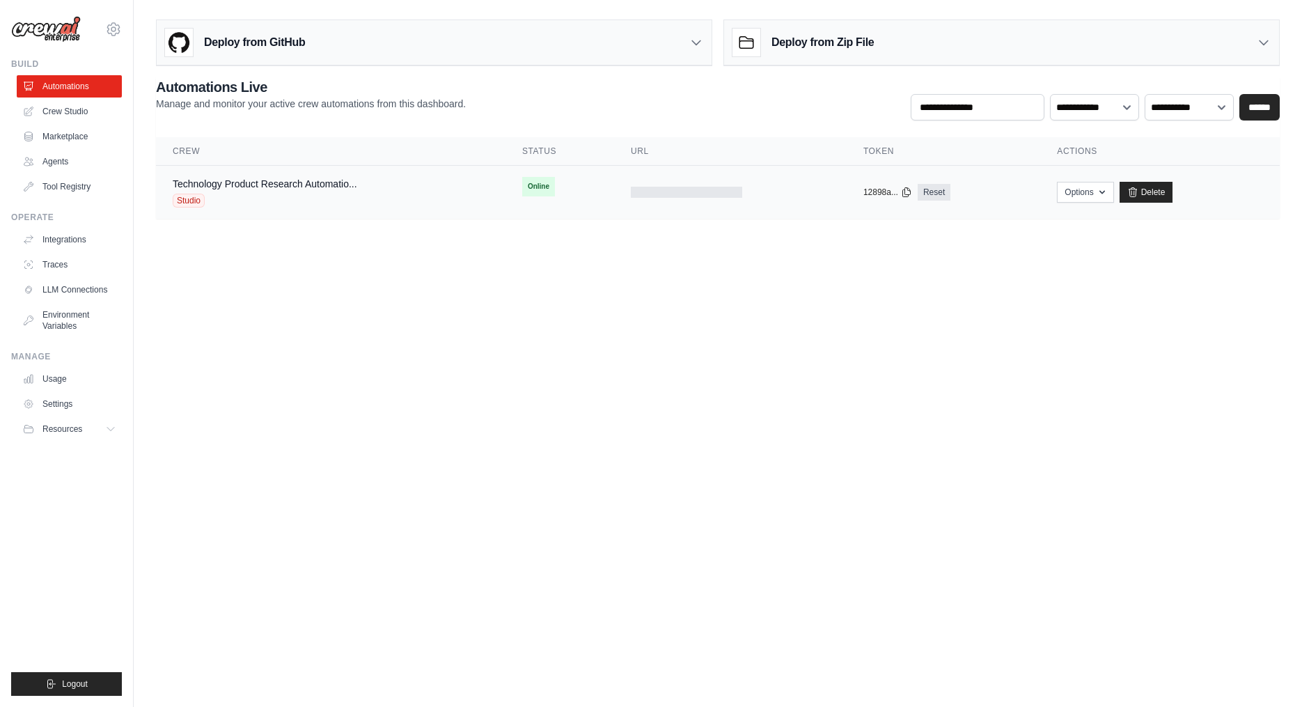
click at [317, 194] on div "Studio" at bounding box center [265, 201] width 185 height 14
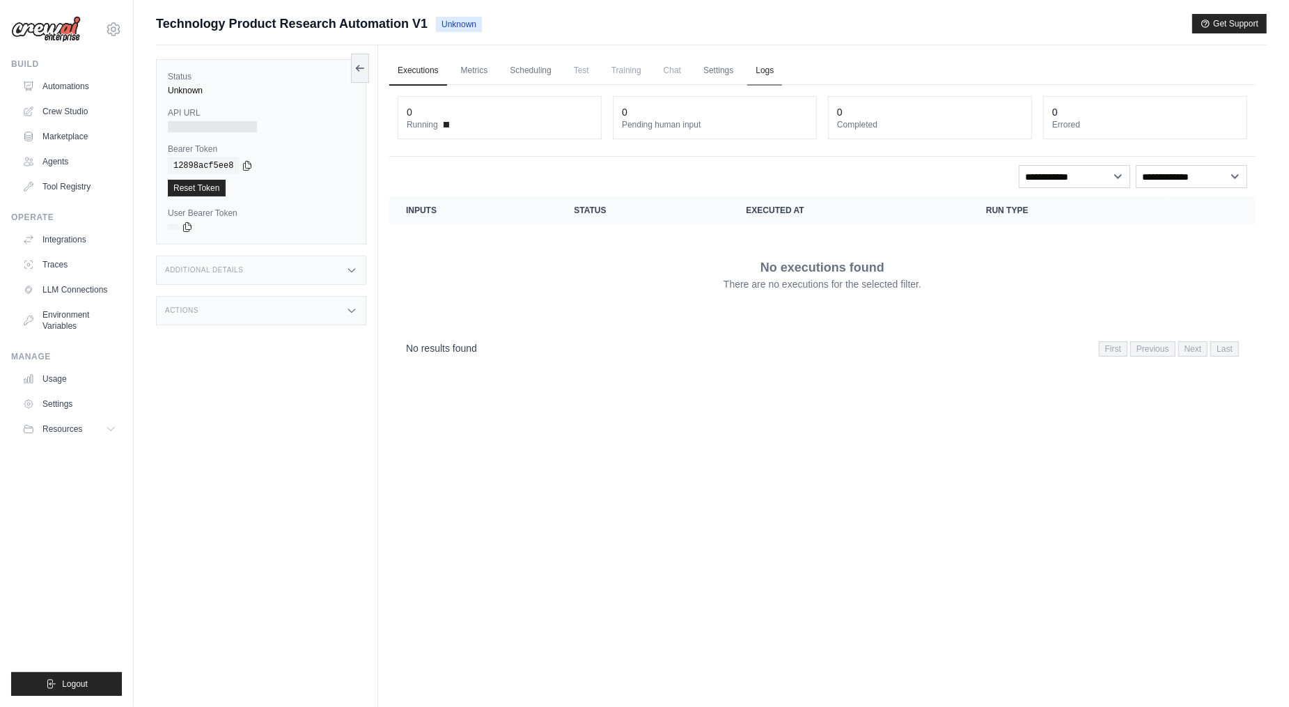
click at [765, 69] on link "Logs" at bounding box center [764, 70] width 35 height 29
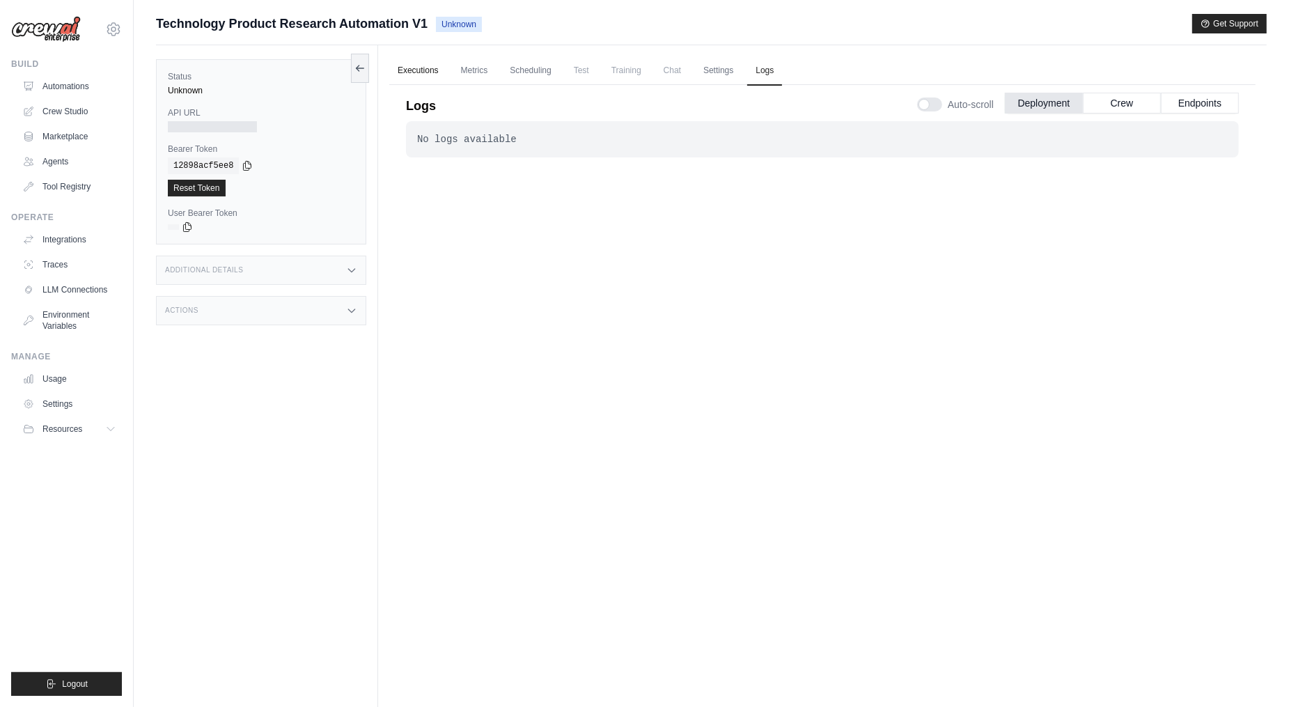
click at [429, 70] on link "Executions" at bounding box center [418, 70] width 58 height 29
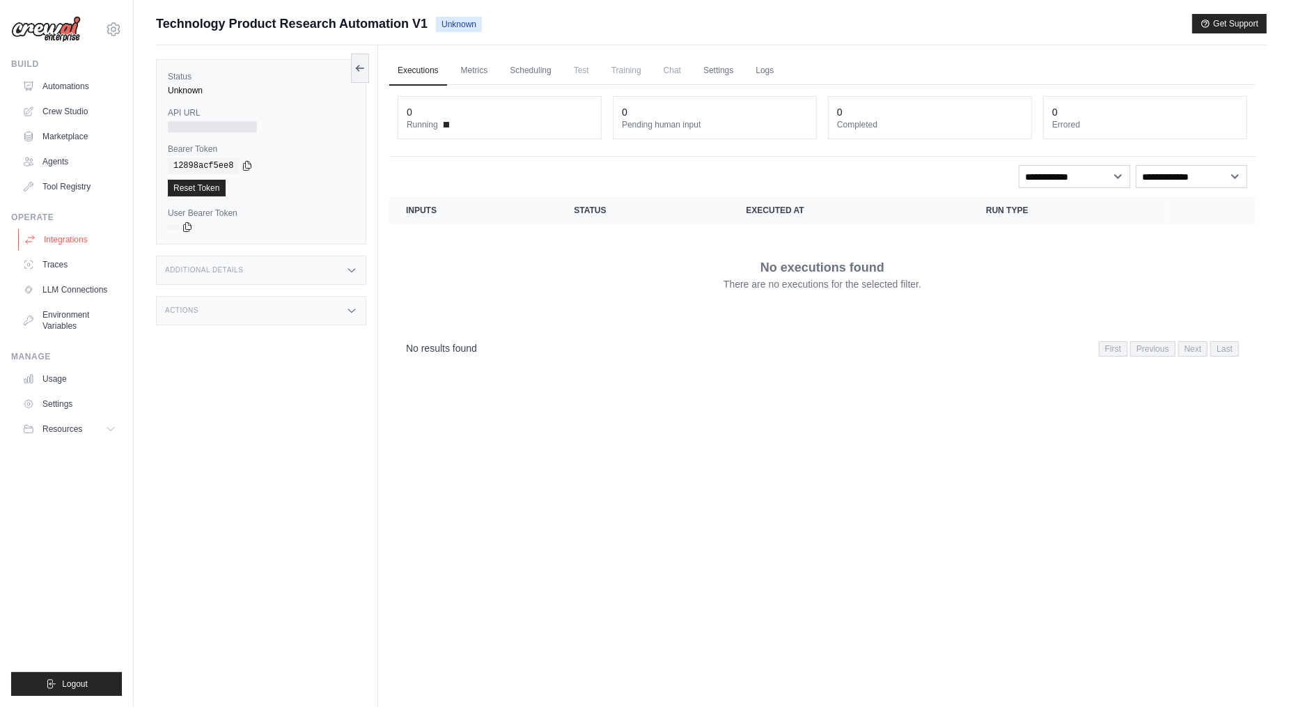
click at [63, 239] on link "Integrations" at bounding box center [70, 239] width 105 height 22
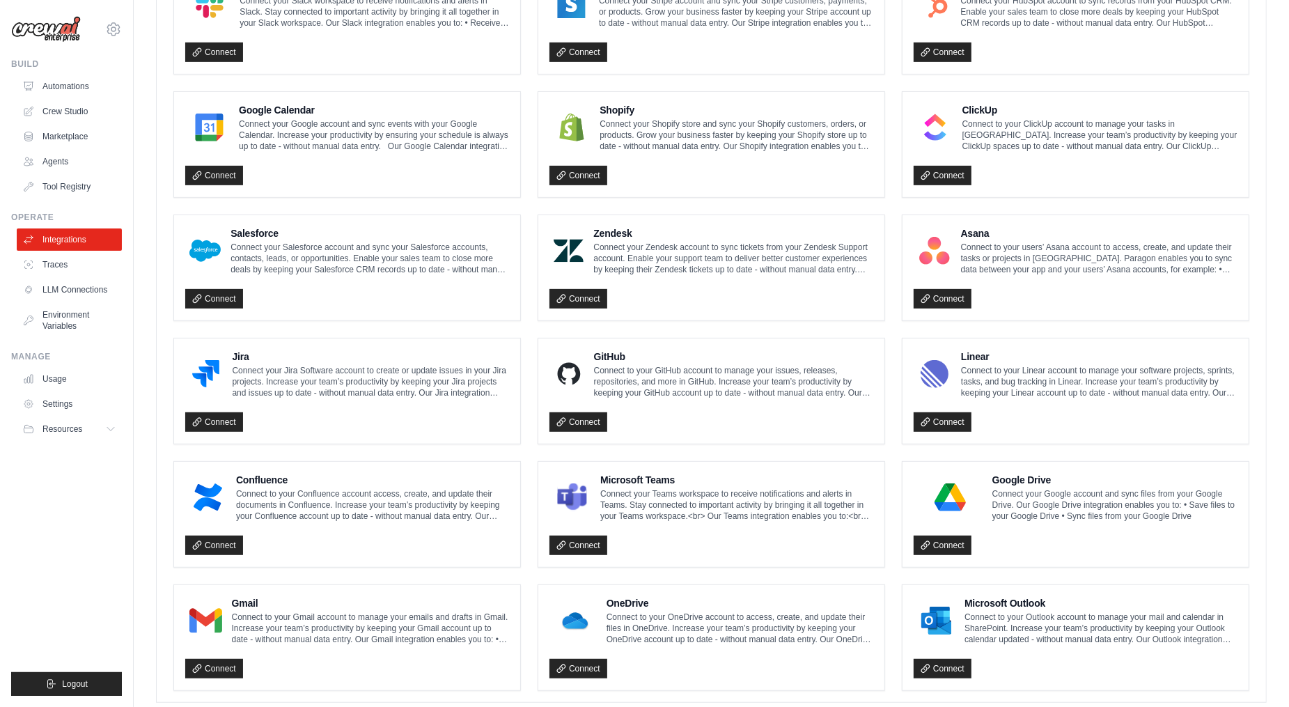
scroll to position [594, 0]
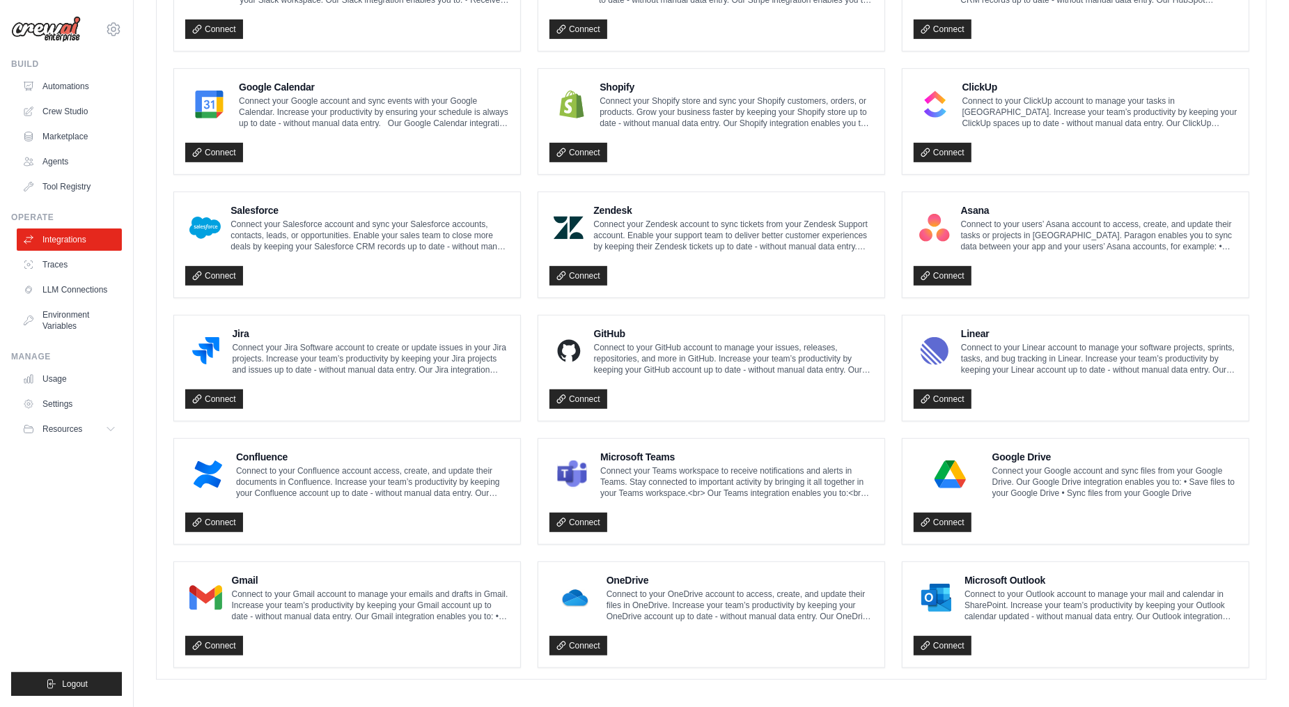
click at [304, 588] on p "Connect to your Gmail account to manage your emails and drafts in Gmail. Increa…" at bounding box center [370, 604] width 277 height 33
click at [246, 573] on h4 "Gmail" at bounding box center [370, 580] width 277 height 14
click at [233, 636] on link "Connect" at bounding box center [214, 645] width 58 height 19
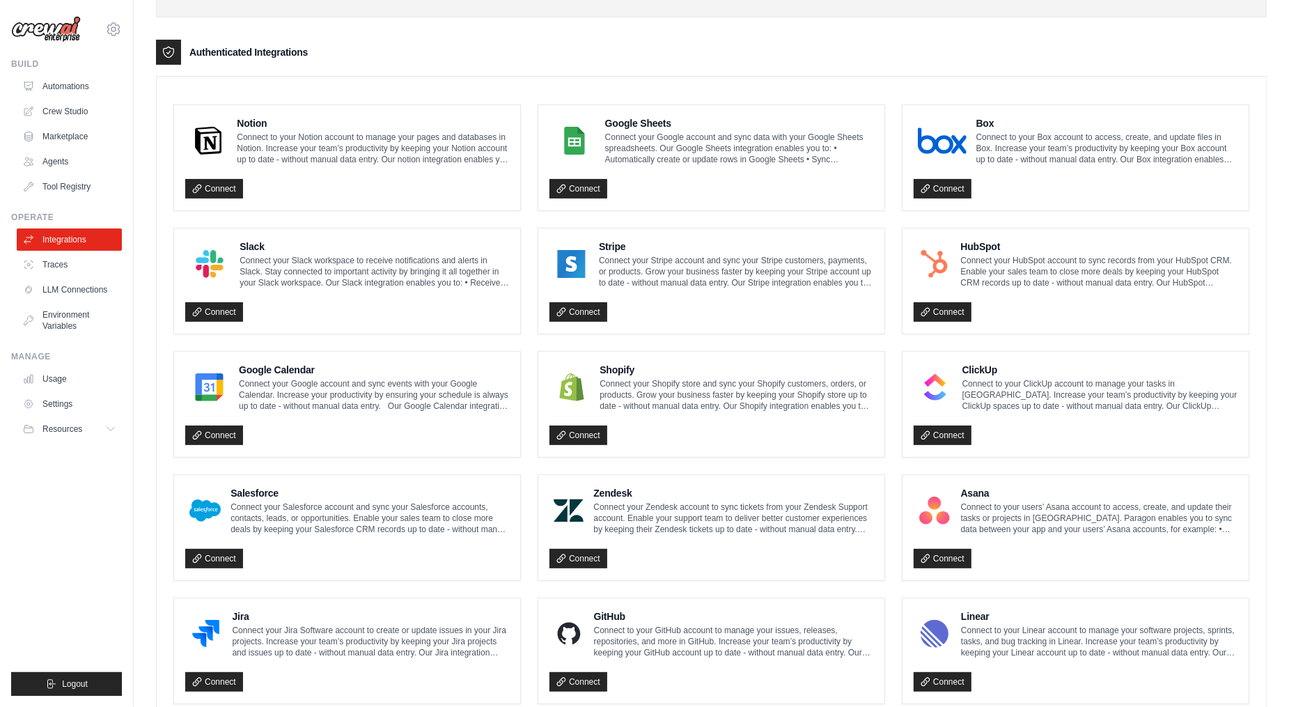
scroll to position [311, 0]
click at [219, 429] on link "Connect" at bounding box center [214, 435] width 58 height 19
click at [79, 95] on link "Automations" at bounding box center [70, 86] width 105 height 22
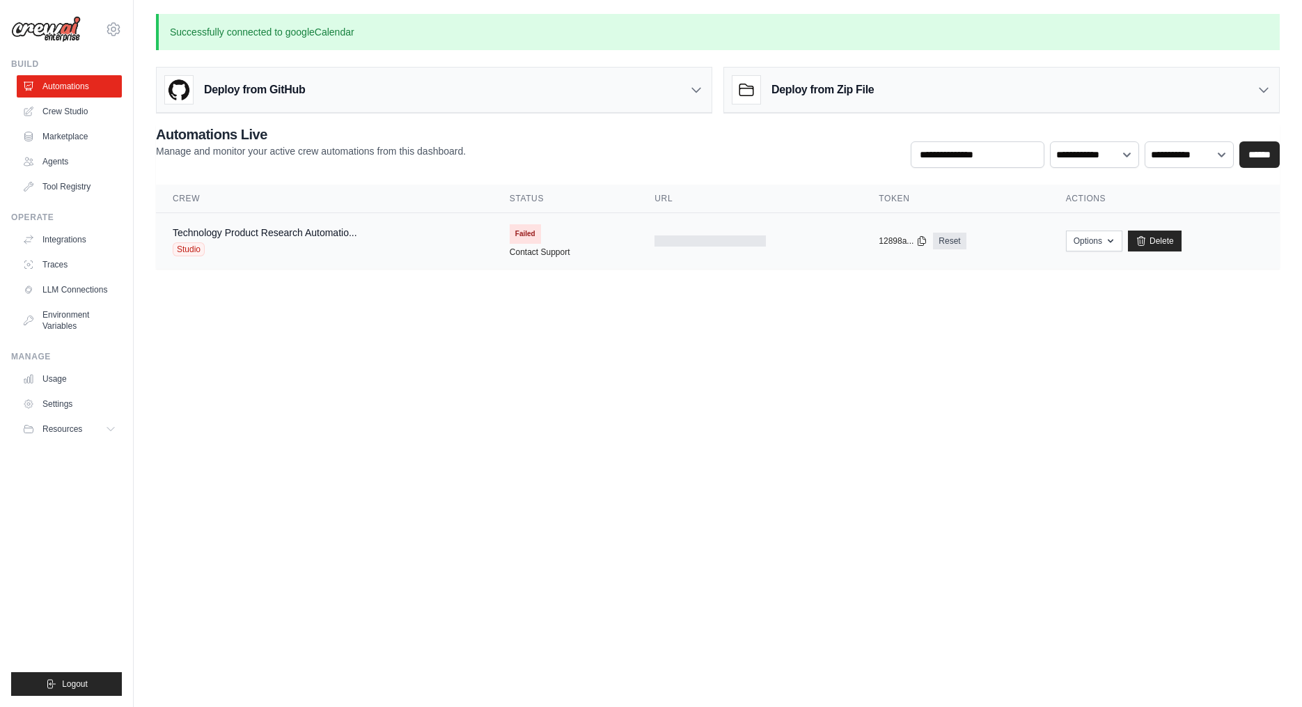
click at [304, 243] on div "Studio" at bounding box center [265, 249] width 185 height 14
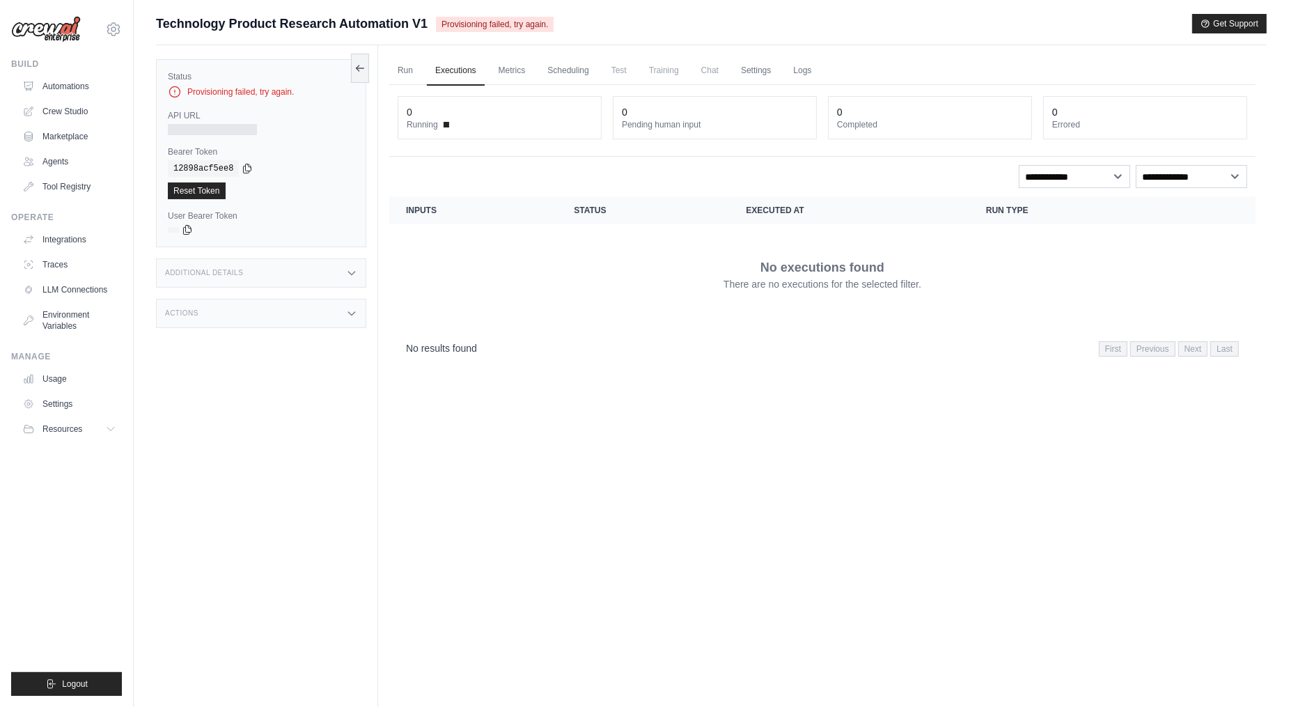
click at [238, 95] on div "Provisioning failed, try again." at bounding box center [261, 92] width 187 height 14
click at [405, 72] on link "Run" at bounding box center [405, 70] width 32 height 29
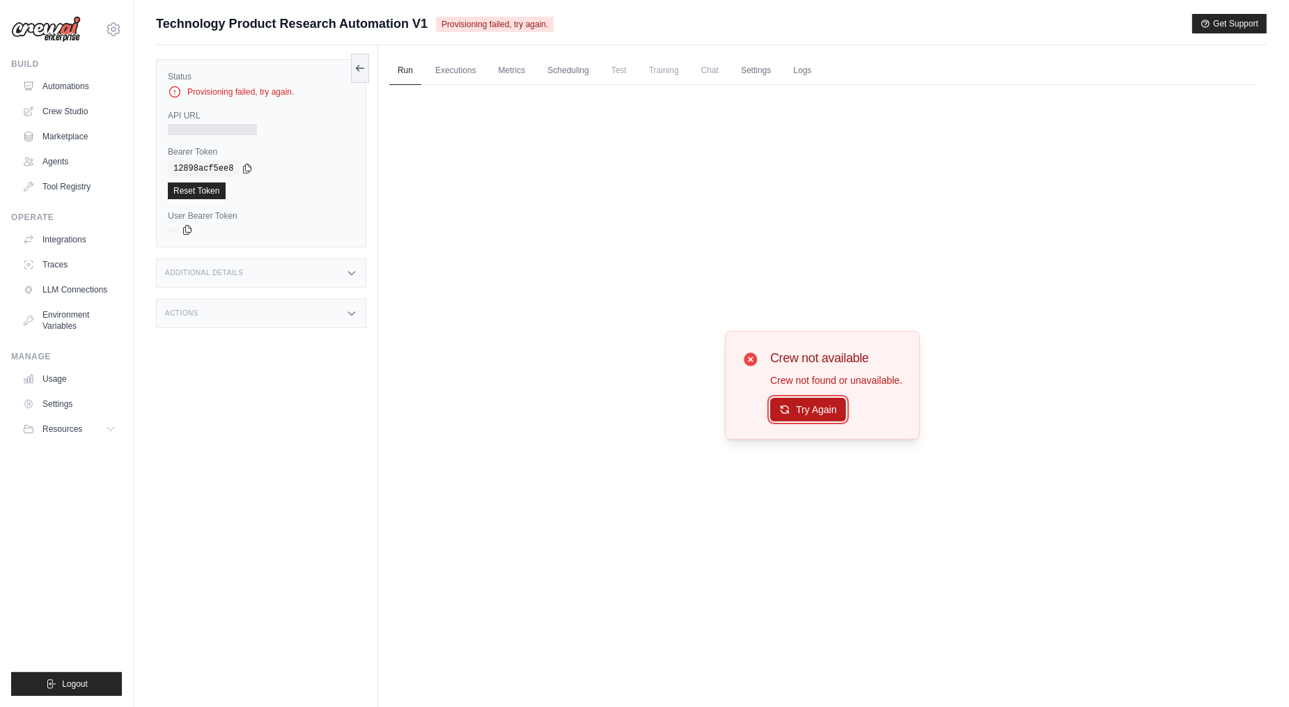
click at [809, 411] on button "Try Again" at bounding box center [808, 410] width 76 height 24
click at [809, 412] on button "Try Again" at bounding box center [808, 410] width 76 height 24
click at [102, 79] on link "Automations" at bounding box center [70, 86] width 105 height 22
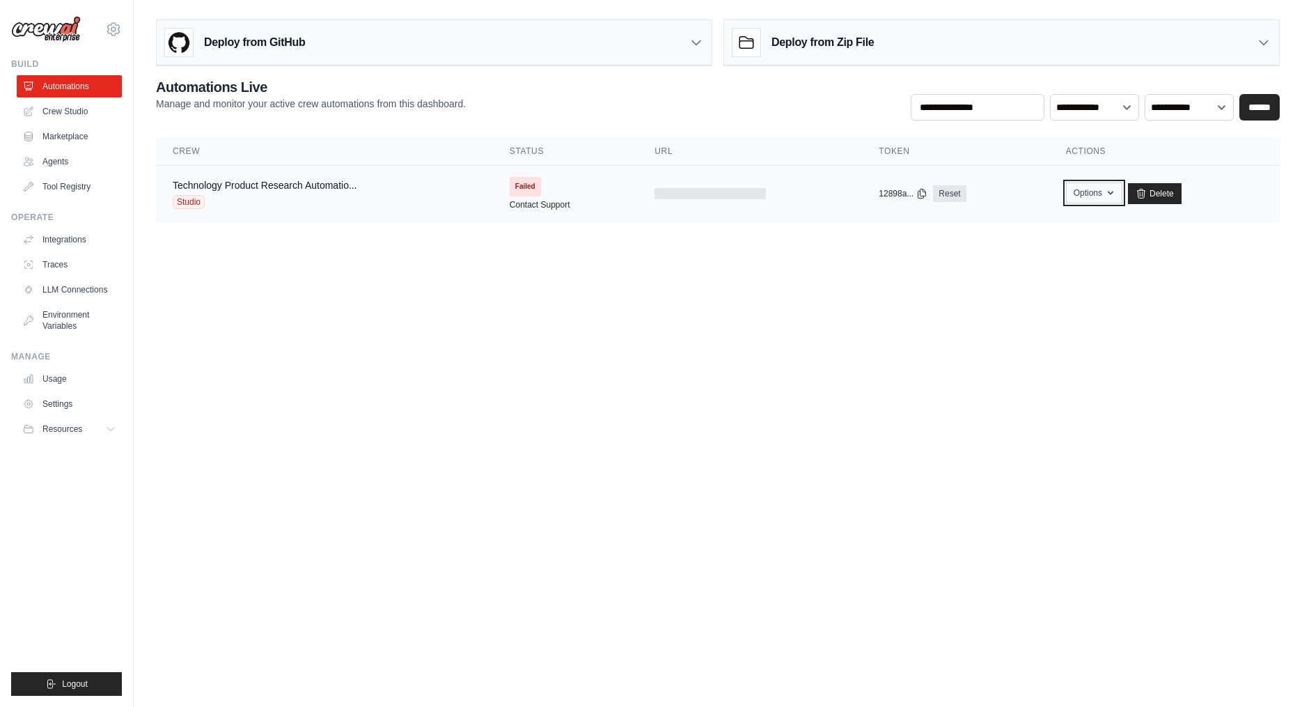
click at [1112, 191] on icon "button" at bounding box center [1111, 192] width 6 height 3
click at [1043, 228] on link "Export React JSX Component" at bounding box center [1044, 224] width 156 height 25
